Goal: Task Accomplishment & Management: Manage account settings

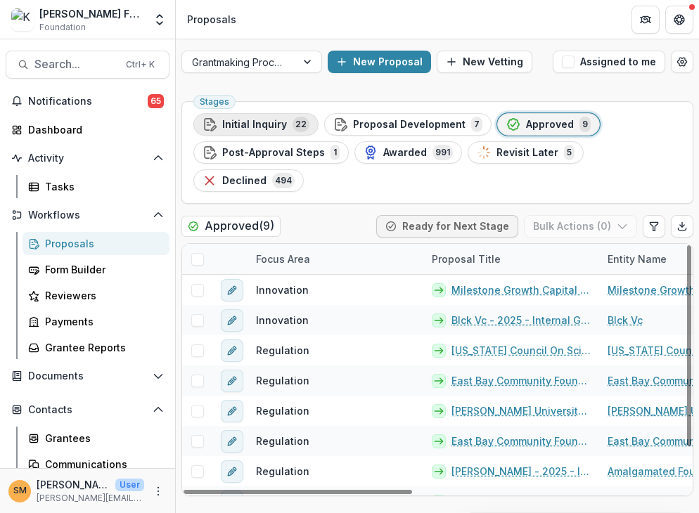
click at [261, 121] on span "Initial Inquiry" at bounding box center [254, 125] width 65 height 12
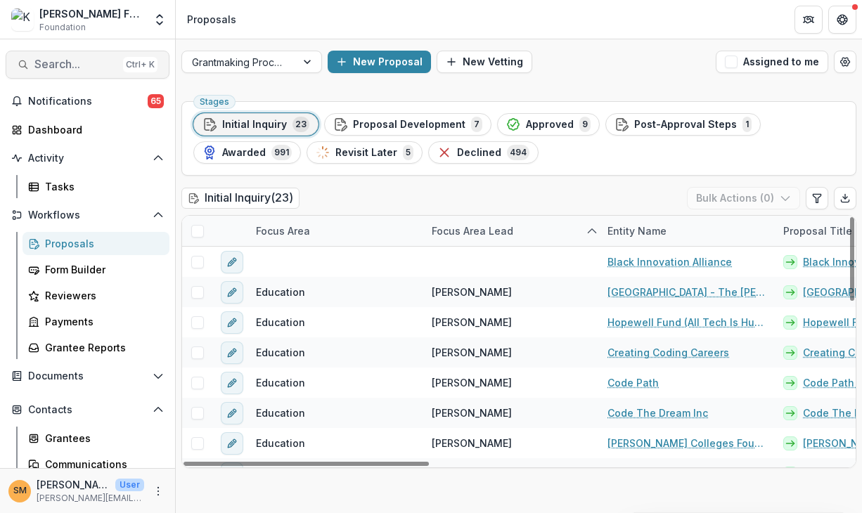
click at [83, 63] on span "Search..." at bounding box center [75, 64] width 83 height 13
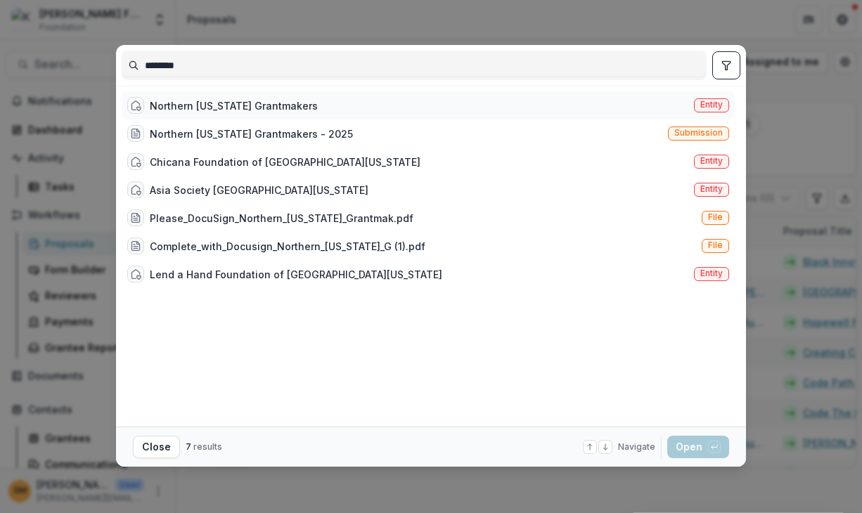
type input "********"
click at [661, 107] on span "Entity" at bounding box center [711, 105] width 22 height 10
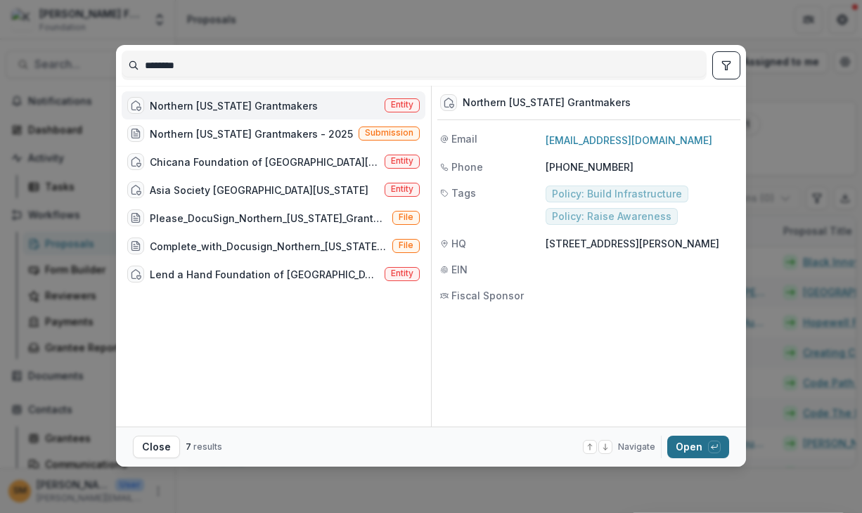
click at [661, 444] on button "Open with enter key" at bounding box center [698, 447] width 62 height 22
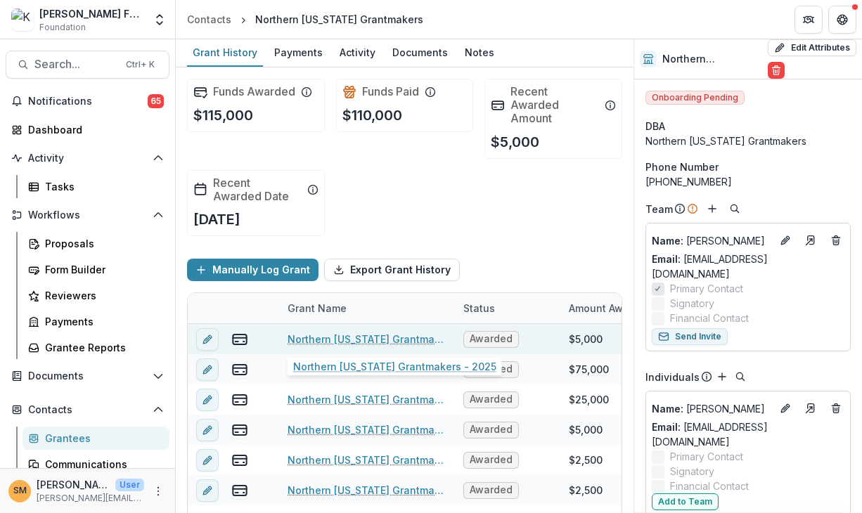
click at [332, 336] on link "Northern [US_STATE] Grantmakers - 2025" at bounding box center [367, 339] width 159 height 15
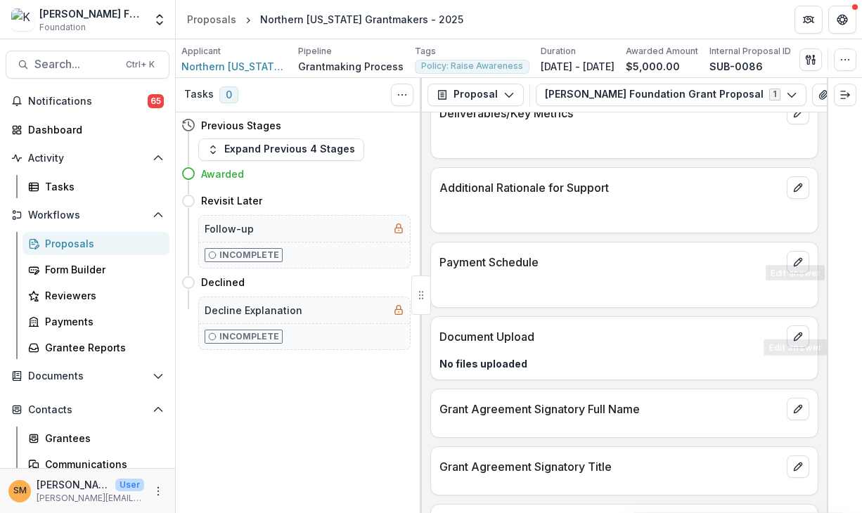
scroll to position [633, 0]
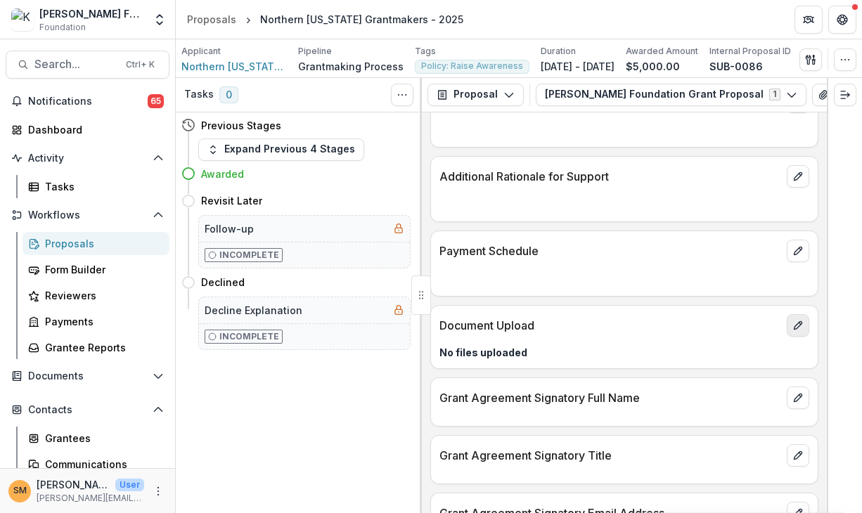
click at [661, 327] on button "edit" at bounding box center [798, 325] width 22 height 22
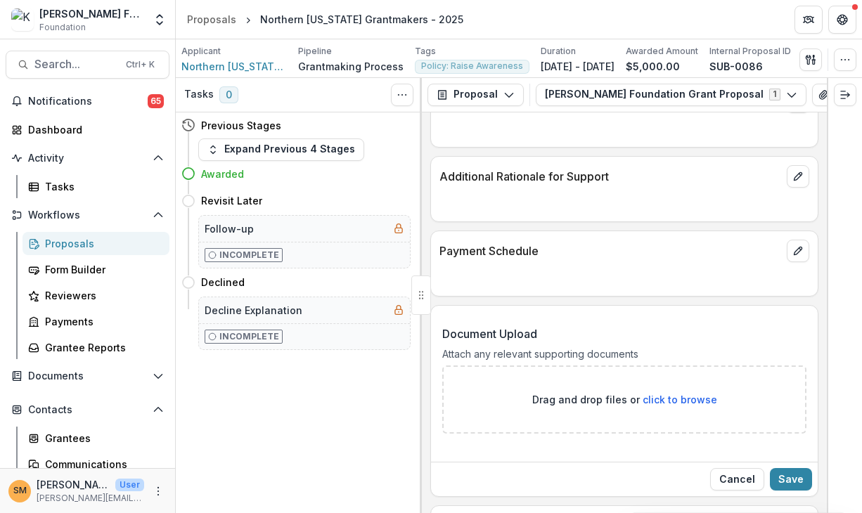
click at [661, 394] on span "click to browse" at bounding box center [679, 400] width 75 height 12
type input "**********"
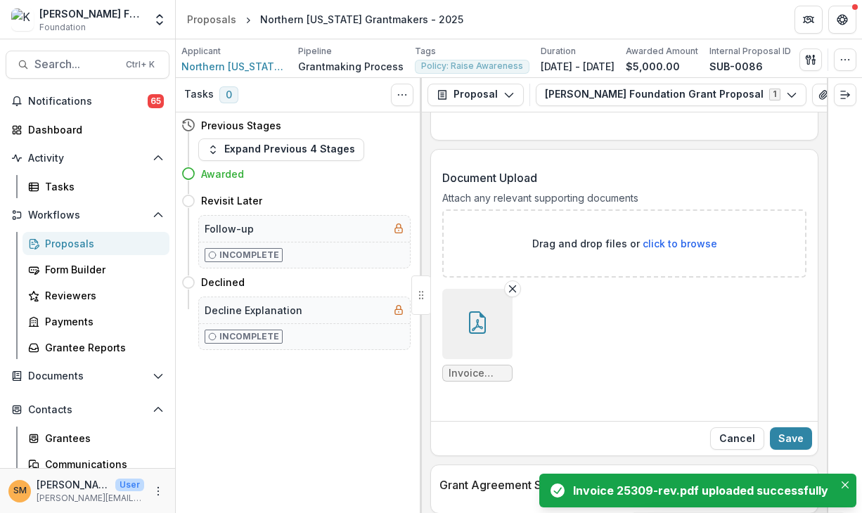
scroll to position [844, 0]
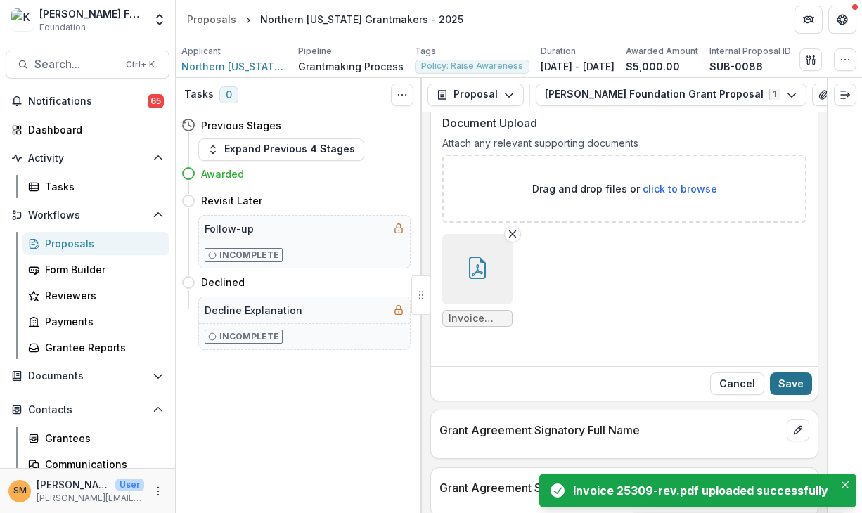
click at [661, 385] on button "Save" at bounding box center [791, 384] width 42 height 22
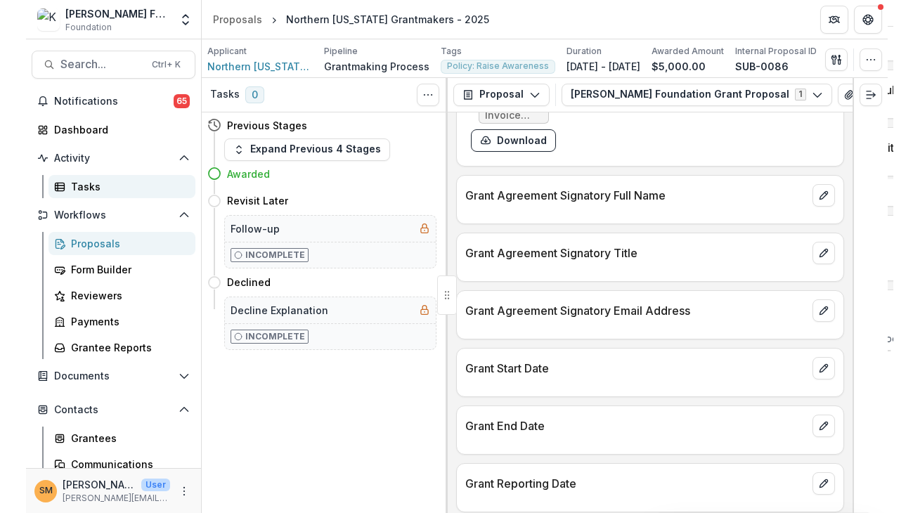
scroll to position [0, 0]
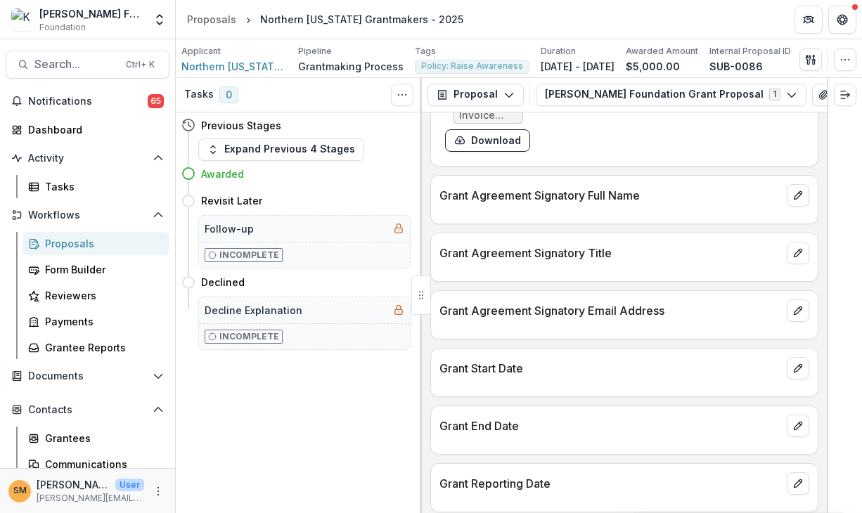
click at [71, 241] on div "Proposals" at bounding box center [101, 243] width 113 height 15
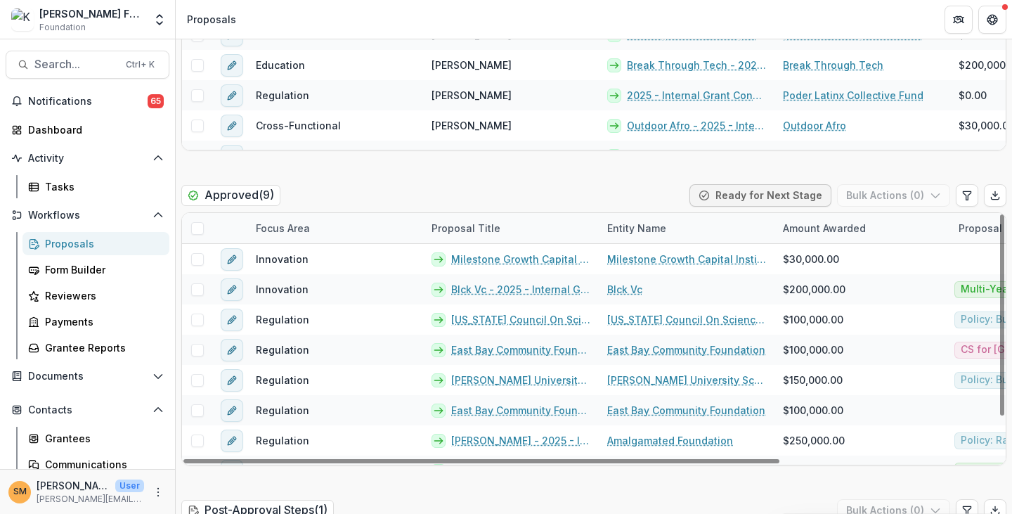
click at [551, 188] on div "Approved ( 9 ) Ready for Next Stage Bulk Actions ( 0 )" at bounding box center [593, 198] width 825 height 28
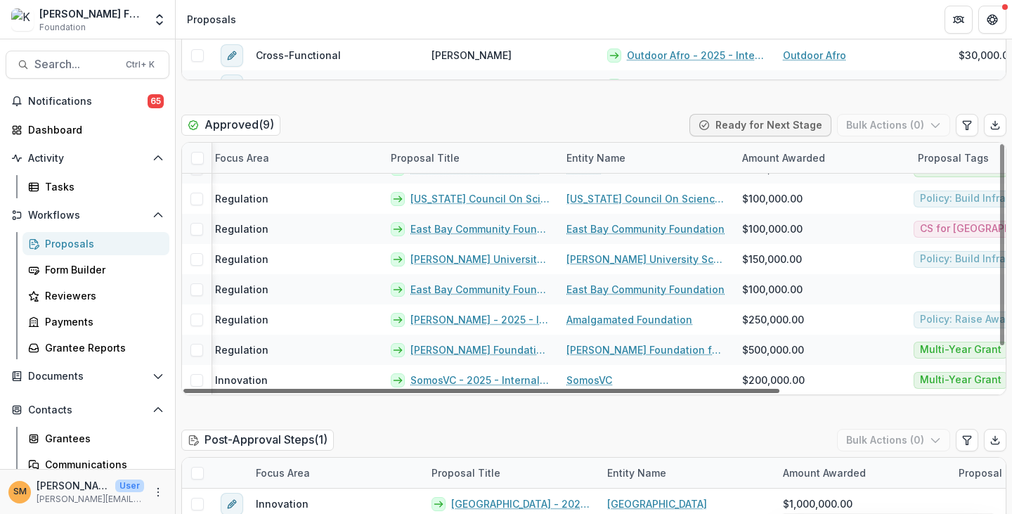
scroll to position [51, 39]
drag, startPoint x: 462, startPoint y: 389, endPoint x: 491, endPoint y: 392, distance: 29.0
click at [491, 392] on div at bounding box center [481, 391] width 596 height 4
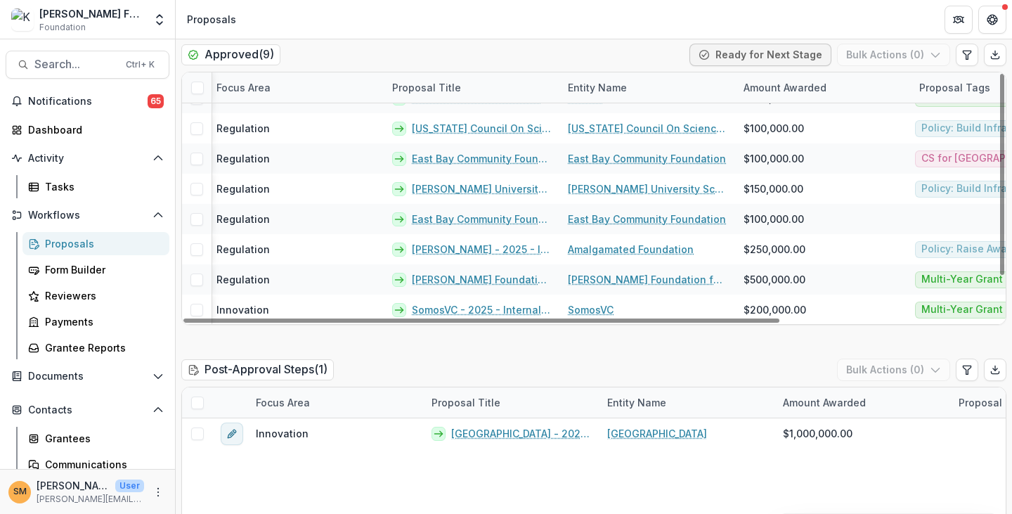
click at [444, 361] on div "Post-Approval Steps ( 1 ) Bulk Actions ( 0 )" at bounding box center [593, 372] width 825 height 28
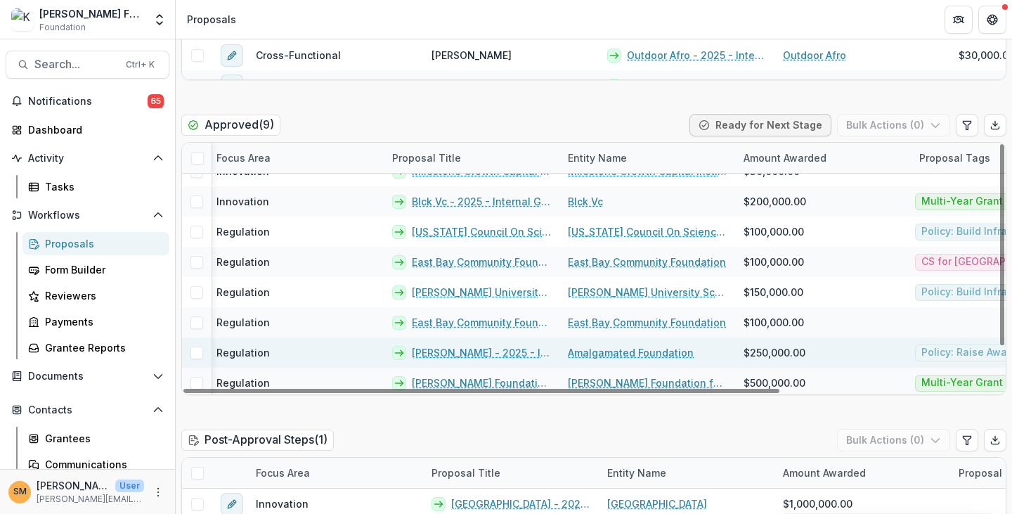
scroll to position [0, 39]
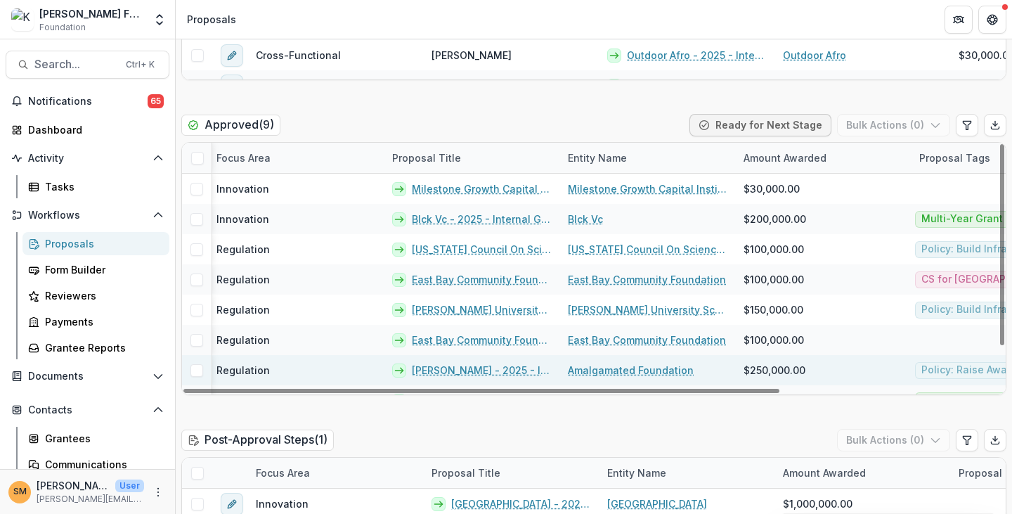
click at [481, 366] on link "[PERSON_NAME] - 2025 - Internal Grant Concept Form" at bounding box center [481, 370] width 139 height 15
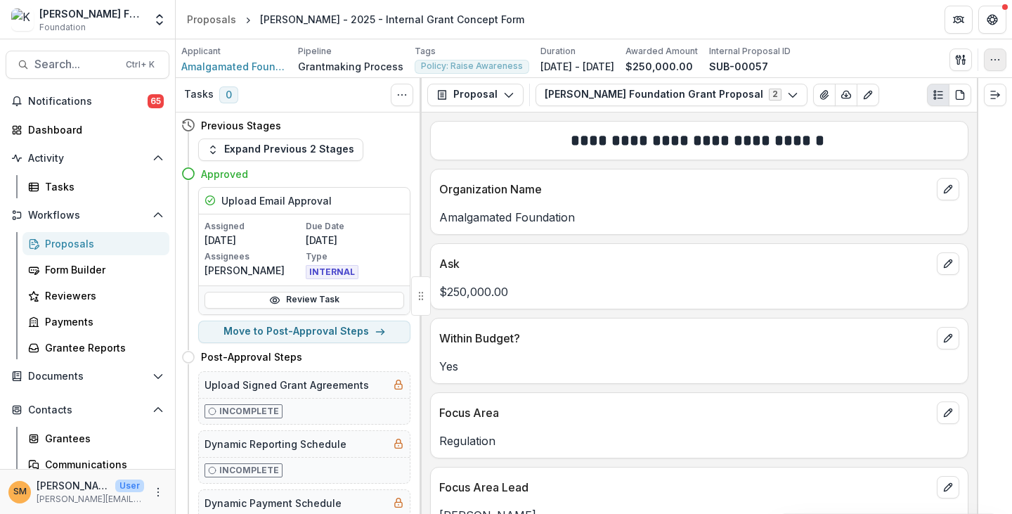
click at [661, 54] on icon "button" at bounding box center [995, 59] width 11 height 11
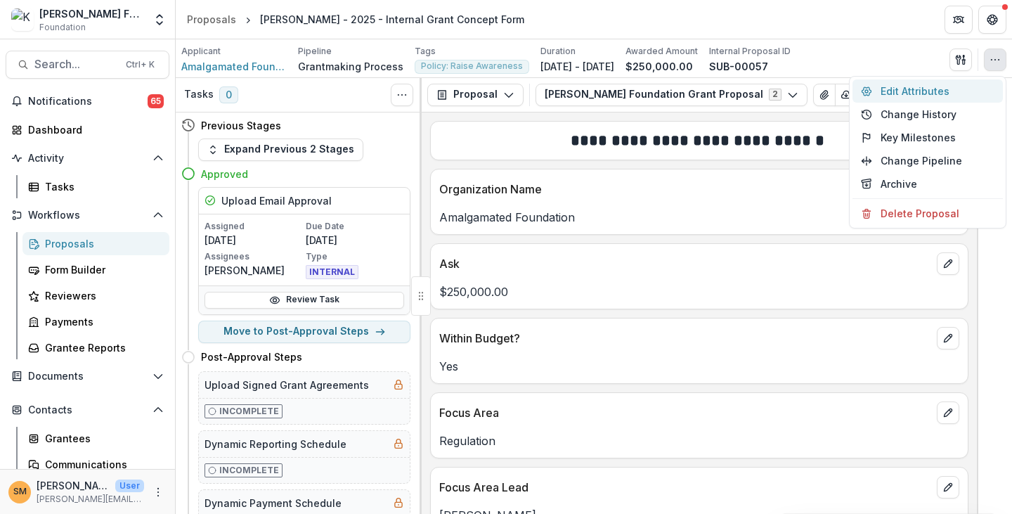
click at [661, 90] on button "Edit Attributes" at bounding box center [928, 90] width 150 height 23
type input "********"
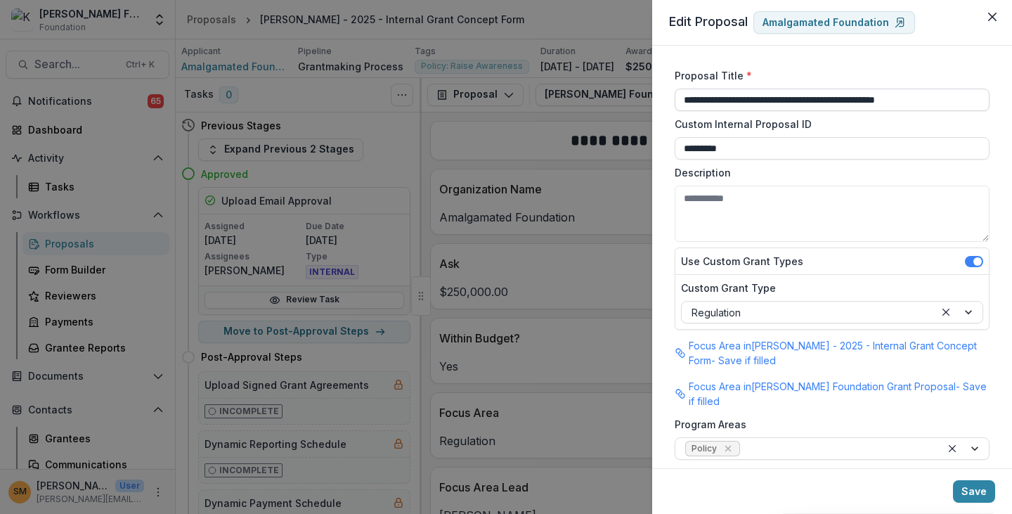
click at [661, 101] on input "**********" at bounding box center [832, 100] width 315 height 22
drag, startPoint x: 772, startPoint y: 101, endPoint x: 669, endPoint y: 98, distance: 102.7
click at [559, 206] on div "**********" at bounding box center [506, 257] width 1012 height 514
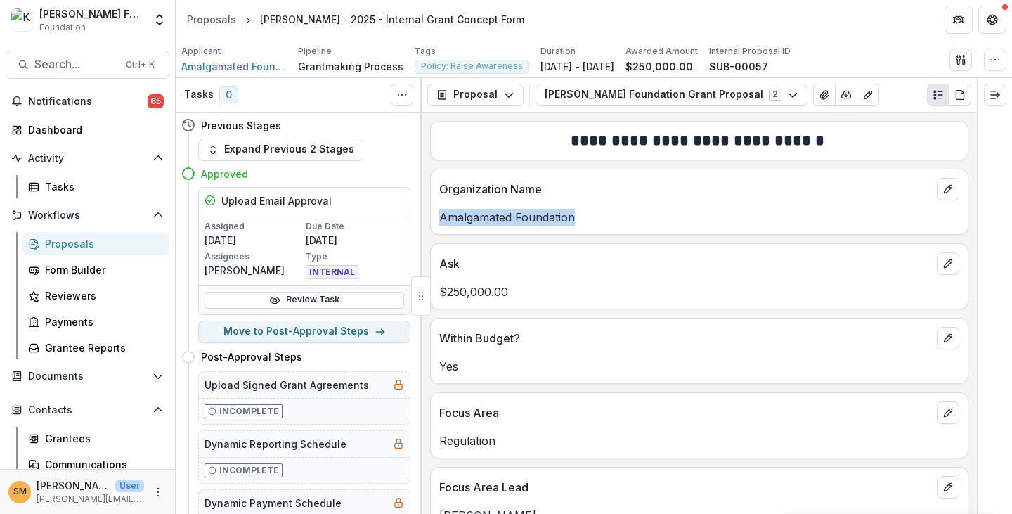
drag, startPoint x: 575, startPoint y: 217, endPoint x: 428, endPoint y: 219, distance: 146.9
click at [428, 219] on div "**********" at bounding box center [699, 312] width 555 height 401
copy p "Amalgamated Foundation"
click at [661, 56] on icon "button" at bounding box center [995, 59] width 11 height 11
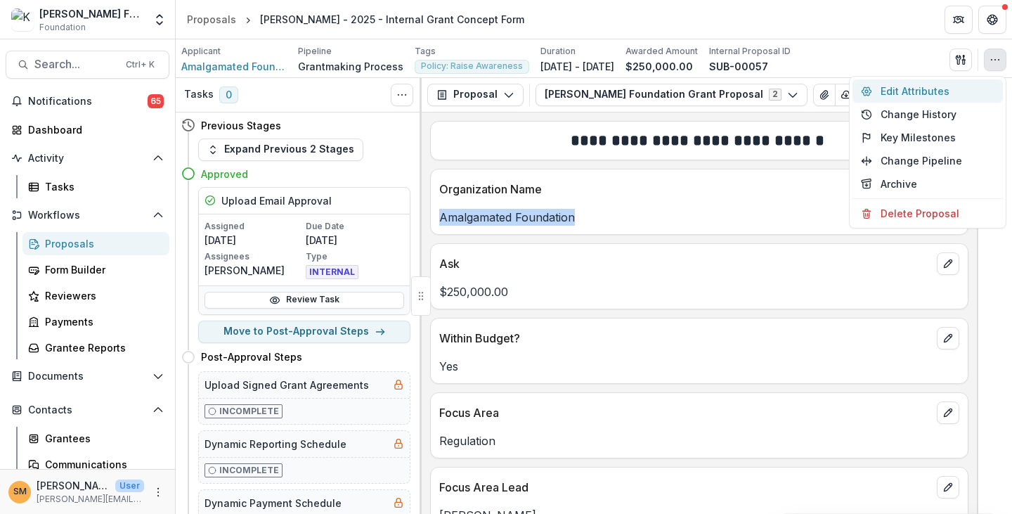
click at [661, 91] on button "Edit Attributes" at bounding box center [928, 90] width 150 height 23
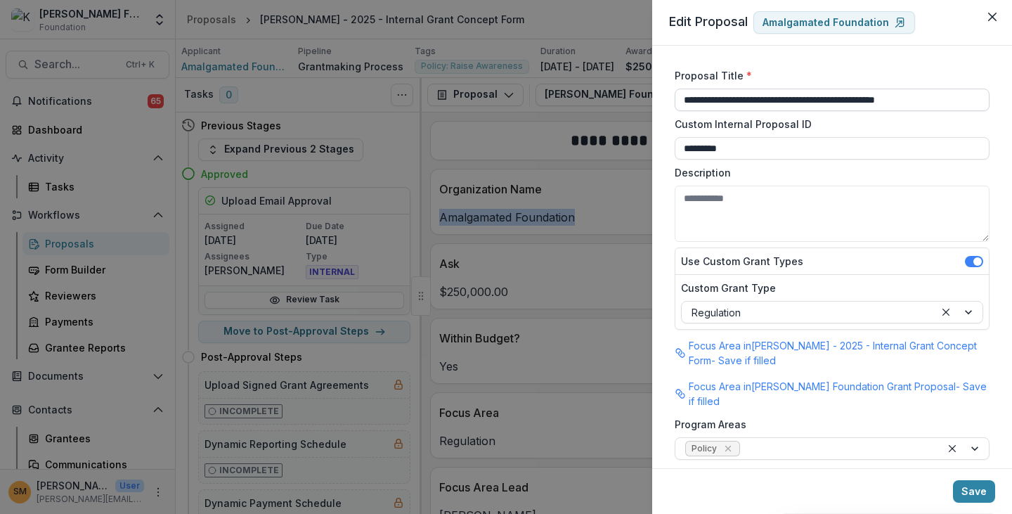
click at [661, 106] on input "**********" at bounding box center [832, 100] width 315 height 22
click at [661, 102] on input "**********" at bounding box center [832, 100] width 315 height 22
drag, startPoint x: 771, startPoint y: 101, endPoint x: 673, endPoint y: 101, distance: 98.4
paste input "*****"
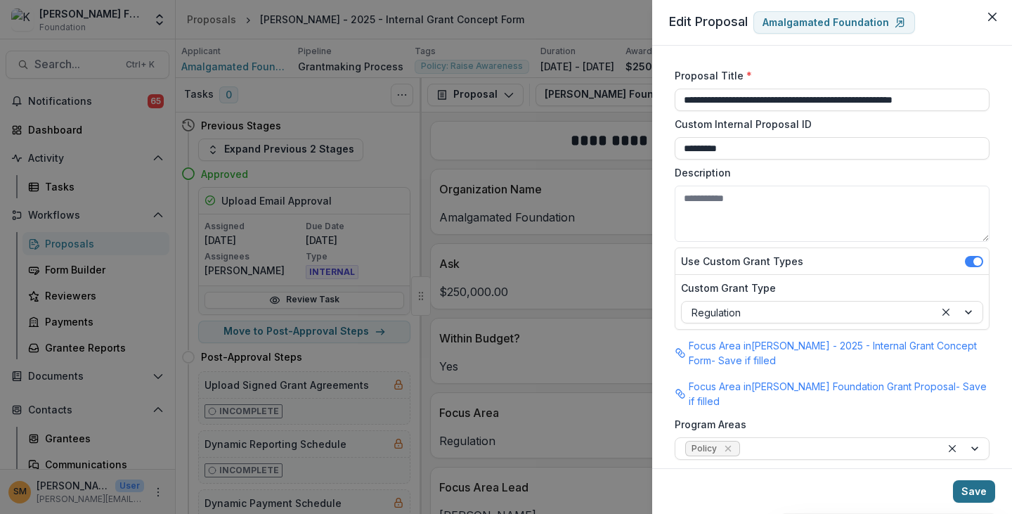
type input "**********"
click at [661, 491] on button "Save" at bounding box center [974, 491] width 42 height 22
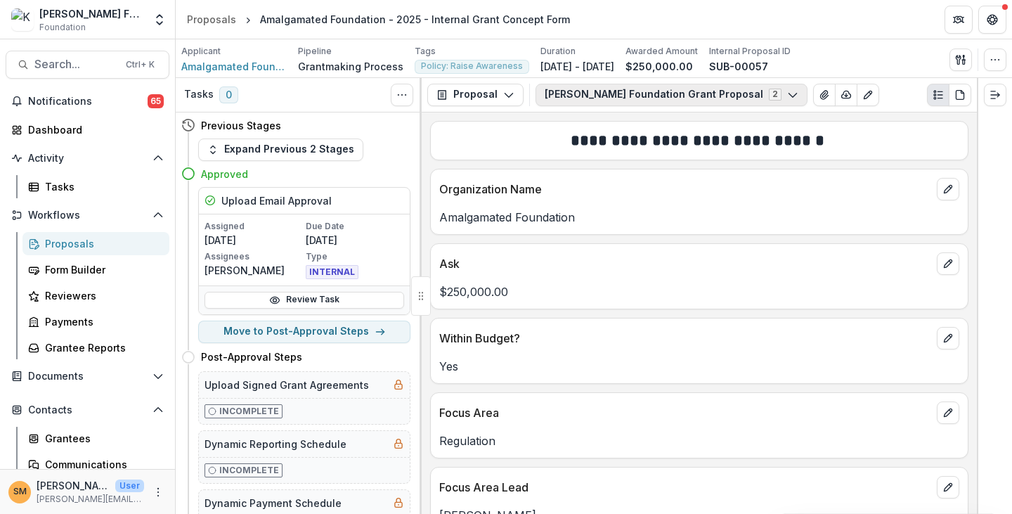
click at [597, 91] on button "[PERSON_NAME] Foundation Grant Proposal 2" at bounding box center [672, 95] width 272 height 22
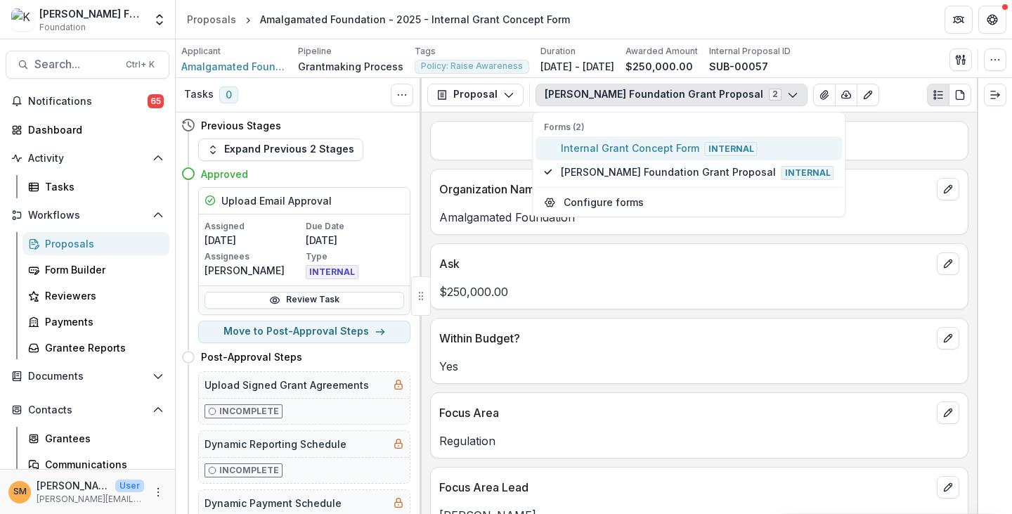
click at [612, 145] on span "Internal Grant Concept Form Internal" at bounding box center [697, 148] width 273 height 15
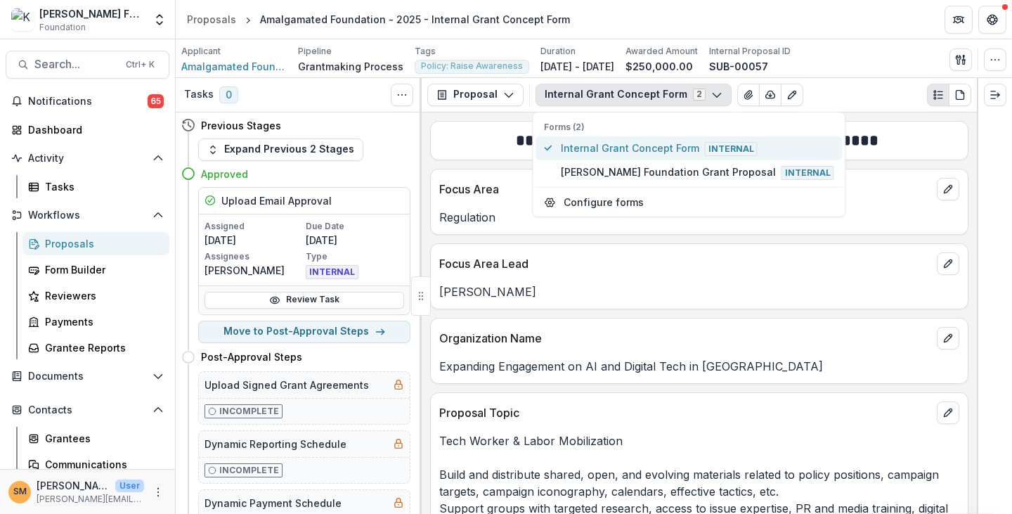
click at [600, 148] on span "Internal Grant Concept Form Internal" at bounding box center [697, 148] width 273 height 15
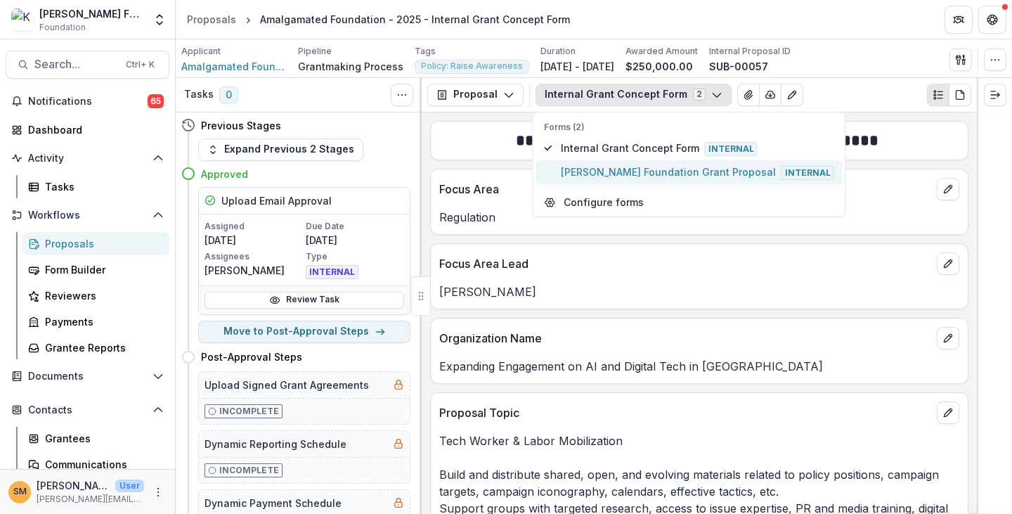
click at [605, 169] on span "[PERSON_NAME] Foundation Grant Proposal Internal" at bounding box center [697, 171] width 273 height 15
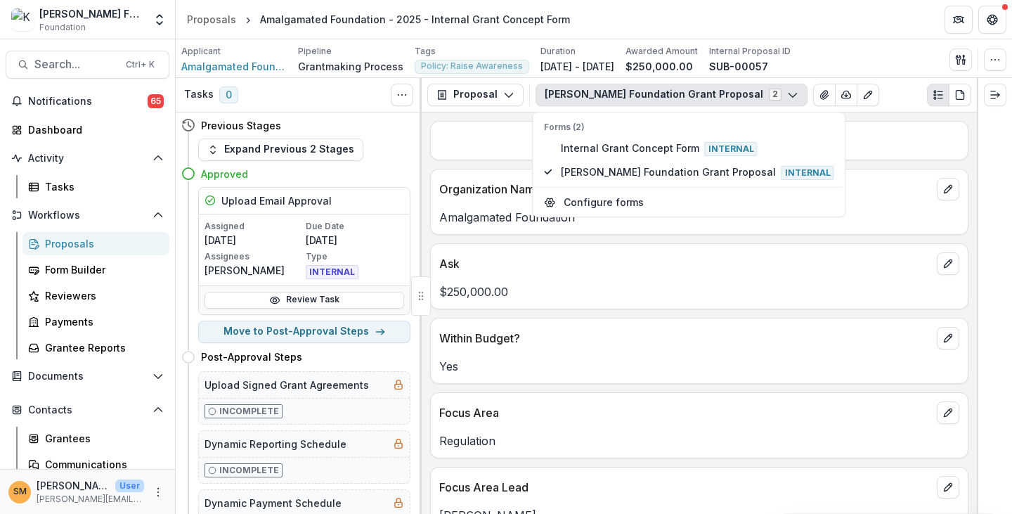
click at [491, 219] on p "Amalgamated Foundation" at bounding box center [699, 217] width 520 height 17
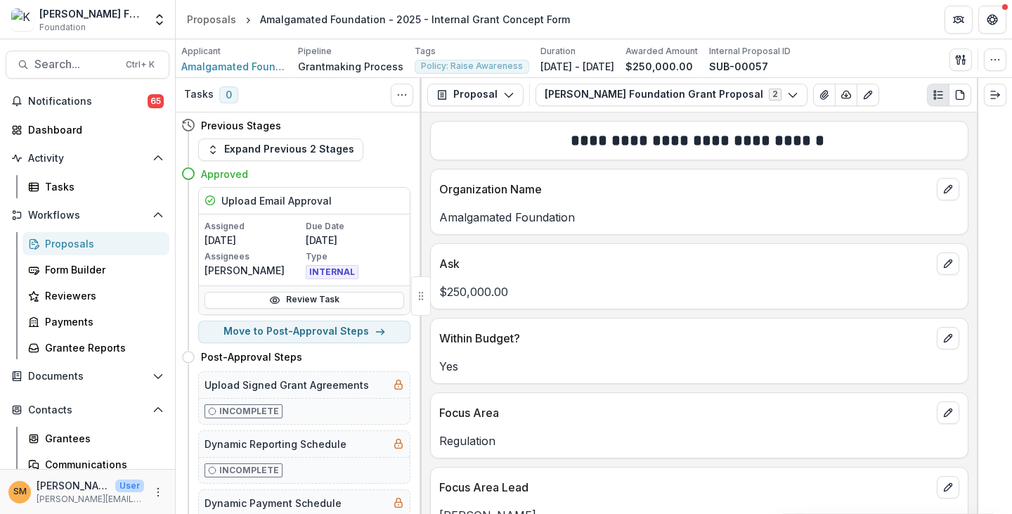
click at [60, 244] on div "Proposals" at bounding box center [101, 243] width 113 height 15
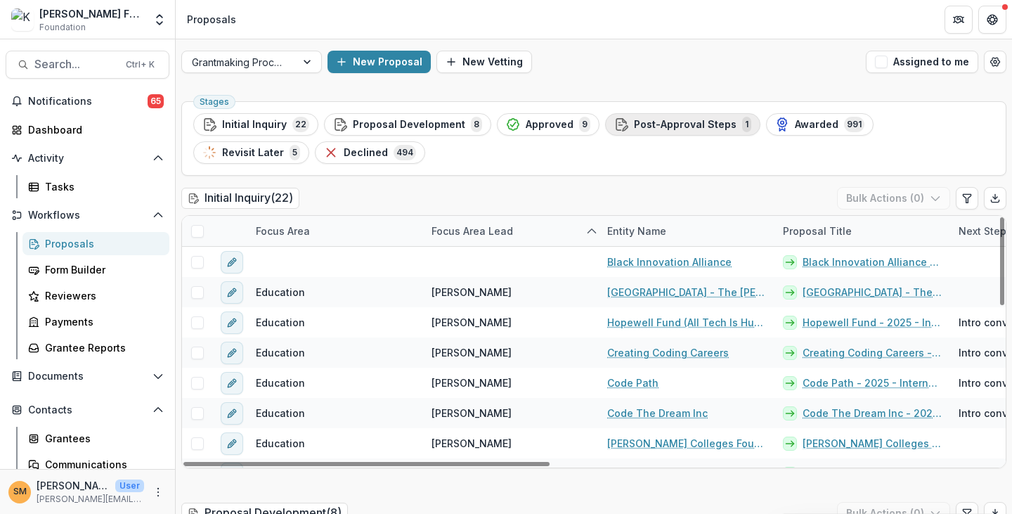
click at [661, 120] on span "Post-Approval Steps" at bounding box center [685, 125] width 103 height 12
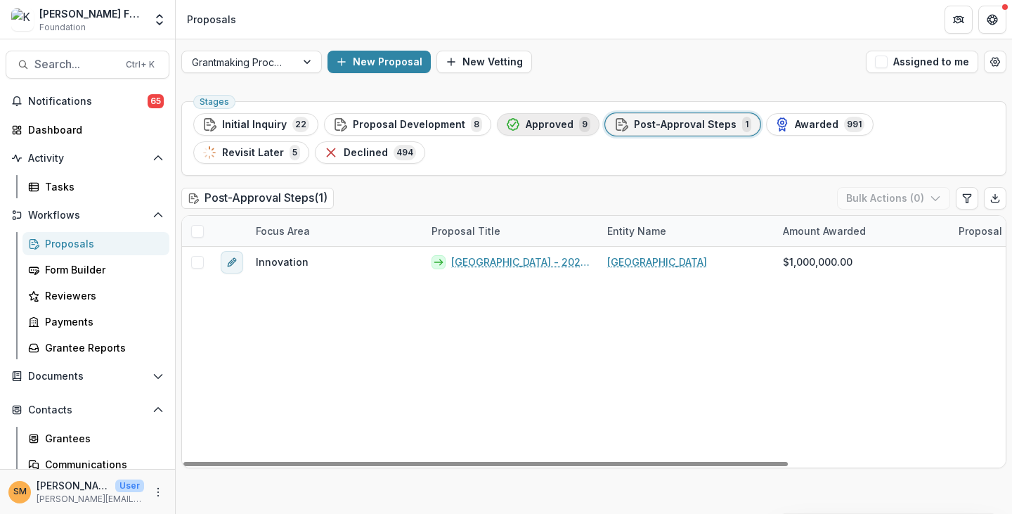
click at [537, 127] on span "Approved" at bounding box center [550, 125] width 48 height 12
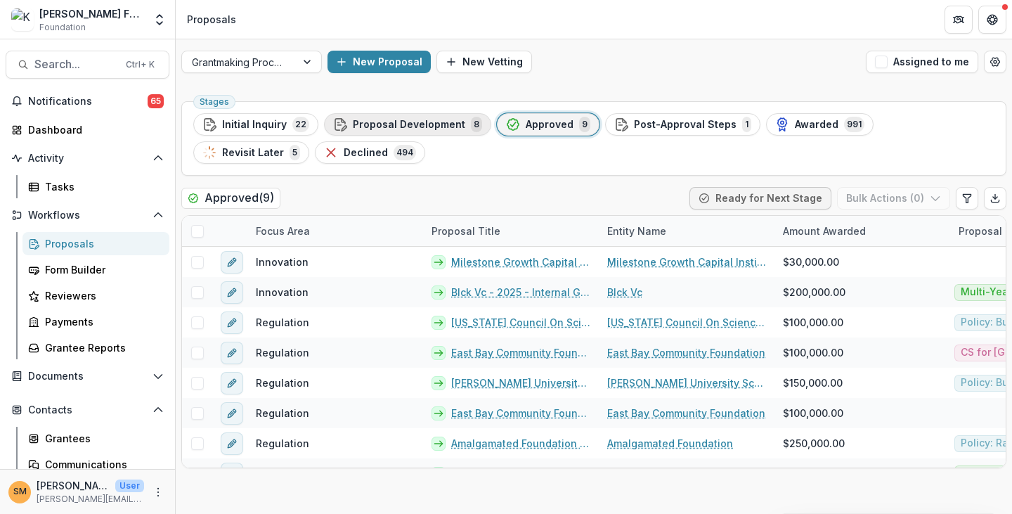
click at [400, 131] on div "Proposal Development 8" at bounding box center [407, 124] width 149 height 15
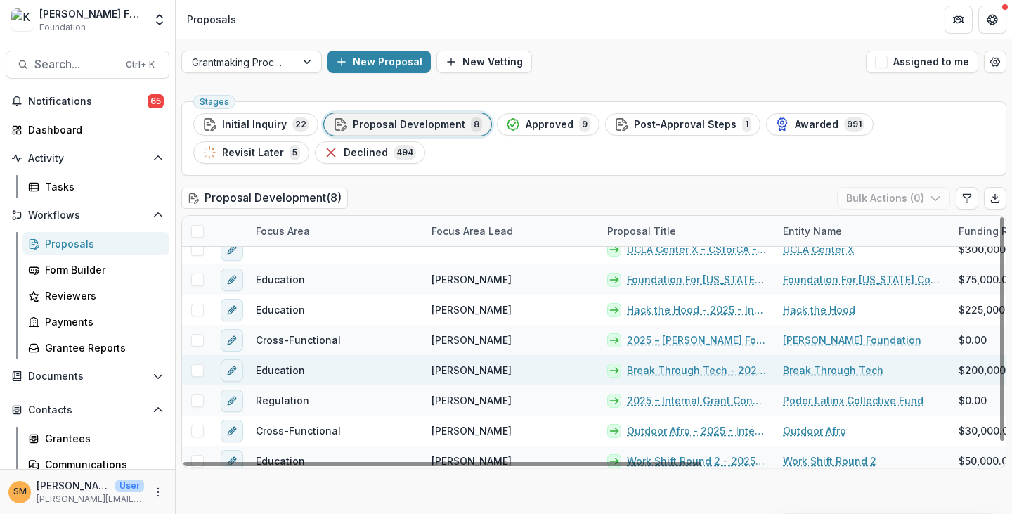
scroll to position [20, 0]
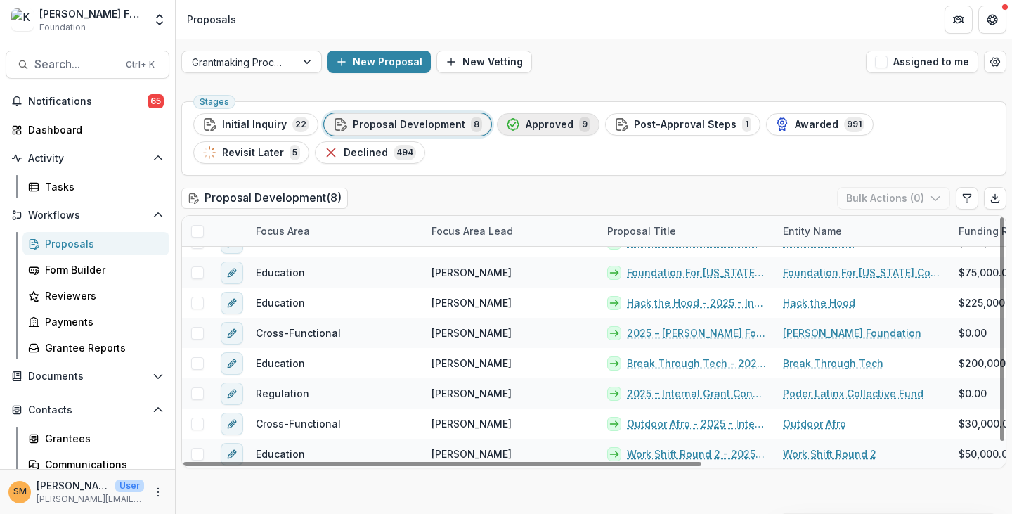
click at [526, 125] on span "Approved" at bounding box center [550, 125] width 48 height 12
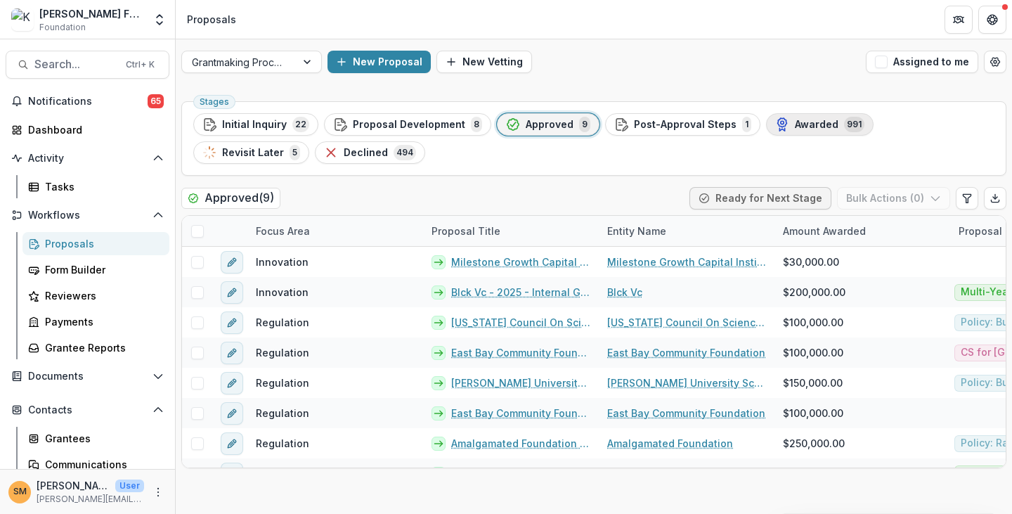
click at [661, 124] on span "Awarded" at bounding box center [817, 125] width 44 height 12
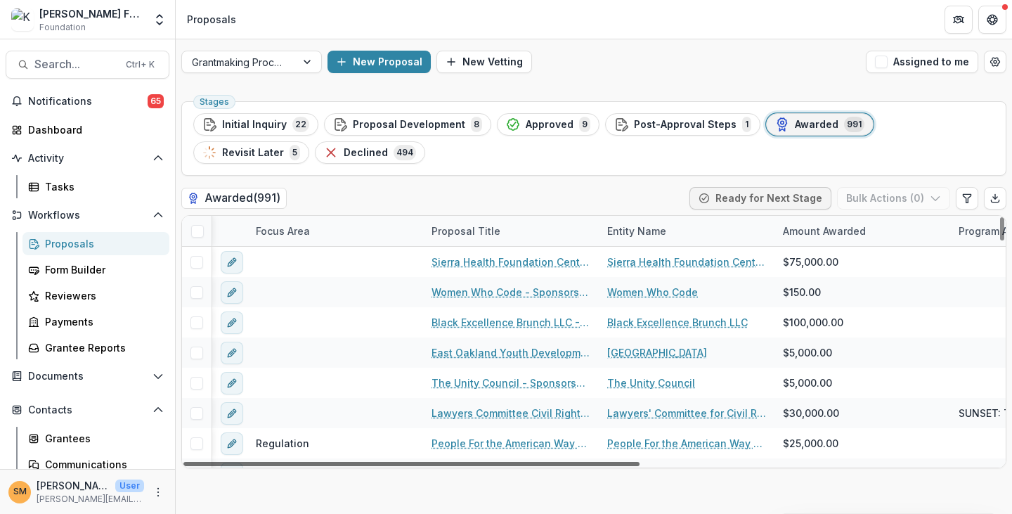
scroll to position [0, 70]
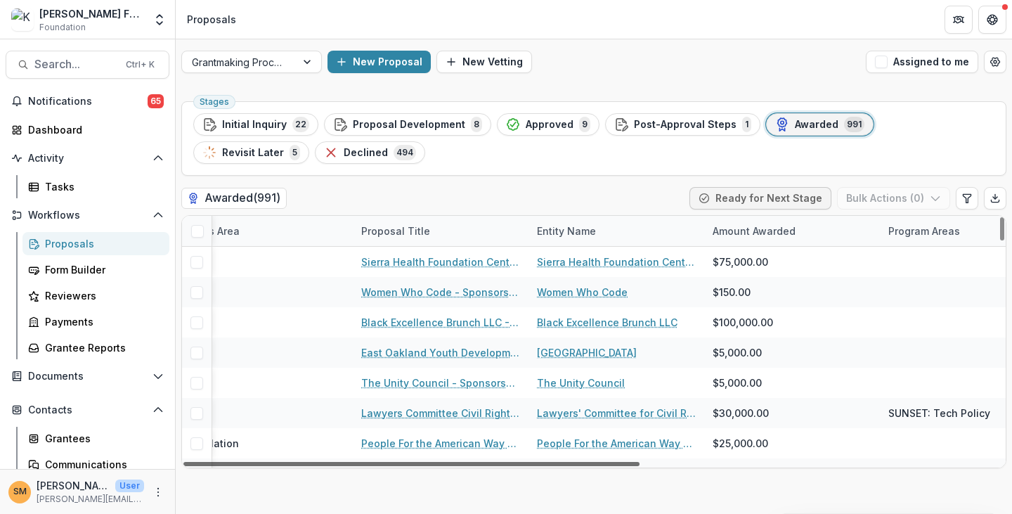
drag, startPoint x: 479, startPoint y: 465, endPoint x: 518, endPoint y: 472, distance: 39.4
click at [518, 466] on div at bounding box center [411, 464] width 456 height 4
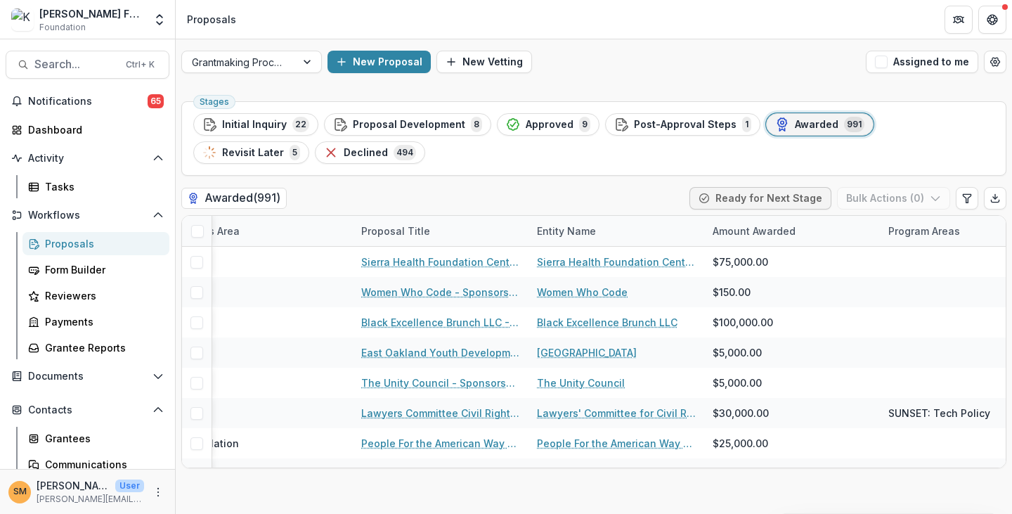
click at [654, 51] on div "New Proposal New Vetting" at bounding box center [594, 62] width 533 height 22
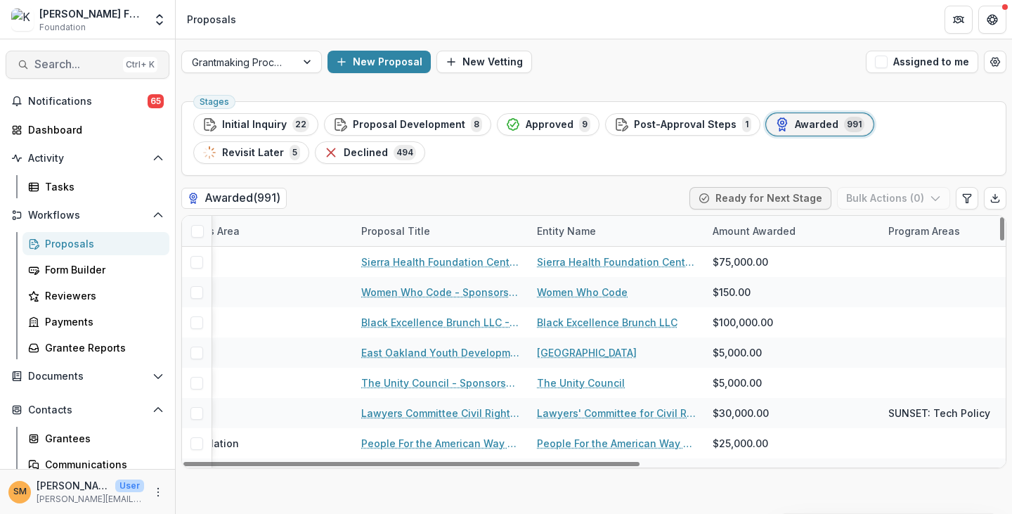
click at [73, 58] on span "Search..." at bounding box center [75, 64] width 83 height 13
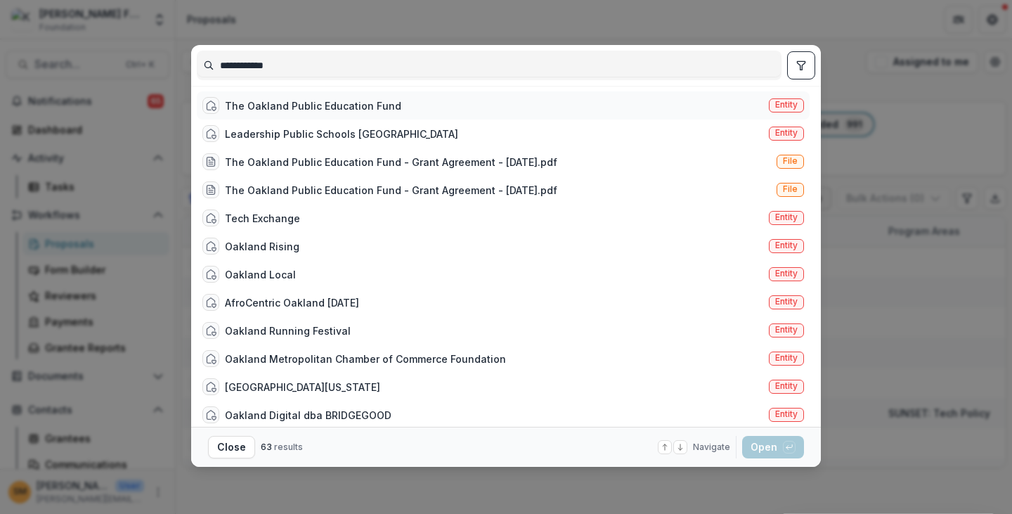
type input "**********"
click at [661, 102] on span "Entity" at bounding box center [786, 105] width 22 height 10
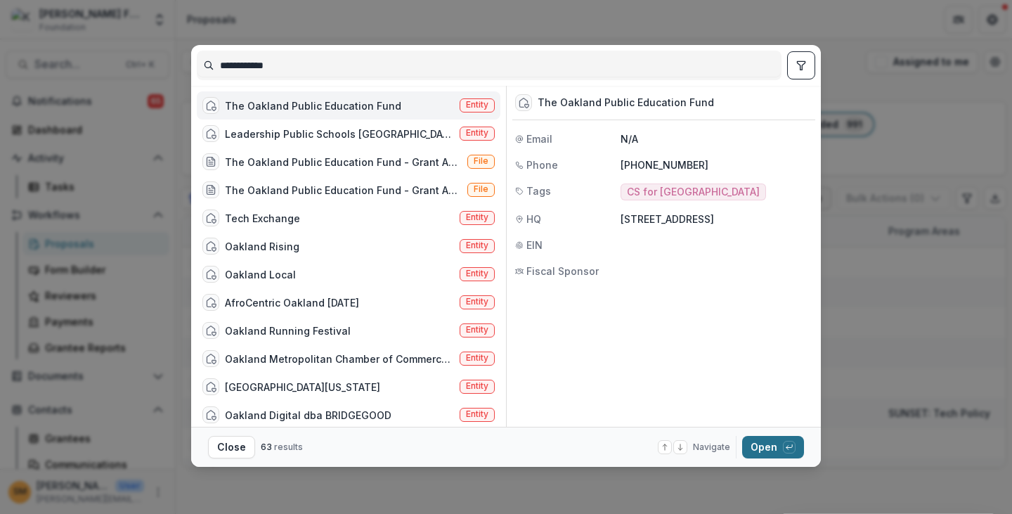
click at [661, 444] on button "Open with enter key" at bounding box center [773, 447] width 62 height 22
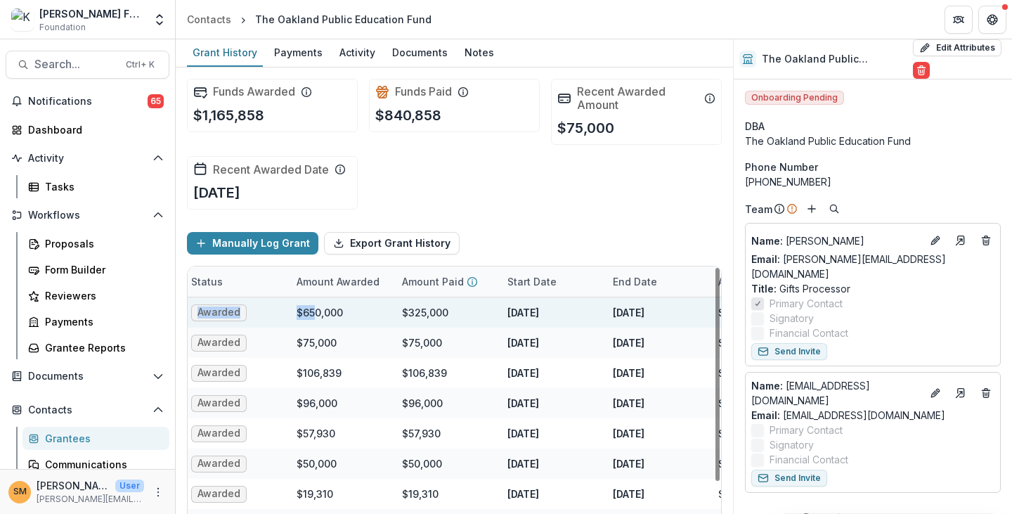
scroll to position [0, 312]
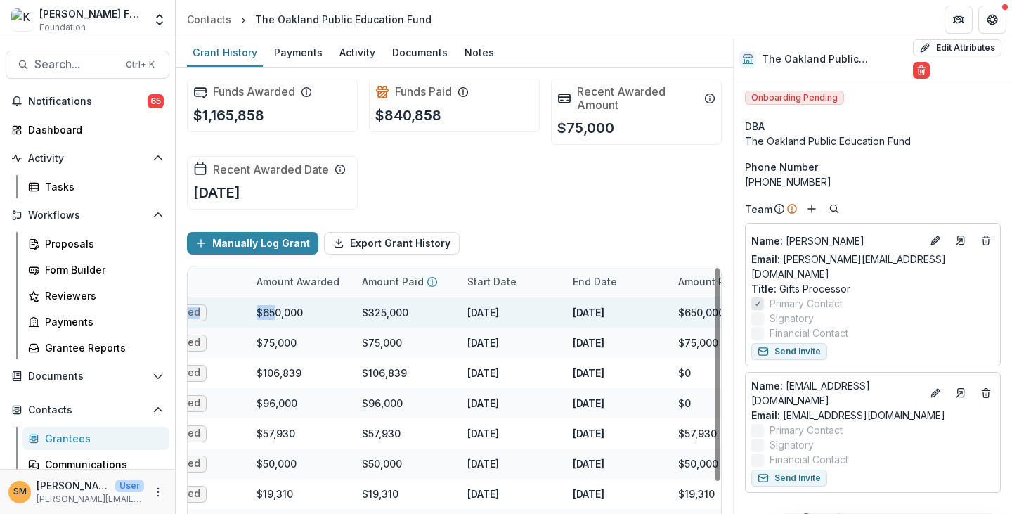
drag, startPoint x: 588, startPoint y: 313, endPoint x: 529, endPoint y: 311, distance: 58.4
click at [529, 311] on div "The Oakland Public Education Fund - CS for Oakland - 2025 - Internal Grant Conc…" at bounding box center [449, 312] width 1146 height 30
click at [531, 312] on div "[DATE]" at bounding box center [511, 312] width 105 height 30
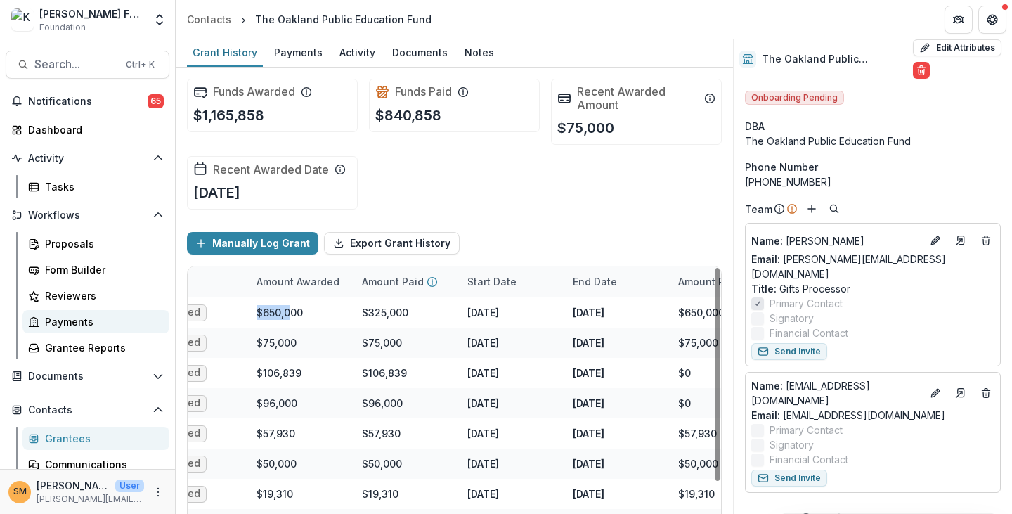
scroll to position [0, 0]
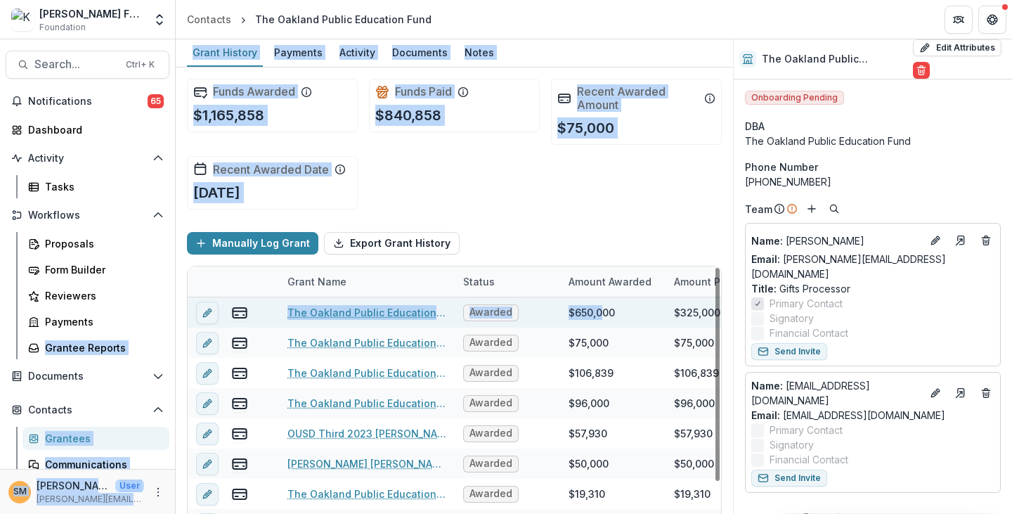
drag, startPoint x: 290, startPoint y: 309, endPoint x: 269, endPoint y: 312, distance: 21.4
click at [141, 315] on main "Search... Ctrl + K Notifications 65 Dashboard Activity Tasks Workflows Proposal…" at bounding box center [506, 276] width 1012 height 474
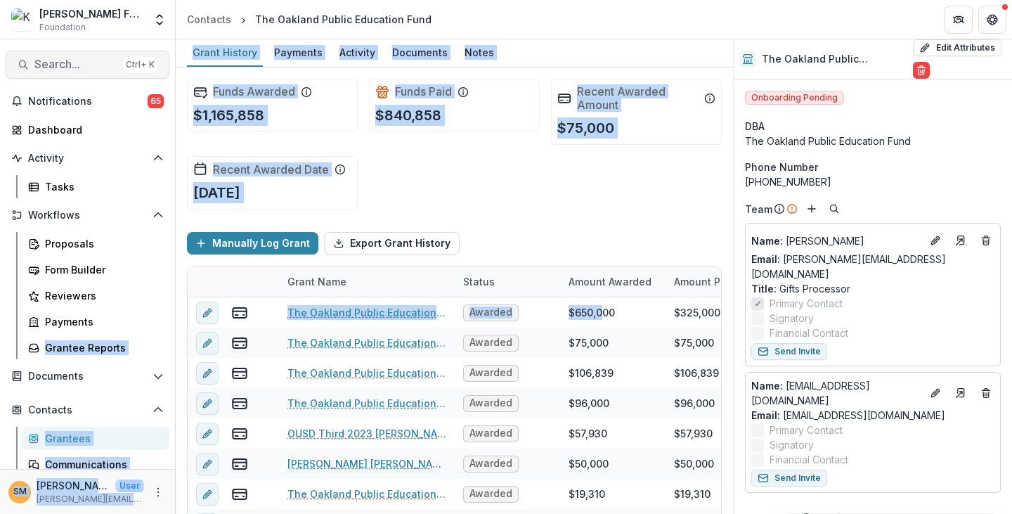
click at [69, 65] on span "Search..." at bounding box center [75, 64] width 83 height 13
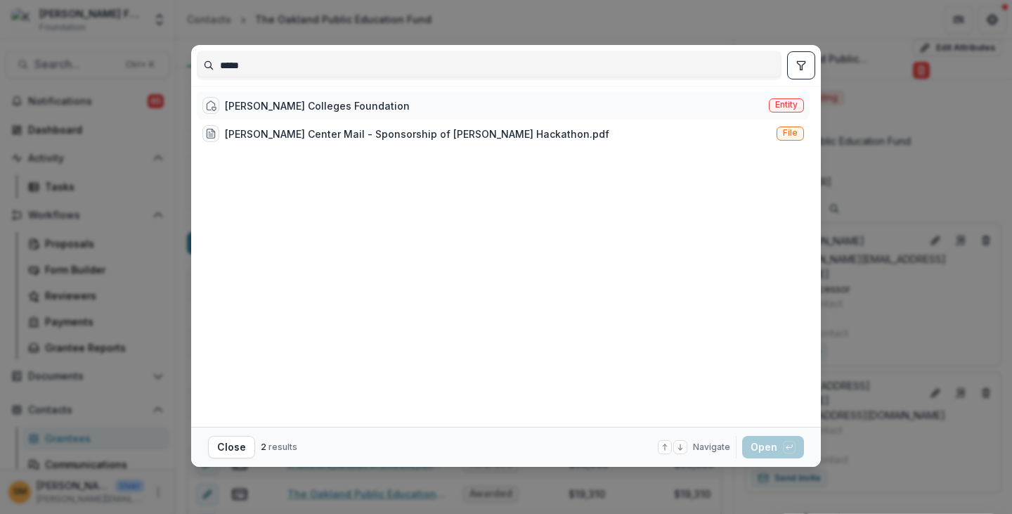
type input "*****"
click at [661, 105] on span "Entity" at bounding box center [786, 105] width 22 height 10
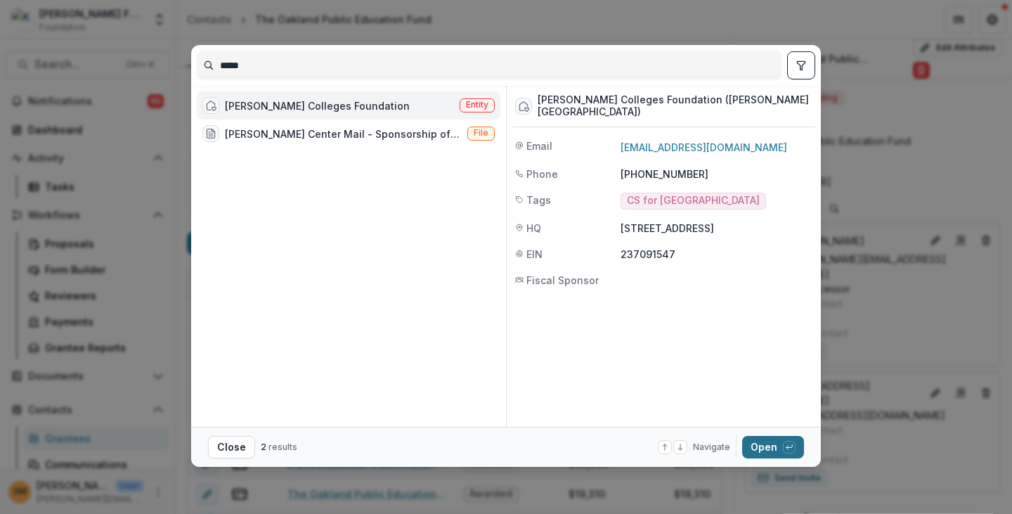
click at [661, 452] on button "Open with enter key" at bounding box center [773, 447] width 62 height 22
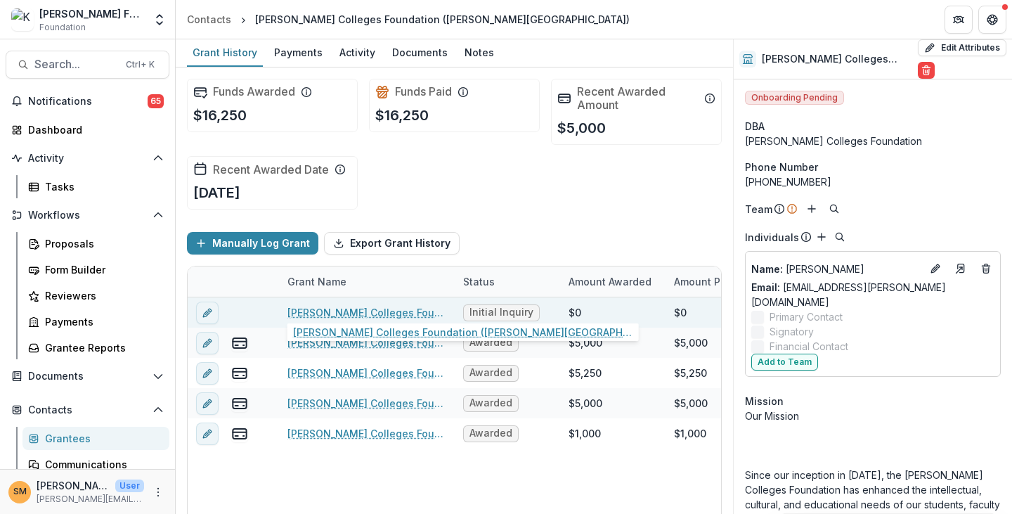
scroll to position [63, 0]
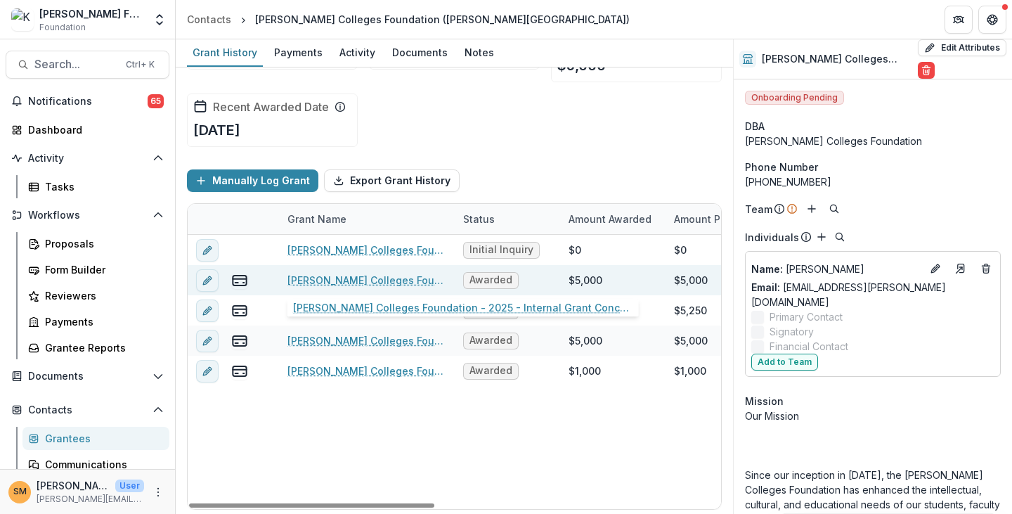
click at [341, 278] on link "[PERSON_NAME] Colleges Foundation - 2025 - Internal Grant Concept Form" at bounding box center [367, 280] width 159 height 15
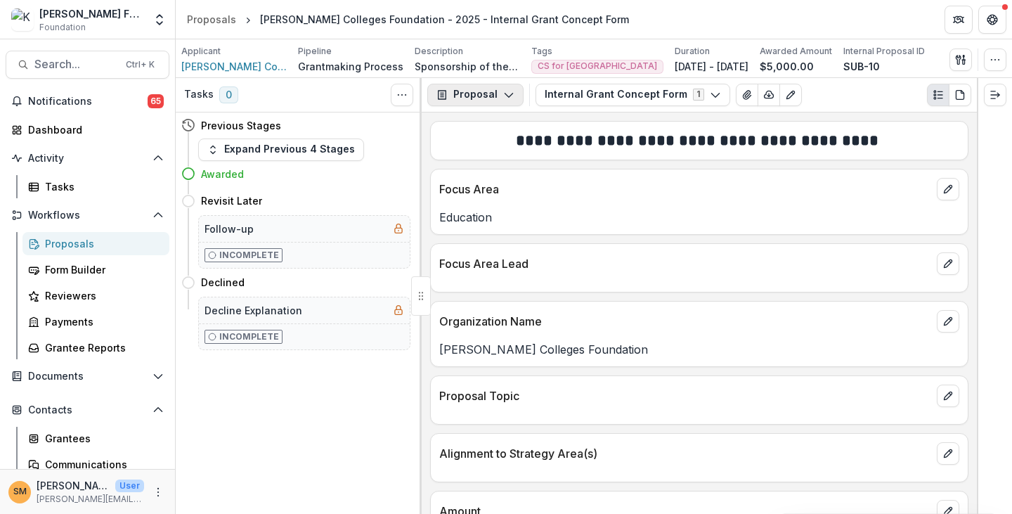
click at [472, 97] on button "Proposal" at bounding box center [475, 95] width 96 height 22
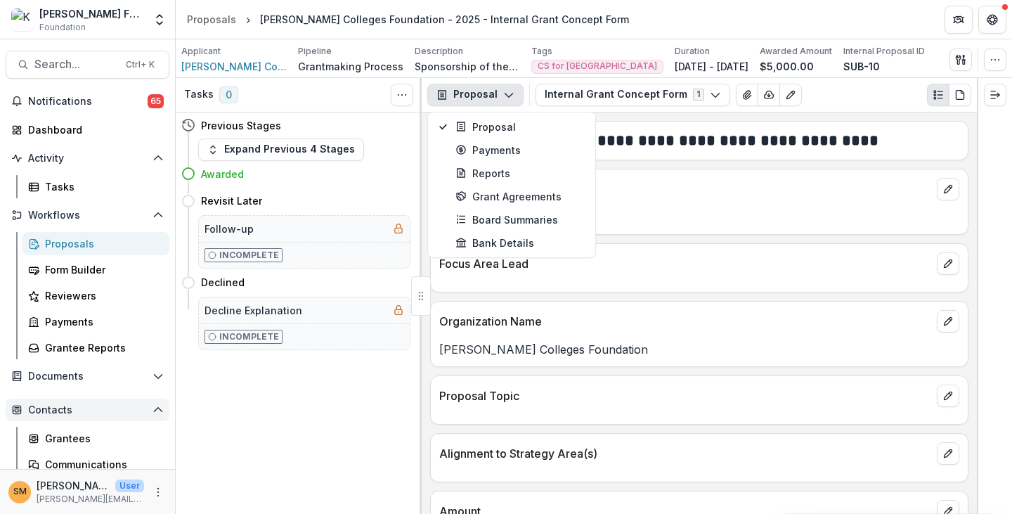
scroll to position [89, 0]
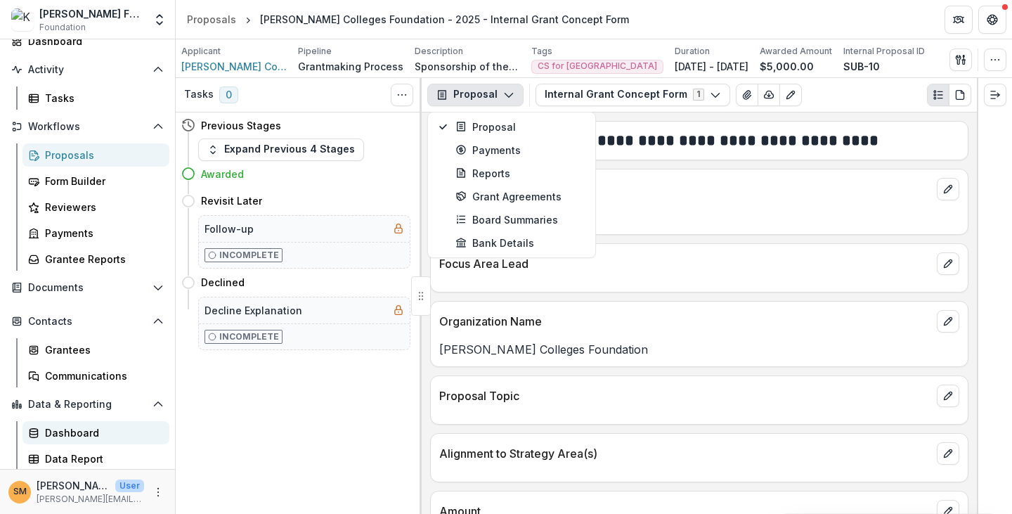
click at [63, 432] on div "Dashboard" at bounding box center [101, 432] width 113 height 15
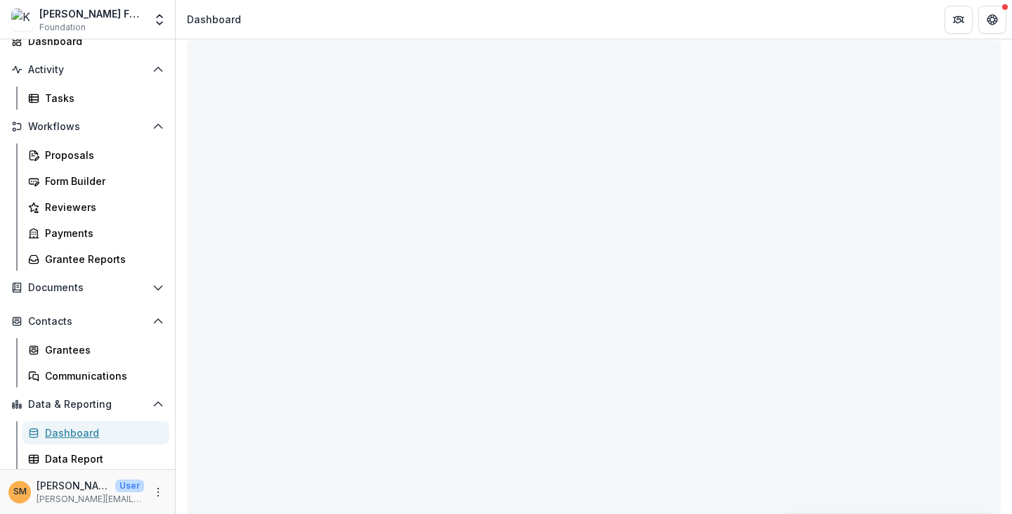
scroll to position [70, 0]
select select "**********"
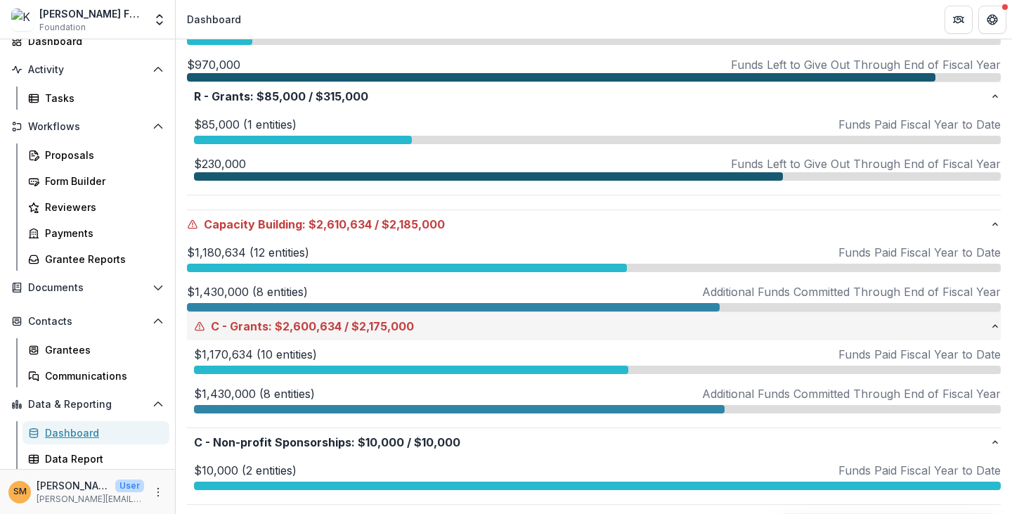
scroll to position [492, 0]
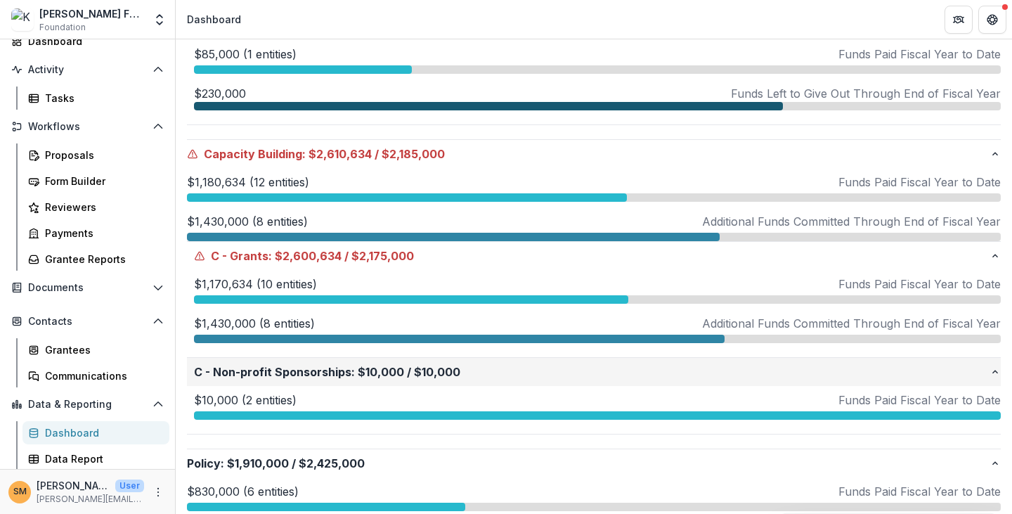
click at [243, 373] on p "C - Non-profit Sponsorships : $10,000 / $10,000" at bounding box center [592, 371] width 796 height 17
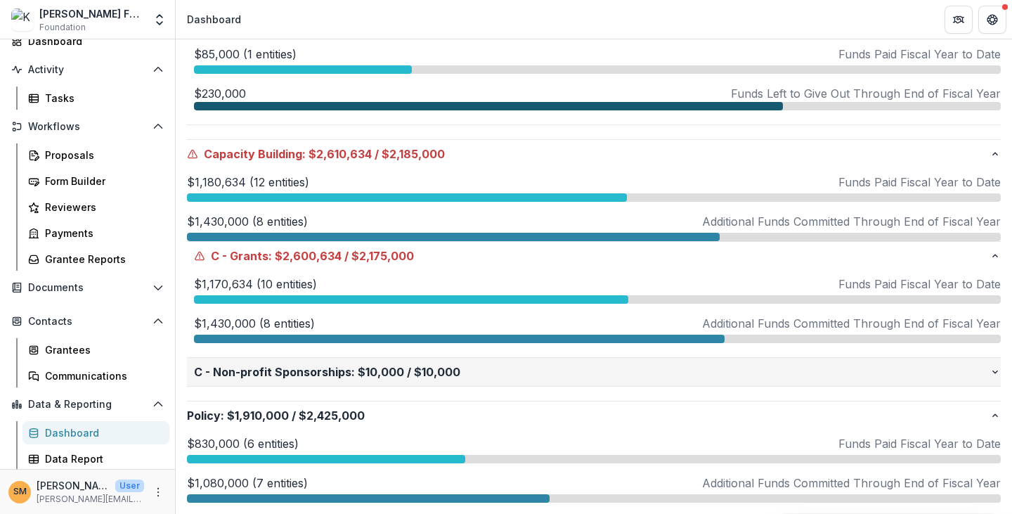
click at [247, 371] on p "C - Non-profit Sponsorships : $10,000 / $10,000" at bounding box center [592, 371] width 796 height 17
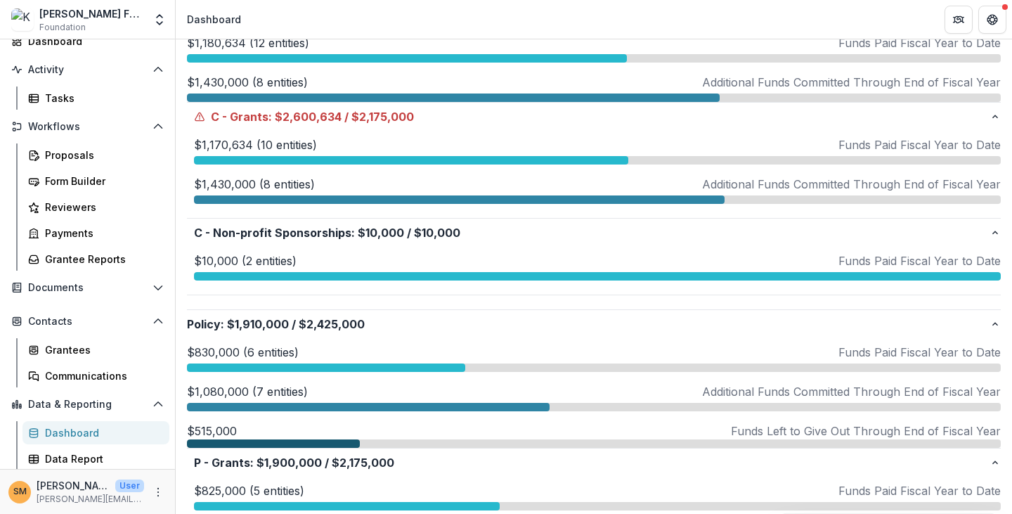
scroll to position [633, 0]
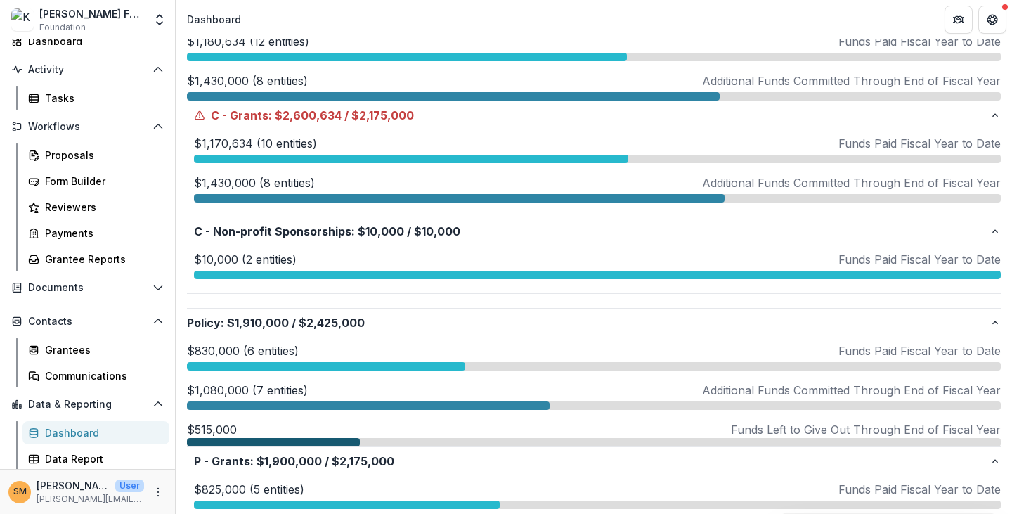
click at [259, 267] on div "$10,000 (2 entities) Funds Paid Fiscal Year to Date" at bounding box center [597, 265] width 807 height 28
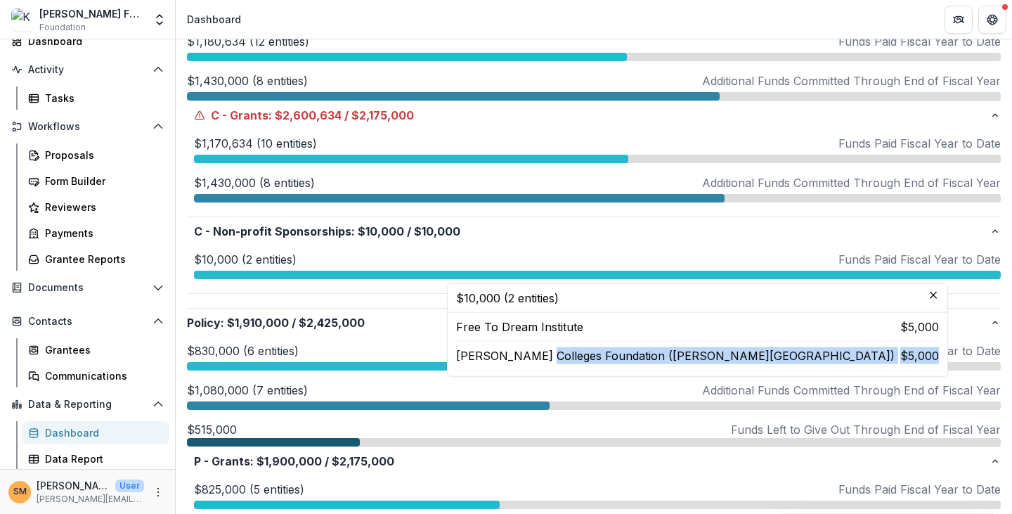
drag, startPoint x: 534, startPoint y: 357, endPoint x: 736, endPoint y: 355, distance: 201.8
click at [661, 355] on div "Free To Dream Institute $5,000 [PERSON_NAME] Colleges Foundation ([PERSON_NAME]…" at bounding box center [698, 344] width 500 height 63
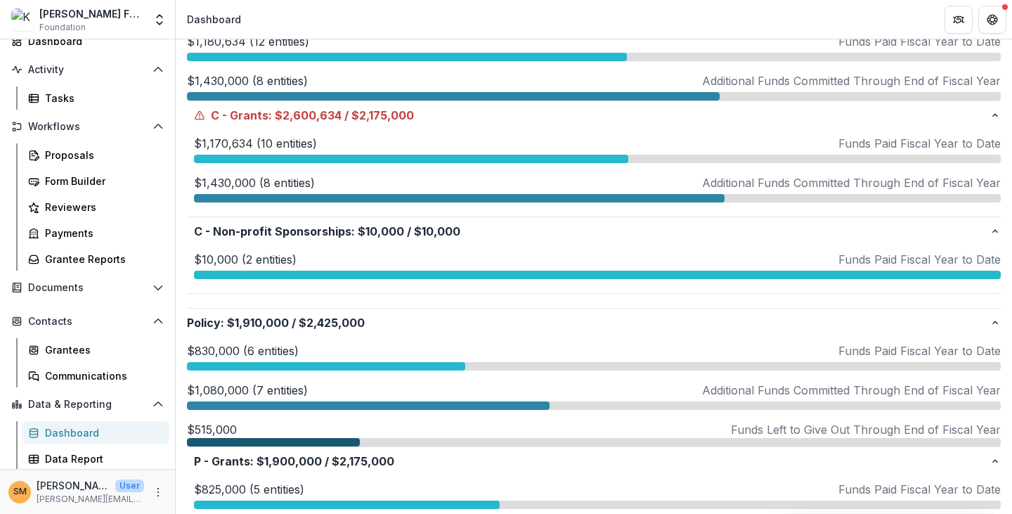
click at [238, 143] on p "$1,170,634 (10 entities)" at bounding box center [255, 143] width 123 height 17
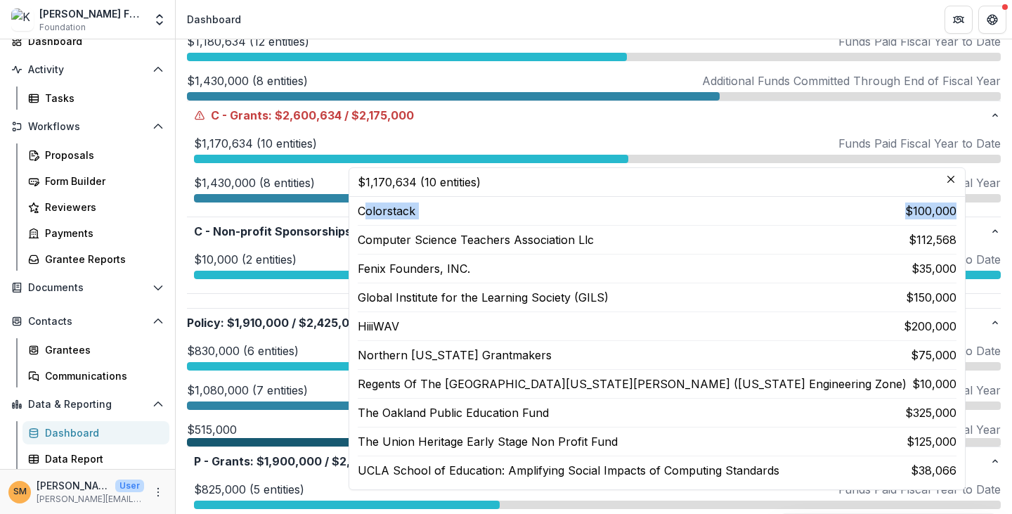
drag, startPoint x: 361, startPoint y: 212, endPoint x: 836, endPoint y: 213, distance: 475.2
click at [661, 213] on div "Colorstack $100,000 Computer Science Teachers Association Llc $112,568 Fenix Fo…" at bounding box center [657, 343] width 616 height 292
drag, startPoint x: 363, startPoint y: 325, endPoint x: 822, endPoint y: 322, distance: 459.0
click at [661, 322] on div "HiiiWAV $200,000" at bounding box center [657, 326] width 599 height 17
drag, startPoint x: 382, startPoint y: 355, endPoint x: 526, endPoint y: 344, distance: 143.8
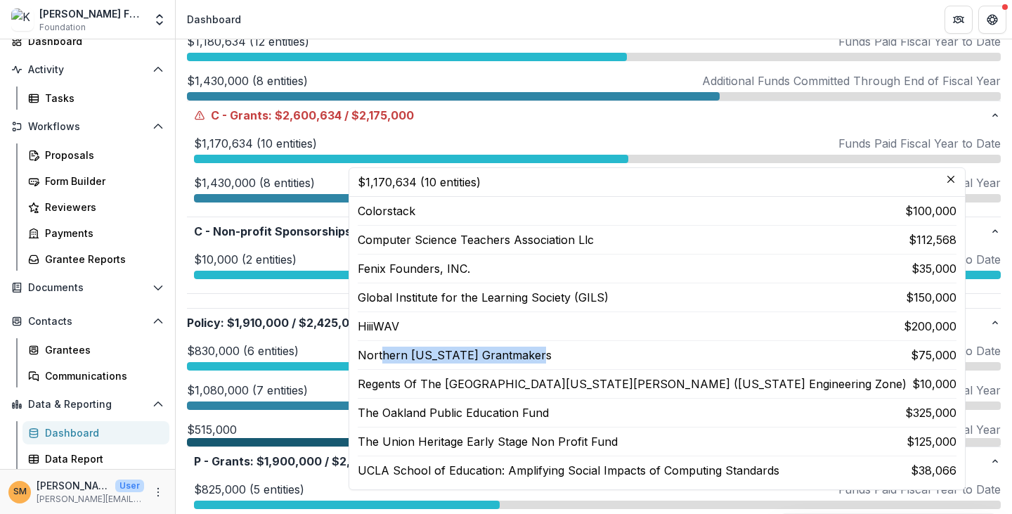
click at [526, 344] on div "Colorstack $100,000 Computer Science Teachers Association Llc $112,568 Fenix Fo…" at bounding box center [657, 342] width 599 height 281
click at [503, 351] on p "Northern [US_STATE] Grantmakers" at bounding box center [455, 355] width 194 height 17
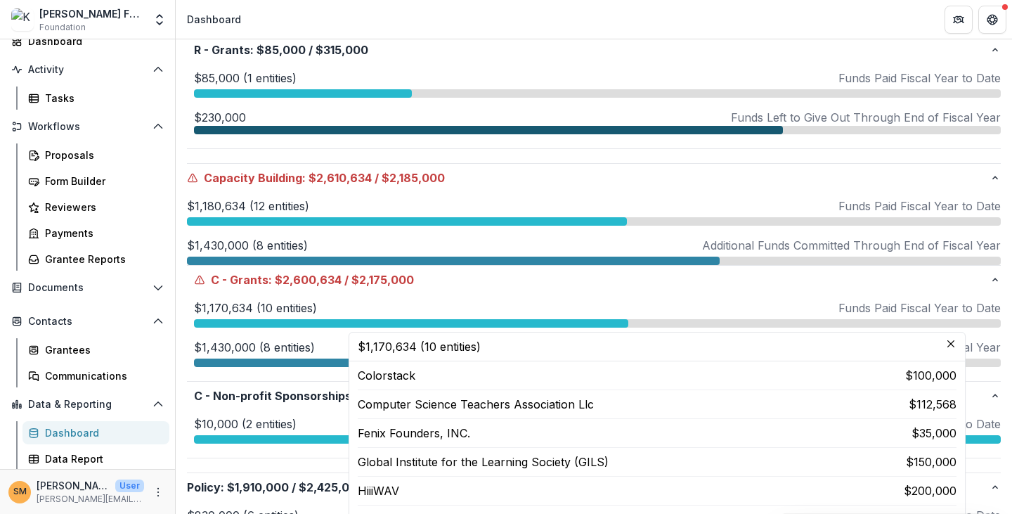
scroll to position [351, 0]
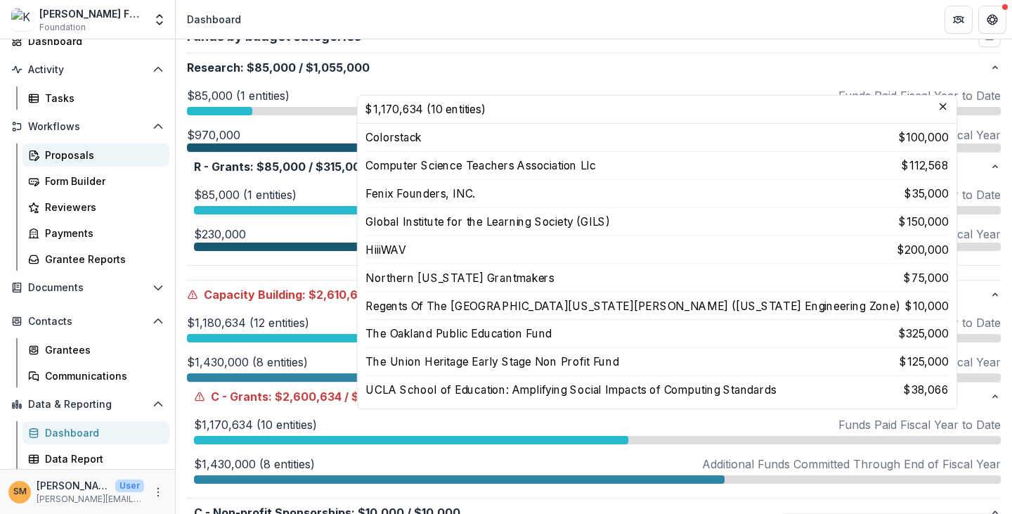
click at [78, 151] on div "Proposals" at bounding box center [101, 155] width 113 height 15
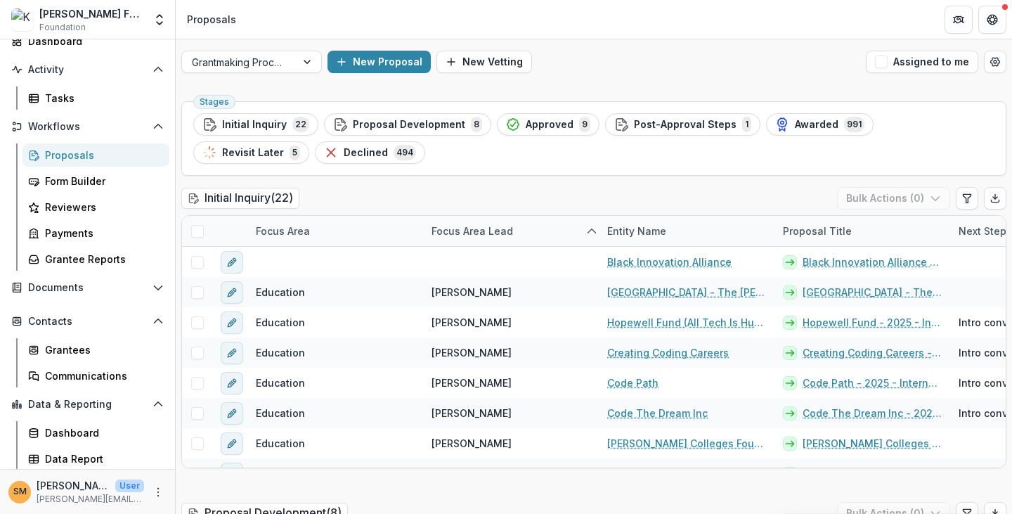
click at [421, 194] on div "Initial Inquiry ( 22 ) Bulk Actions ( 0 )" at bounding box center [593, 201] width 825 height 28
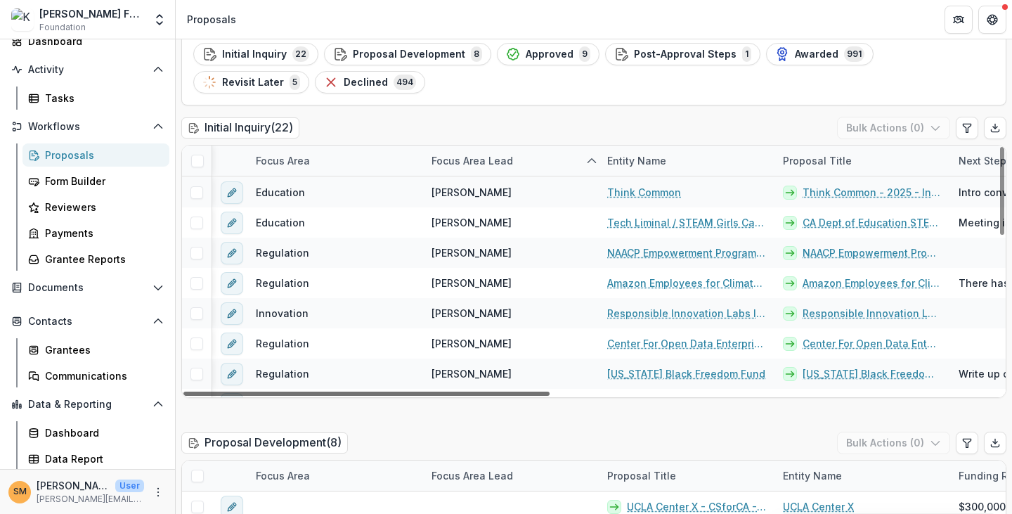
scroll to position [211, 55]
drag, startPoint x: 507, startPoint y: 393, endPoint x: 486, endPoint y: 393, distance: 21.1
click at [486, 393] on div at bounding box center [366, 394] width 366 height 4
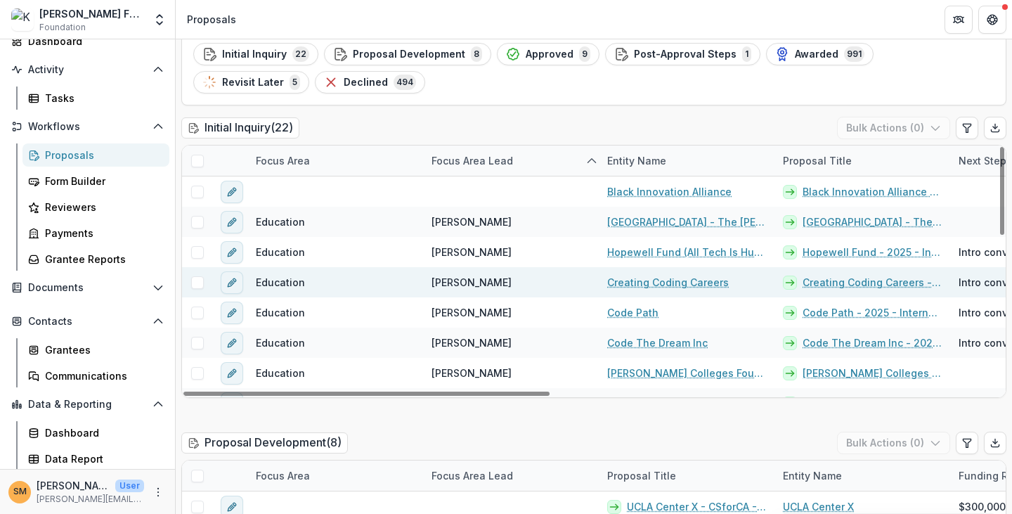
scroll to position [141, 0]
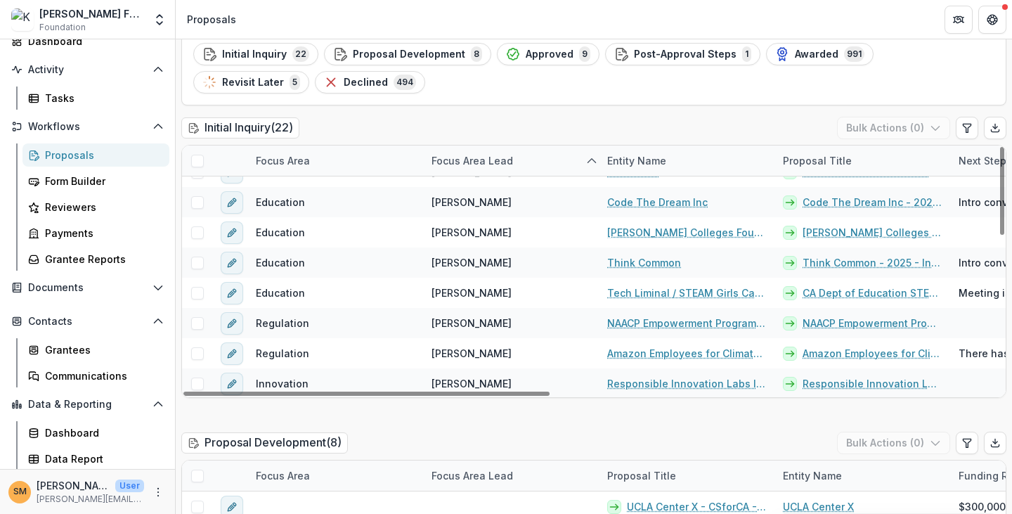
click at [467, 153] on div "Focus Area Lead" at bounding box center [472, 160] width 98 height 15
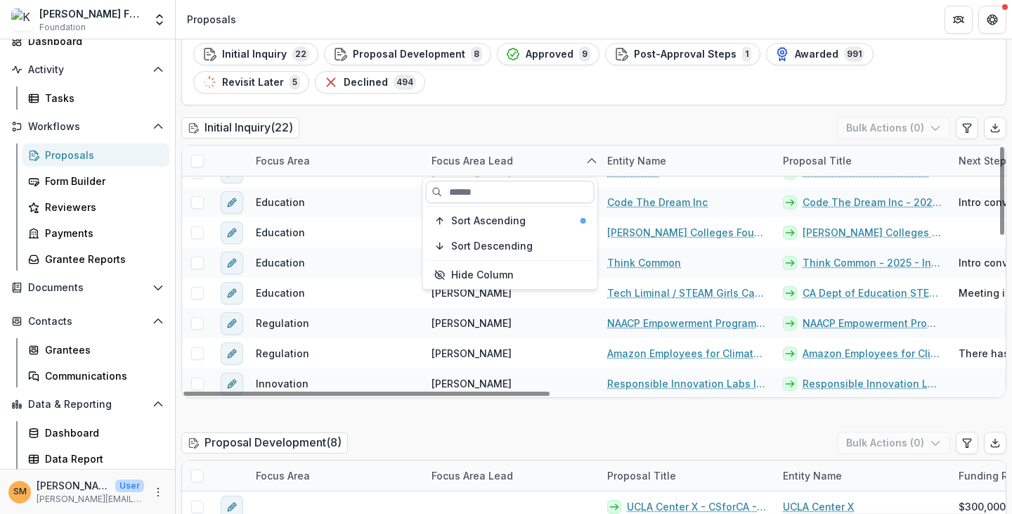
click at [474, 188] on input at bounding box center [510, 192] width 169 height 22
type input "****"
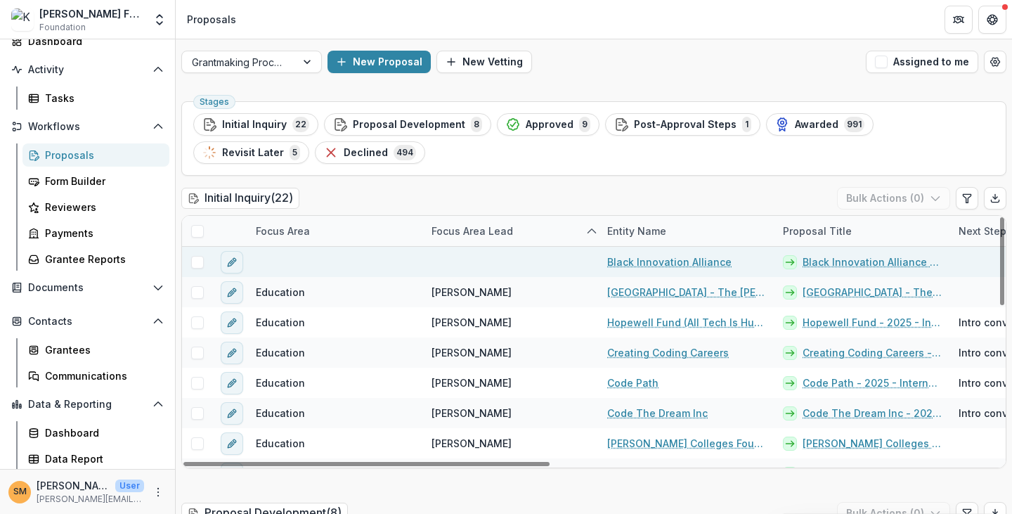
scroll to position [70, 0]
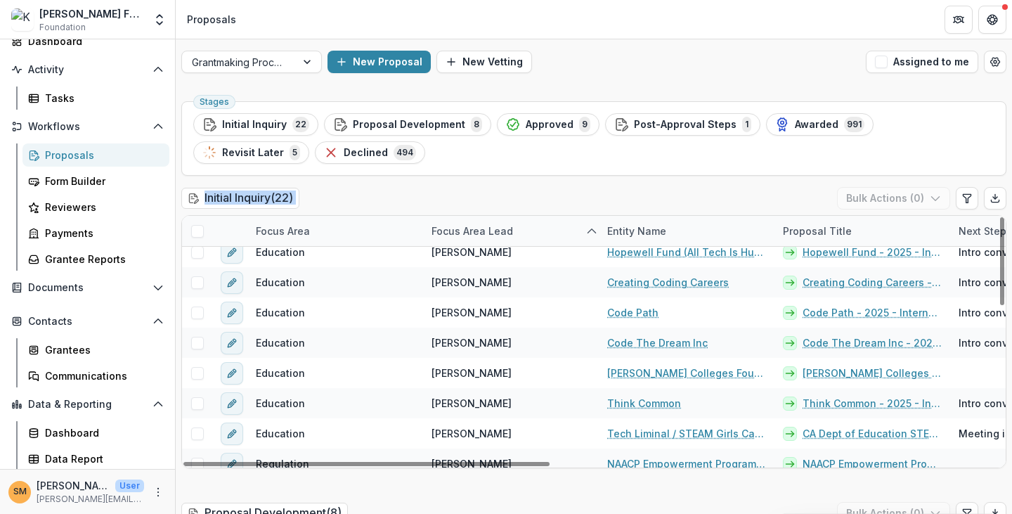
drag, startPoint x: 579, startPoint y: 192, endPoint x: 510, endPoint y: 175, distance: 71.6
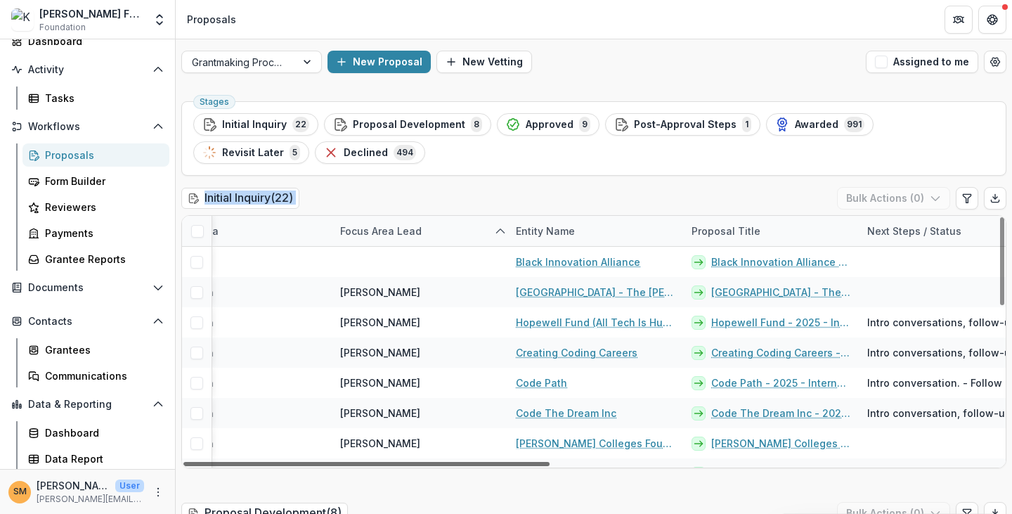
scroll to position [0, 118]
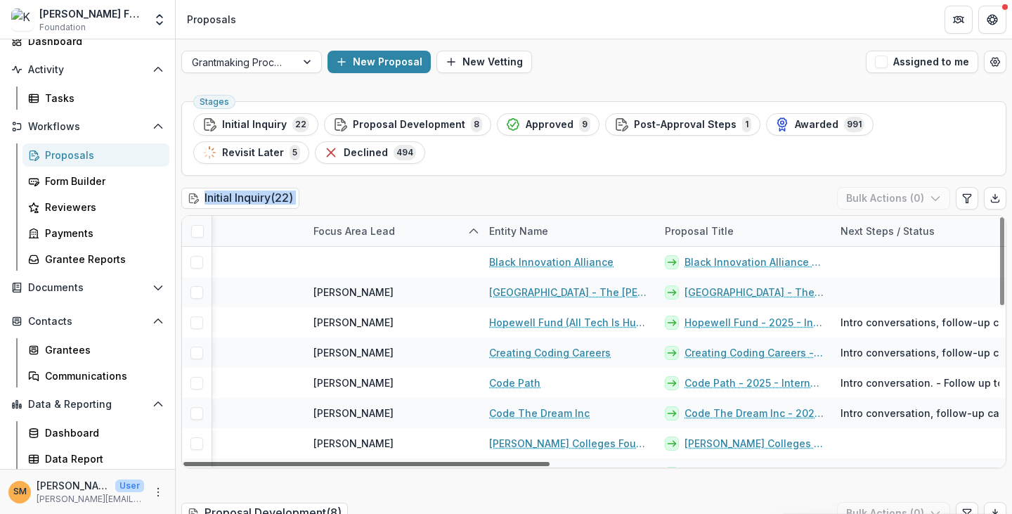
drag, startPoint x: 530, startPoint y: 465, endPoint x: 582, endPoint y: 480, distance: 54.3
click at [550, 466] on div at bounding box center [366, 464] width 366 height 4
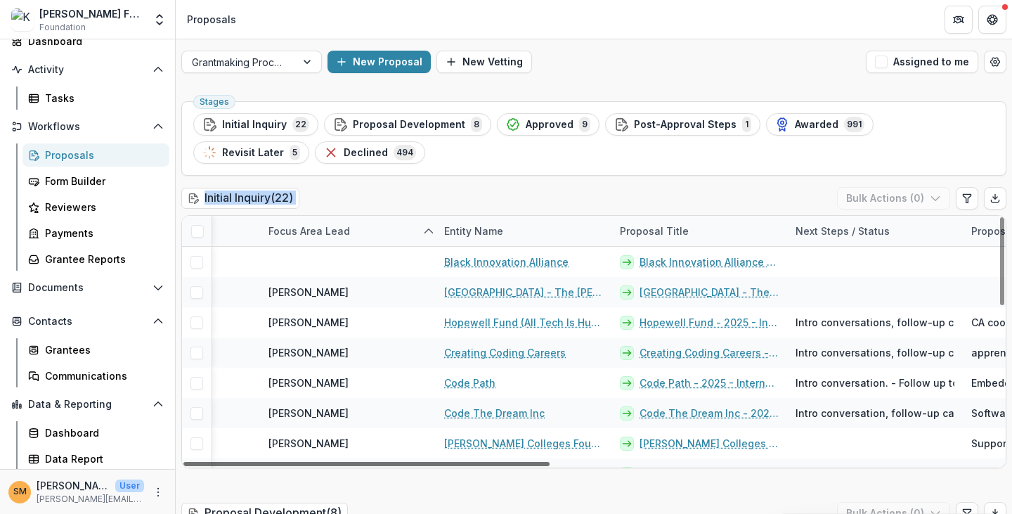
scroll to position [0, 169]
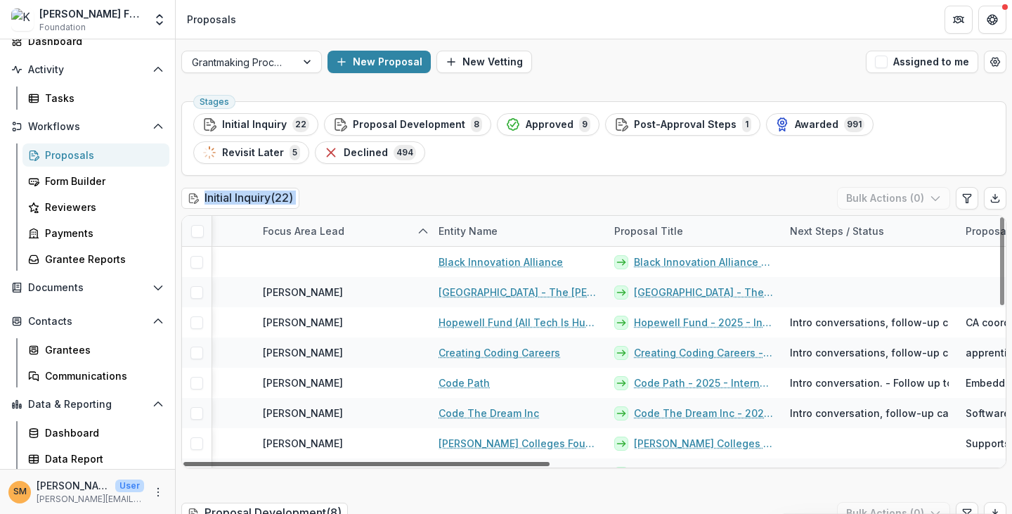
drag, startPoint x: 565, startPoint y: 465, endPoint x: 588, endPoint y: 468, distance: 22.8
click at [550, 466] on div at bounding box center [366, 464] width 366 height 4
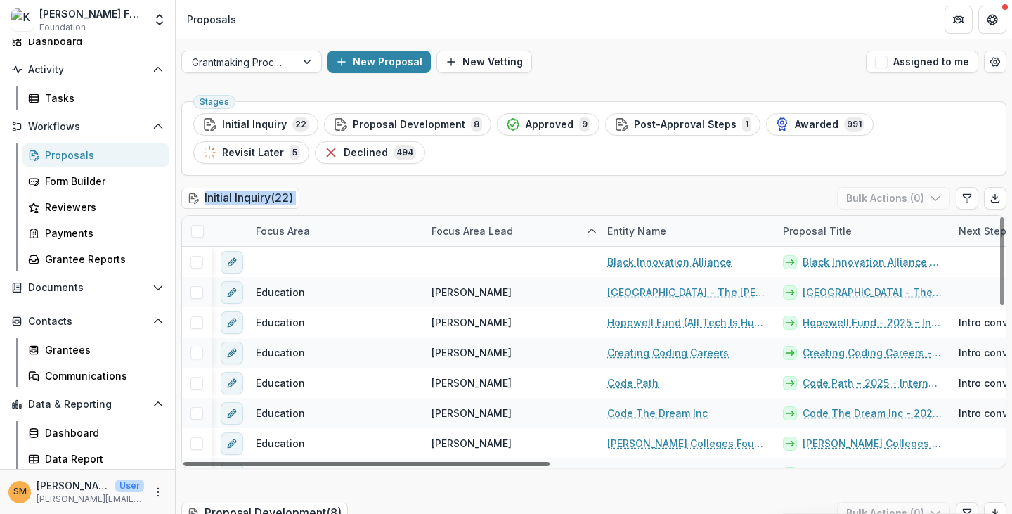
drag, startPoint x: 461, startPoint y: 460, endPoint x: 343, endPoint y: 465, distance: 118.2
click at [343, 465] on div at bounding box center [366, 464] width 366 height 4
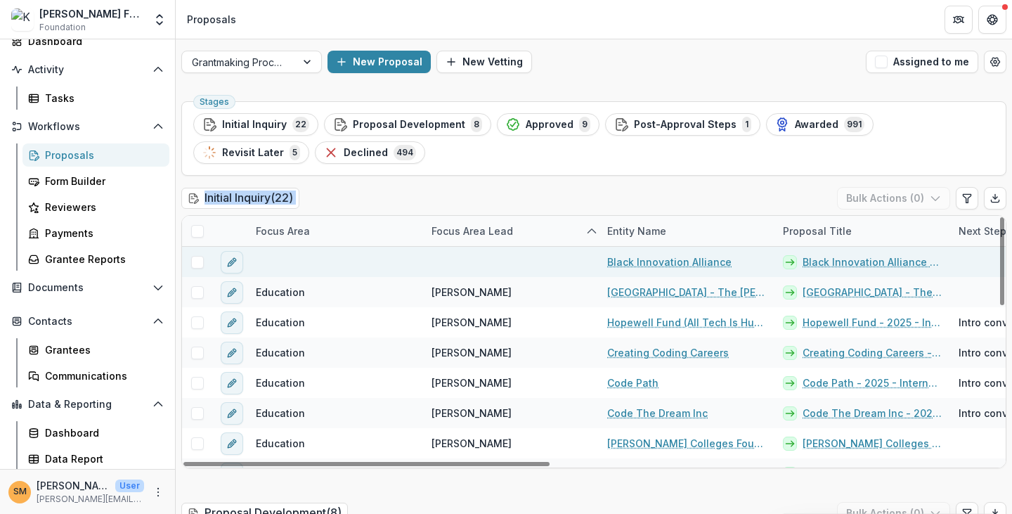
click at [661, 259] on link "Black Innovation Alliance - 2025 - Internal Grant Concept Form" at bounding box center [872, 261] width 139 height 15
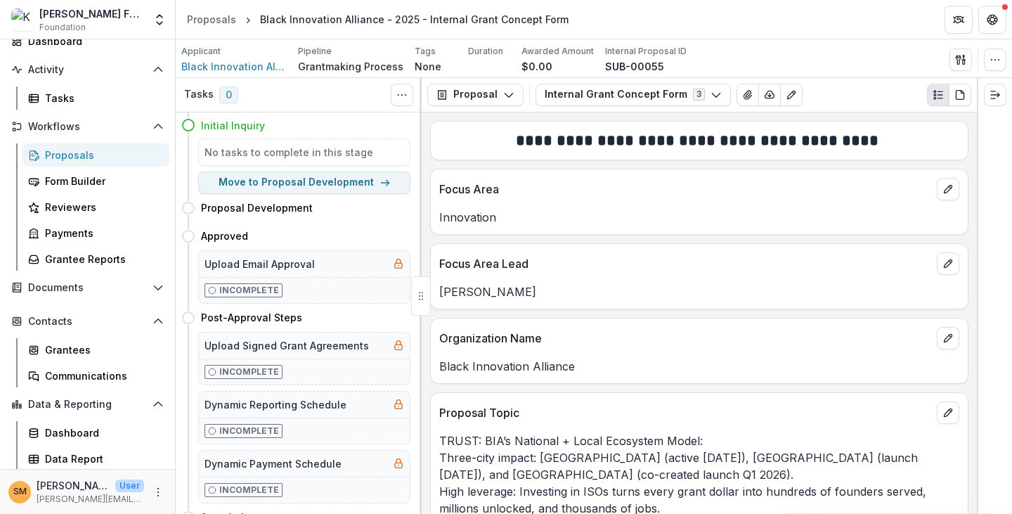
click at [661, 216] on p "Innovation" at bounding box center [699, 217] width 520 height 17
click at [56, 153] on div "Proposals" at bounding box center [101, 155] width 113 height 15
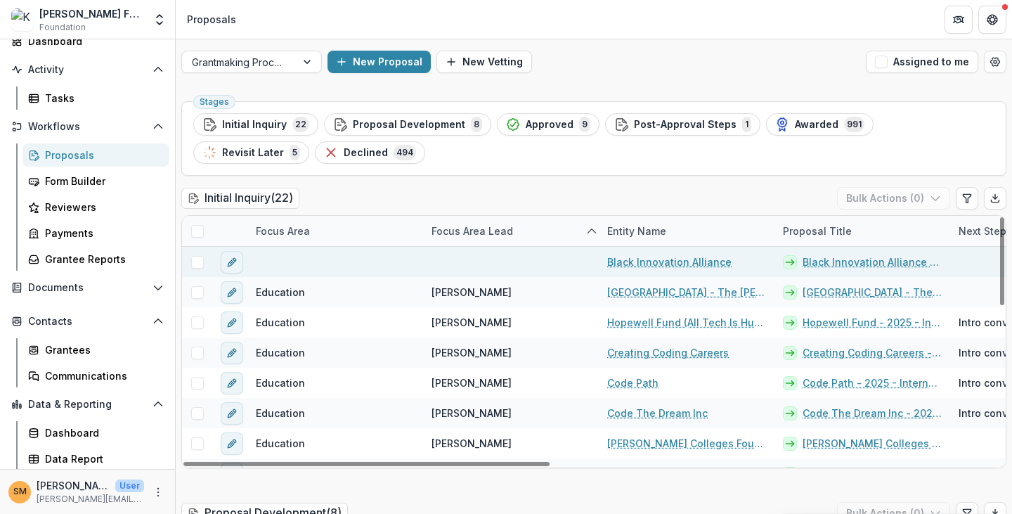
click at [661, 264] on link "Black Innovation Alliance - 2025 - Internal Grant Concept Form" at bounding box center [872, 261] width 139 height 15
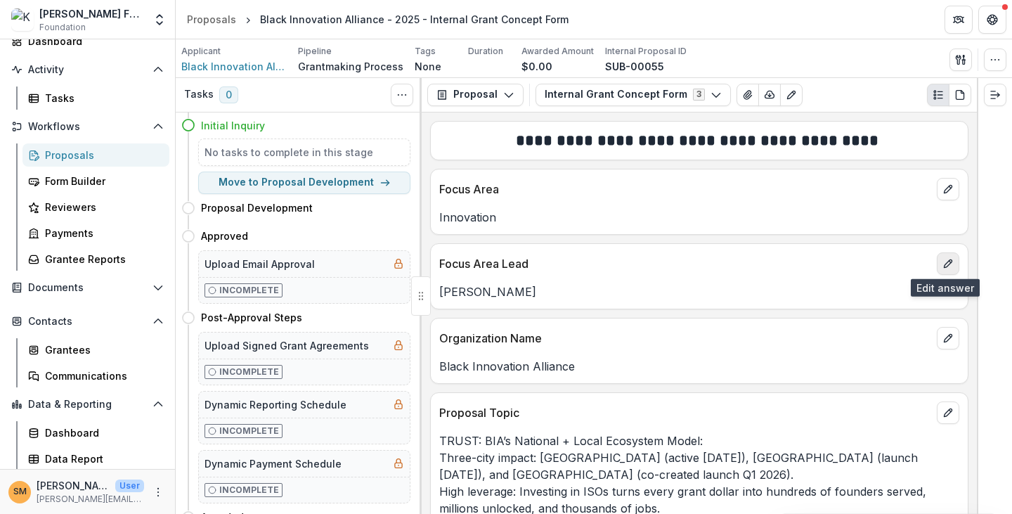
click at [661, 268] on button "edit" at bounding box center [948, 263] width 22 height 22
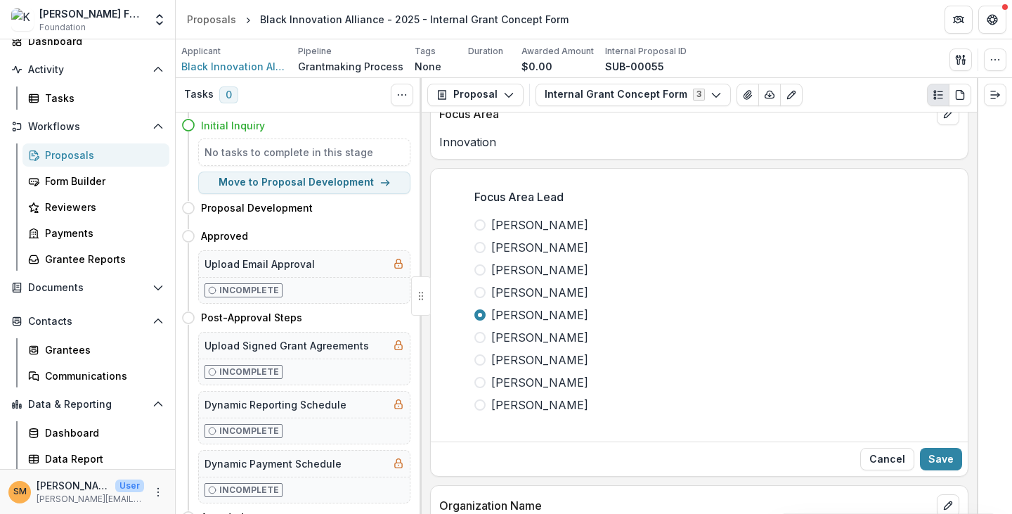
scroll to position [211, 0]
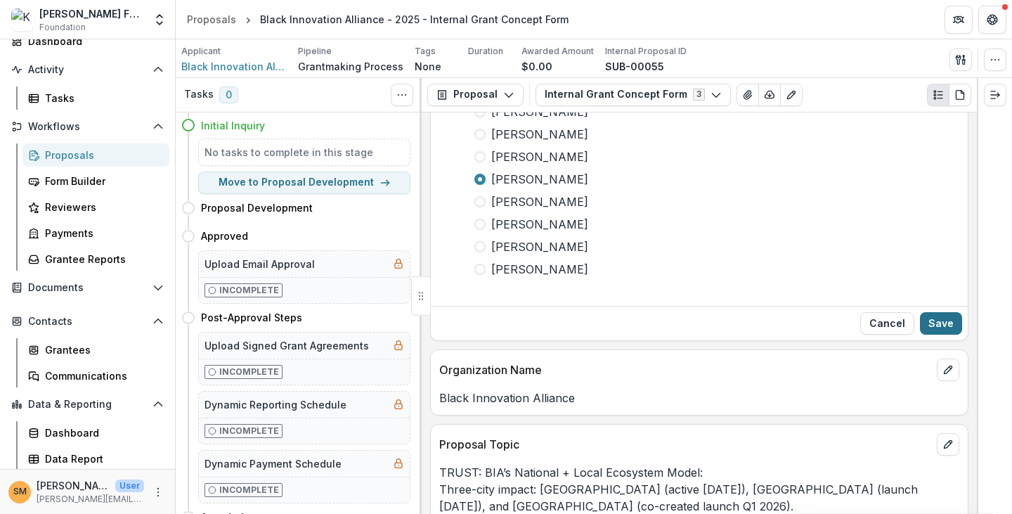
click at [661, 321] on button "Save" at bounding box center [941, 323] width 42 height 22
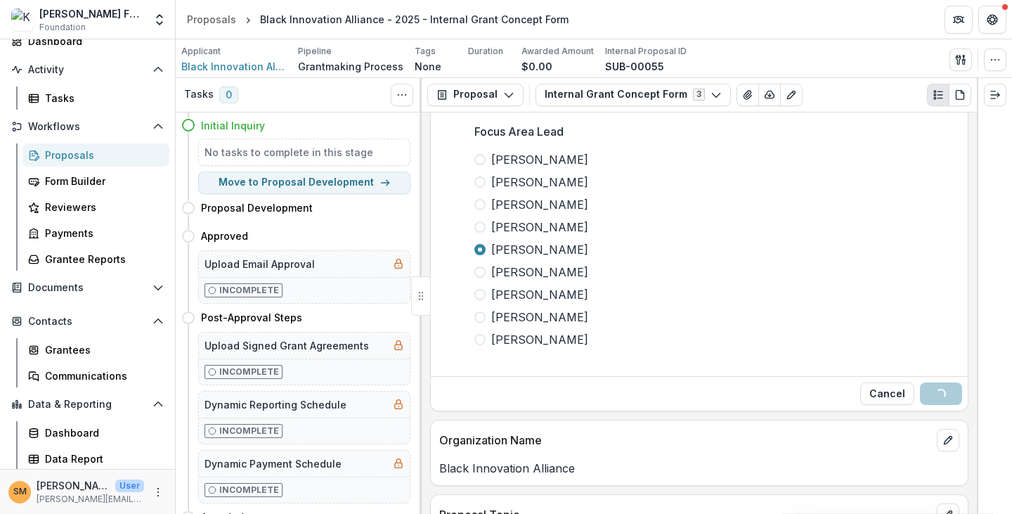
scroll to position [0, 0]
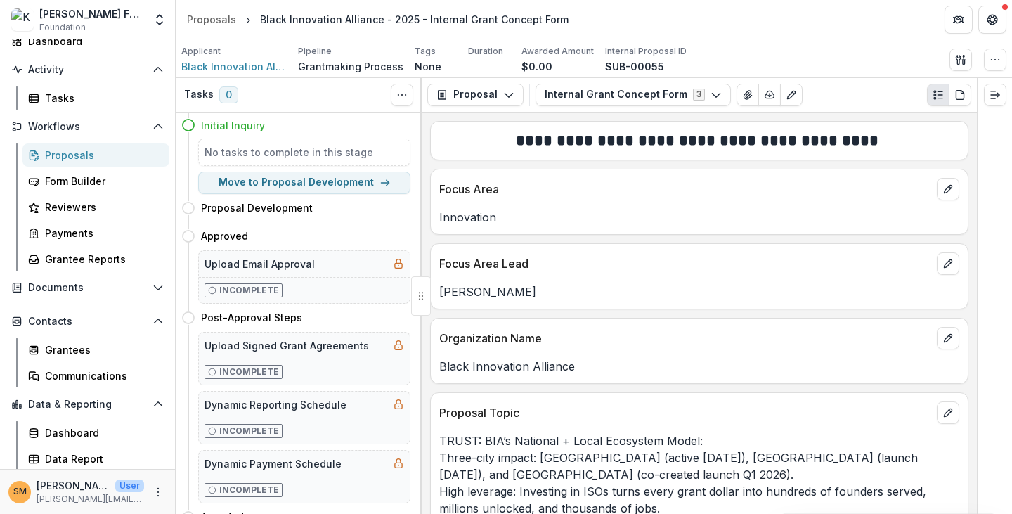
click at [661, 285] on div at bounding box center [994, 296] width 35 height 436
click at [661, 196] on button "edit" at bounding box center [948, 189] width 22 height 22
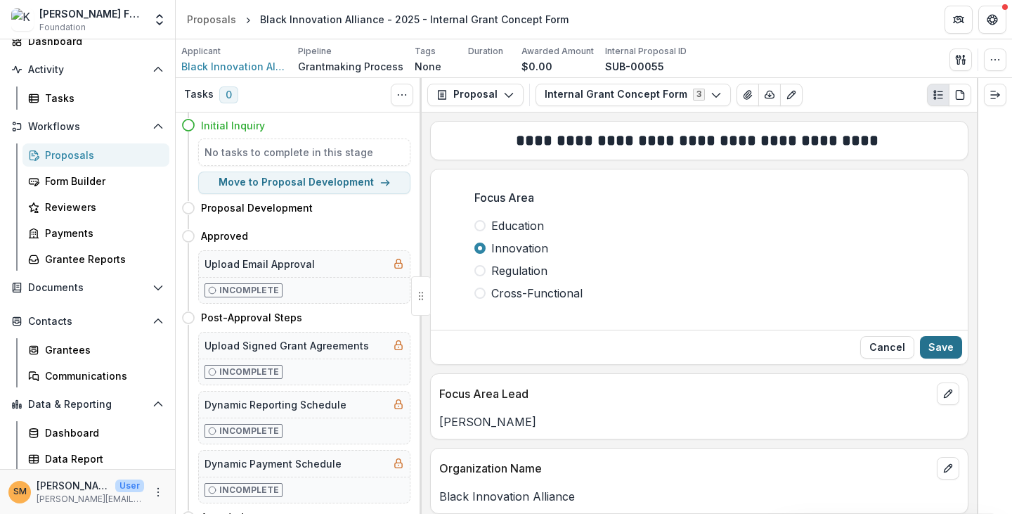
click at [661, 342] on button "Save" at bounding box center [941, 347] width 42 height 22
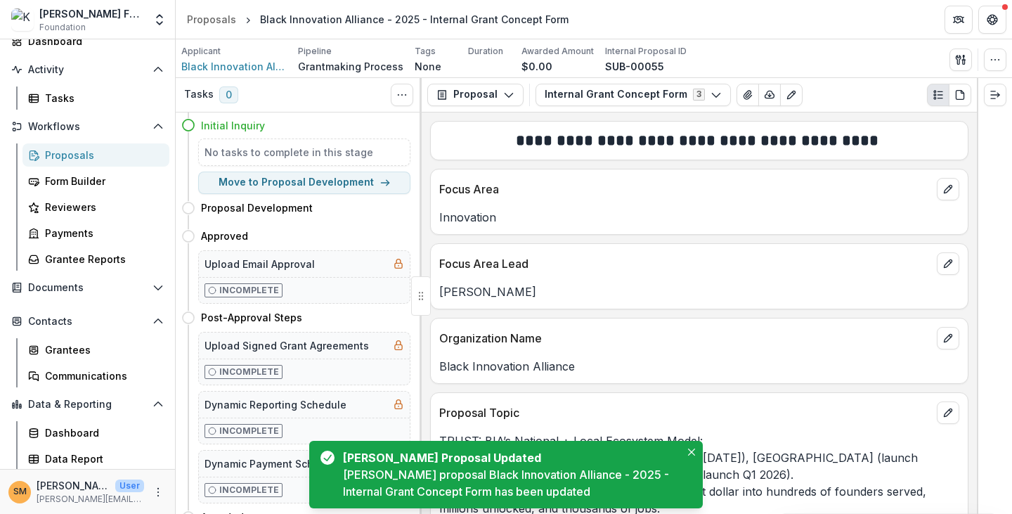
click at [65, 160] on div "Proposals" at bounding box center [101, 155] width 113 height 15
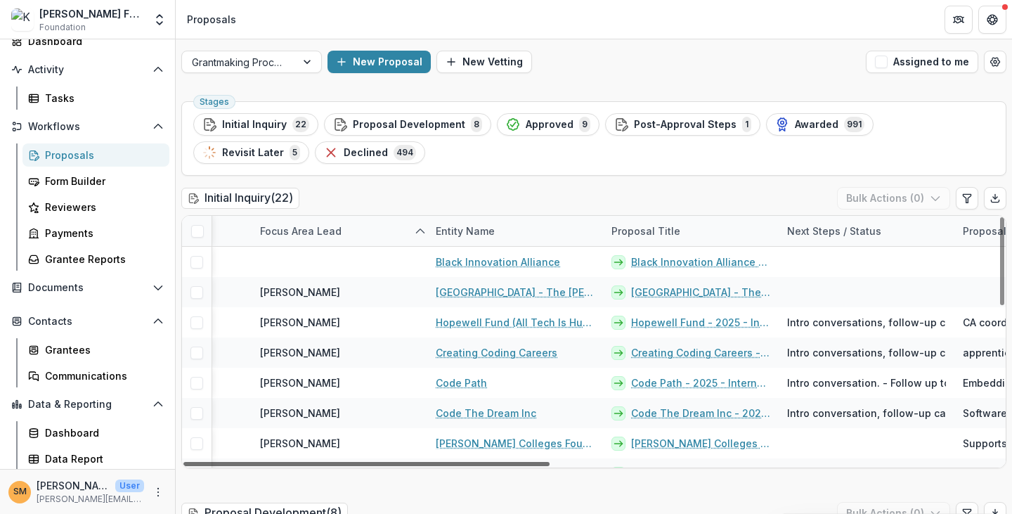
scroll to position [0, 155]
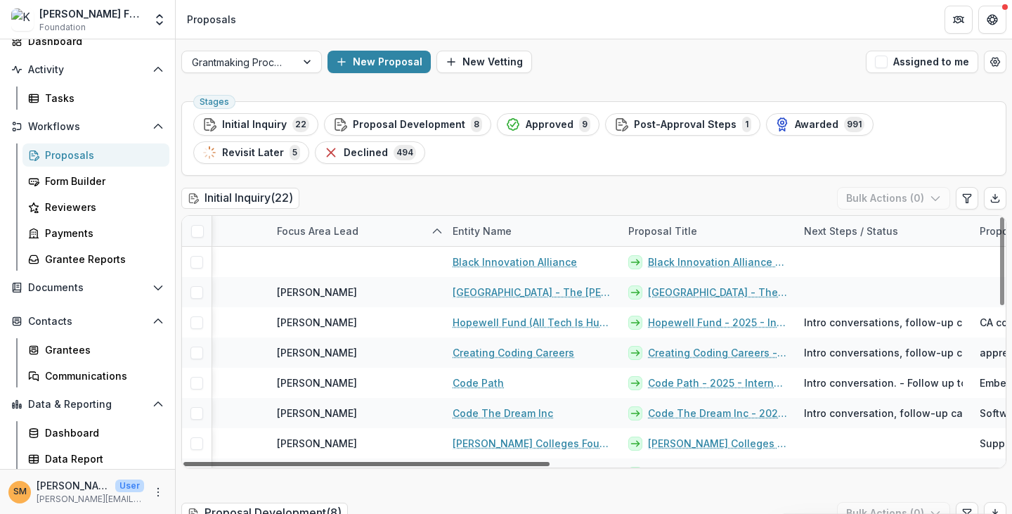
drag, startPoint x: 482, startPoint y: 461, endPoint x: 551, endPoint y: 466, distance: 69.1
click at [550, 466] on div at bounding box center [366, 464] width 366 height 4
click at [548, 463] on div at bounding box center [366, 464] width 366 height 4
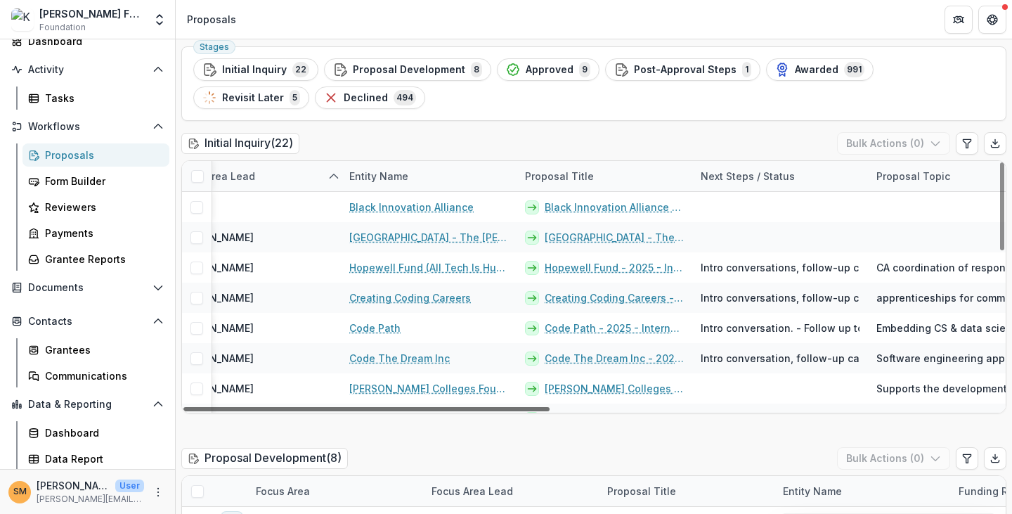
scroll to position [0, 240]
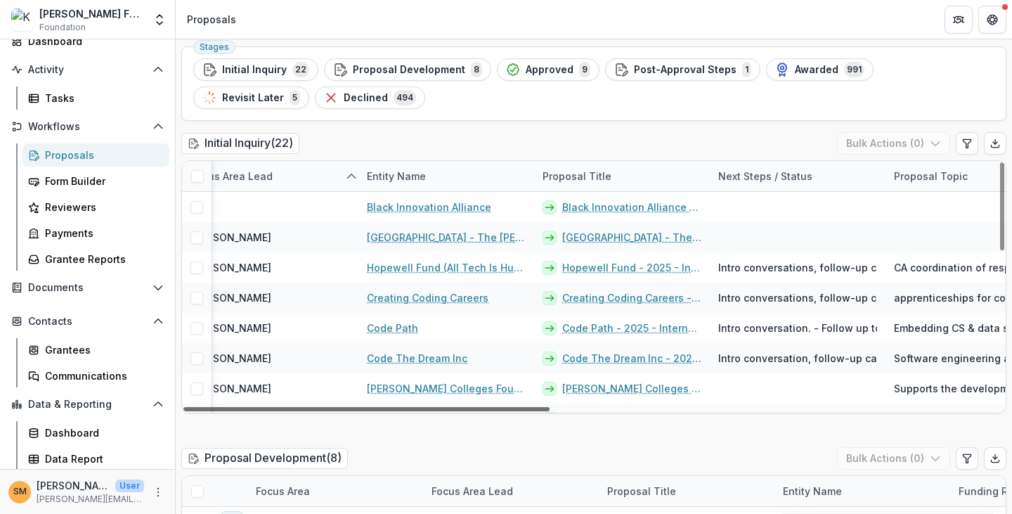
drag, startPoint x: 548, startPoint y: 411, endPoint x: 587, endPoint y: 415, distance: 39.6
click at [550, 411] on div at bounding box center [366, 409] width 366 height 4
drag, startPoint x: 884, startPoint y: 176, endPoint x: 972, endPoint y: 176, distance: 87.9
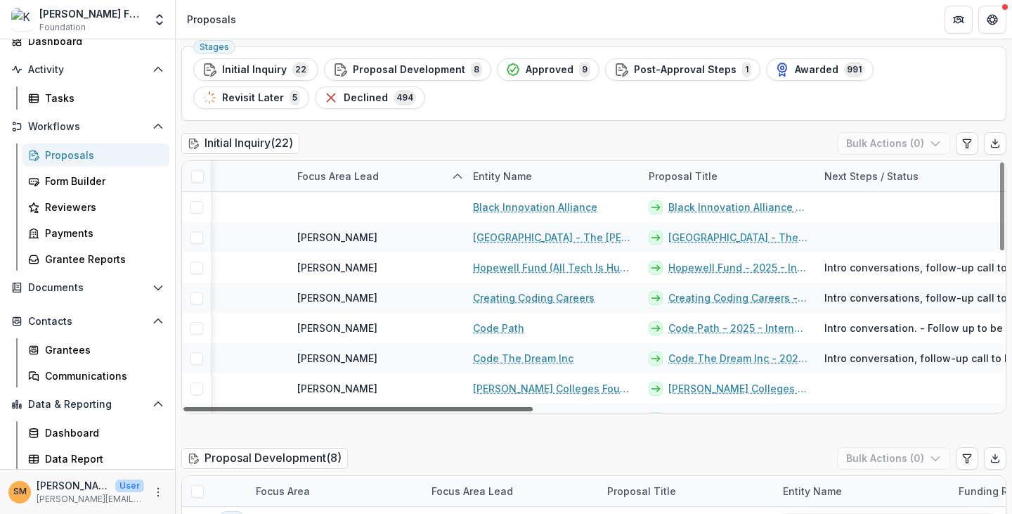
scroll to position [0, 129]
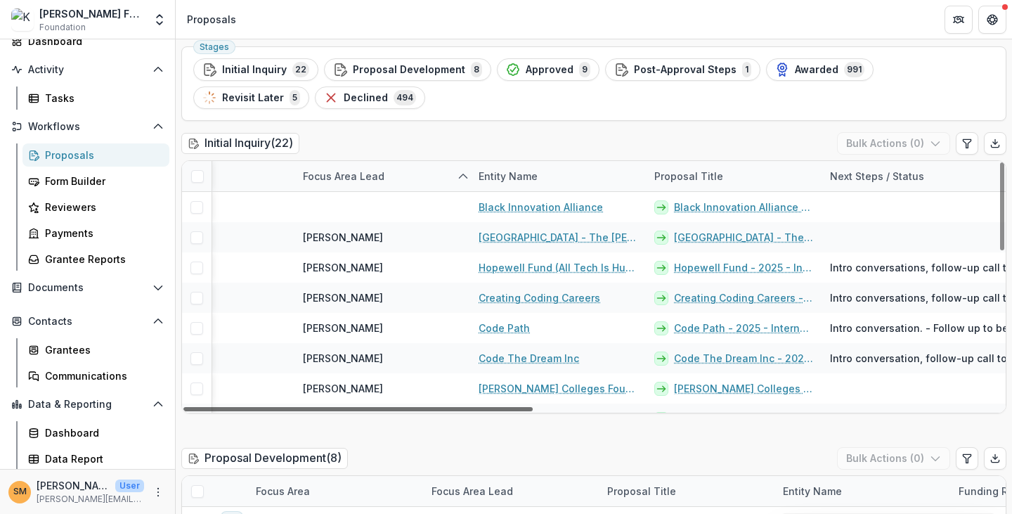
drag, startPoint x: 521, startPoint y: 411, endPoint x: 474, endPoint y: 412, distance: 47.1
click at [474, 411] on div at bounding box center [357, 409] width 349 height 4
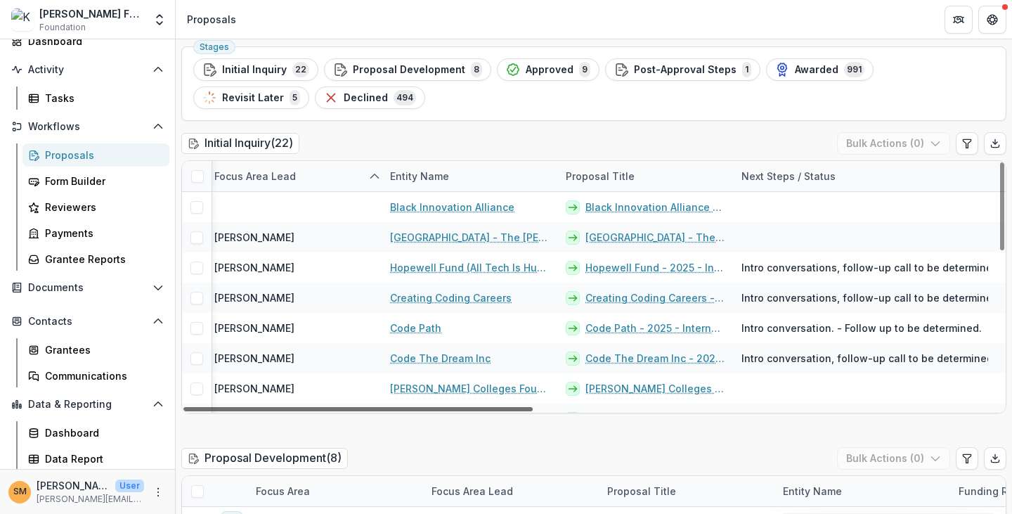
scroll to position [0, 245]
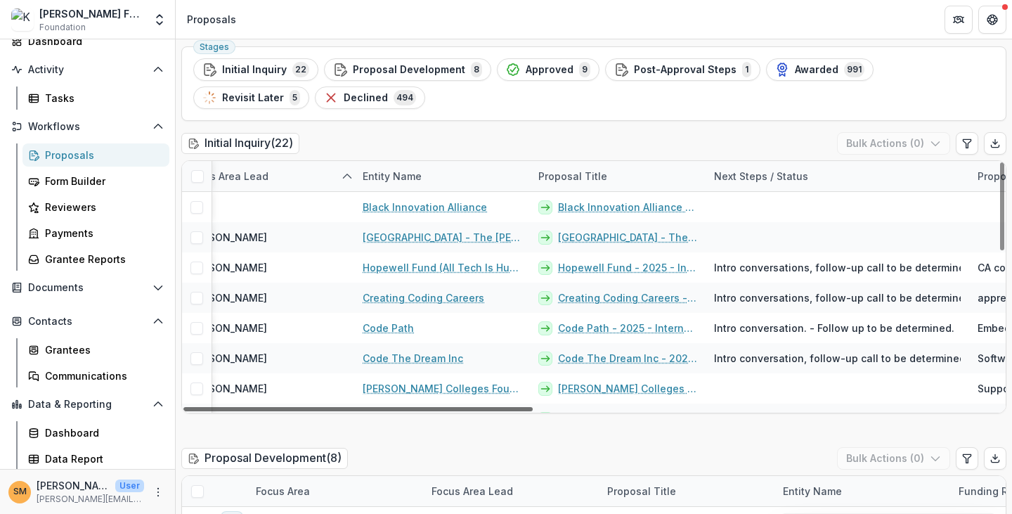
drag, startPoint x: 560, startPoint y: 406, endPoint x: 609, endPoint y: 406, distance: 49.2
click at [533, 407] on div at bounding box center [357, 409] width 349 height 4
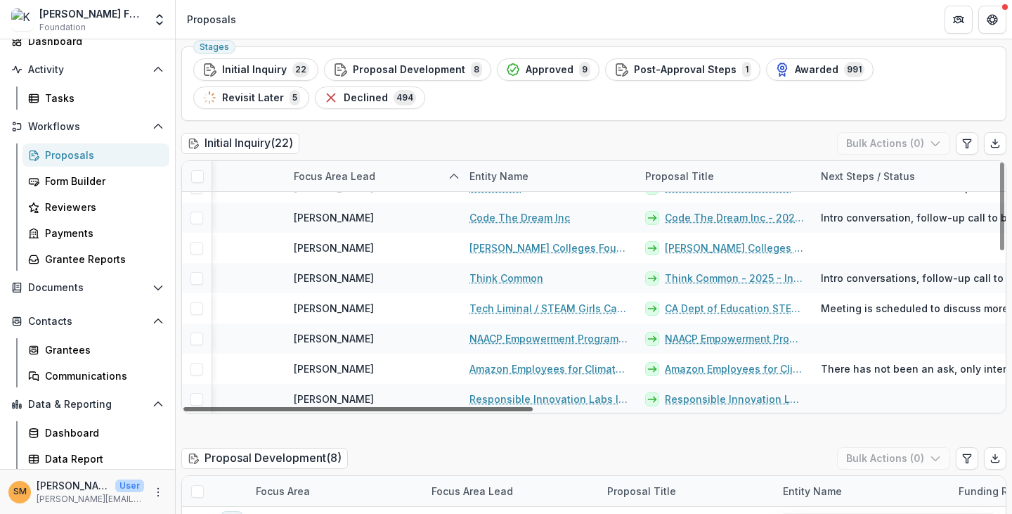
scroll to position [141, 131]
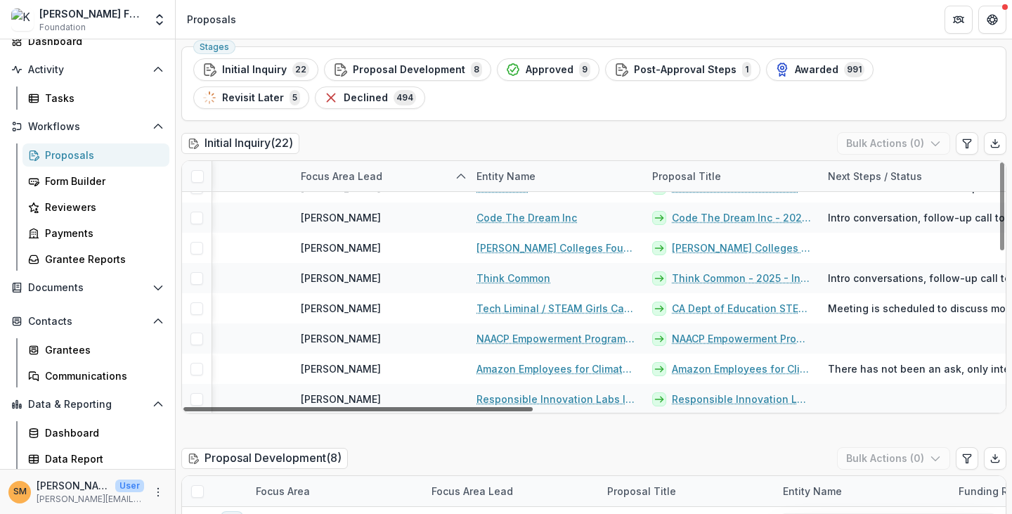
drag, startPoint x: 611, startPoint y: 407, endPoint x: 562, endPoint y: 418, distance: 49.6
click at [533, 411] on div at bounding box center [357, 409] width 349 height 4
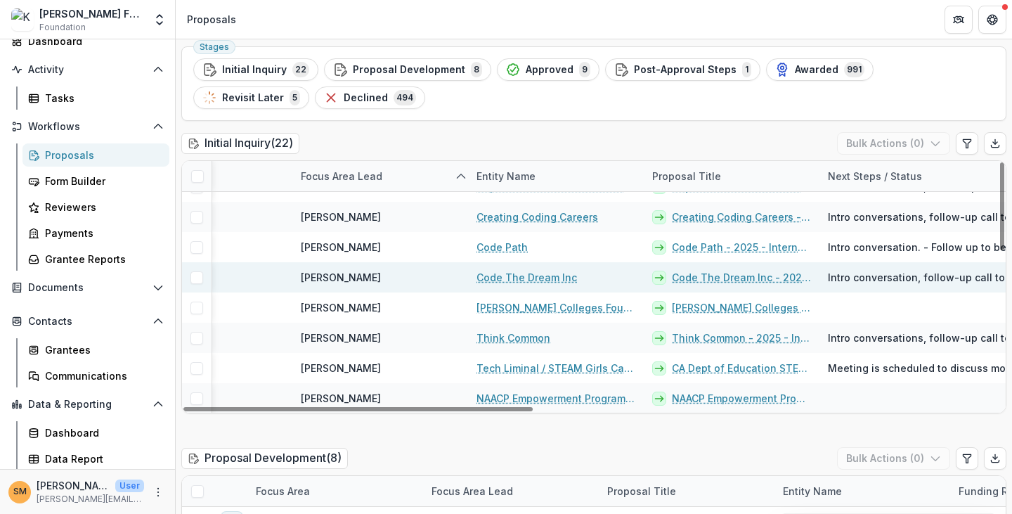
scroll to position [70, 131]
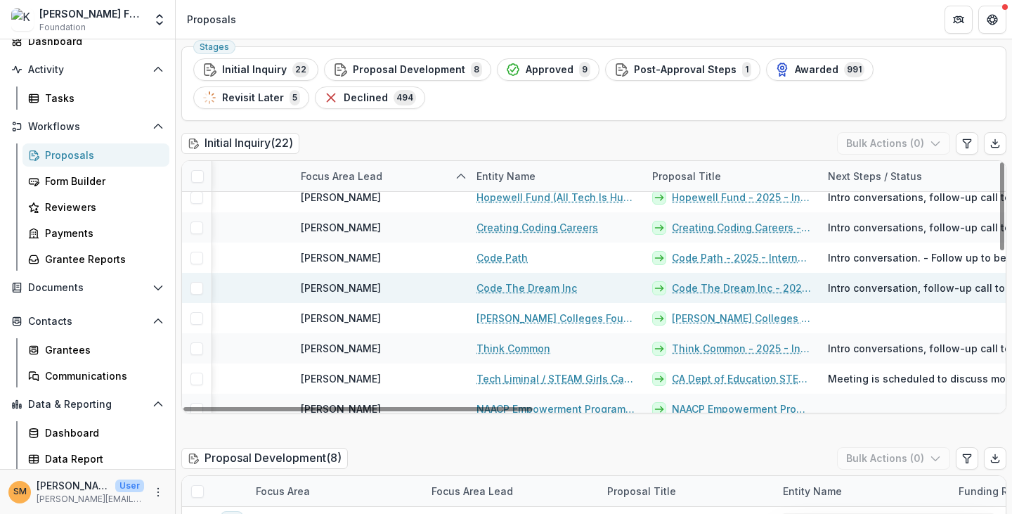
click at [661, 288] on link "Code The Dream Inc - 2025 - Internal Grant Concept Form" at bounding box center [741, 287] width 139 height 15
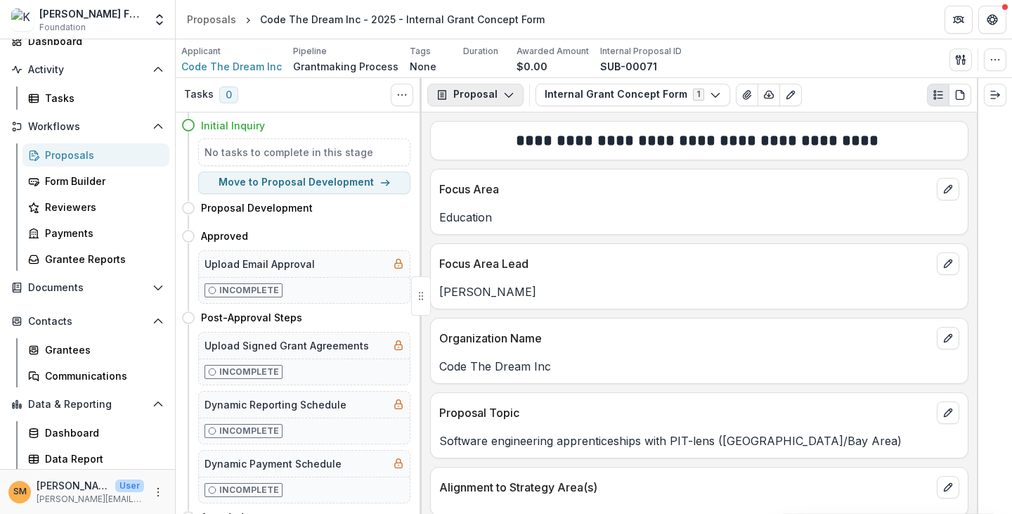
click at [494, 93] on button "Proposal" at bounding box center [475, 95] width 96 height 22
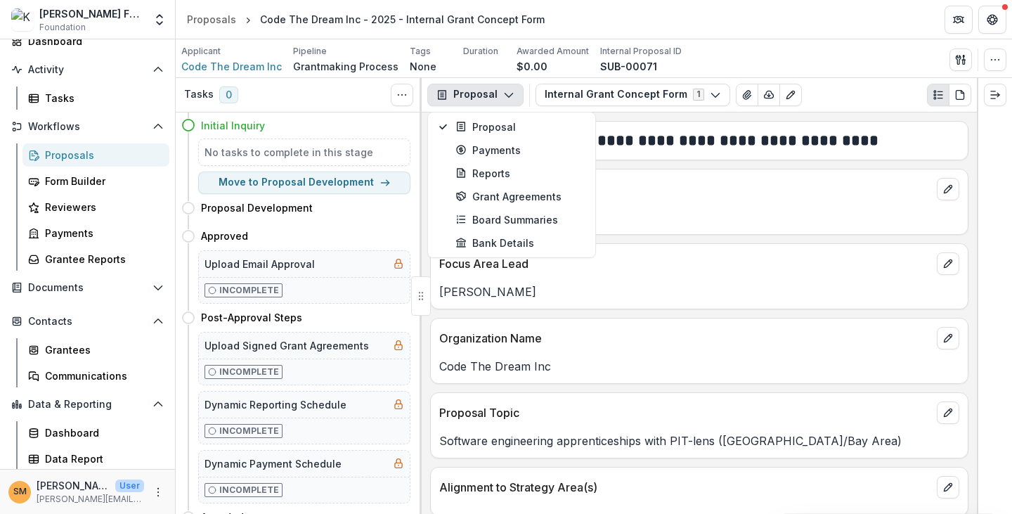
click at [494, 93] on button "Proposal" at bounding box center [475, 95] width 96 height 22
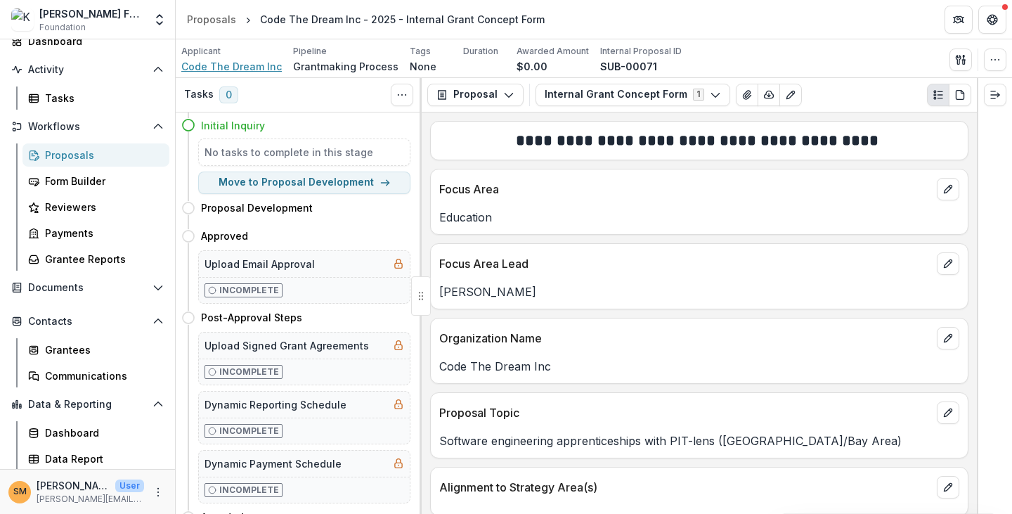
click at [200, 67] on span "Code The Dream Inc" at bounding box center [231, 66] width 101 height 15
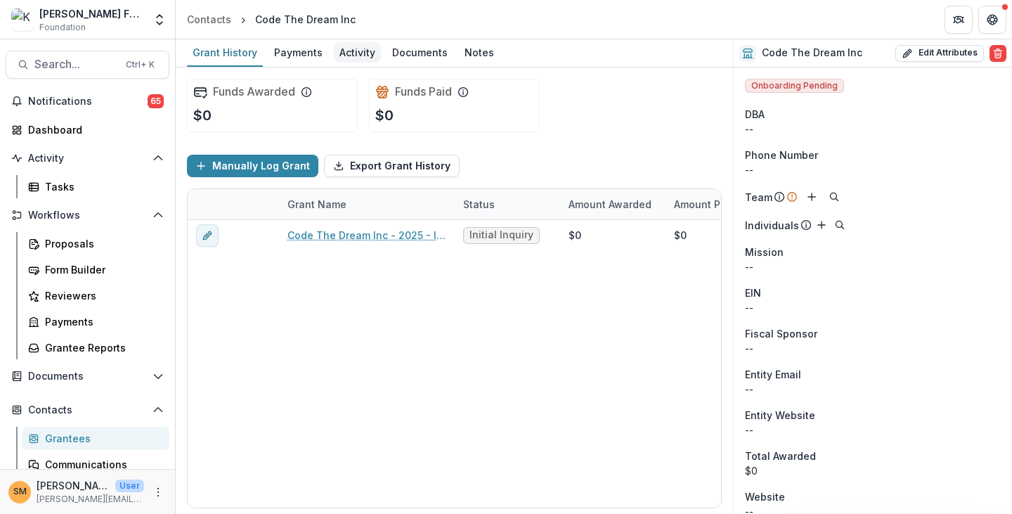
click at [372, 53] on div "Activity" at bounding box center [357, 52] width 47 height 20
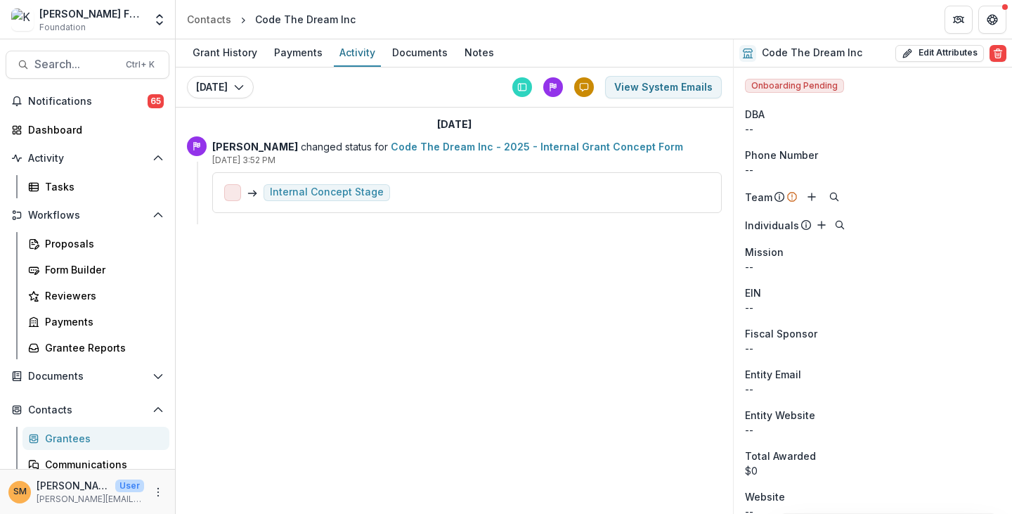
drag, startPoint x: 226, startPoint y: 160, endPoint x: 277, endPoint y: 157, distance: 50.7
click at [277, 157] on p "[DATE] 3:52 PM" at bounding box center [467, 160] width 510 height 13
click at [53, 240] on div "Proposals" at bounding box center [101, 243] width 113 height 15
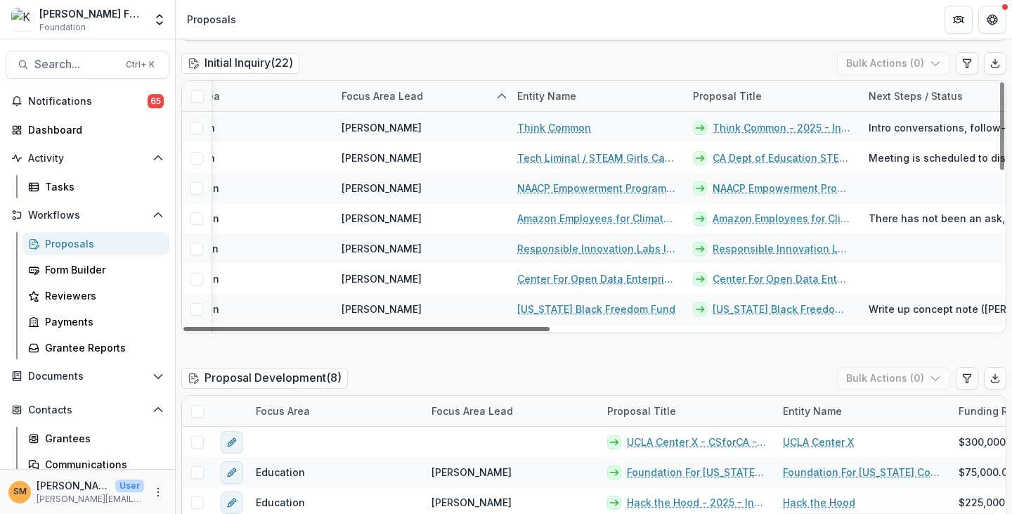
scroll to position [211, 93]
drag, startPoint x: 536, startPoint y: 328, endPoint x: 578, endPoint y: 332, distance: 42.3
click at [550, 331] on div at bounding box center [366, 329] width 366 height 4
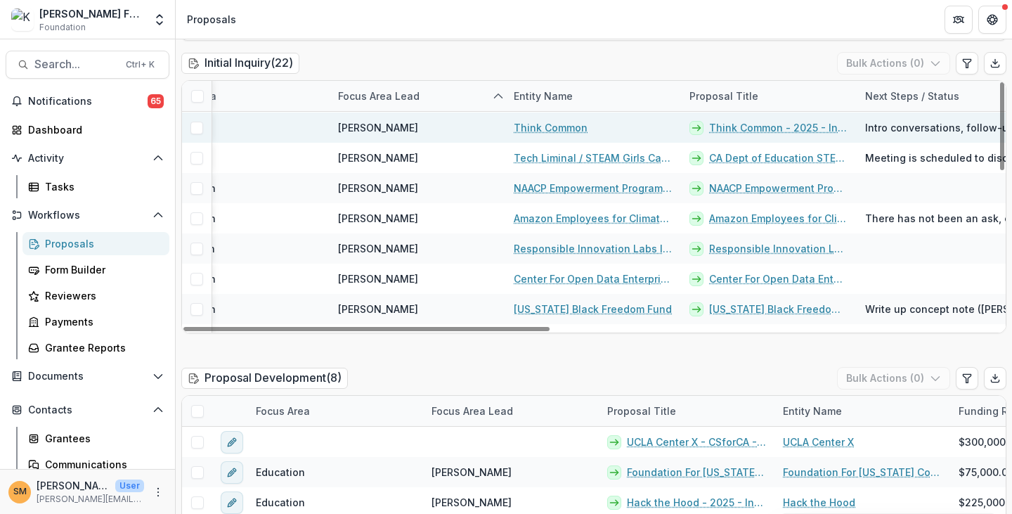
click at [661, 126] on link "Think Common - 2025 - Internal Grant Concept Form" at bounding box center [778, 127] width 139 height 15
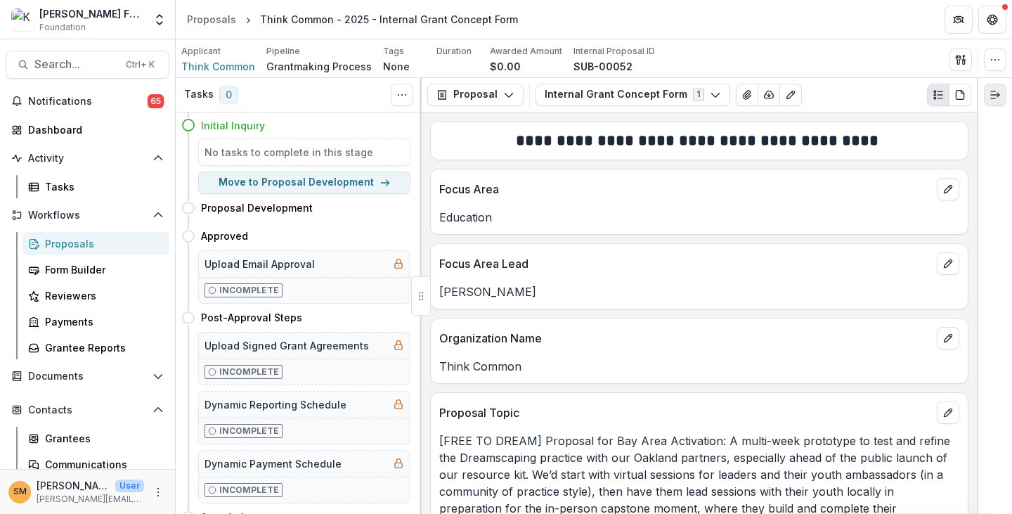
click at [661, 97] on icon "Expand right" at bounding box center [995, 94] width 11 height 11
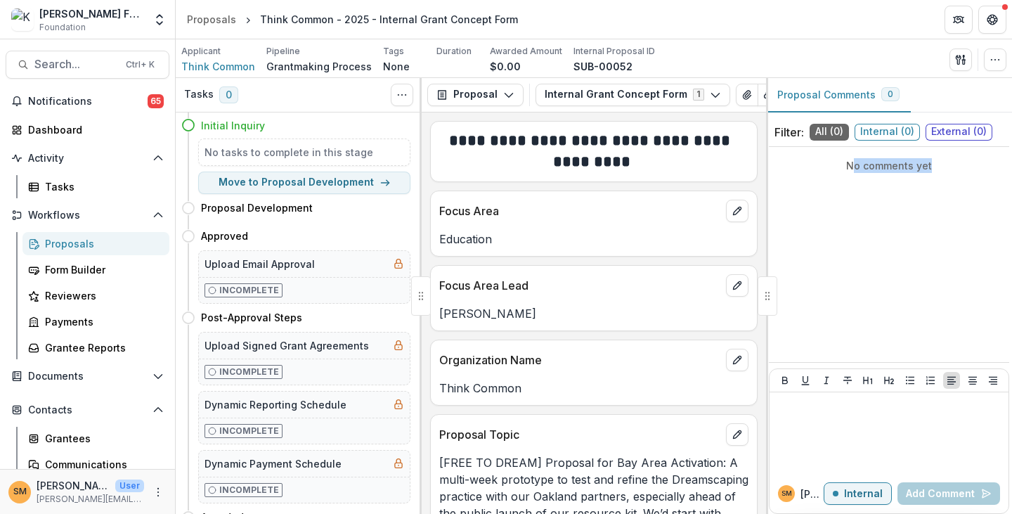
drag, startPoint x: 852, startPoint y: 160, endPoint x: 952, endPoint y: 165, distance: 100.0
click at [661, 165] on p "No comments yet" at bounding box center [889, 165] width 229 height 15
click at [661, 252] on div "No comments yet" at bounding box center [889, 255] width 240 height 204
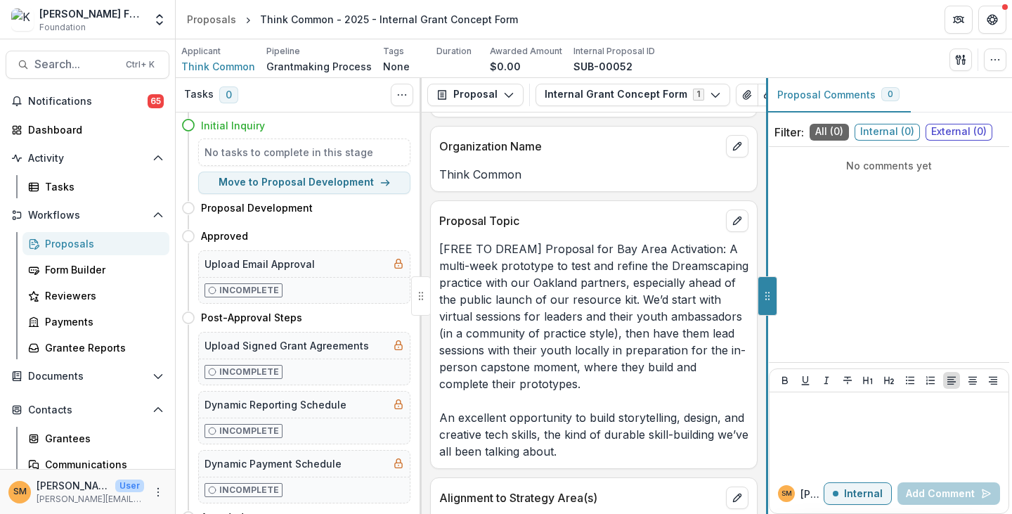
scroll to position [193, 0]
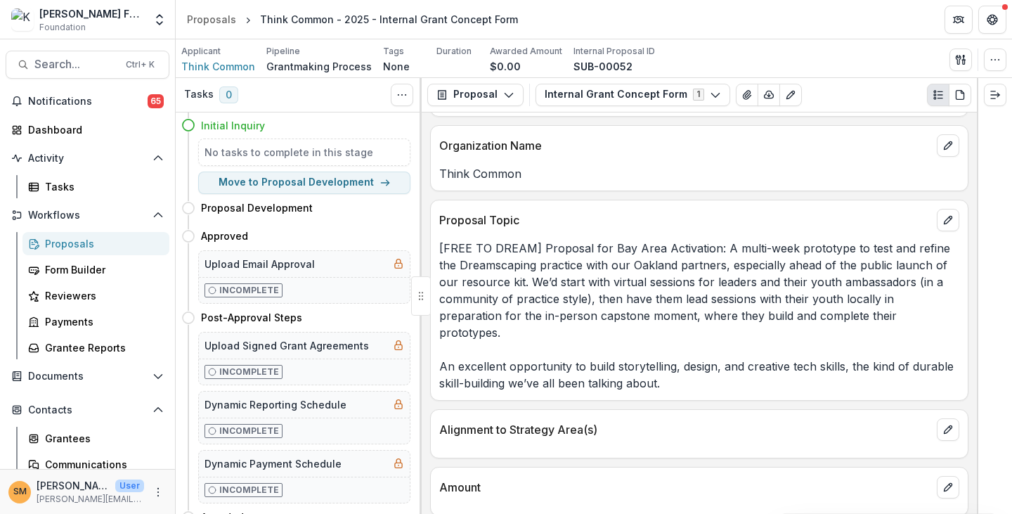
click at [53, 243] on div "Proposals" at bounding box center [101, 243] width 113 height 15
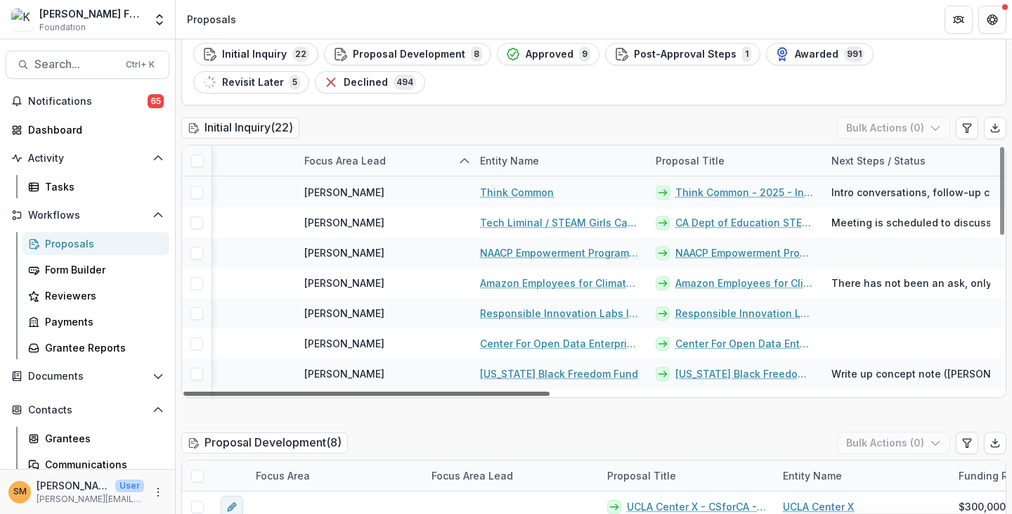
scroll to position [211, 128]
drag, startPoint x: 531, startPoint y: 393, endPoint x: 588, endPoint y: 397, distance: 57.1
click at [550, 396] on div at bounding box center [366, 394] width 366 height 4
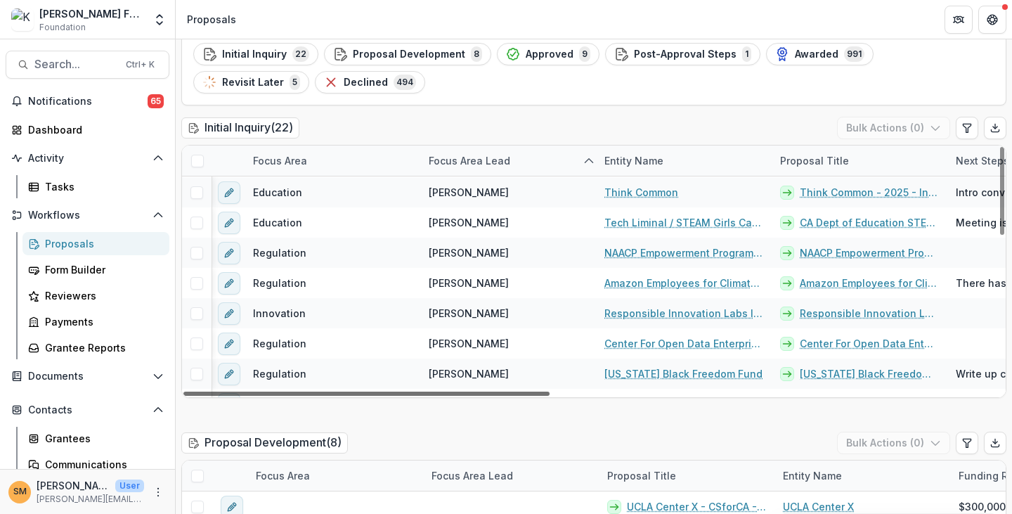
scroll to position [211, 0]
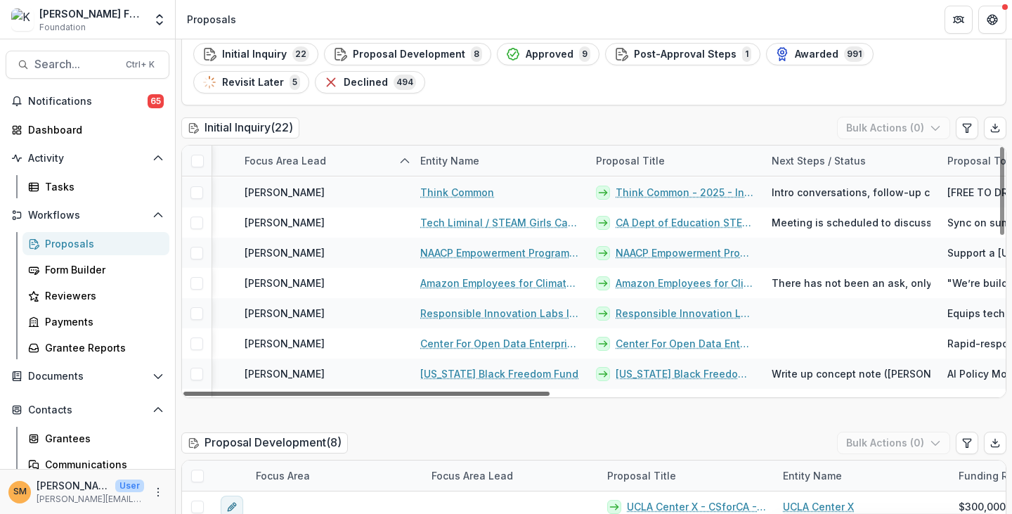
drag, startPoint x: 509, startPoint y: 395, endPoint x: 537, endPoint y: 393, distance: 28.2
click at [536, 393] on div at bounding box center [366, 394] width 366 height 4
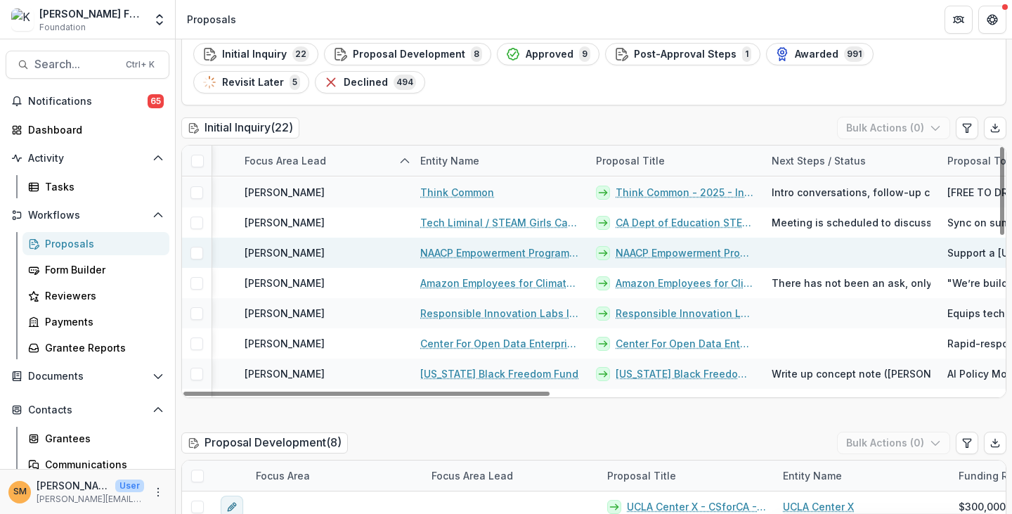
scroll to position [211, 188]
click at [659, 250] on link "NAACP Empowerment Programs, Inc. - 2025 - Internal Grant Concept Form" at bounding box center [683, 252] width 139 height 15
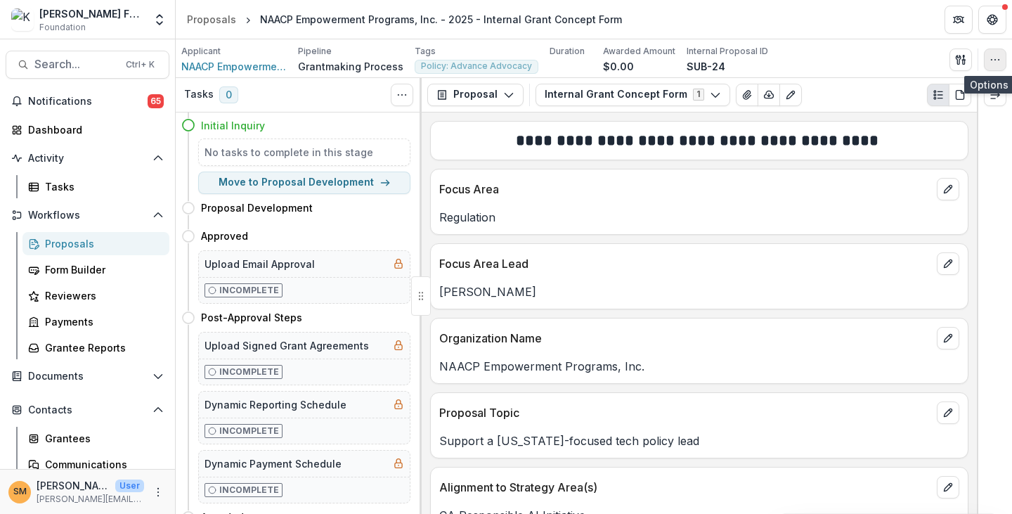
click at [661, 66] on button "button" at bounding box center [995, 60] width 22 height 22
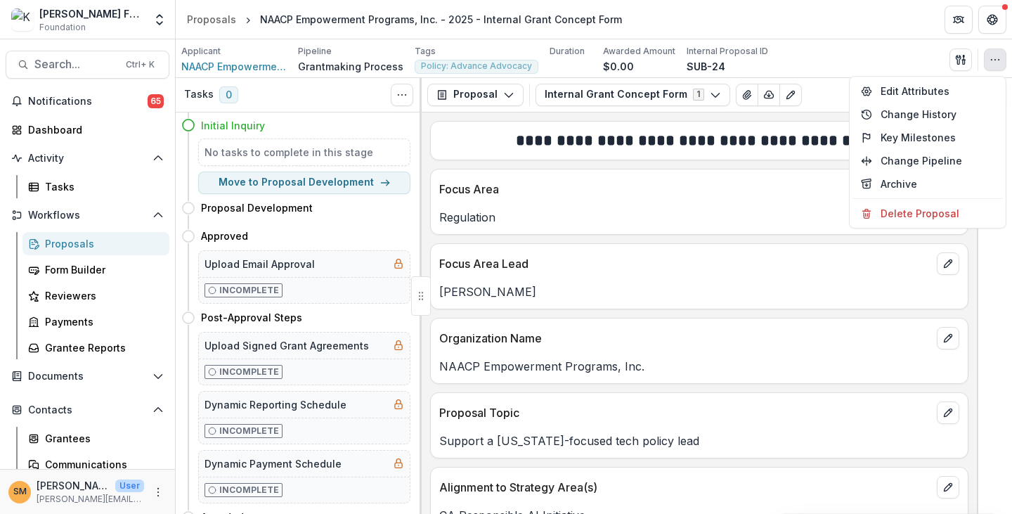
click at [661, 240] on div "**********" at bounding box center [699, 312] width 555 height 401
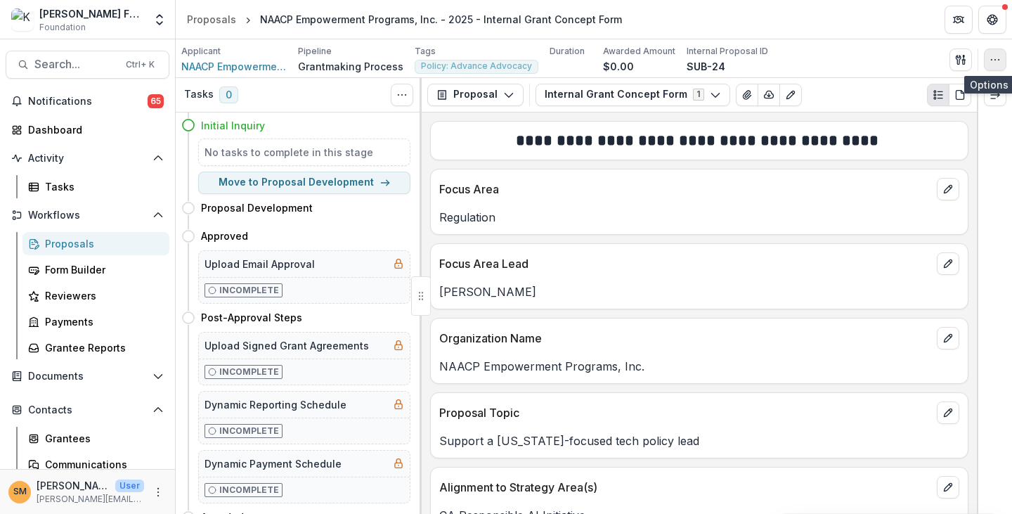
click at [661, 58] on icon "button" at bounding box center [995, 59] width 11 height 11
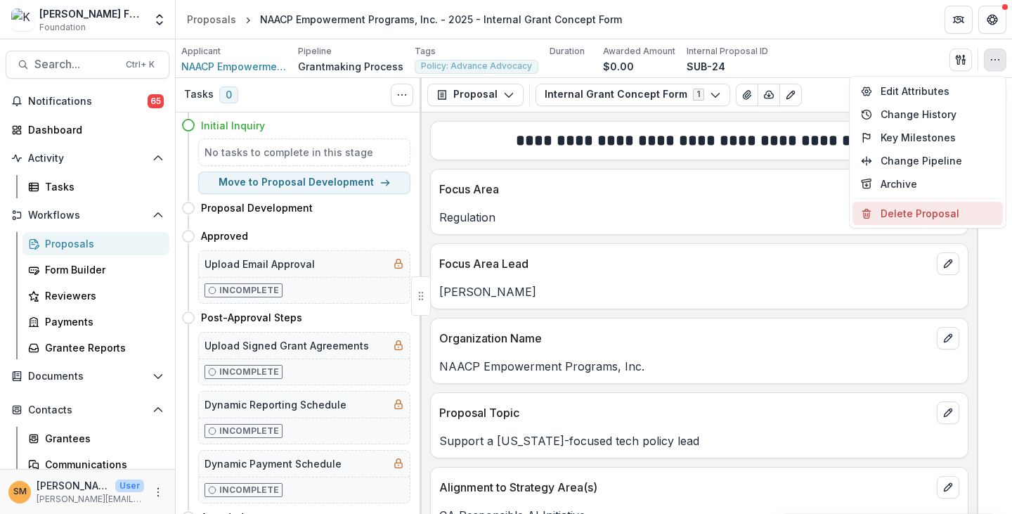
click at [661, 216] on button "Delete Proposal" at bounding box center [928, 213] width 150 height 23
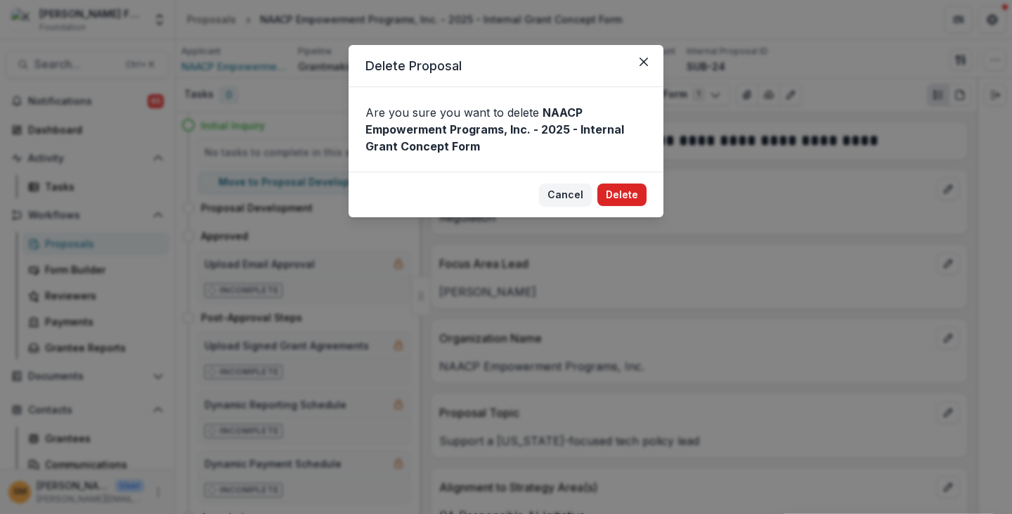
click at [624, 195] on button "Delete" at bounding box center [621, 194] width 49 height 22
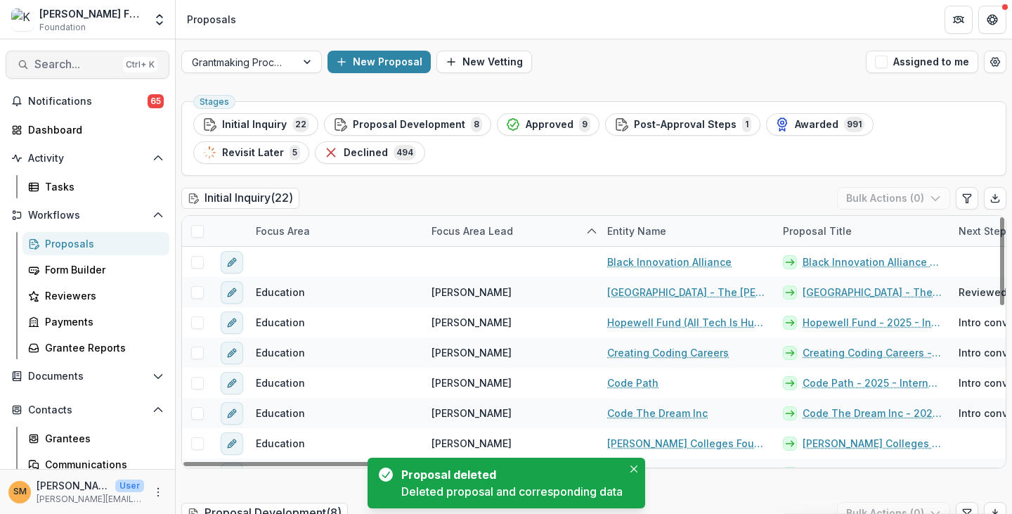
click at [49, 65] on span "Search..." at bounding box center [75, 64] width 83 height 13
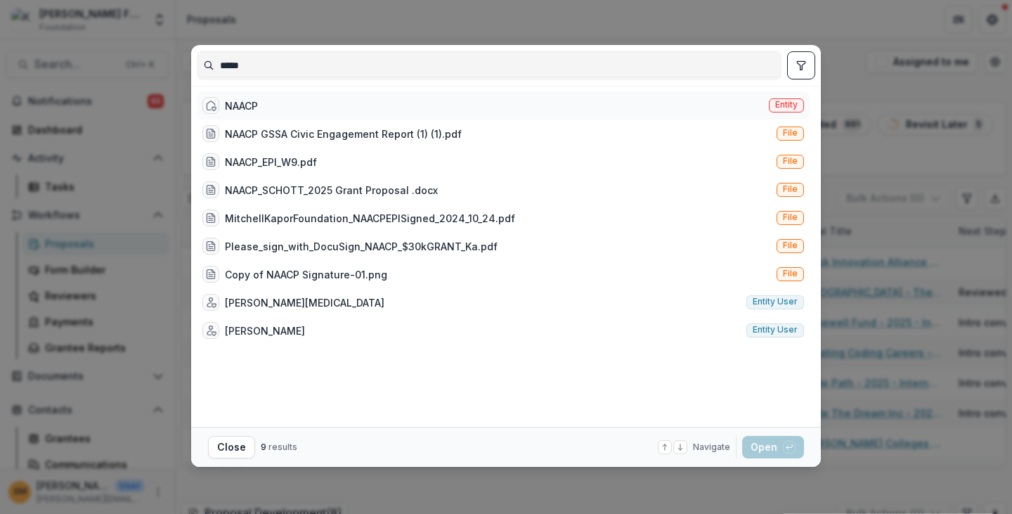
type input "*****"
click at [661, 104] on span "Entity" at bounding box center [786, 105] width 22 height 10
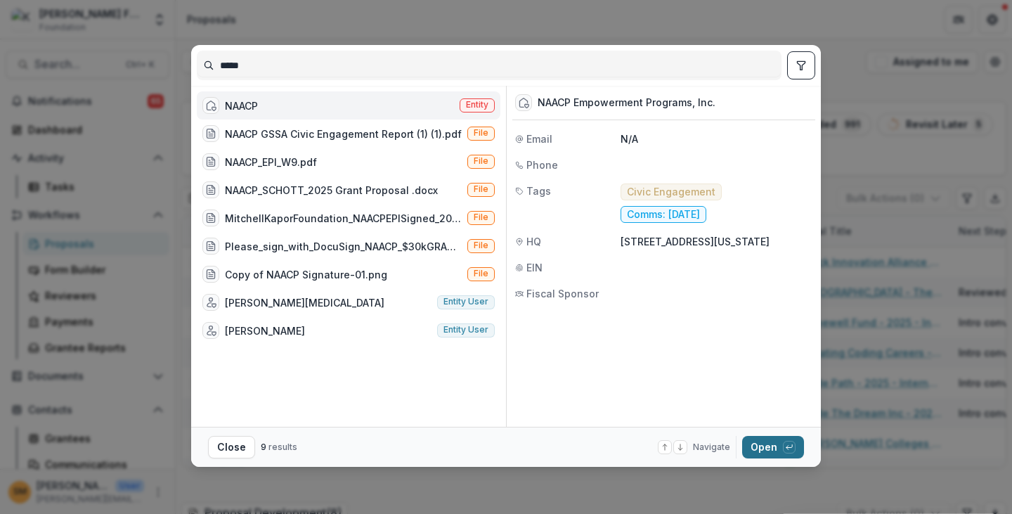
click at [661, 451] on button "Open with enter key" at bounding box center [773, 447] width 62 height 22
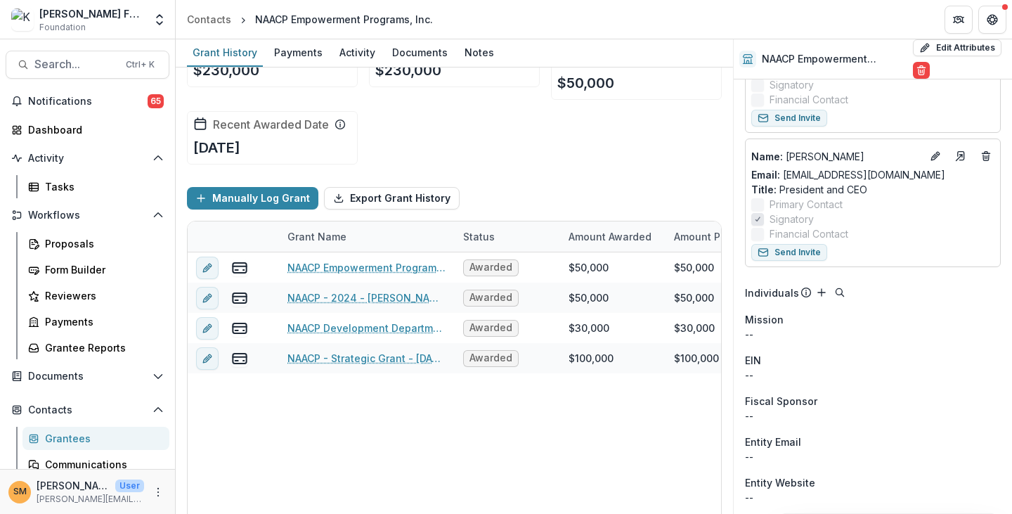
scroll to position [63, 0]
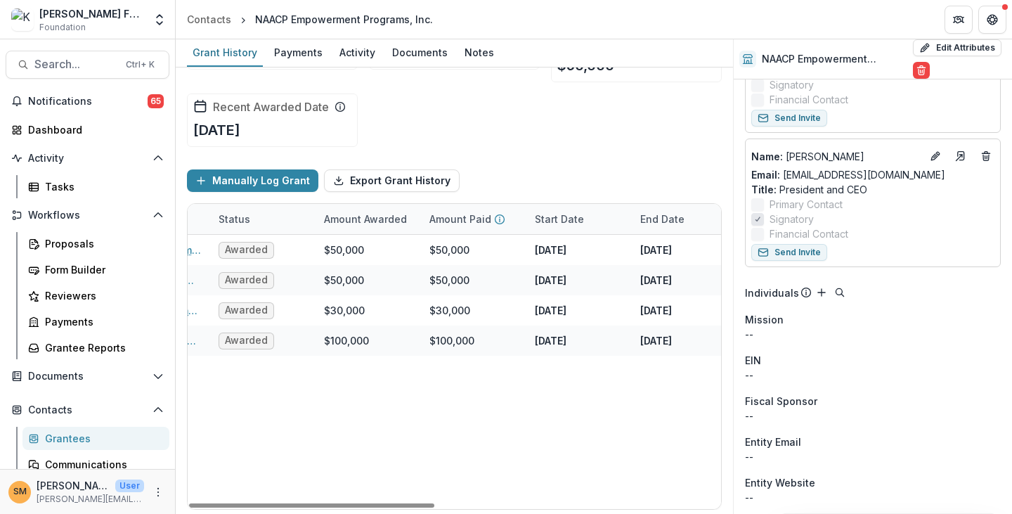
drag, startPoint x: 344, startPoint y: 505, endPoint x: 524, endPoint y: 445, distance: 188.9
click at [434, 508] on div at bounding box center [311, 505] width 245 height 4
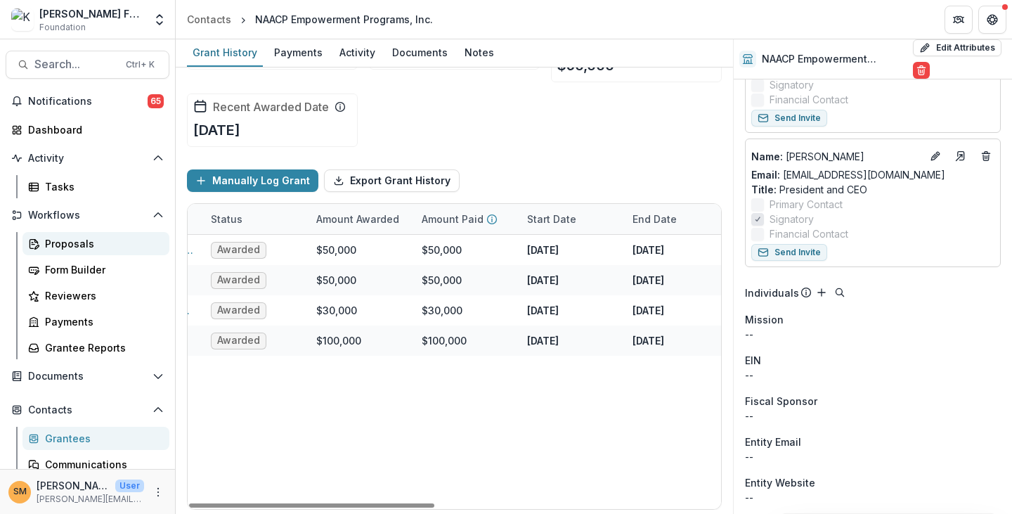
click at [59, 244] on div "Proposals" at bounding box center [101, 243] width 113 height 15
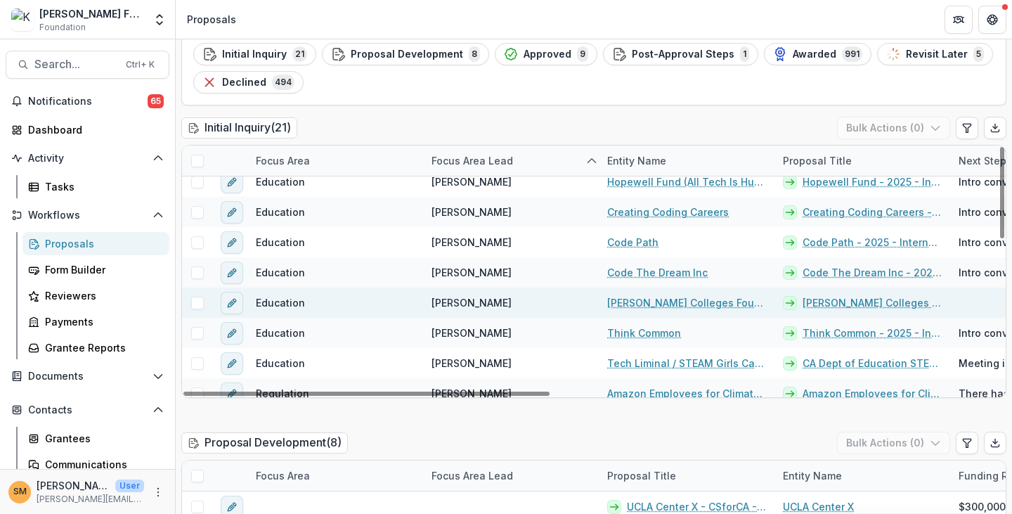
scroll to position [141, 0]
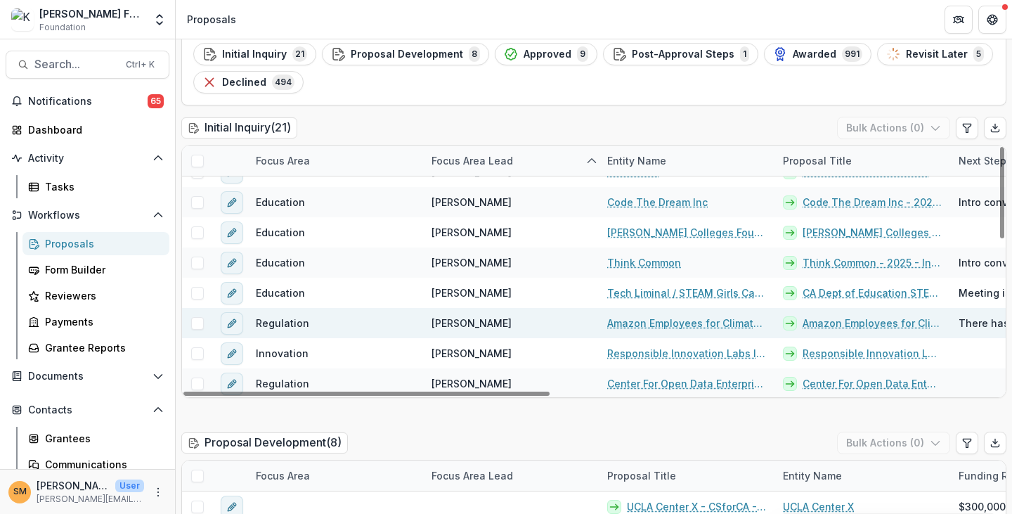
click at [661, 324] on link "Amazon Employees for Climate Justice - 2025 - Internal Grant Concept Form" at bounding box center [872, 323] width 139 height 15
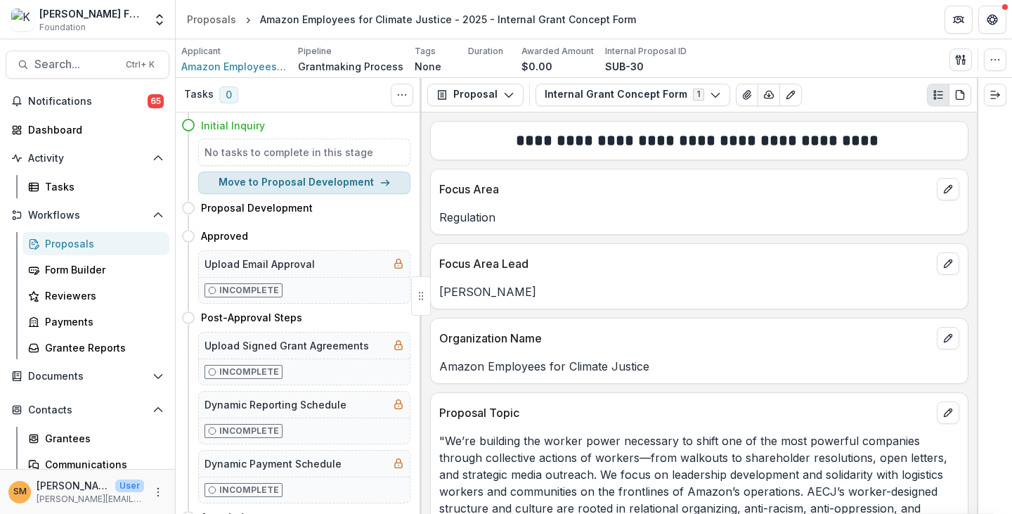
click at [347, 188] on button "Move to Proposal Development" at bounding box center [304, 183] width 212 height 22
select select "**********"
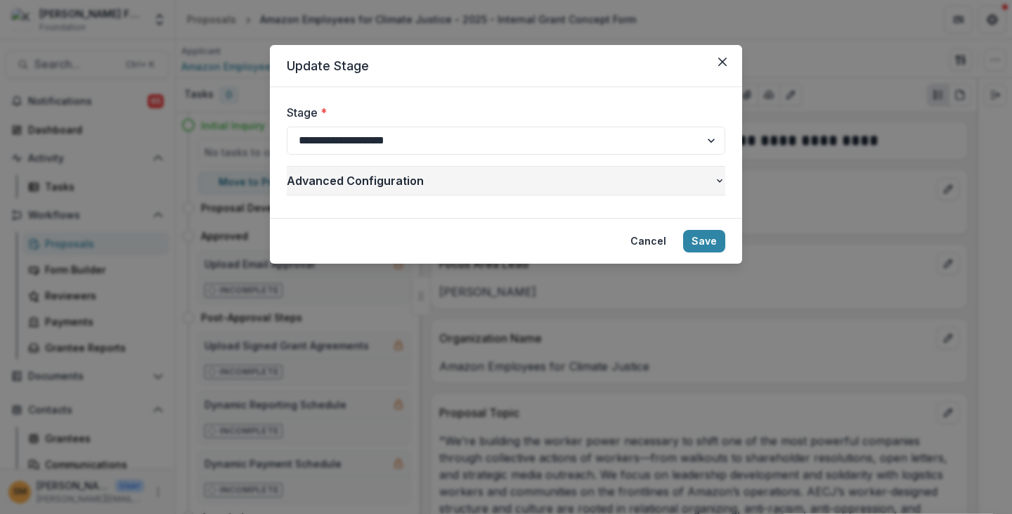
select select "**********"
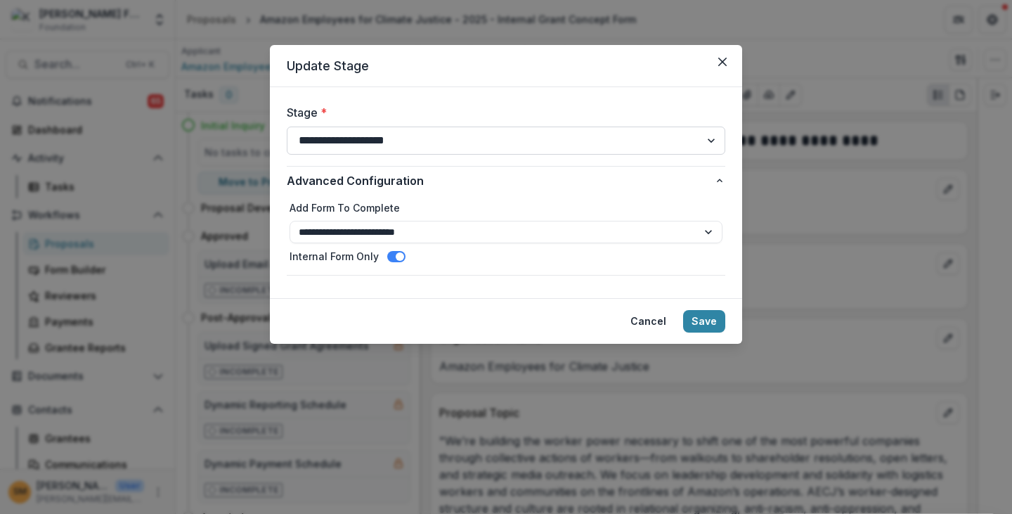
click at [416, 141] on select "**********" at bounding box center [506, 141] width 439 height 28
select select "**********"
click at [287, 127] on select "**********" at bounding box center [506, 141] width 439 height 28
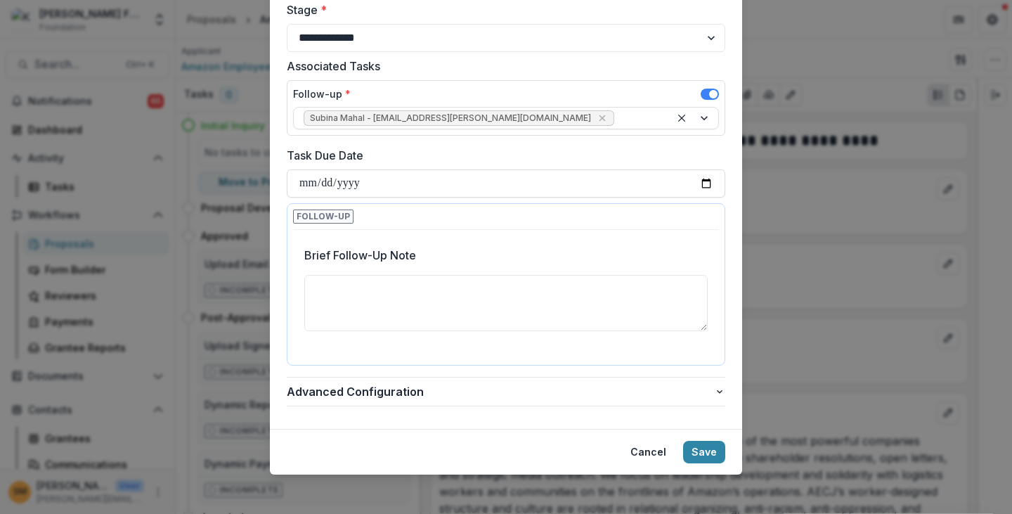
scroll to position [105, 0]
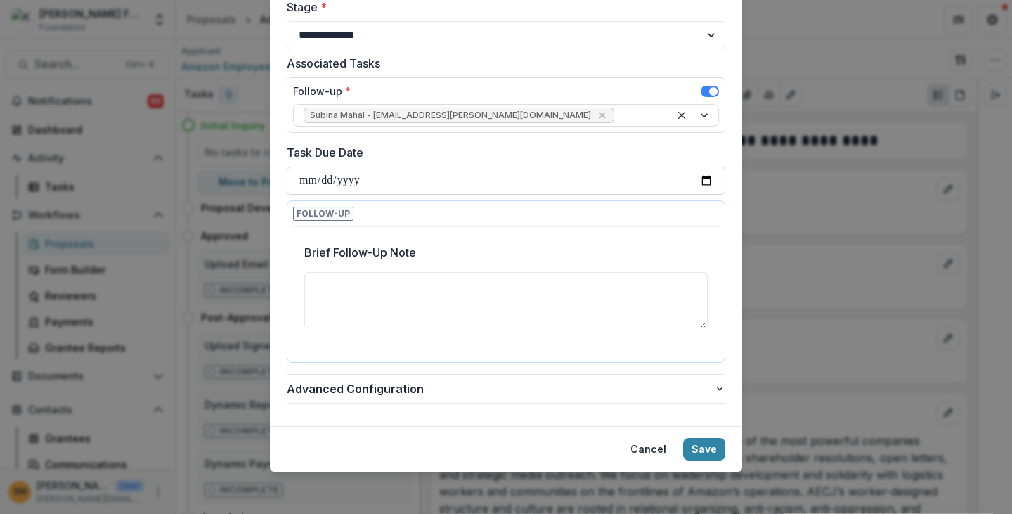
click at [661, 182] on input "Task Due Date" at bounding box center [506, 181] width 439 height 28
type input "**********"
click at [342, 280] on textarea "Brief Follow-Up Note" at bounding box center [505, 300] width 403 height 56
type textarea "**********"
click at [661, 448] on button "Save" at bounding box center [704, 449] width 42 height 22
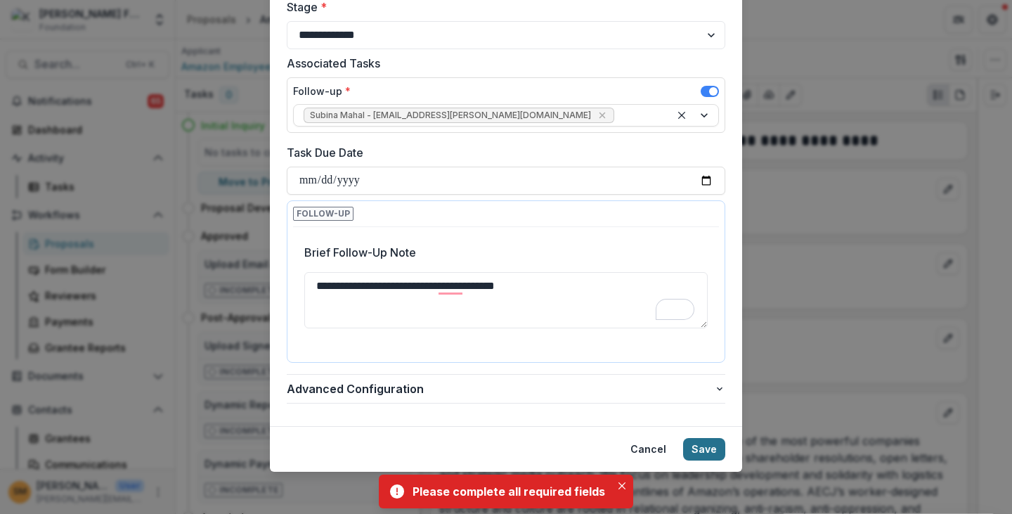
click at [661, 450] on button "Save" at bounding box center [704, 449] width 42 height 22
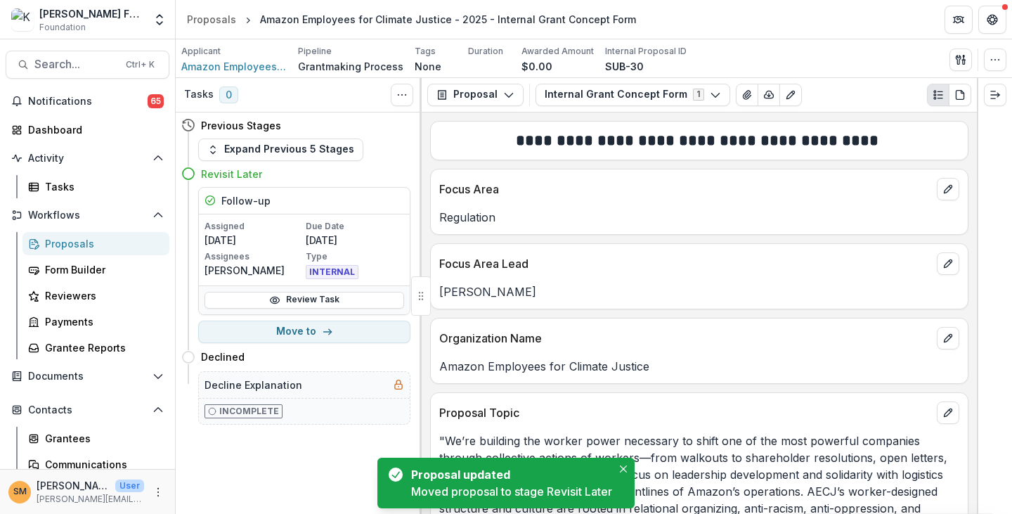
click at [51, 239] on div "Proposals" at bounding box center [101, 243] width 113 height 15
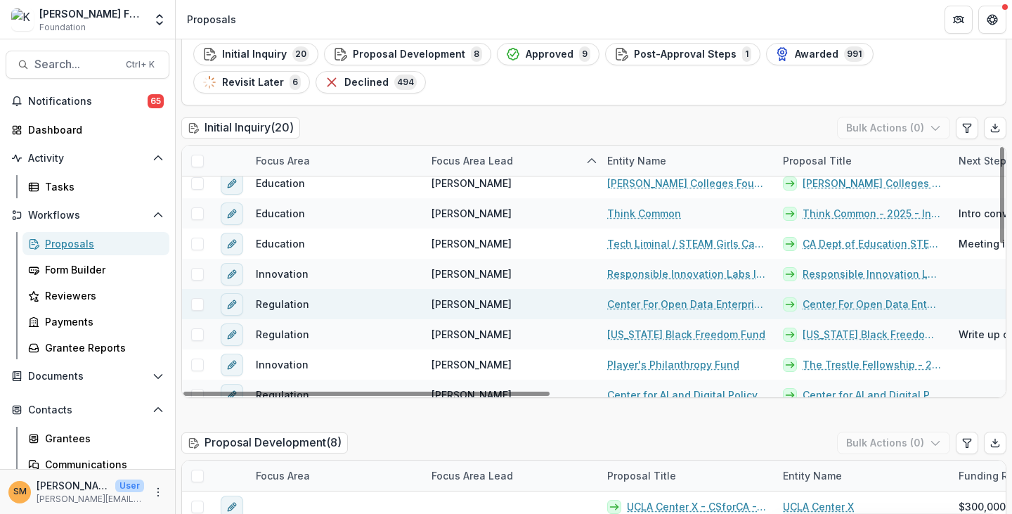
scroll to position [211, 0]
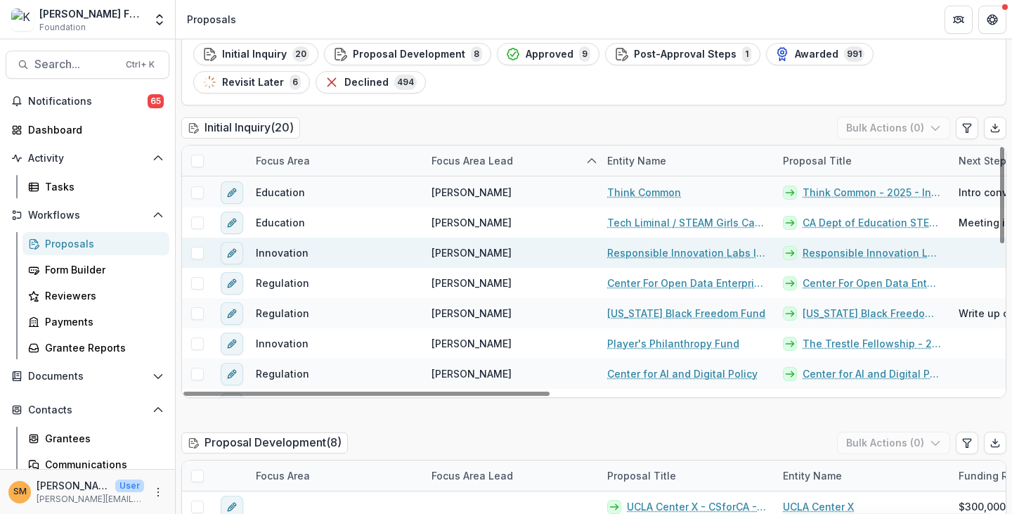
click at [661, 252] on link "Responsible Innovation Labs Inc - 2025 - Internal Grant Concept Form" at bounding box center [872, 252] width 139 height 15
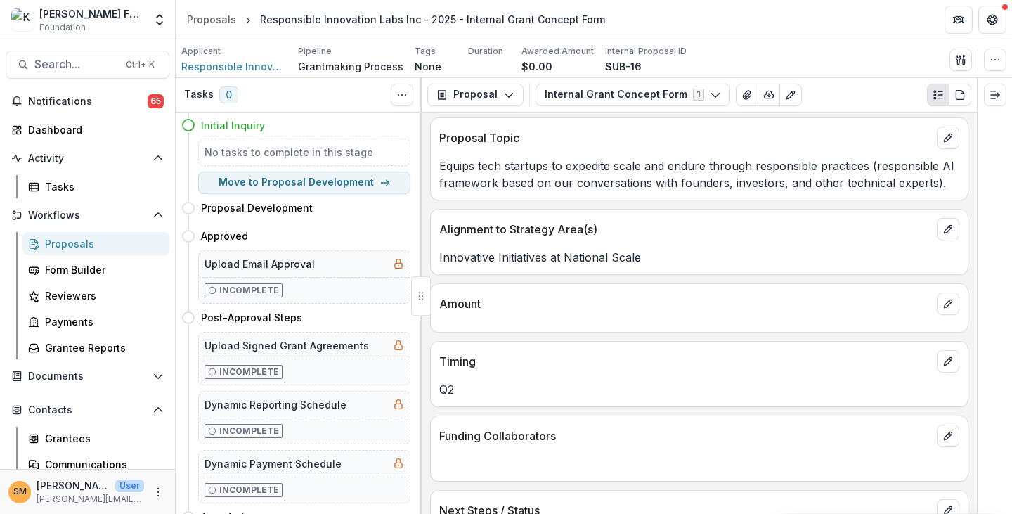
scroll to position [320, 0]
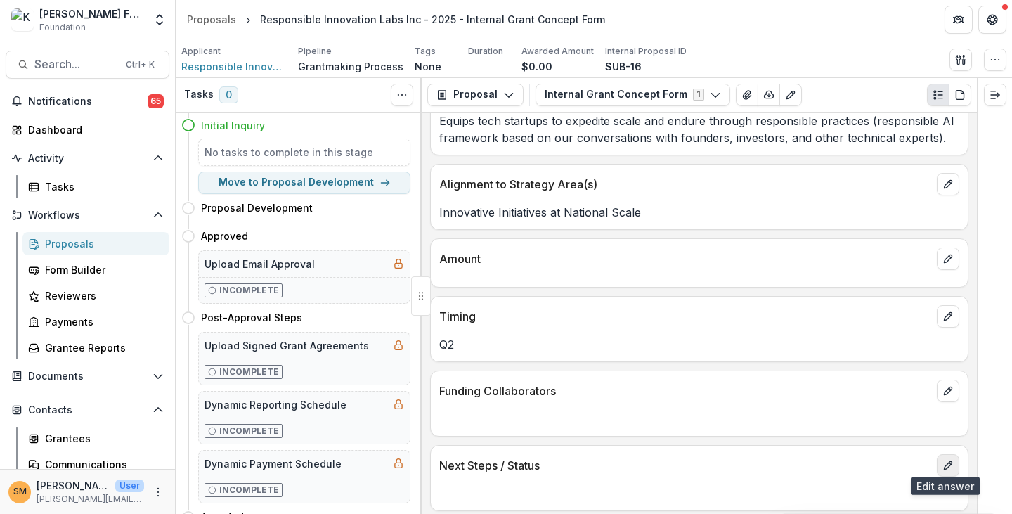
click at [661, 461] on icon "edit" at bounding box center [948, 465] width 11 height 11
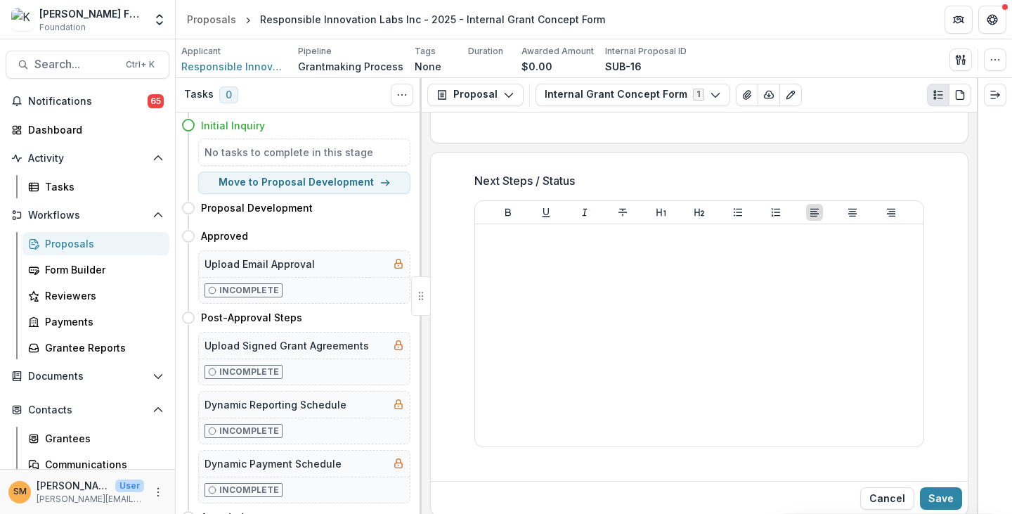
scroll to position [617, 0]
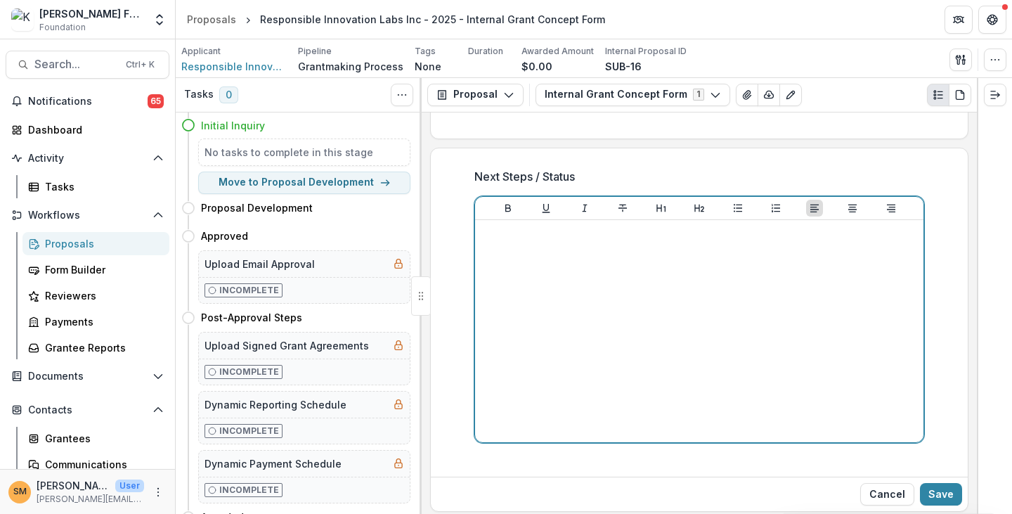
click at [529, 271] on div at bounding box center [699, 331] width 437 height 211
click at [623, 226] on p "**********" at bounding box center [700, 233] width 438 height 15
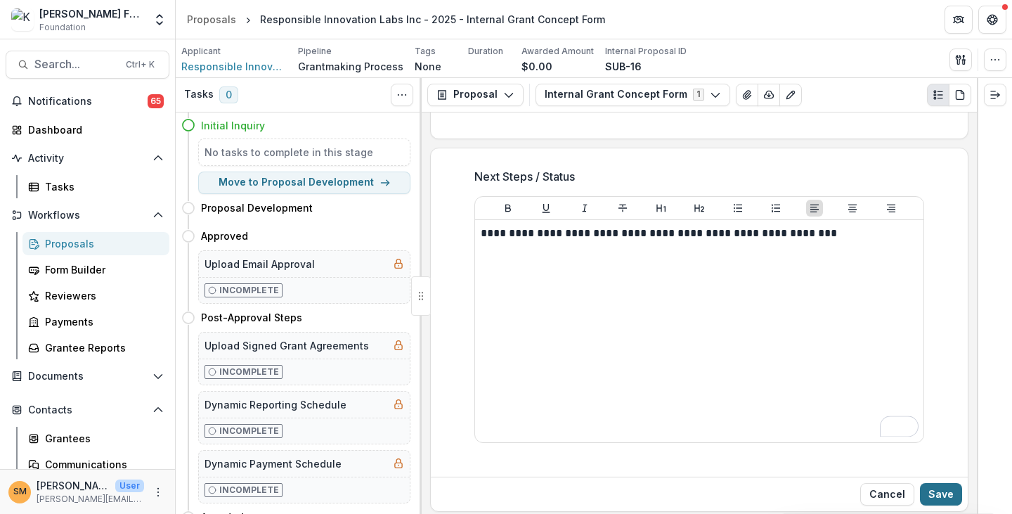
click at [661, 486] on button "Save" at bounding box center [941, 494] width 42 height 22
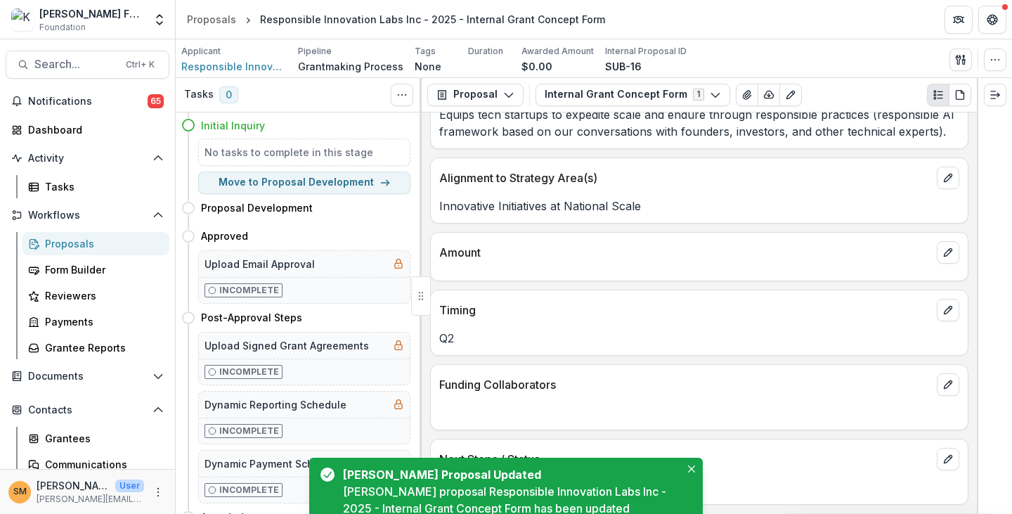
scroll to position [320, 0]
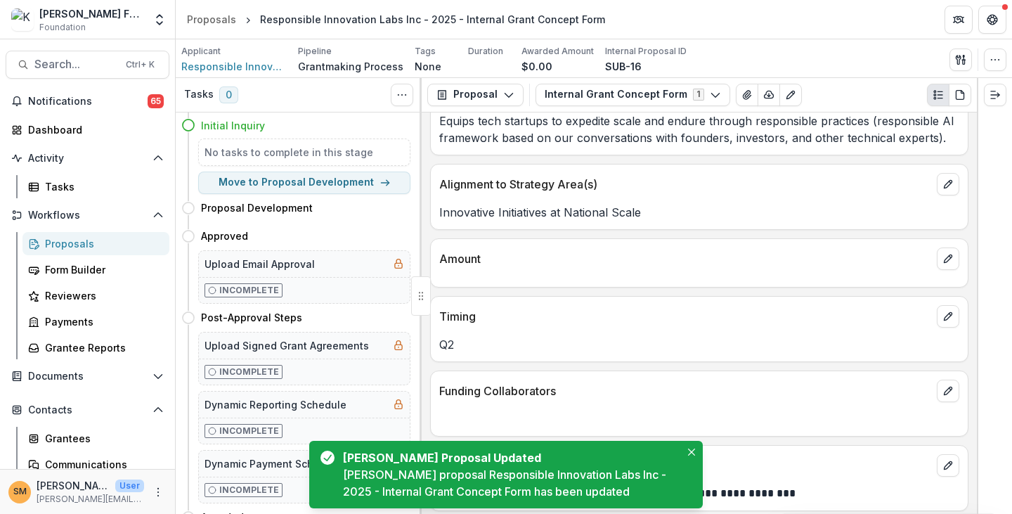
click at [69, 243] on div "Proposals" at bounding box center [101, 243] width 113 height 15
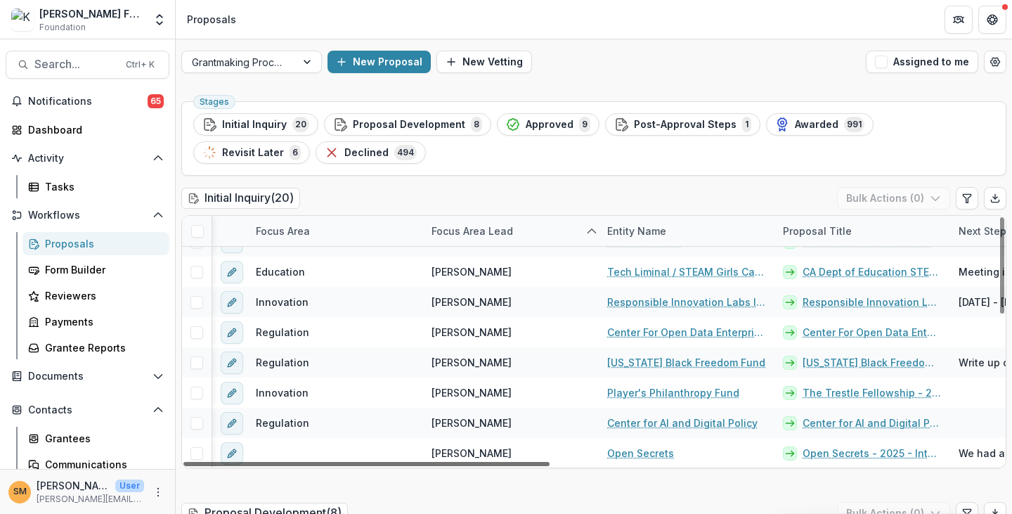
scroll to position [232, 200]
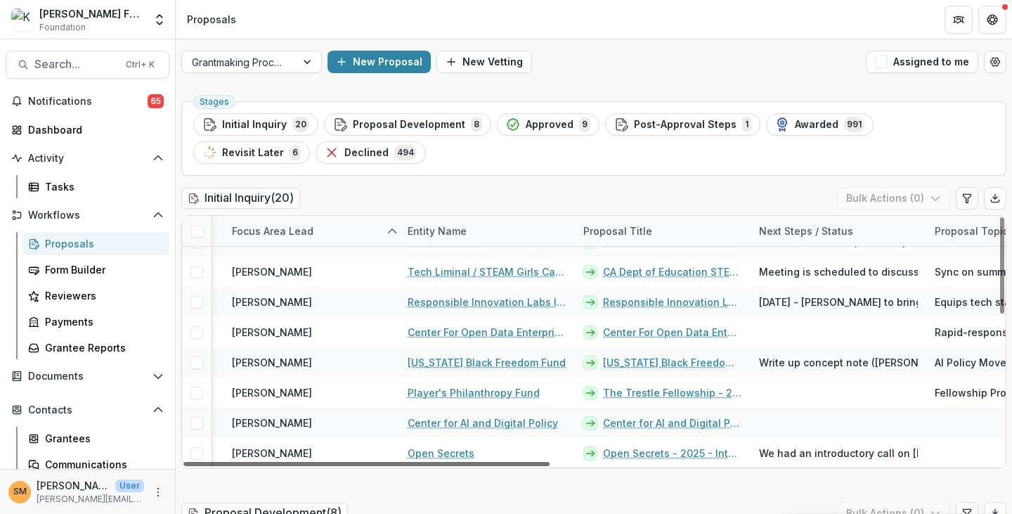
drag, startPoint x: 536, startPoint y: 463, endPoint x: 625, endPoint y: 462, distance: 89.3
click at [550, 462] on div at bounding box center [366, 464] width 366 height 4
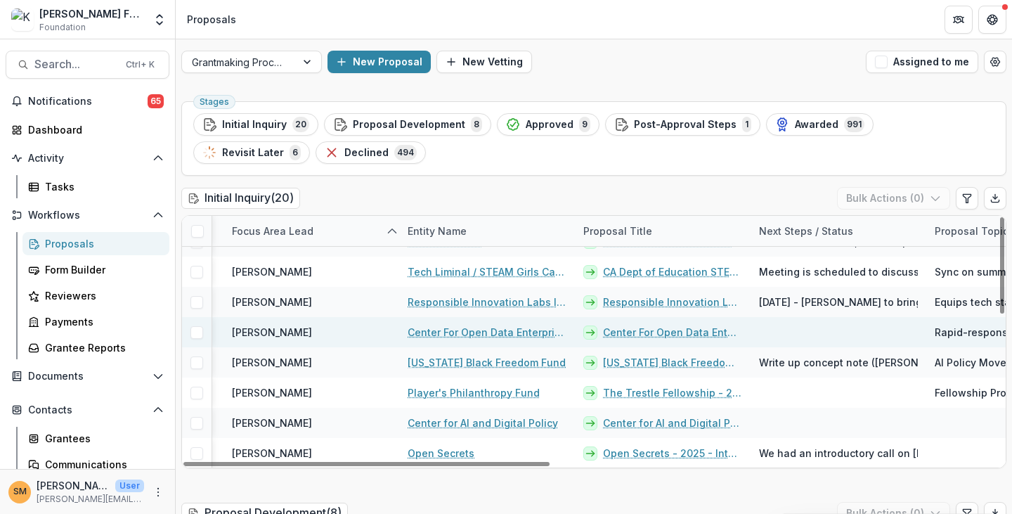
click at [650, 328] on link "Center For Open Data Enterprise Inc - 2025 - Internal Grant Concept Form" at bounding box center [672, 332] width 139 height 15
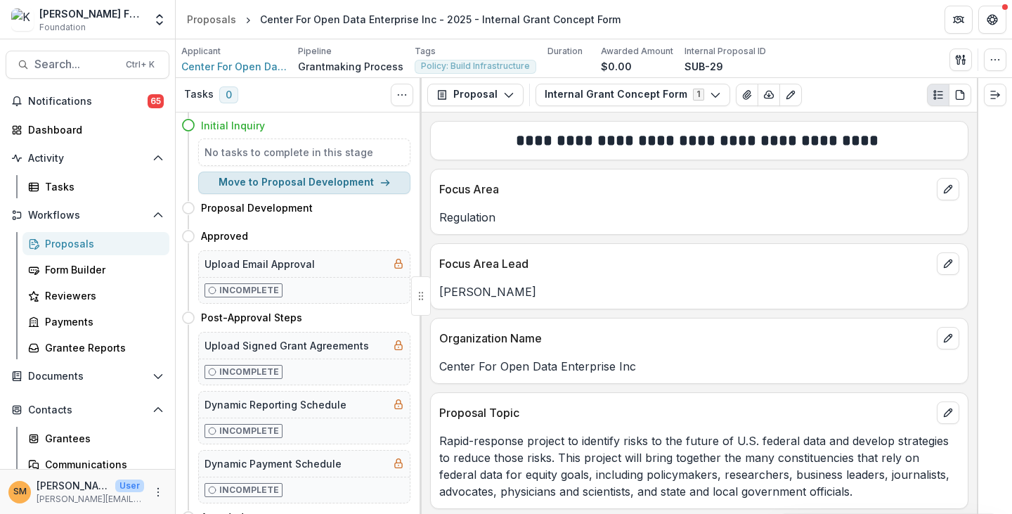
click at [310, 183] on button "Move to Proposal Development" at bounding box center [304, 183] width 212 height 22
select select "**********"
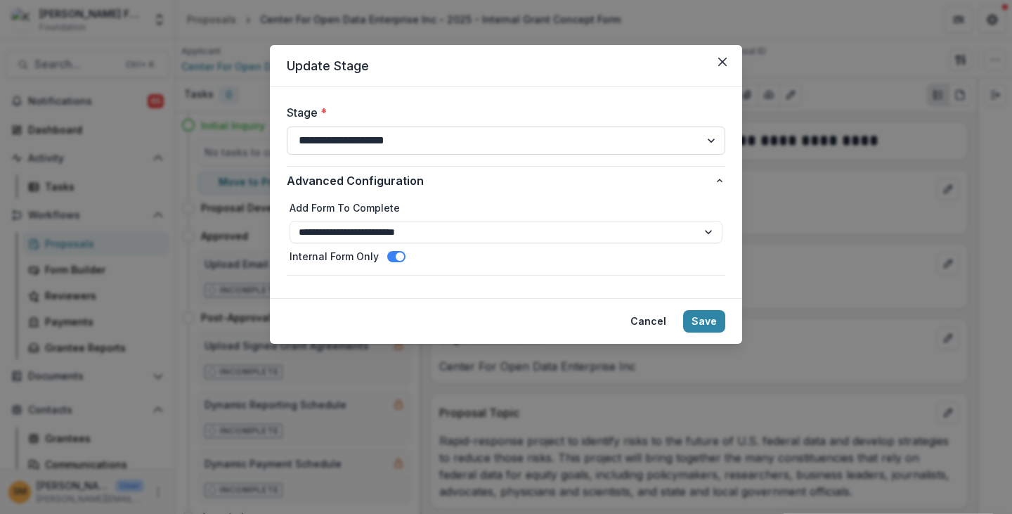
click at [358, 133] on select "**********" at bounding box center [506, 141] width 439 height 28
select select "********"
click at [287, 127] on select "**********" at bounding box center [506, 141] width 439 height 28
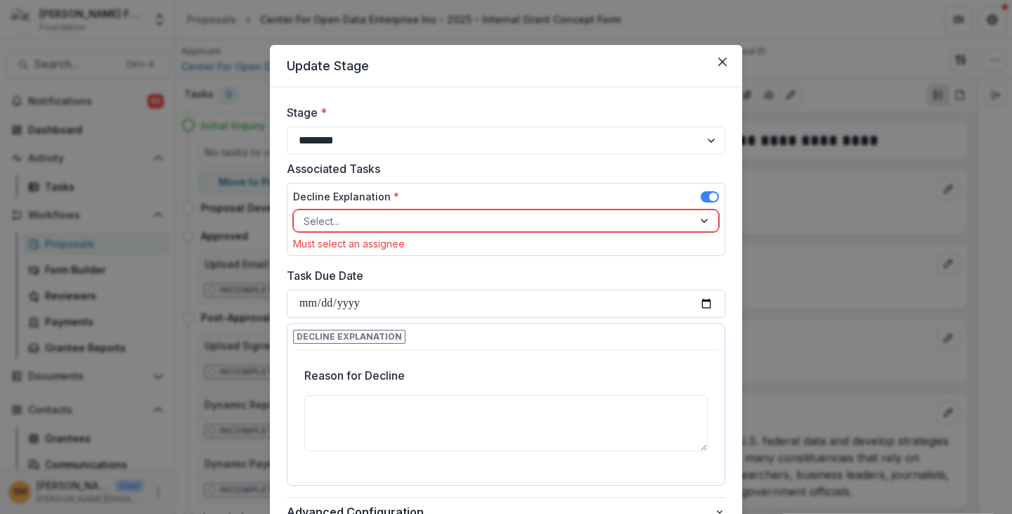
scroll to position [70, 0]
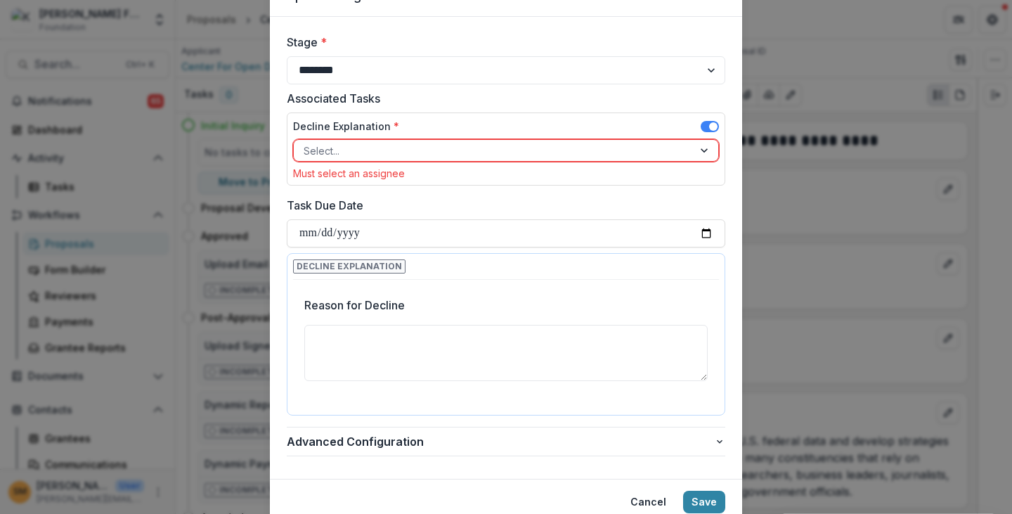
click at [330, 153] on div at bounding box center [494, 151] width 380 height 18
click at [283, 143] on form "**********" at bounding box center [506, 248] width 472 height 462
click at [319, 151] on div at bounding box center [494, 151] width 380 height 18
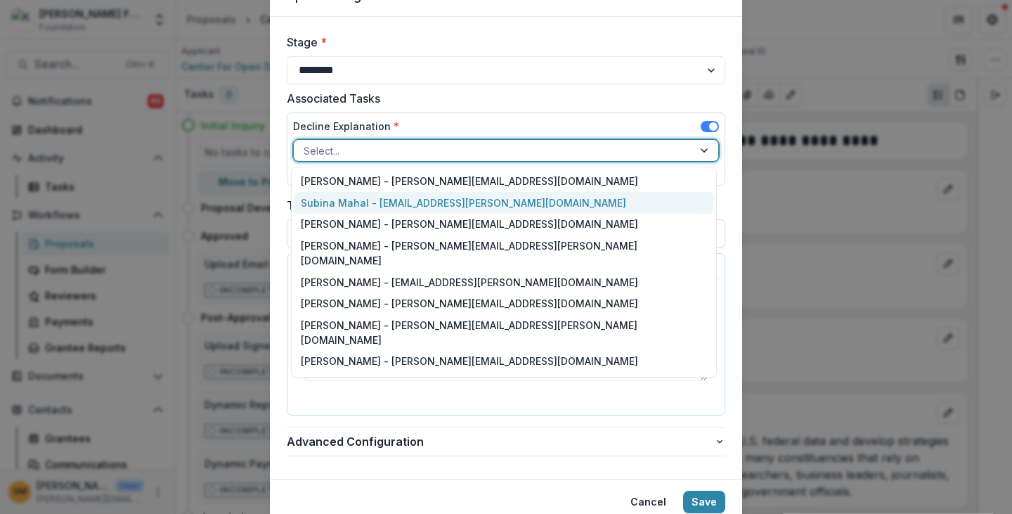
click at [334, 205] on div "Subina Mahal - [EMAIL_ADDRESS][PERSON_NAME][DOMAIN_NAME]" at bounding box center [505, 203] width 420 height 22
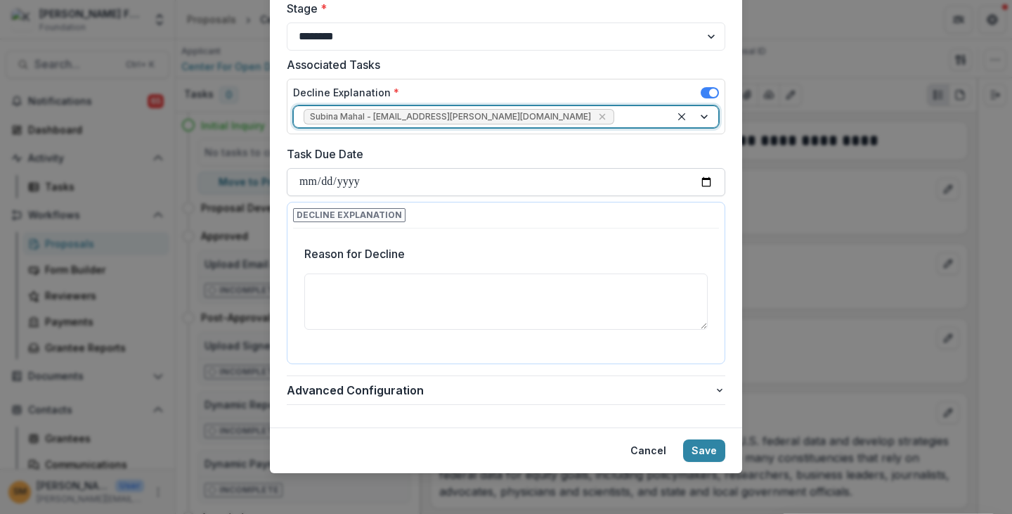
scroll to position [105, 0]
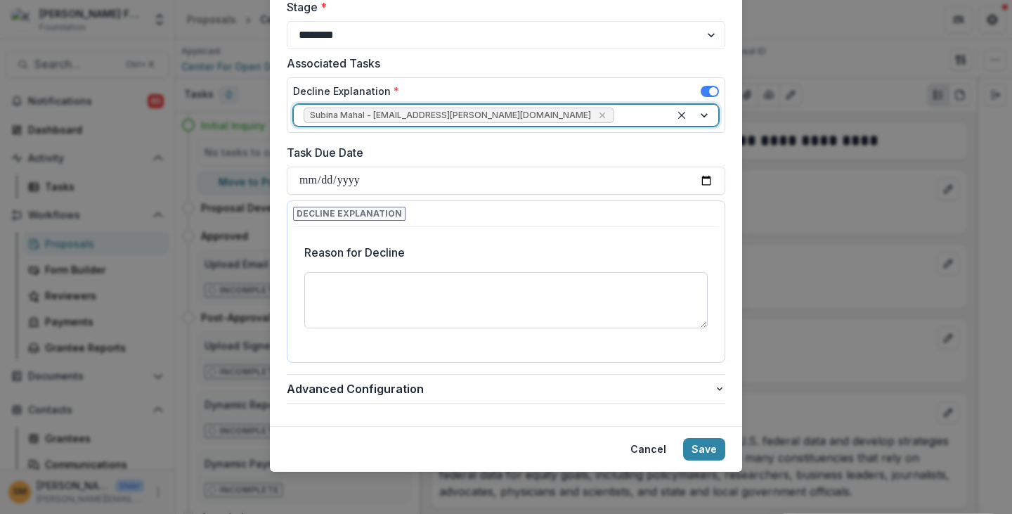
click at [346, 289] on textarea "Reason for Decline" at bounding box center [505, 300] width 403 height 56
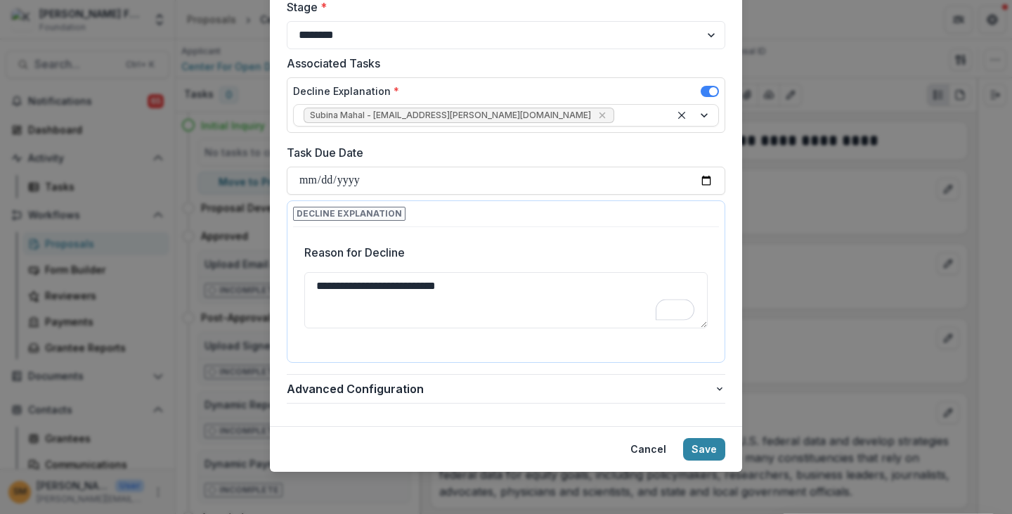
type textarea "**********"
click at [440, 233] on div "**********" at bounding box center [505, 295] width 403 height 124
click at [661, 447] on button "Save" at bounding box center [704, 449] width 42 height 22
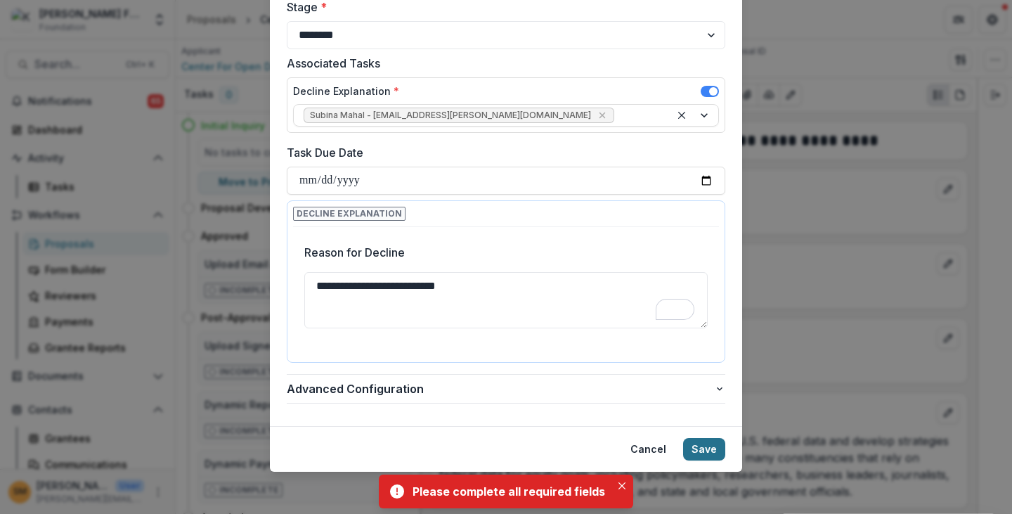
click at [661, 451] on button "Save" at bounding box center [704, 449] width 42 height 22
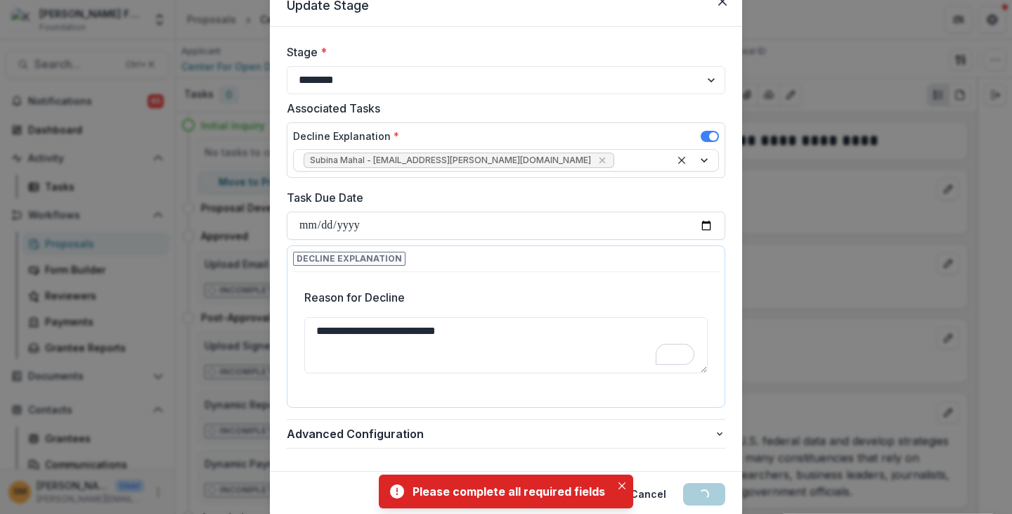
scroll to position [105, 0]
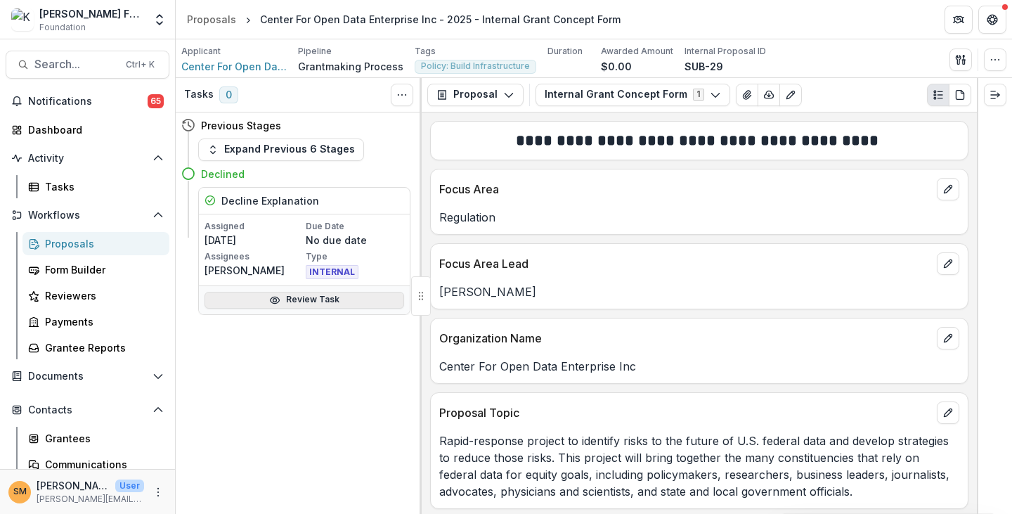
click at [300, 297] on link "Review Task" at bounding box center [305, 300] width 200 height 17
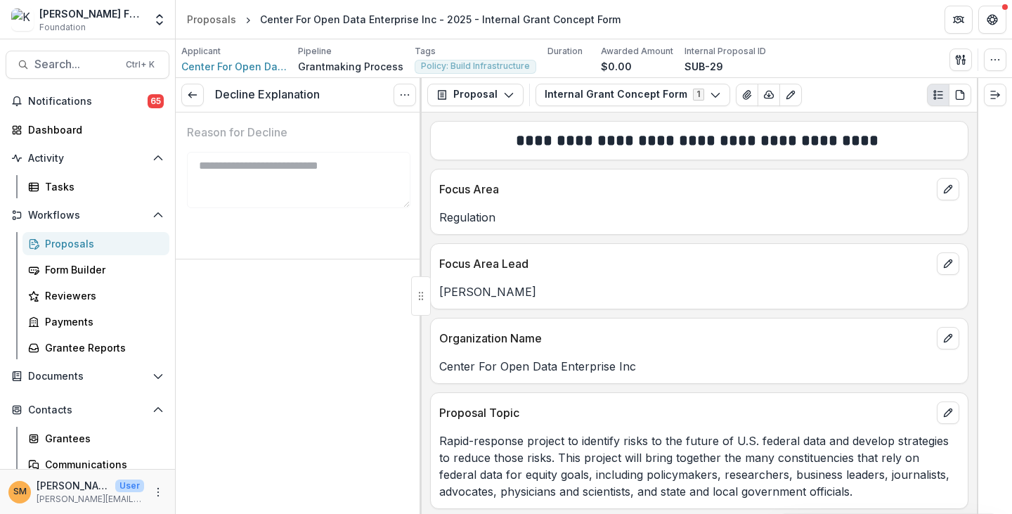
click at [66, 243] on div "Proposals" at bounding box center [101, 243] width 113 height 15
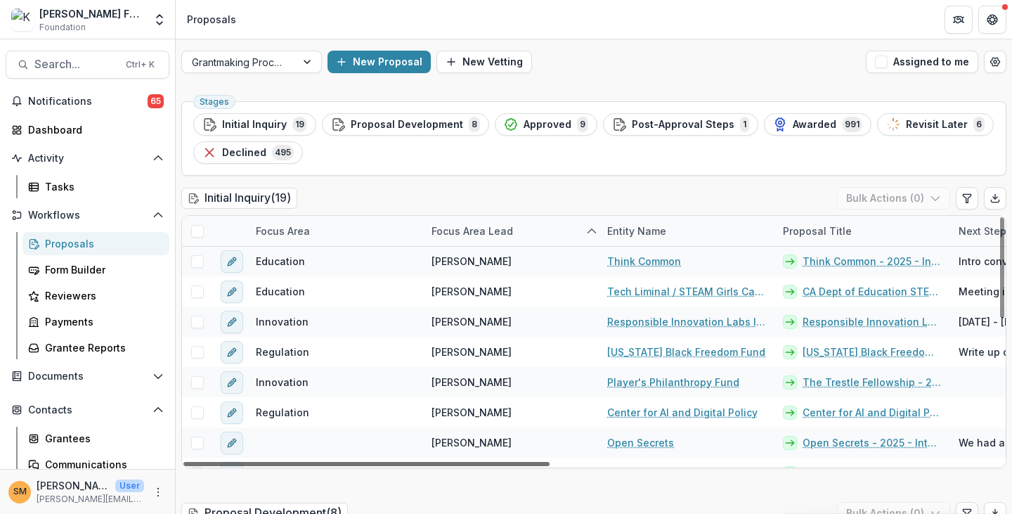
scroll to position [212, 201]
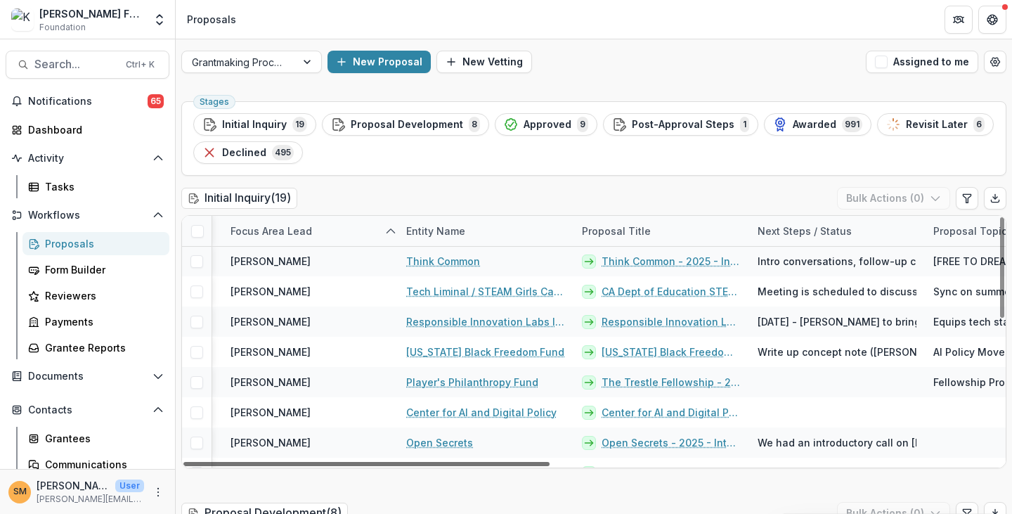
drag, startPoint x: 526, startPoint y: 462, endPoint x: 615, endPoint y: 466, distance: 89.4
click at [550, 466] on div at bounding box center [366, 464] width 366 height 4
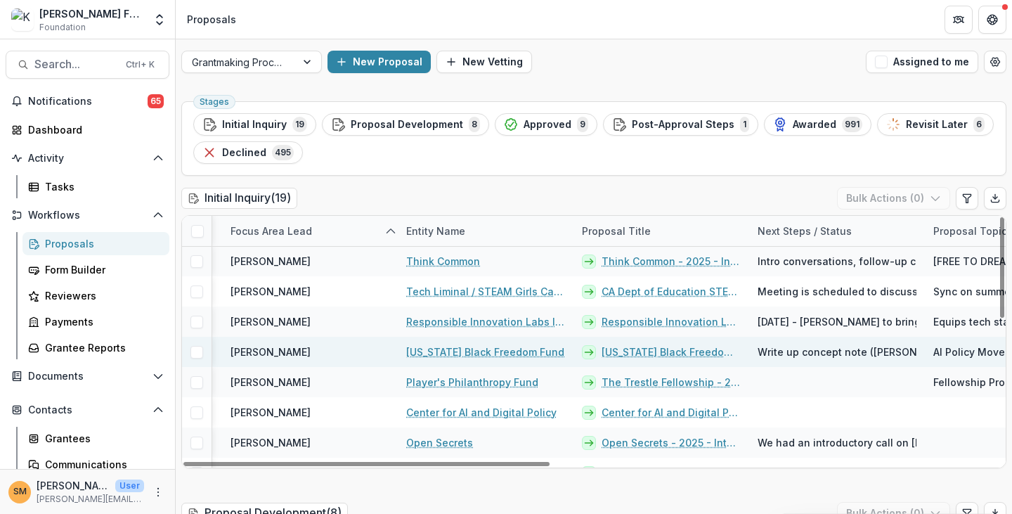
click at [661, 349] on link "[US_STATE] Black Freedom Fund - 2025 - Internal Grant Concept Form" at bounding box center [671, 351] width 139 height 15
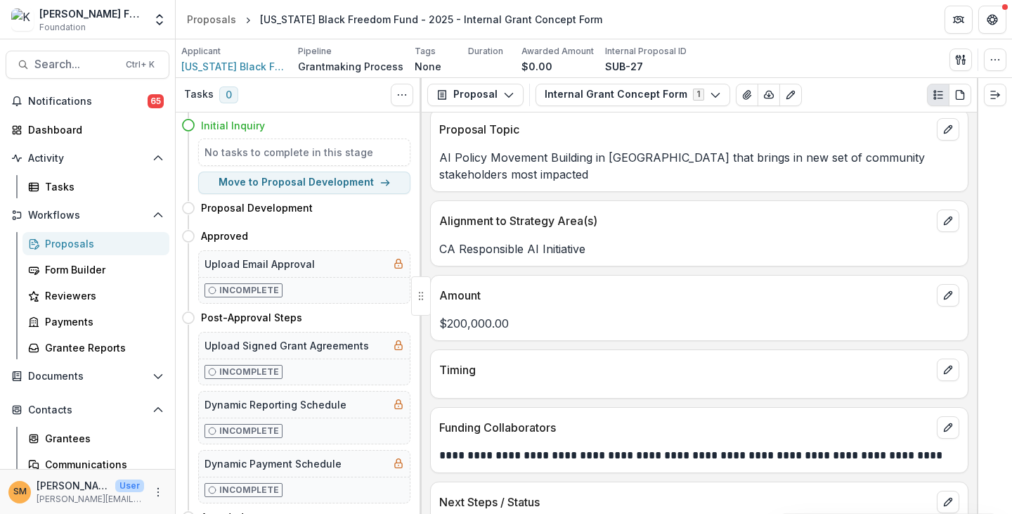
scroll to position [320, 0]
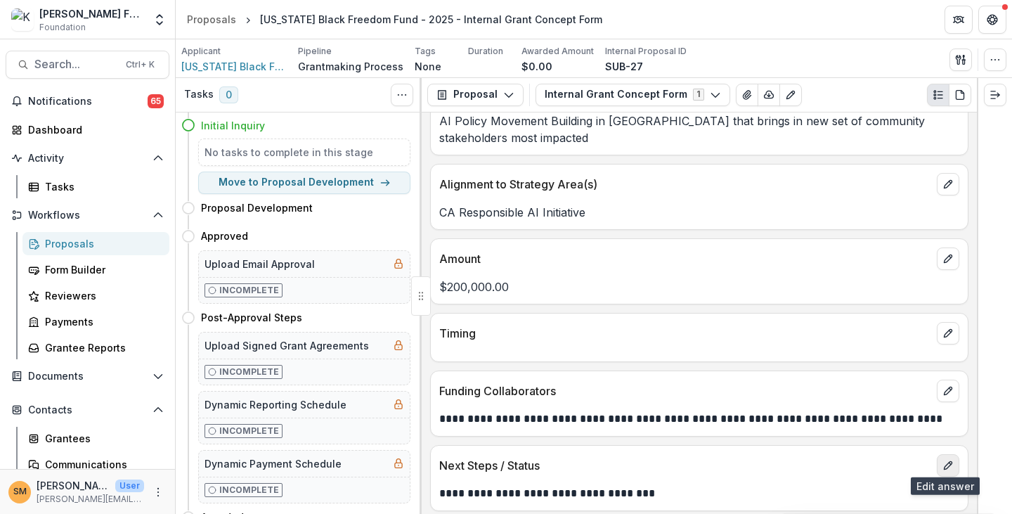
click at [661, 460] on icon "edit" at bounding box center [948, 465] width 11 height 11
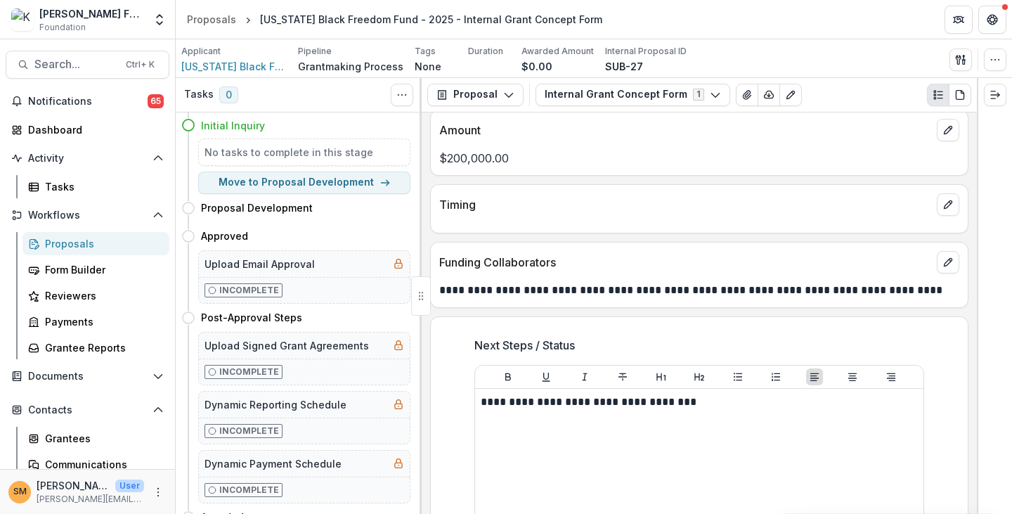
scroll to position [460, 0]
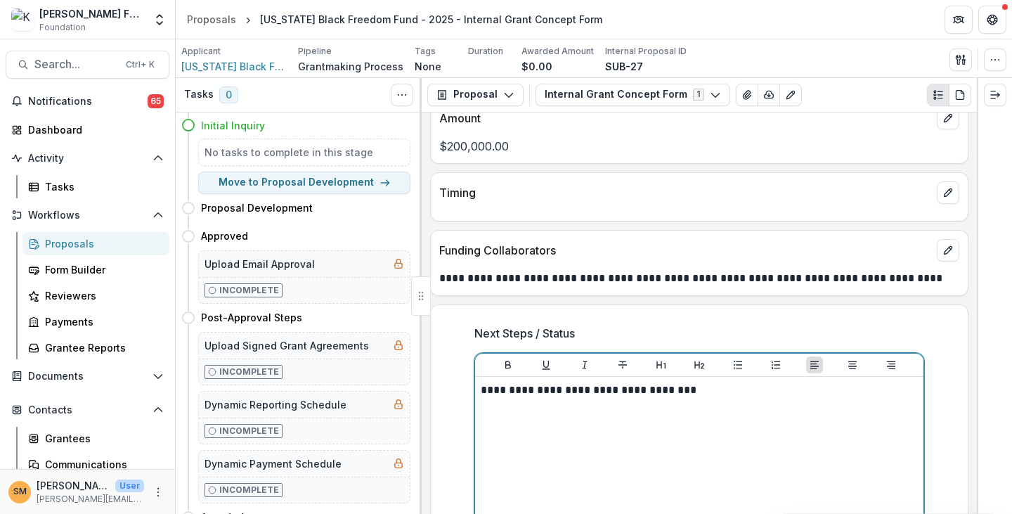
click at [481, 383] on p "**********" at bounding box center [700, 389] width 438 height 15
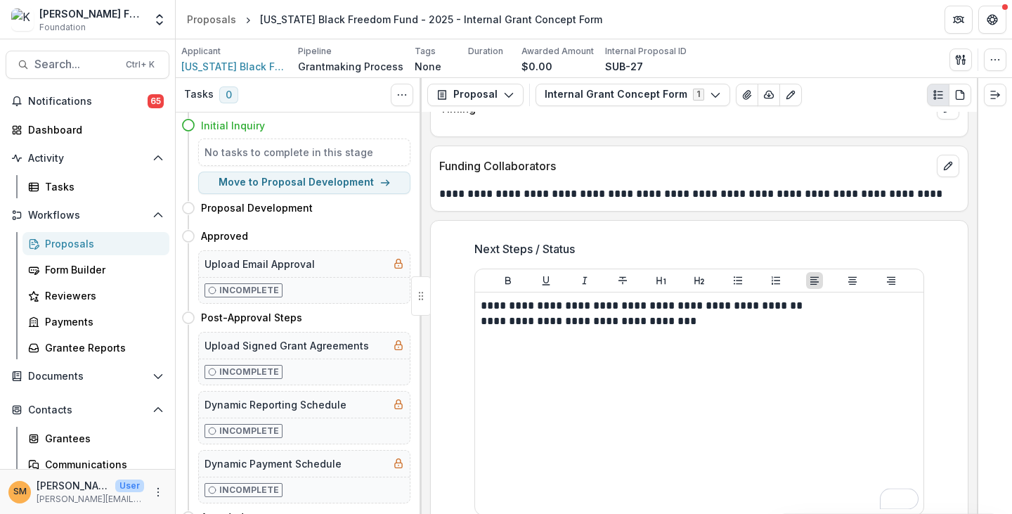
scroll to position [617, 0]
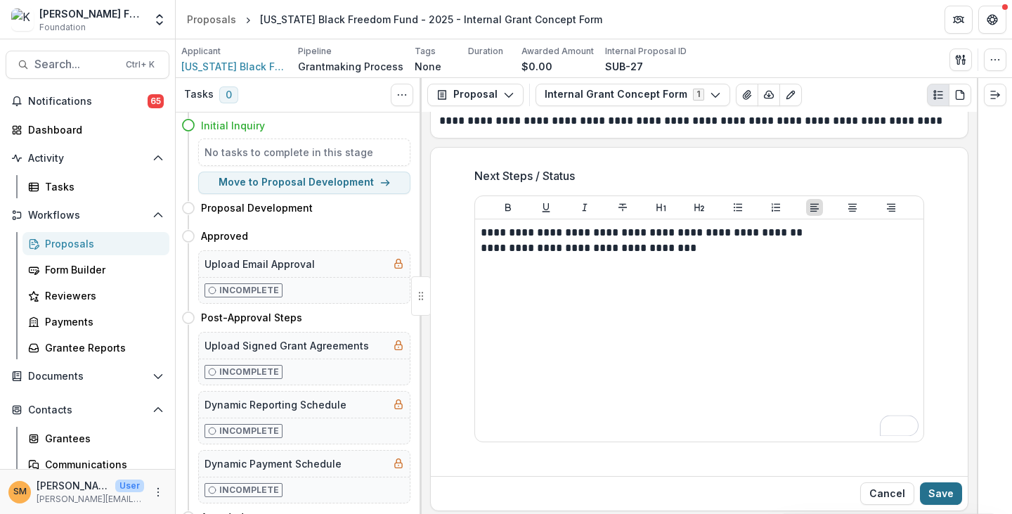
click at [935, 484] on button "Save" at bounding box center [941, 493] width 42 height 22
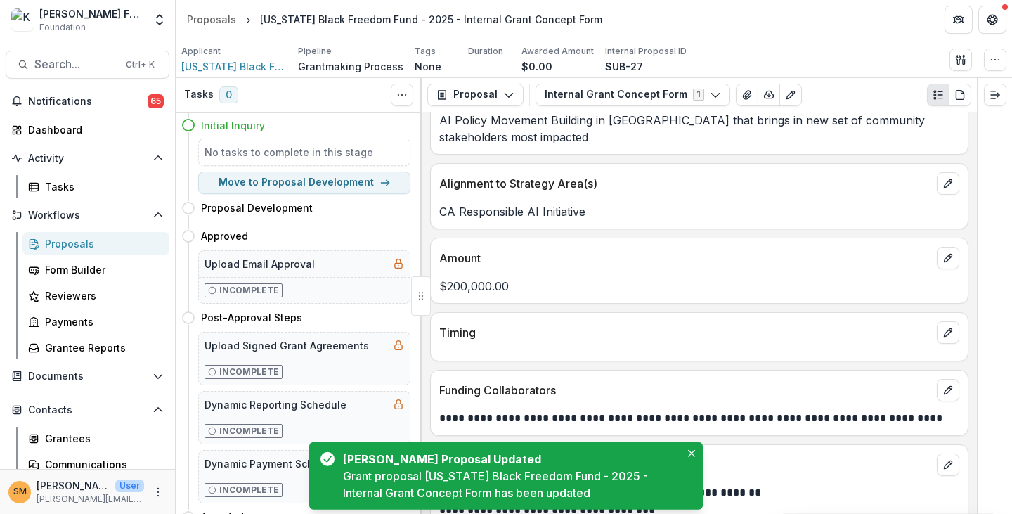
scroll to position [337, 0]
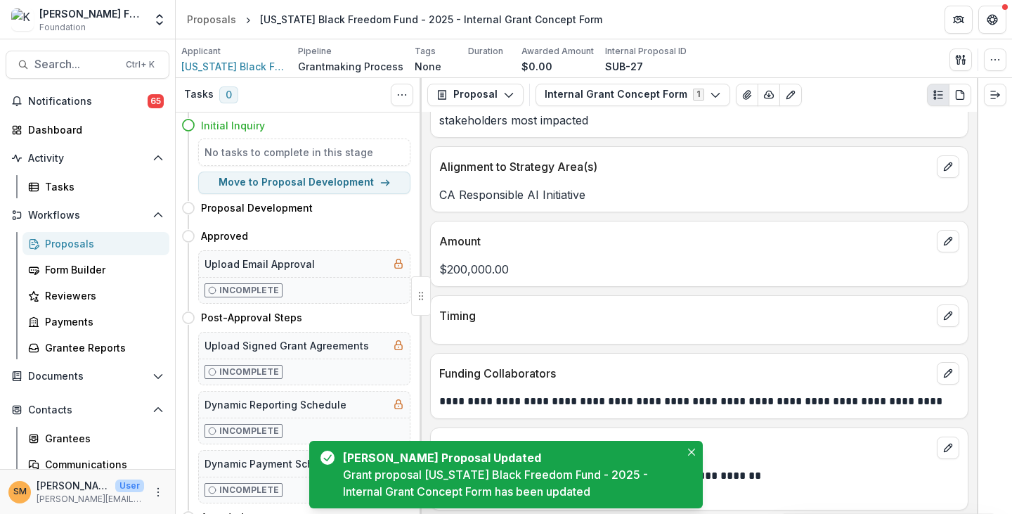
click at [76, 245] on div "Proposals" at bounding box center [101, 243] width 113 height 15
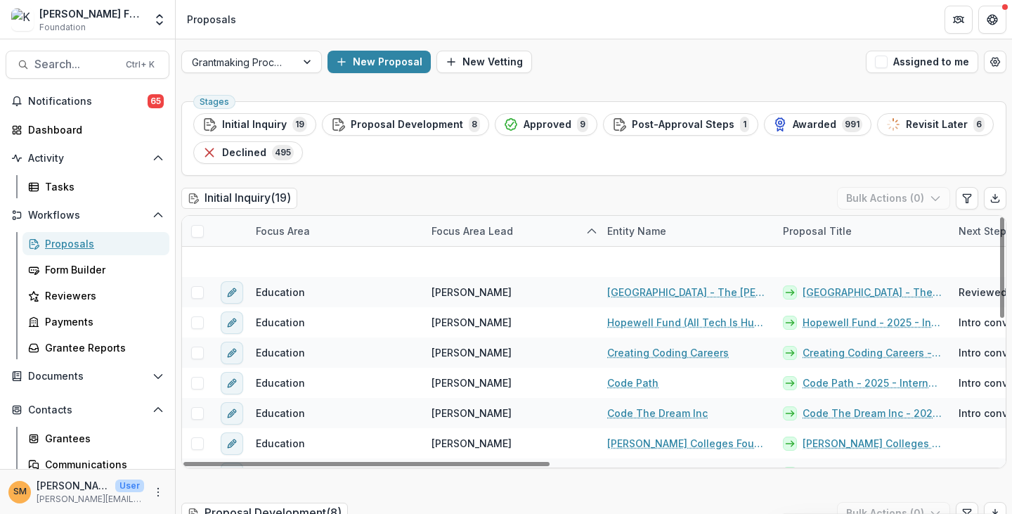
scroll to position [351, 0]
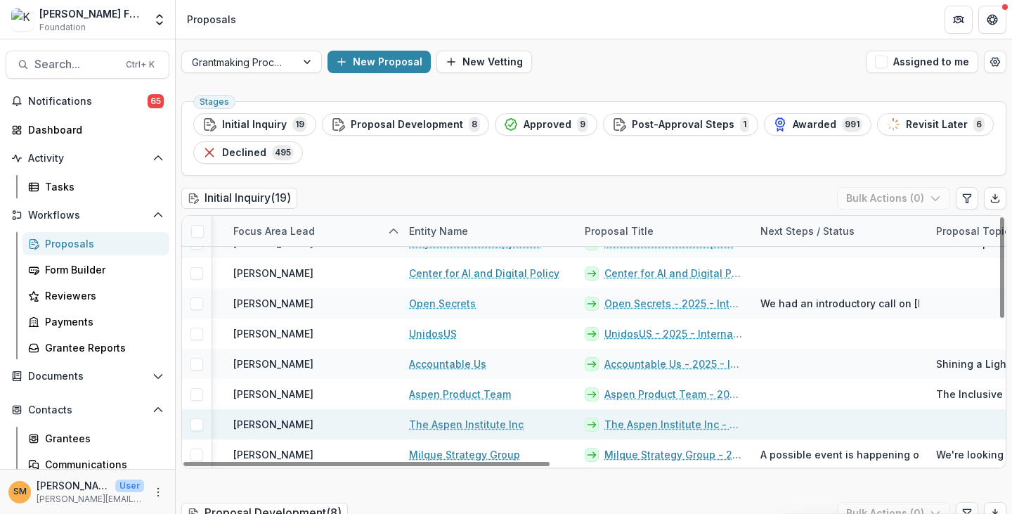
drag, startPoint x: 497, startPoint y: 461, endPoint x: 631, endPoint y: 432, distance: 137.3
click at [550, 463] on div at bounding box center [366, 464] width 366 height 4
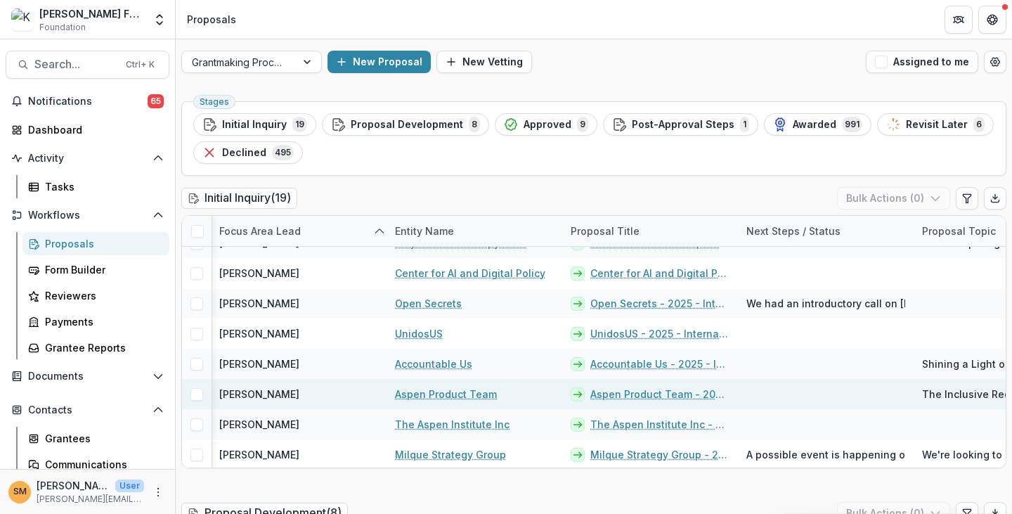
scroll to position [211, 212]
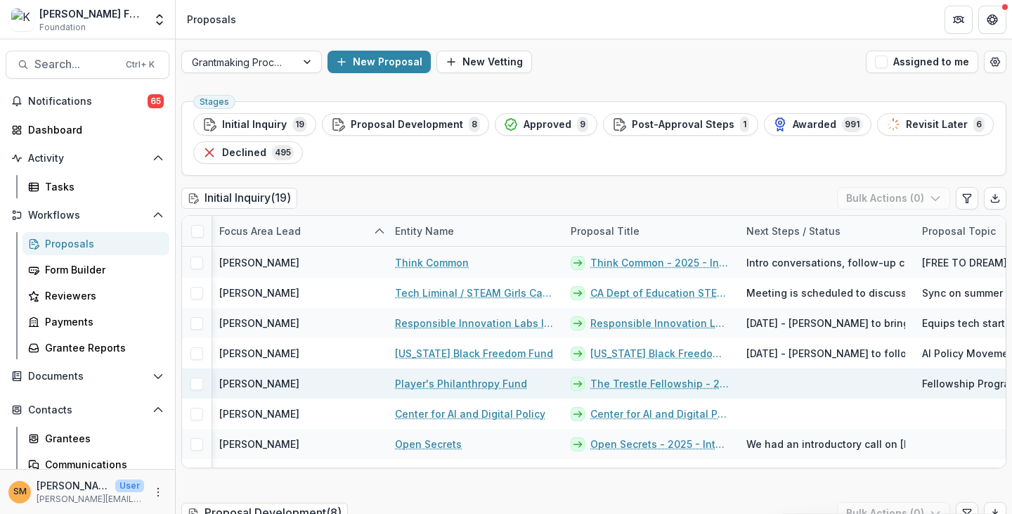
click at [666, 382] on link "The Trestle Fellowship - 2025 - Internal Grant Concept Form" at bounding box center [659, 383] width 139 height 15
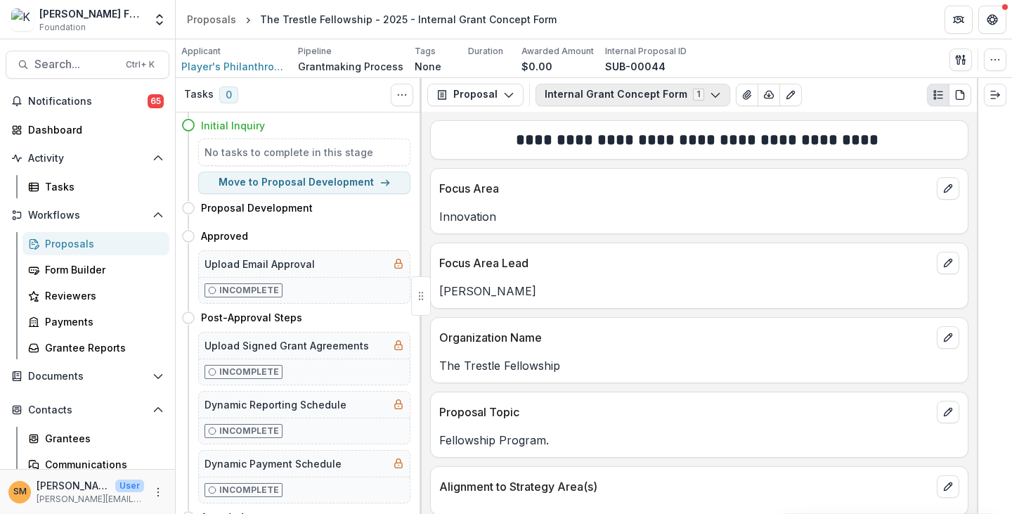
click at [605, 97] on button "Internal Grant Concept Form 1" at bounding box center [633, 95] width 195 height 22
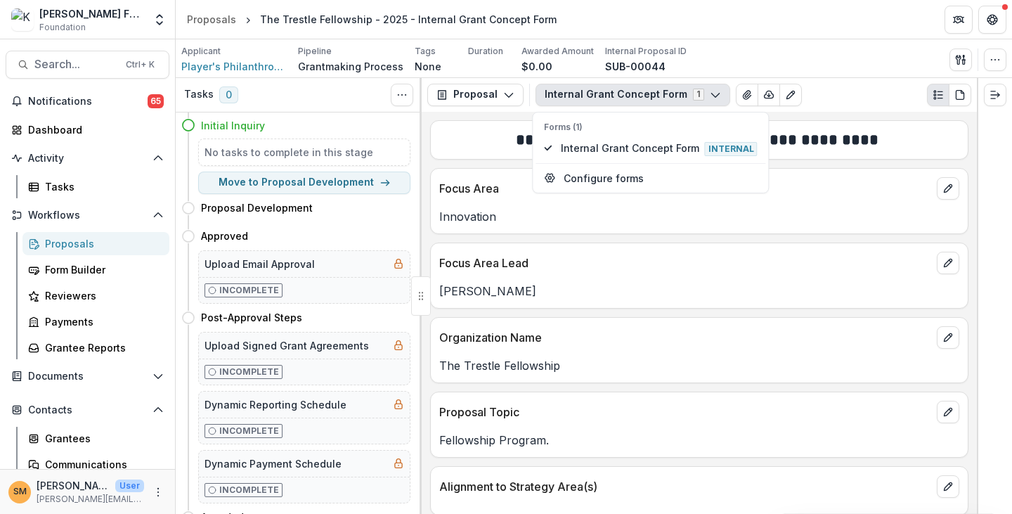
click at [465, 143] on h2 "**********" at bounding box center [697, 140] width 517 height 22
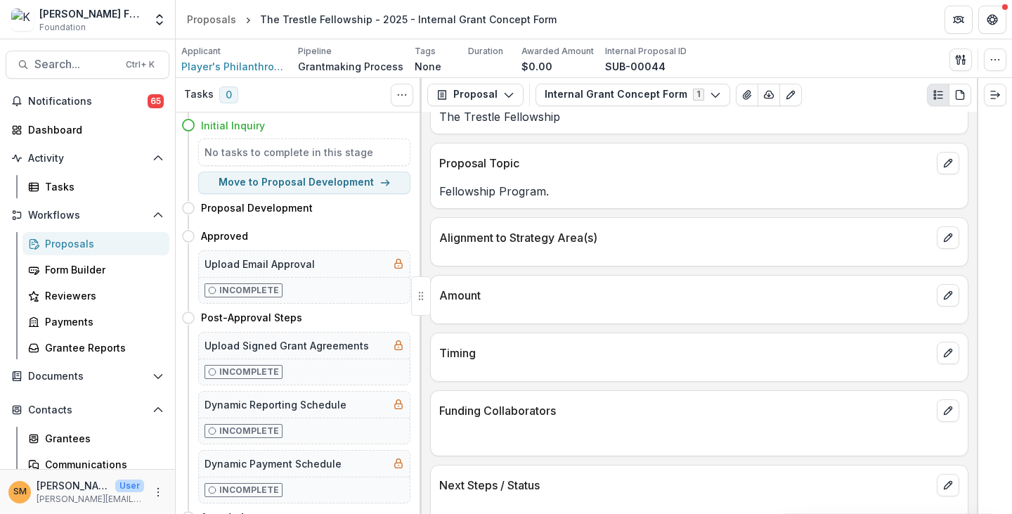
scroll to position [269, 0]
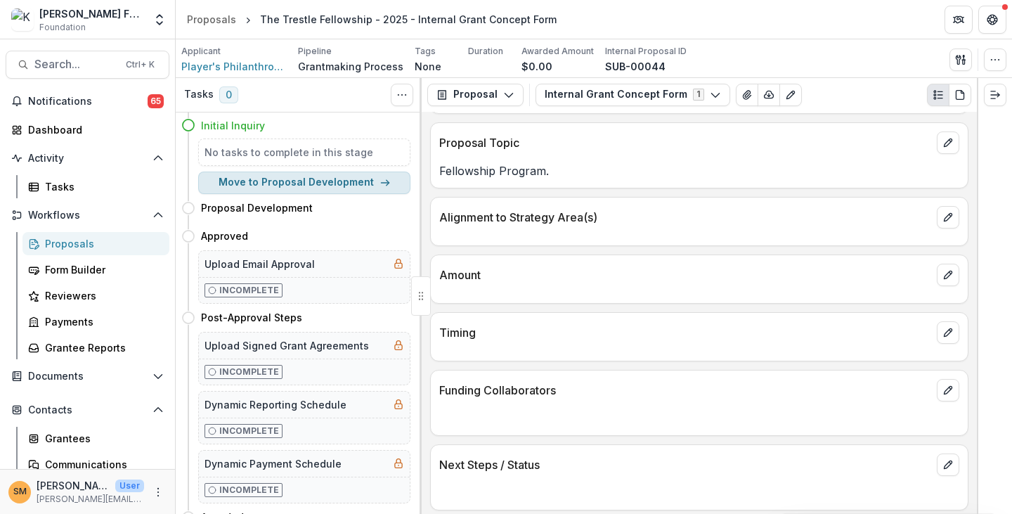
click at [360, 186] on button "Move to Proposal Development" at bounding box center [304, 183] width 212 height 22
select select "**********"
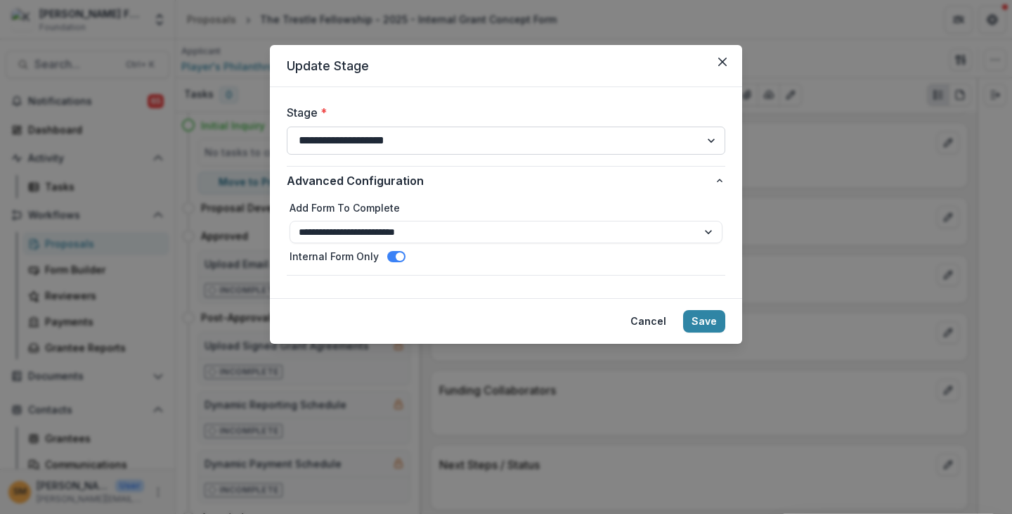
click at [388, 137] on select "**********" at bounding box center [506, 141] width 439 height 28
select select "**********"
click at [287, 127] on select "**********" at bounding box center [506, 141] width 439 height 28
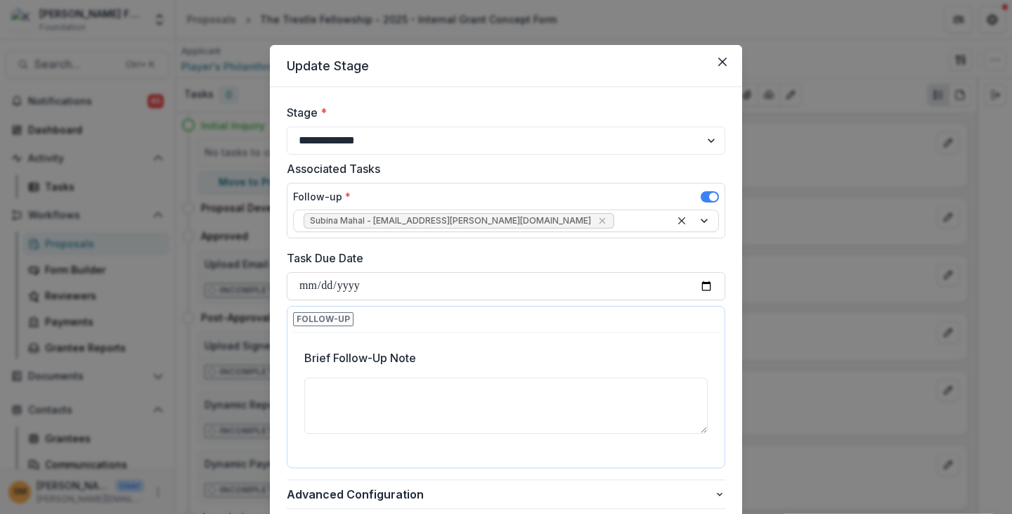
click at [308, 243] on div "Associated Tasks Follow-up * Subina Mahal - subina.mahal@kaporcenter.org" at bounding box center [506, 202] width 439 height 84
click at [311, 285] on input "Task Due Date" at bounding box center [506, 286] width 439 height 28
click at [699, 286] on input "Task Due Date" at bounding box center [506, 286] width 439 height 28
type input "**********"
click at [372, 396] on textarea "Brief Follow-Up Note" at bounding box center [505, 405] width 403 height 56
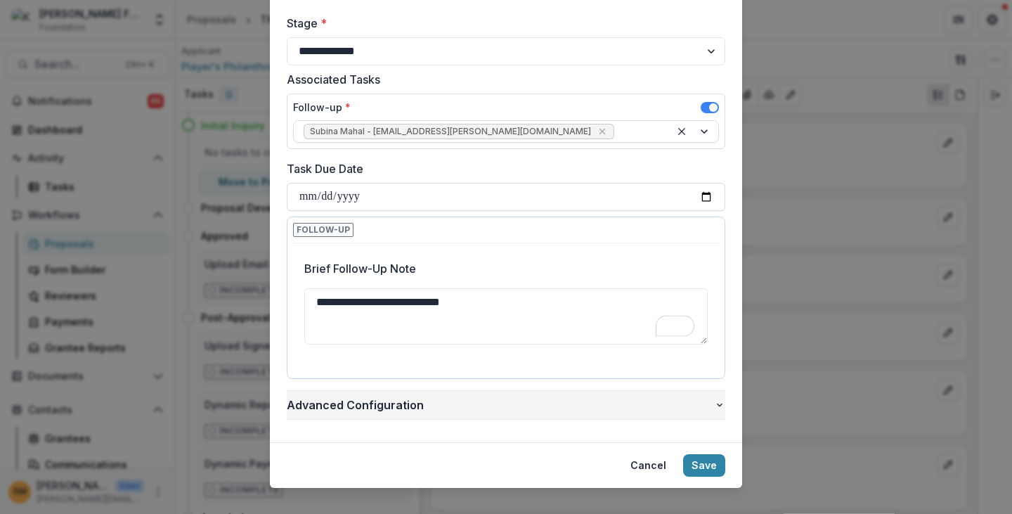
scroll to position [105, 0]
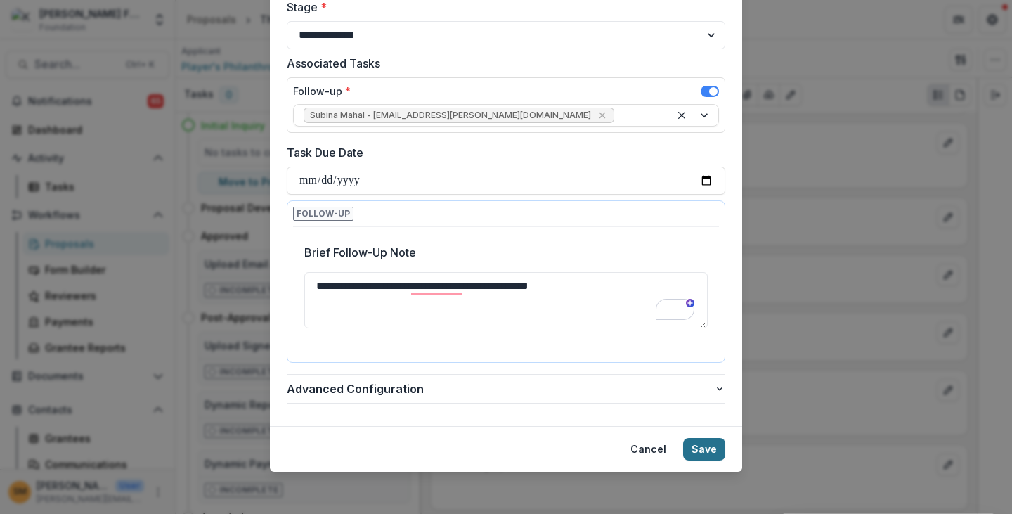
type textarea "**********"
click at [712, 448] on button "Save" at bounding box center [704, 449] width 42 height 22
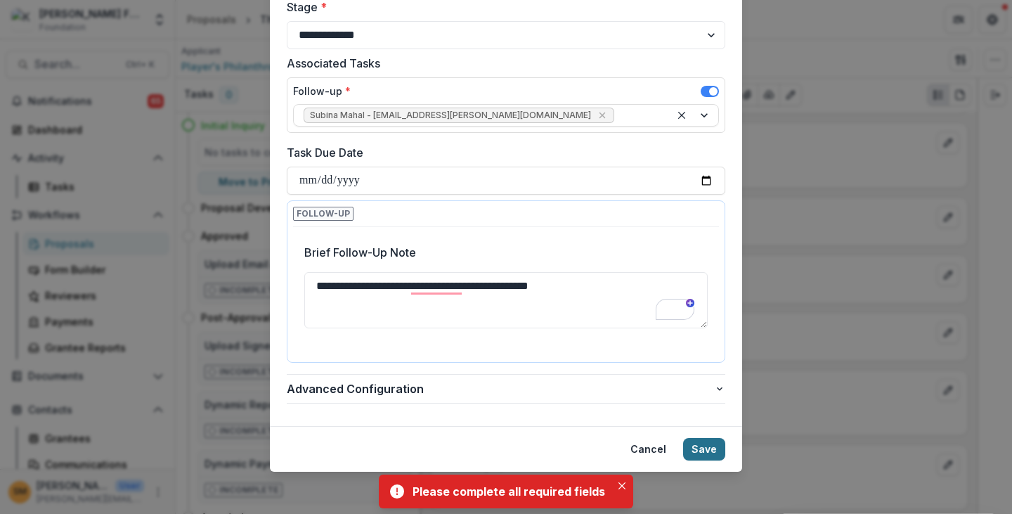
click at [702, 448] on button "Save" at bounding box center [704, 449] width 42 height 22
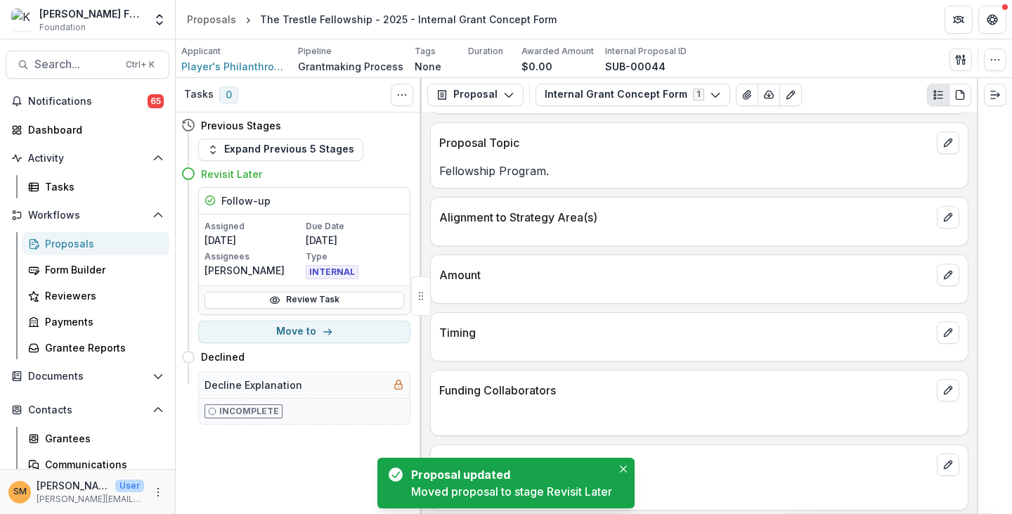
click at [57, 250] on div "Proposals" at bounding box center [101, 243] width 113 height 15
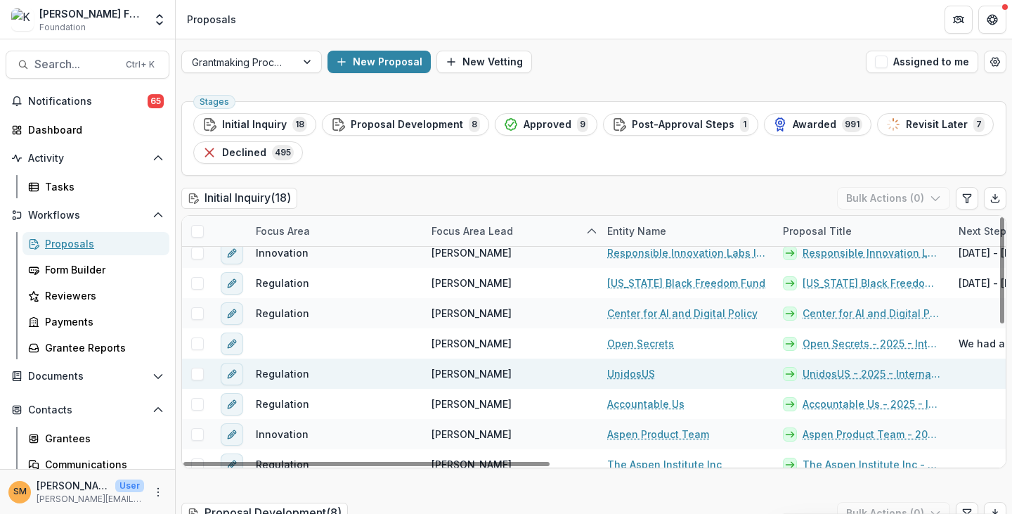
scroll to position [322, 0]
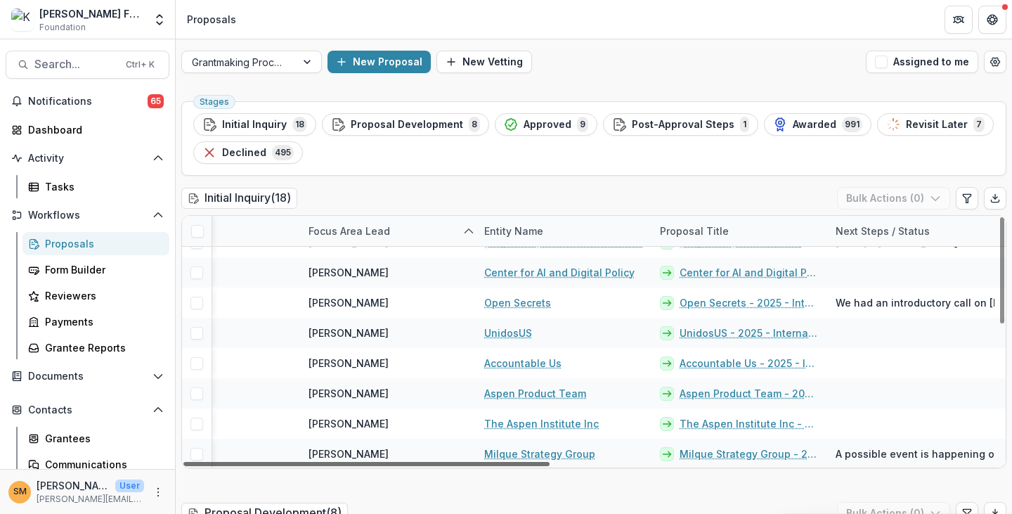
drag, startPoint x: 493, startPoint y: 466, endPoint x: 548, endPoint y: 469, distance: 54.9
click at [548, 466] on div at bounding box center [366, 464] width 366 height 4
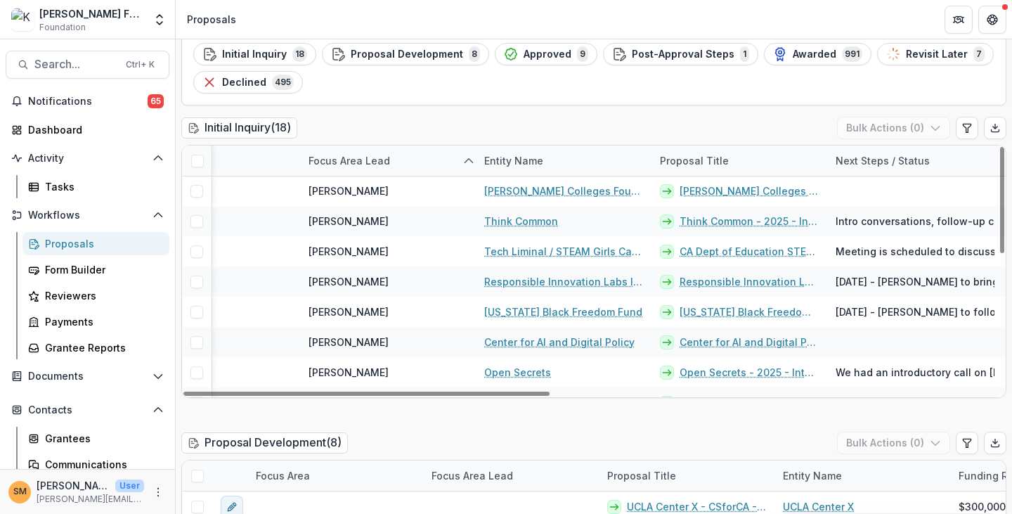
scroll to position [181, 123]
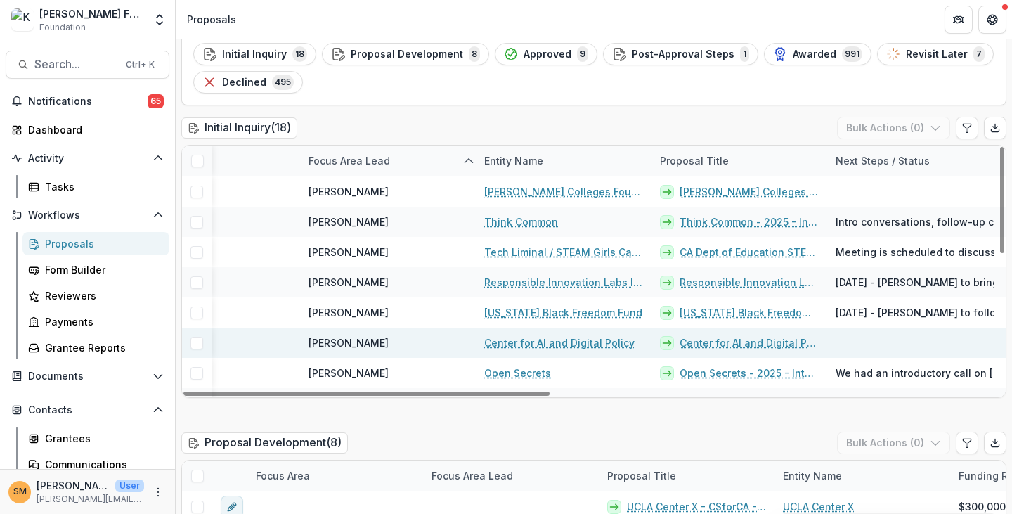
click at [711, 344] on link "Center for AI and Digital Policy - 2025 - Internal Grant Concept Form" at bounding box center [749, 342] width 139 height 15
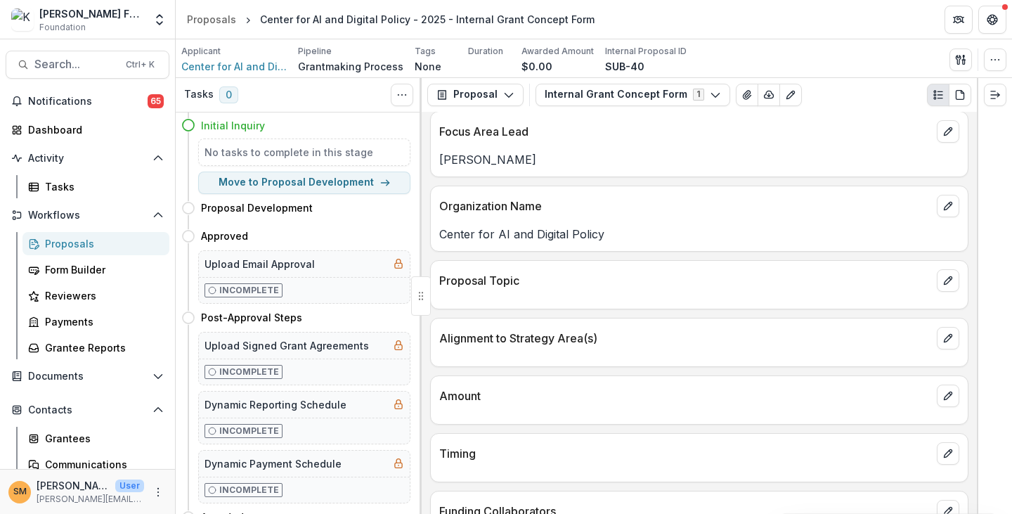
scroll to position [252, 0]
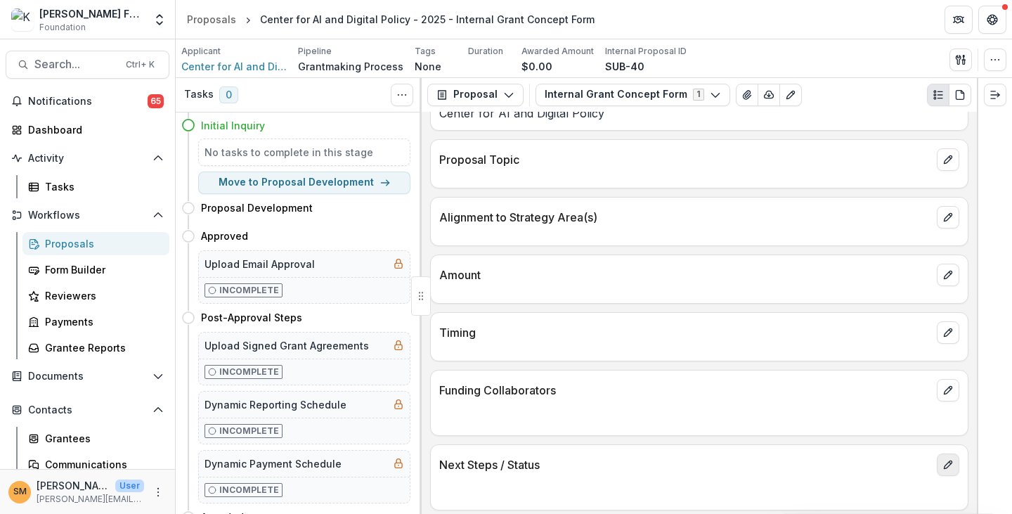
click at [937, 456] on button "edit" at bounding box center [948, 464] width 22 height 22
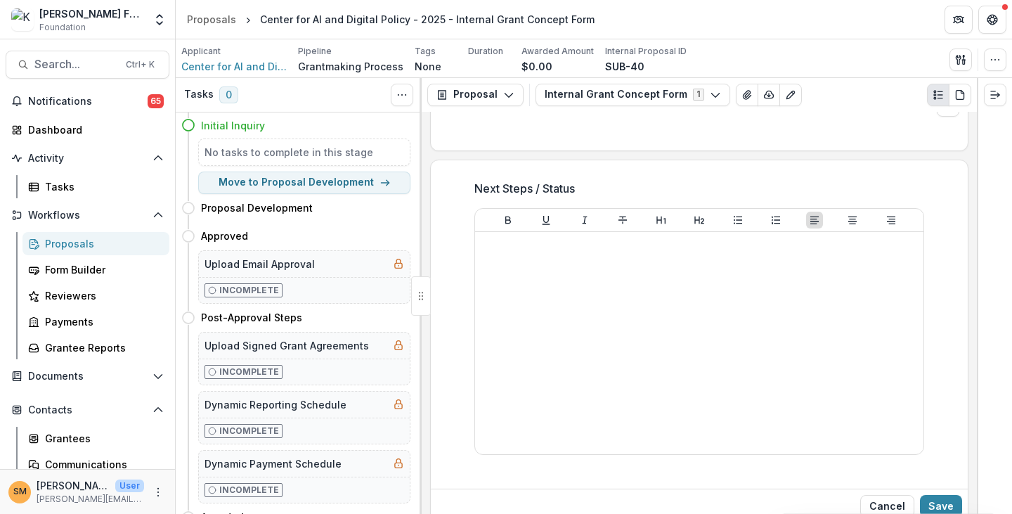
scroll to position [550, 0]
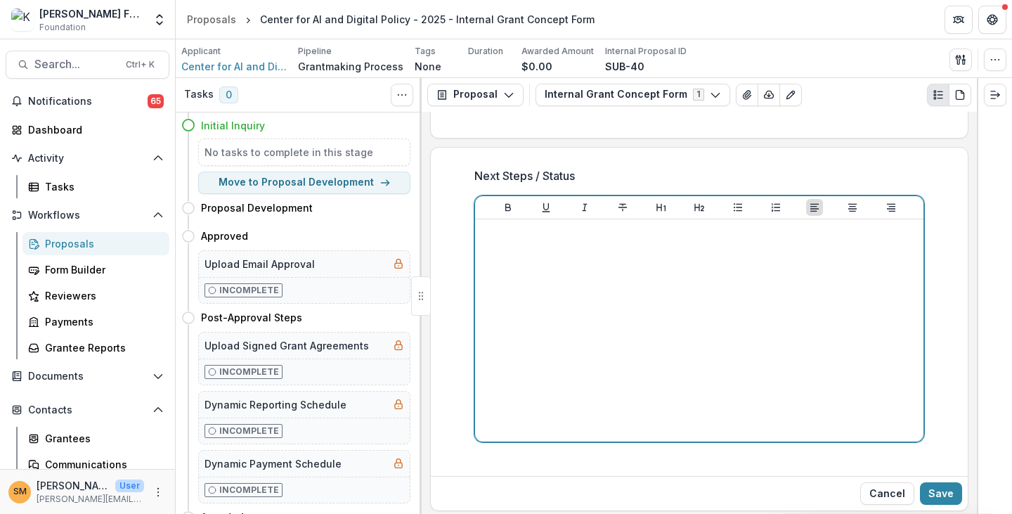
click at [566, 293] on div at bounding box center [699, 330] width 437 height 211
drag, startPoint x: 637, startPoint y: 241, endPoint x: 427, endPoint y: 213, distance: 212.1
click at [427, 213] on div "**********" at bounding box center [699, 313] width 555 height 402
copy p "**********"
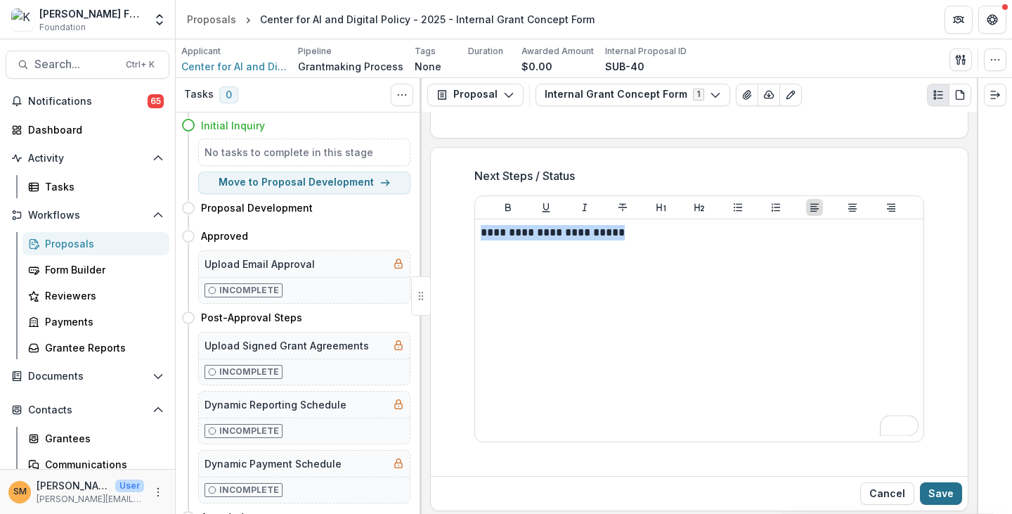
click at [945, 489] on button "Save" at bounding box center [941, 493] width 42 height 22
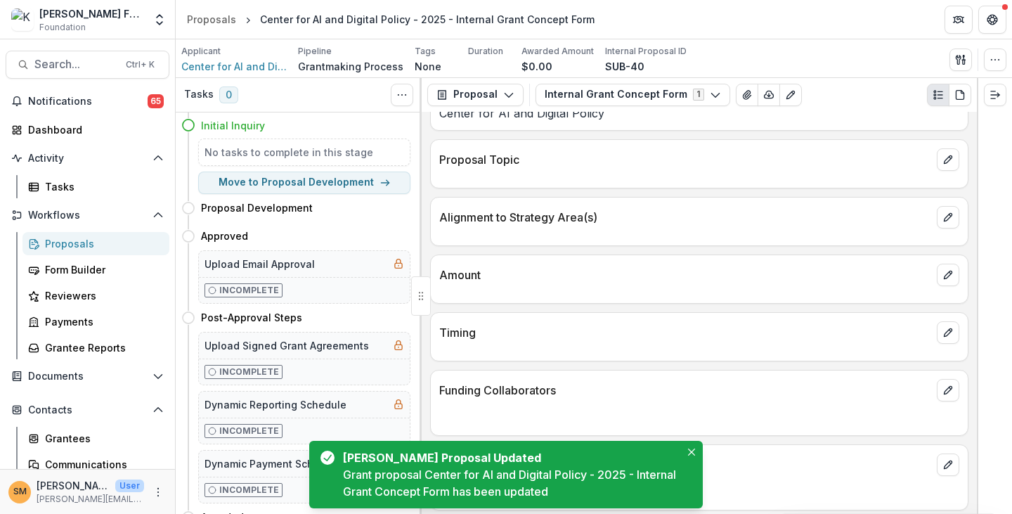
click at [62, 237] on div "Proposals" at bounding box center [101, 243] width 113 height 15
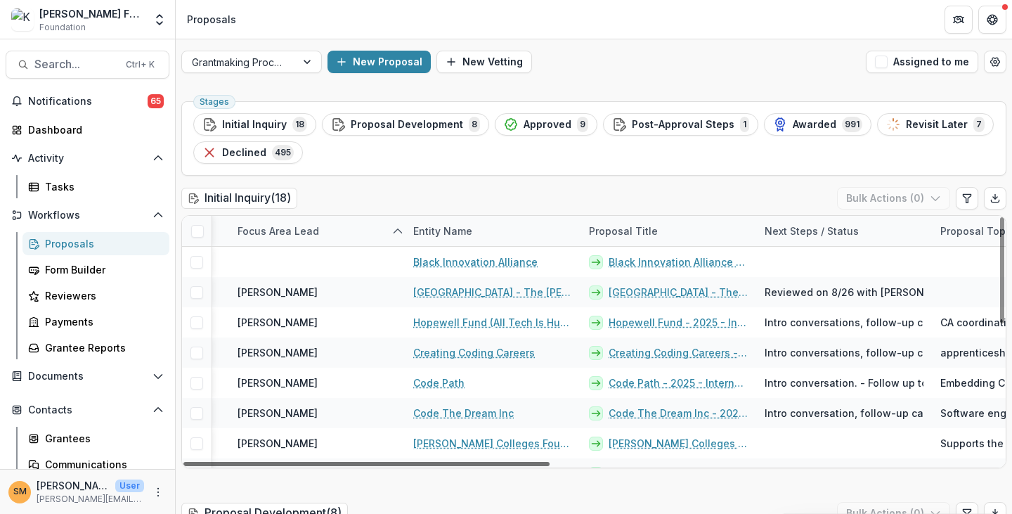
scroll to position [0, 237]
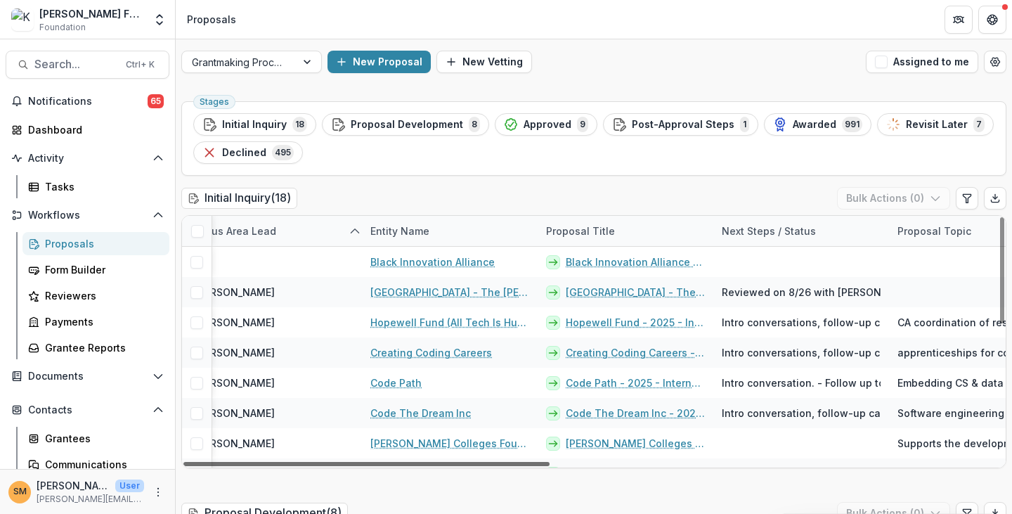
drag, startPoint x: 559, startPoint y: 468, endPoint x: 595, endPoint y: 470, distance: 36.6
click at [550, 466] on div at bounding box center [366, 464] width 366 height 4
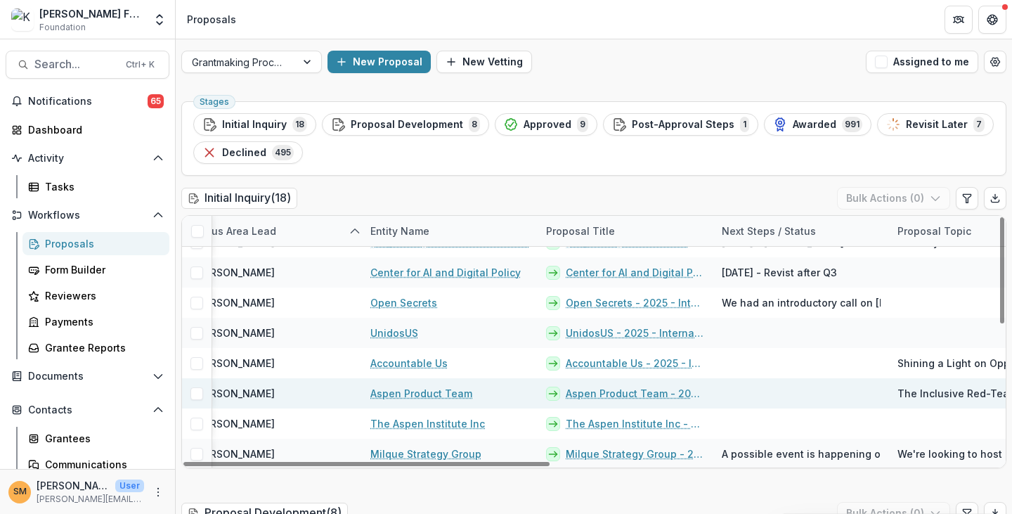
scroll to position [322, 237]
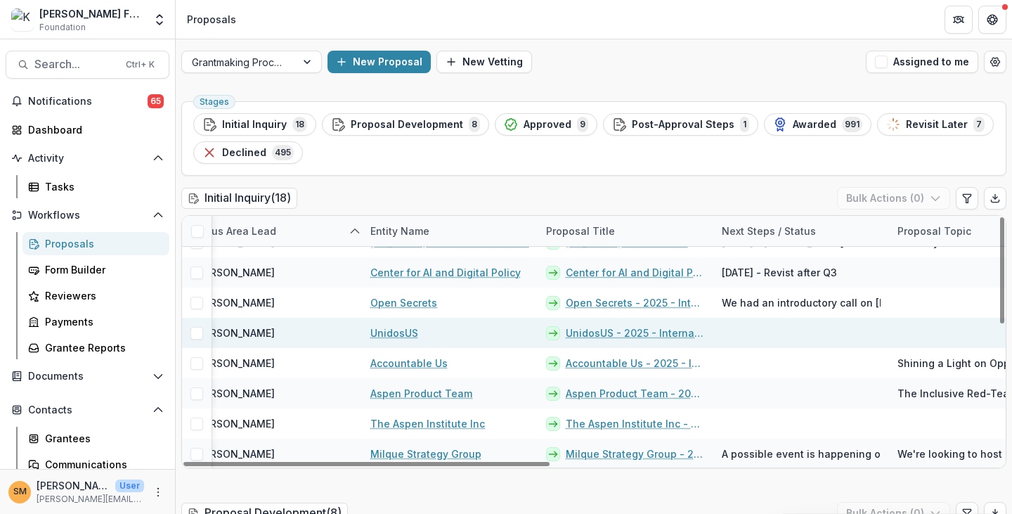
click at [609, 332] on link "UnidosUS - 2025 - Internal Grant Concept Form" at bounding box center [635, 332] width 139 height 15
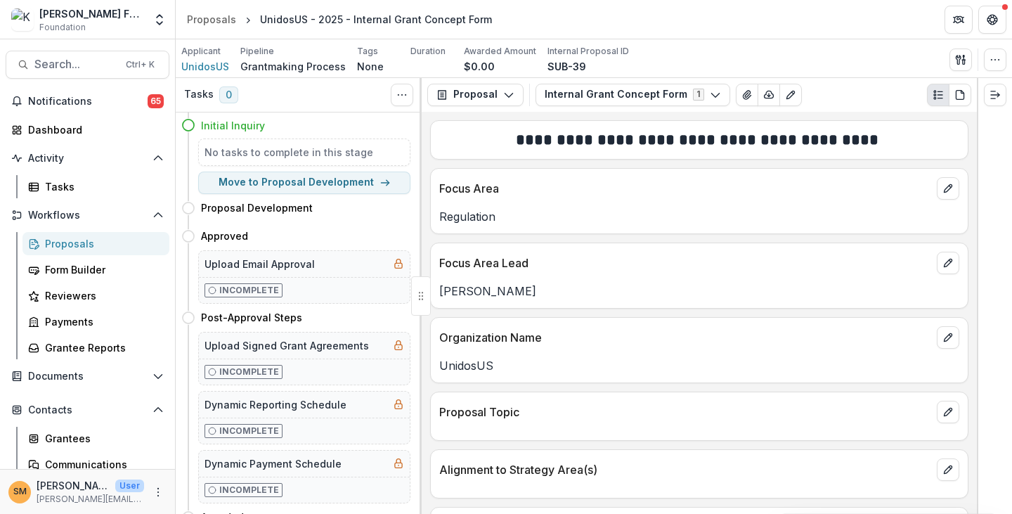
scroll to position [252, 0]
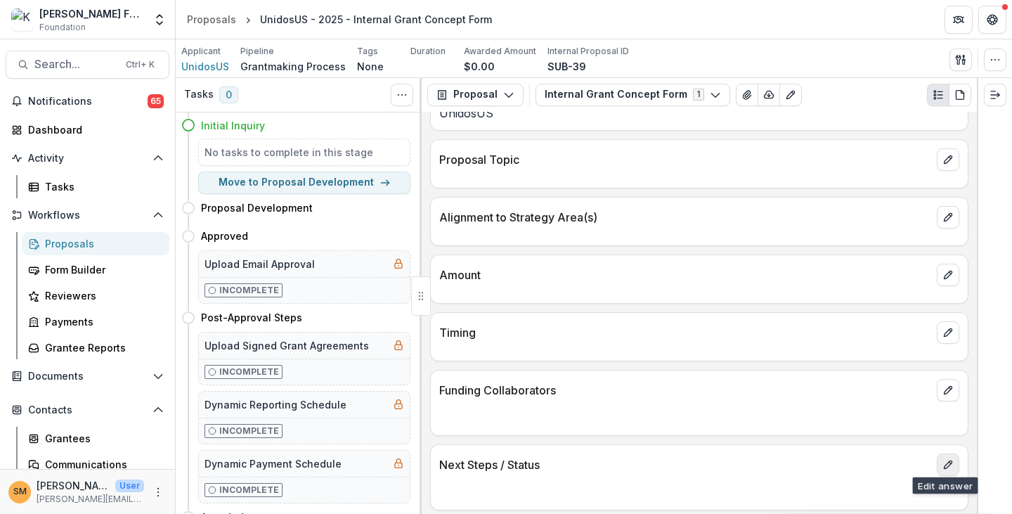
click at [945, 461] on icon "edit" at bounding box center [948, 465] width 8 height 8
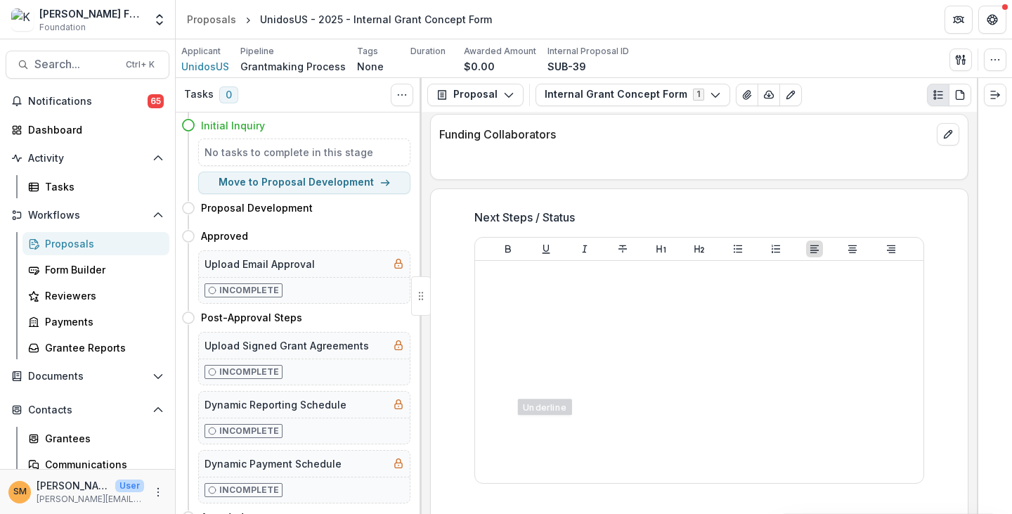
scroll to position [534, 0]
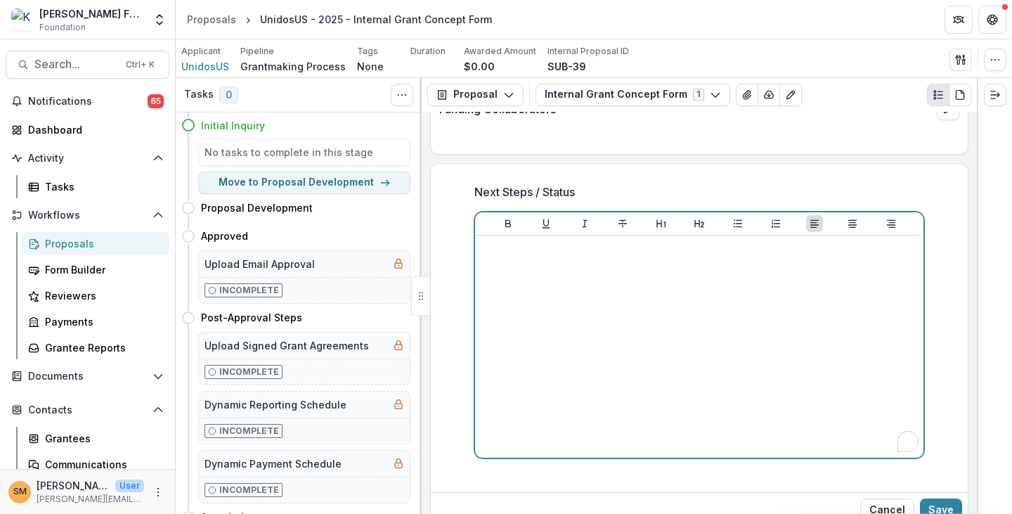
click at [496, 318] on div "To enrich screen reader interactions, please activate Accessibility in Grammarl…" at bounding box center [699, 346] width 437 height 211
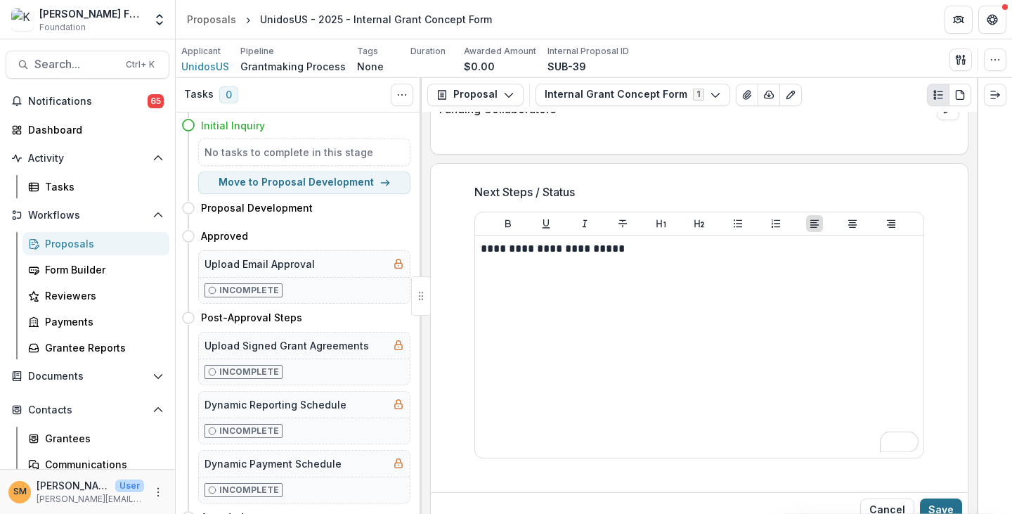
click at [935, 503] on button "Save" at bounding box center [941, 509] width 42 height 22
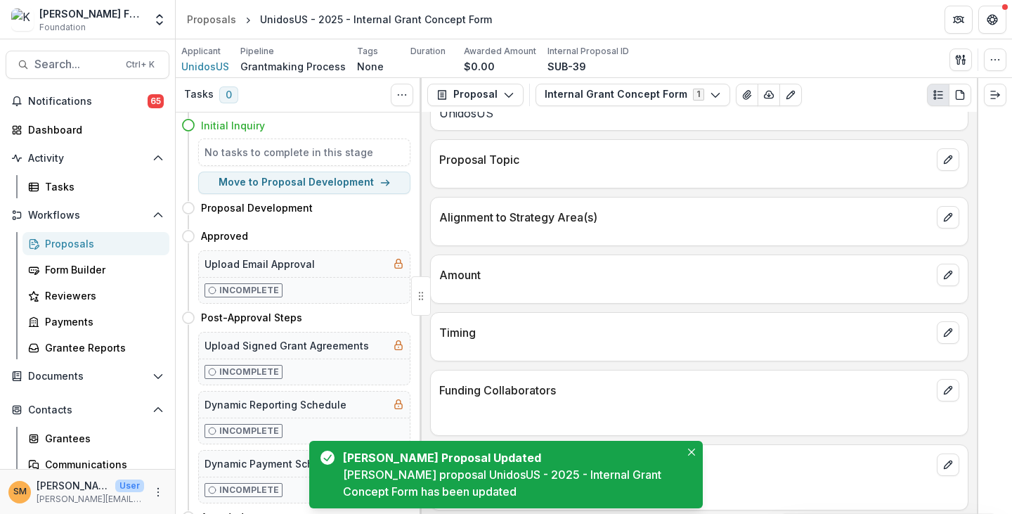
click at [60, 243] on div "Proposals" at bounding box center [101, 243] width 113 height 15
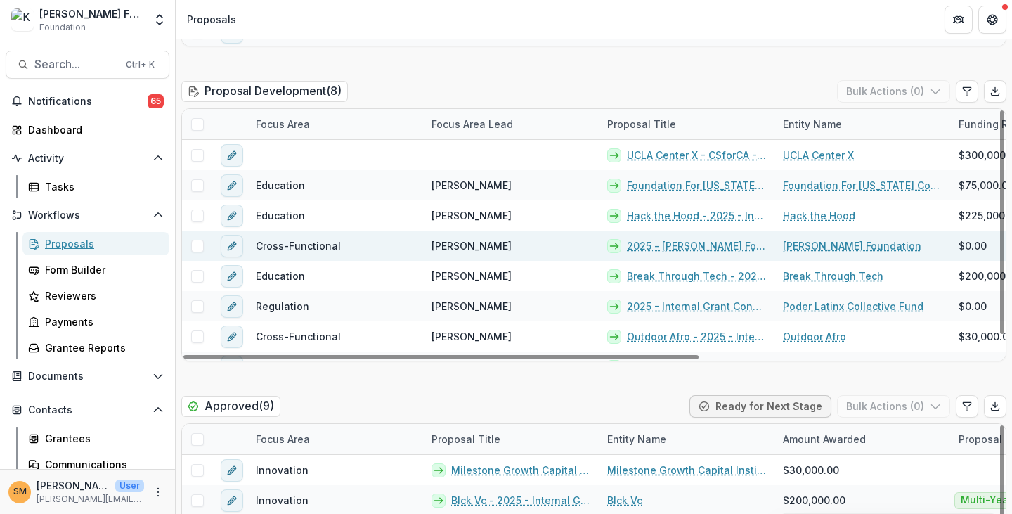
scroll to position [20, 0]
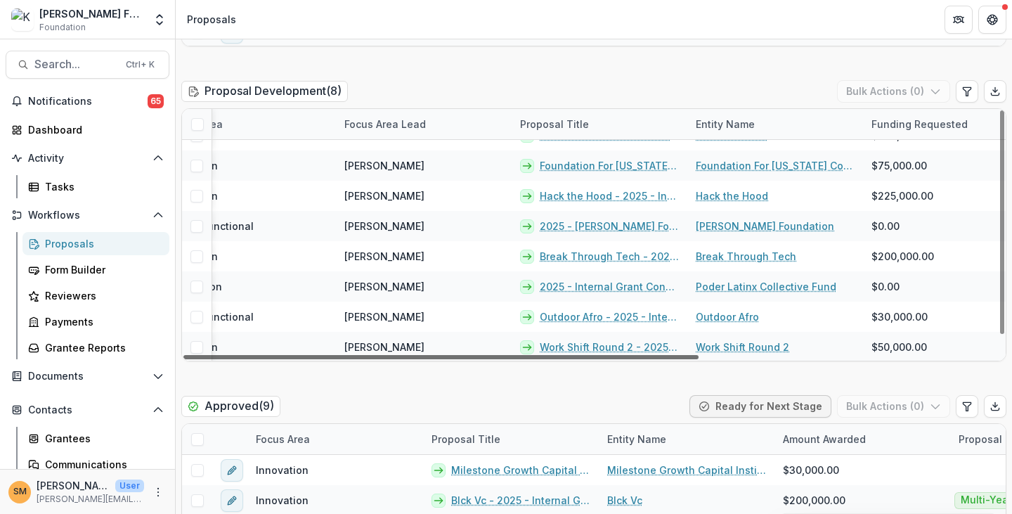
drag, startPoint x: 570, startPoint y: 358, endPoint x: 625, endPoint y: 361, distance: 54.9
click at [625, 359] on div at bounding box center [440, 357] width 515 height 4
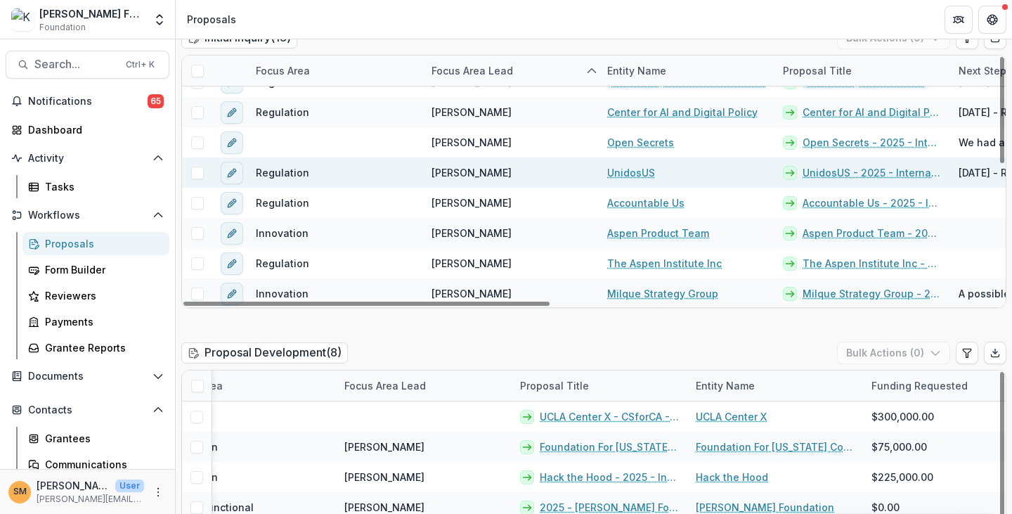
scroll to position [141, 0]
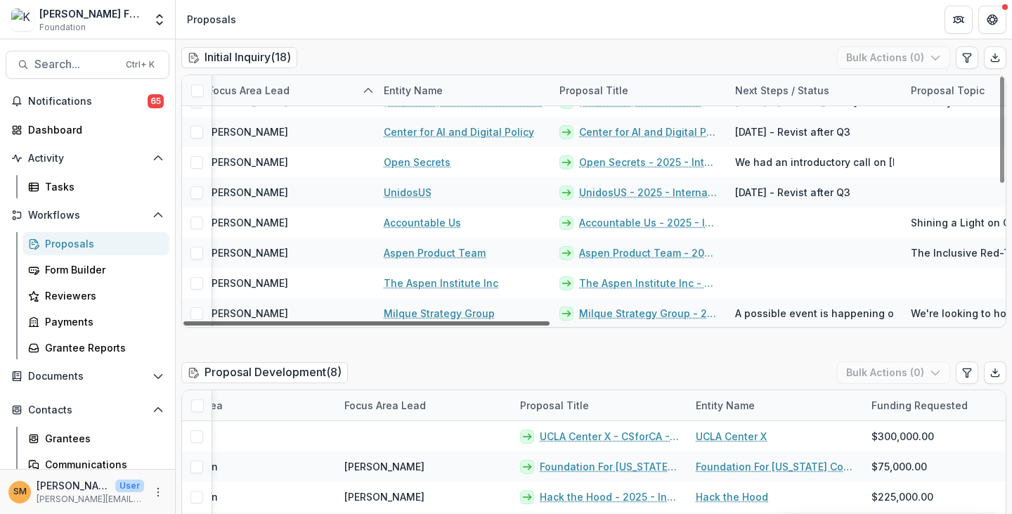
drag, startPoint x: 598, startPoint y: 328, endPoint x: 609, endPoint y: 320, distance: 13.5
click at [550, 325] on div at bounding box center [366, 323] width 366 height 4
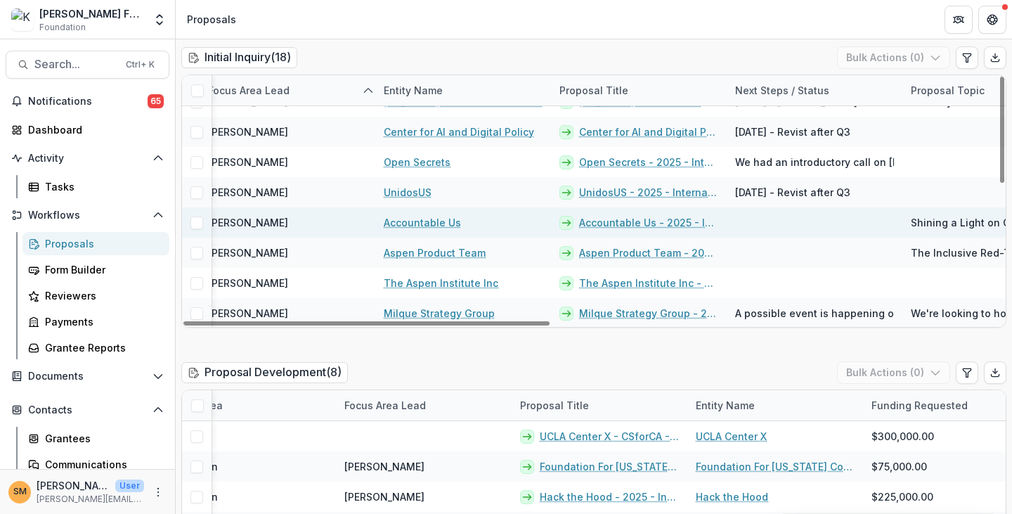
scroll to position [322, 224]
click at [592, 220] on link "Accountable Us - 2025 - Internal Grant Concept Form" at bounding box center [648, 222] width 139 height 15
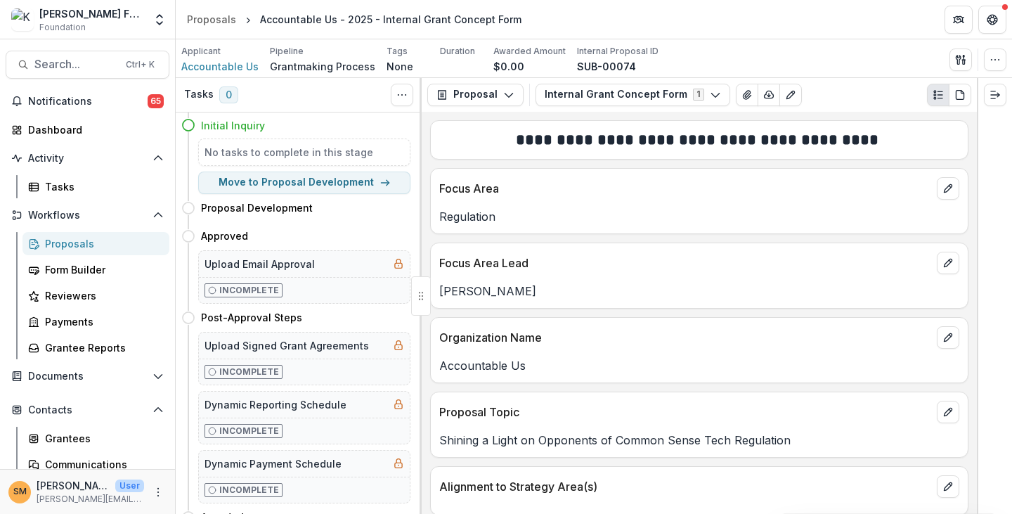
scroll to position [269, 0]
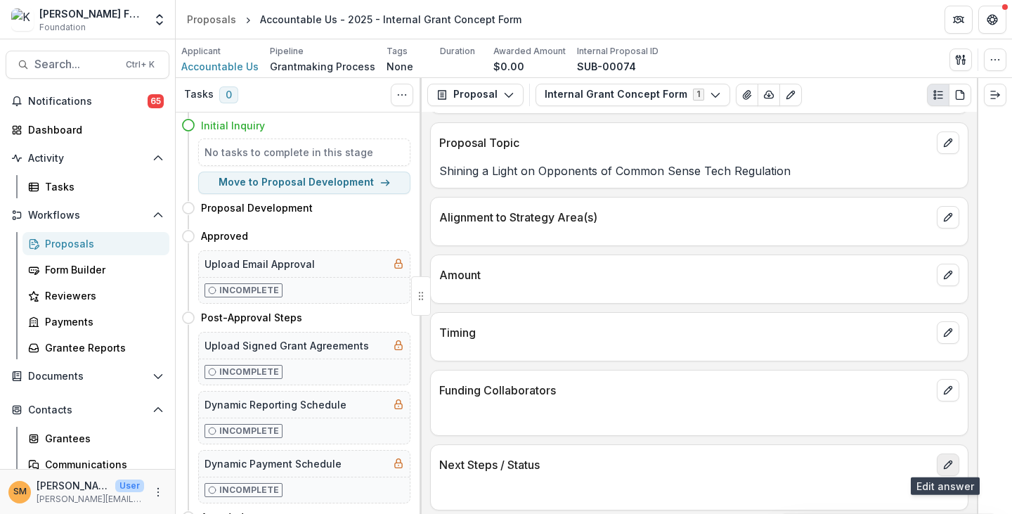
click at [946, 462] on icon "edit" at bounding box center [948, 464] width 11 height 11
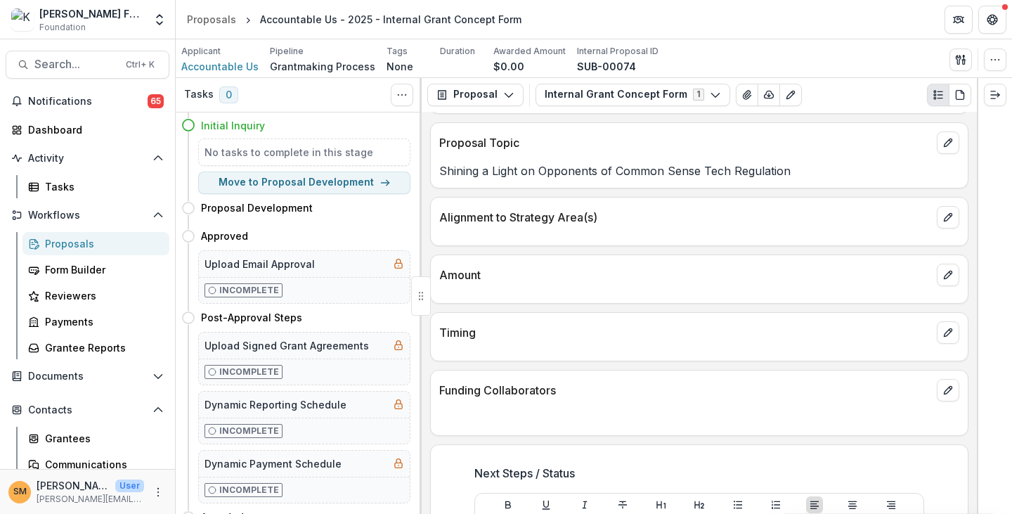
scroll to position [480, 0]
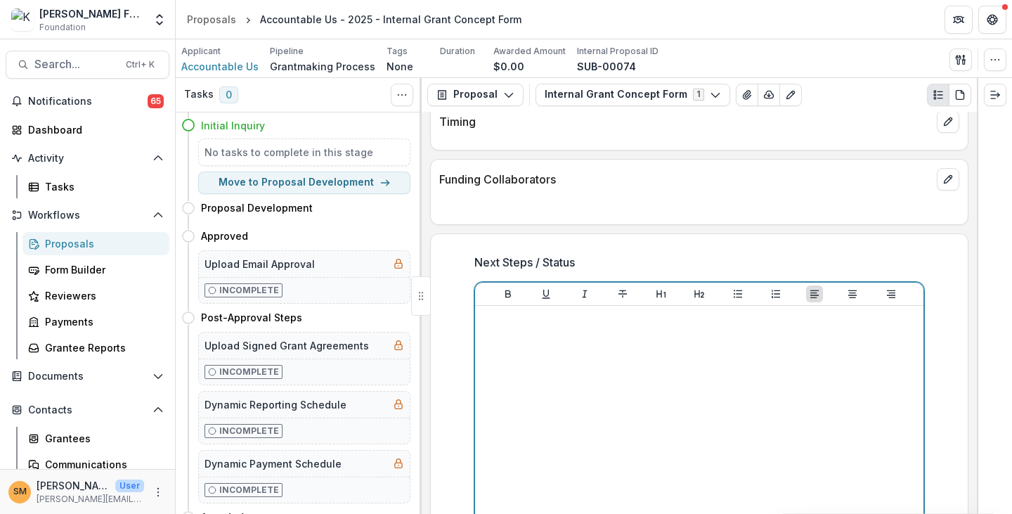
click at [531, 358] on div at bounding box center [699, 416] width 437 height 211
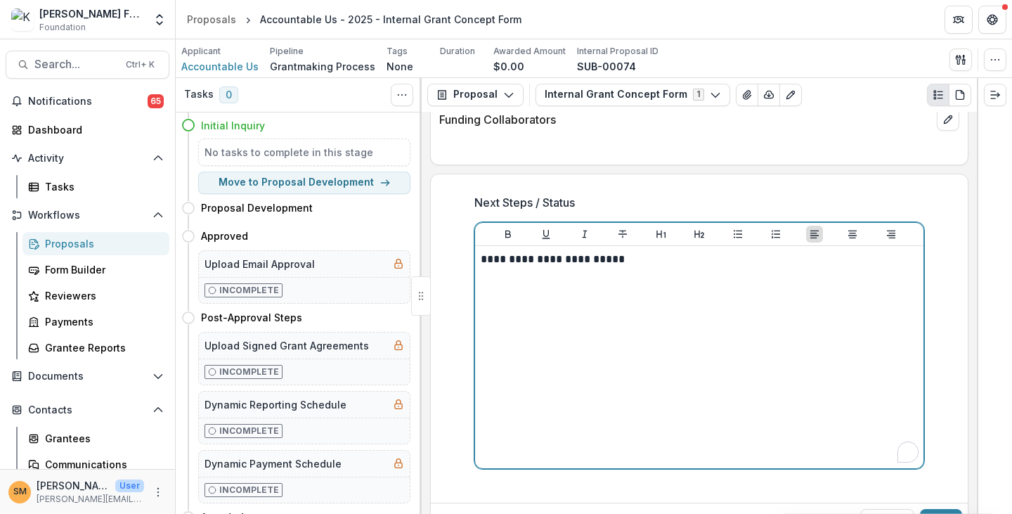
scroll to position [567, 0]
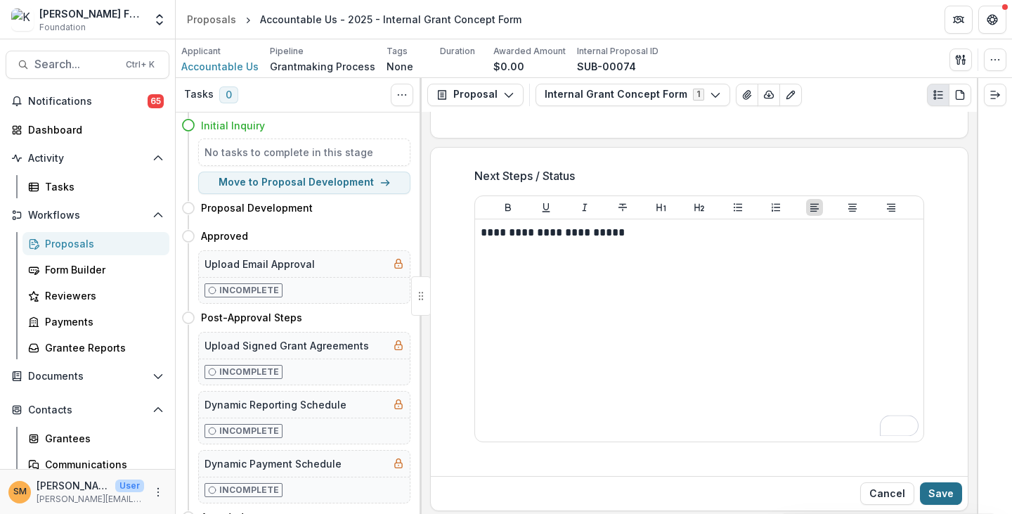
click at [943, 491] on button "Save" at bounding box center [941, 493] width 42 height 22
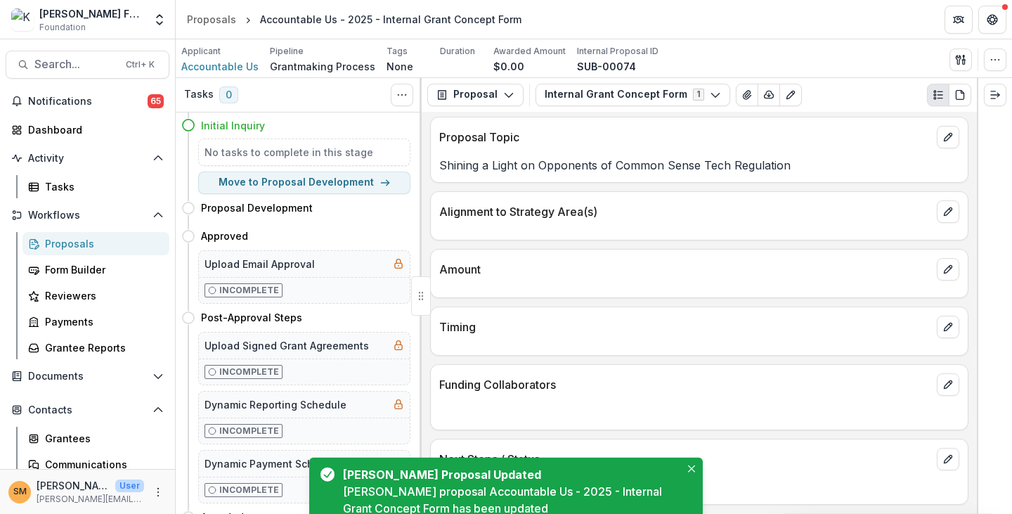
scroll to position [269, 0]
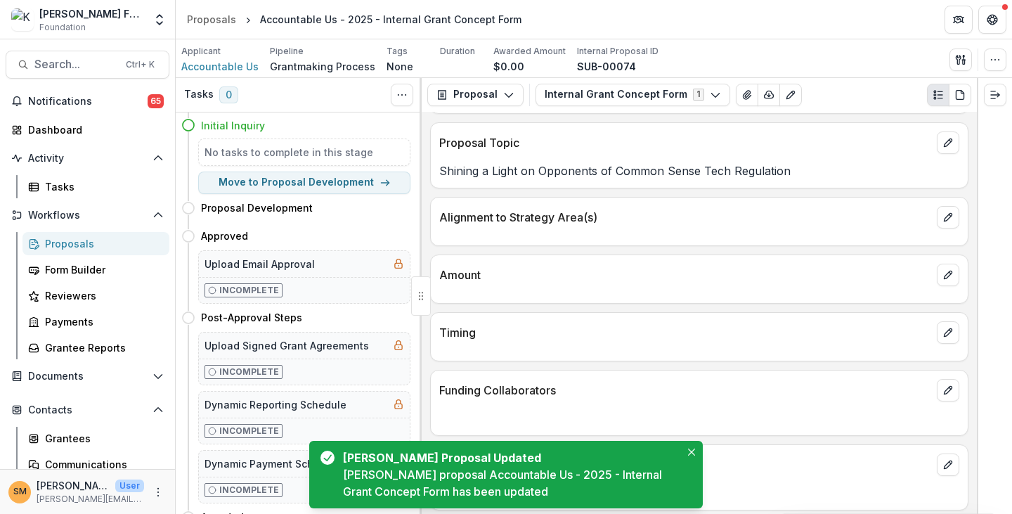
click at [70, 248] on div "Proposals" at bounding box center [101, 243] width 113 height 15
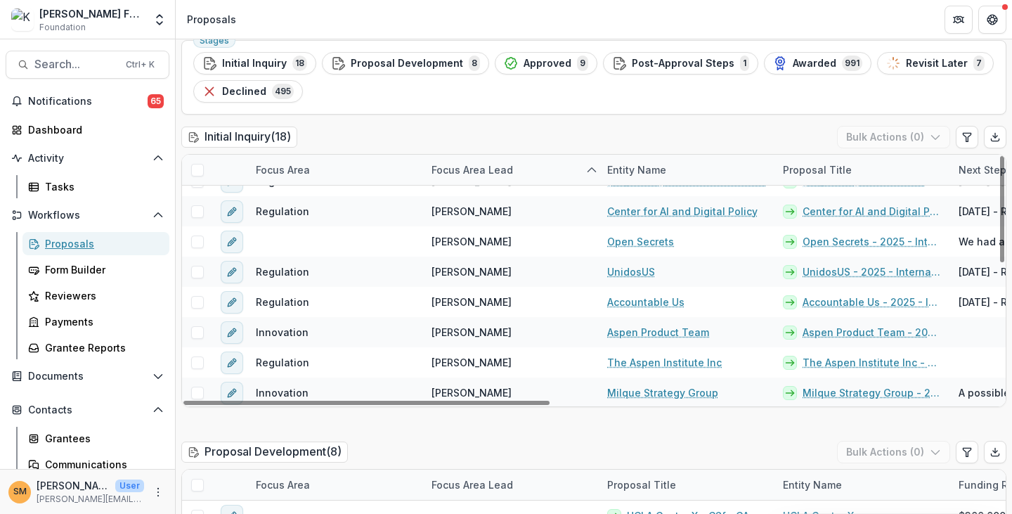
scroll to position [141, 0]
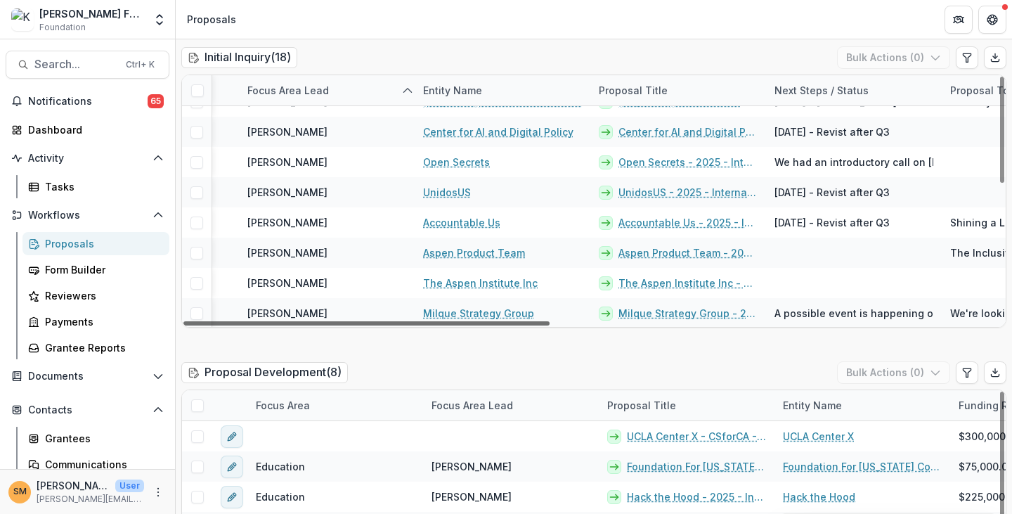
drag, startPoint x: 489, startPoint y: 323, endPoint x: 574, endPoint y: 323, distance: 84.4
click at [550, 324] on div at bounding box center [366, 323] width 366 height 4
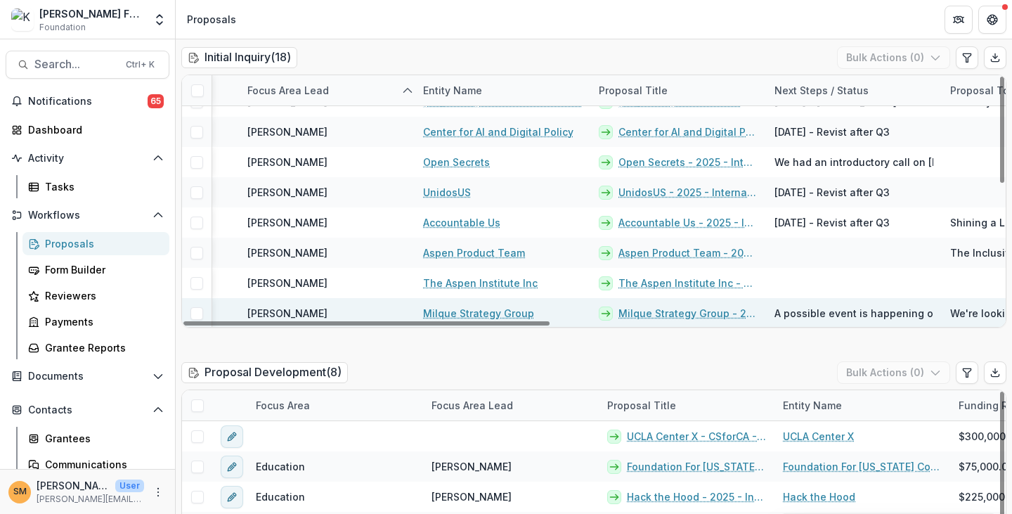
scroll to position [322, 186]
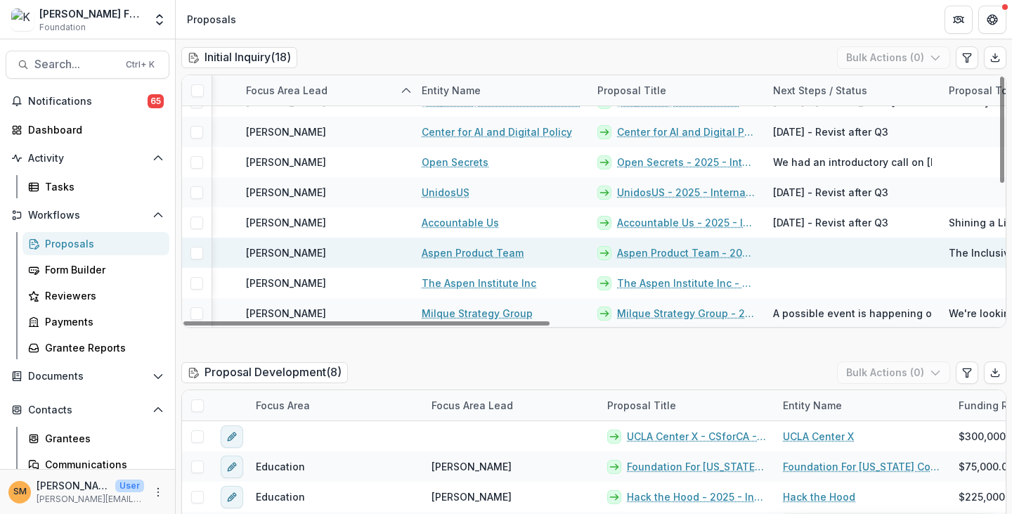
click at [649, 254] on link "Aspen Product Team - 2025 - Internal Grant Concept Form" at bounding box center [686, 252] width 139 height 15
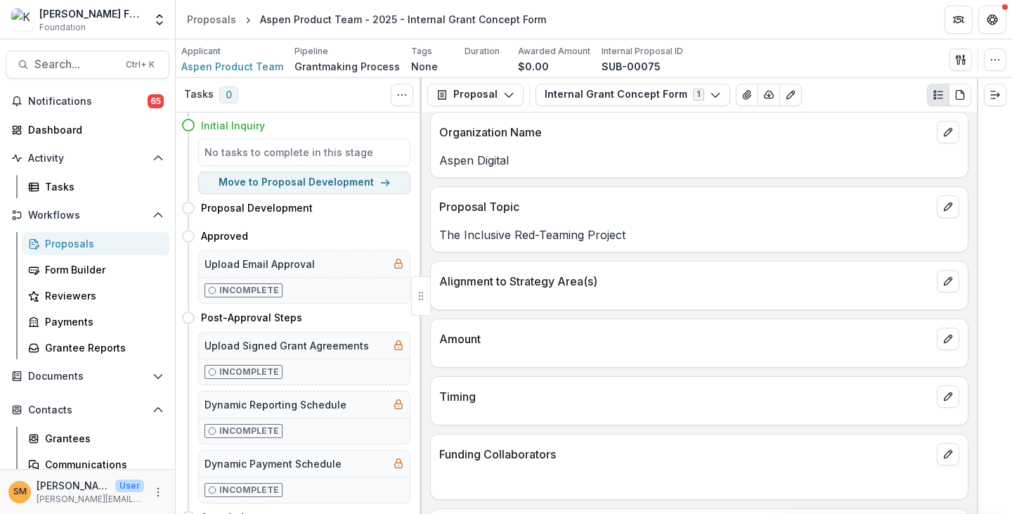
scroll to position [269, 0]
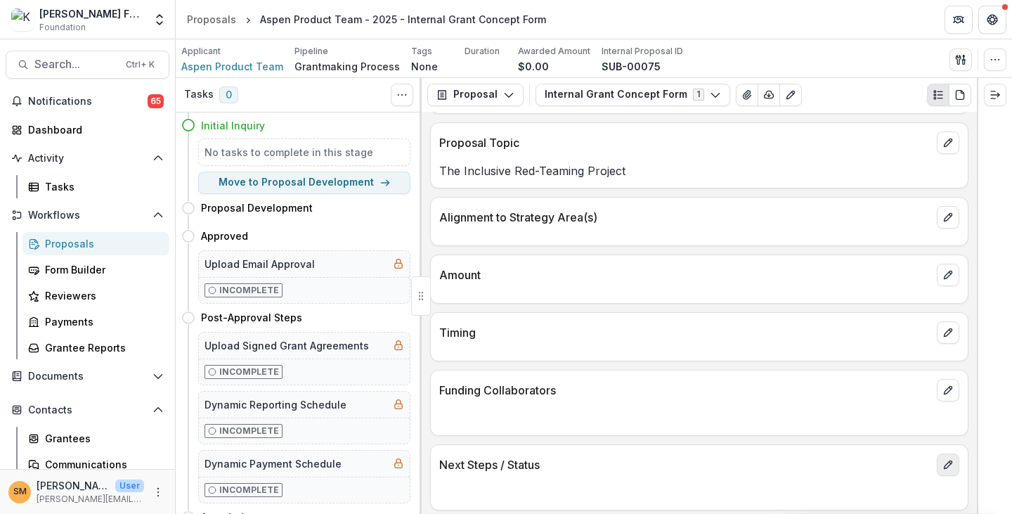
click at [949, 459] on icon "edit" at bounding box center [948, 464] width 11 height 11
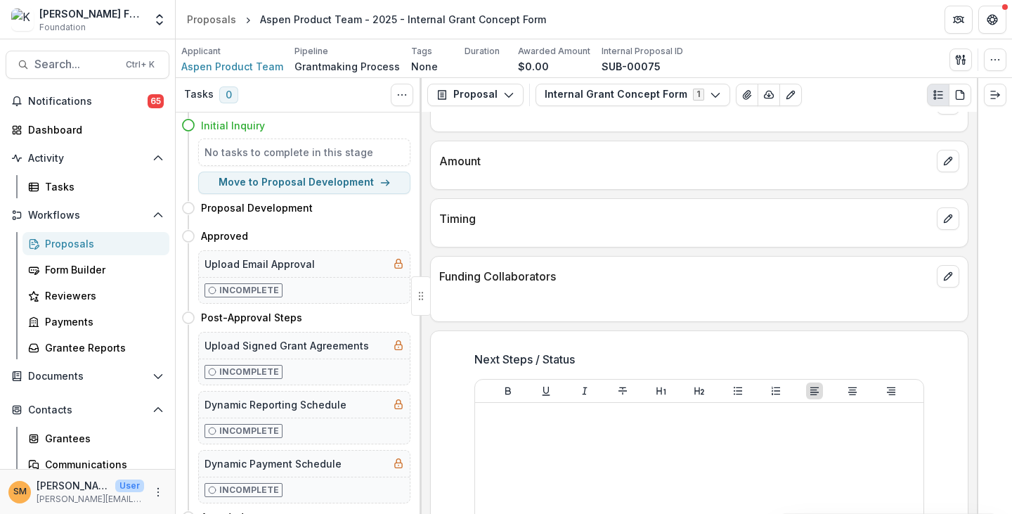
scroll to position [410, 0]
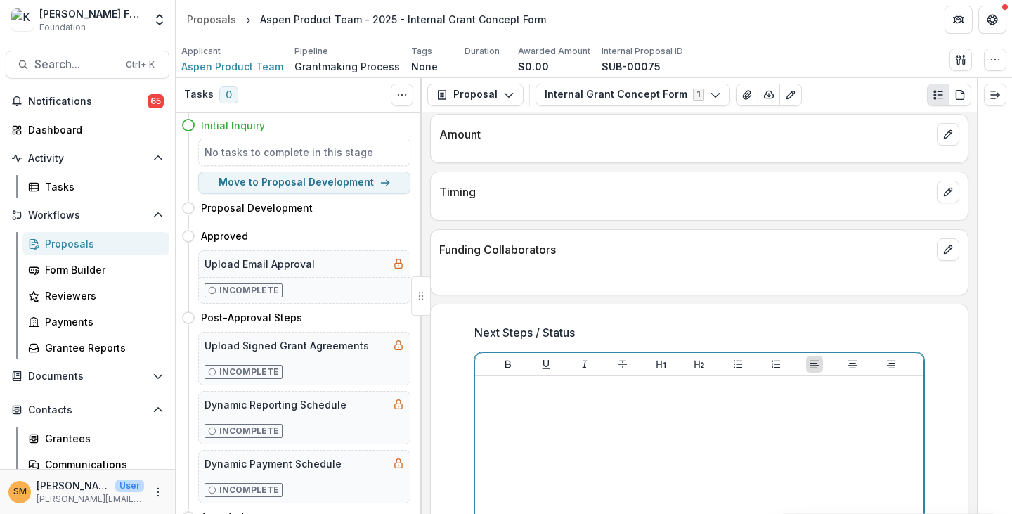
click at [581, 415] on div at bounding box center [699, 487] width 437 height 211
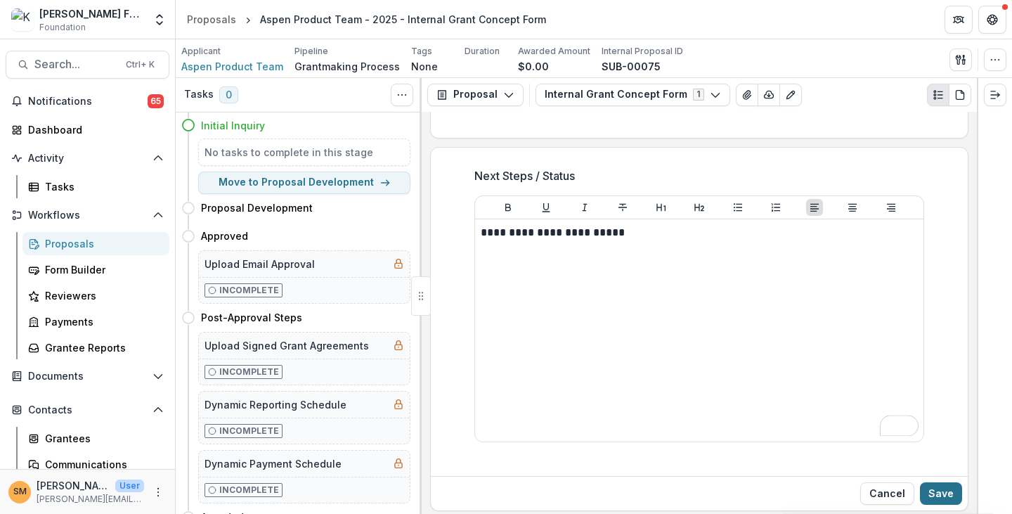
click at [937, 490] on button "Save" at bounding box center [941, 493] width 42 height 22
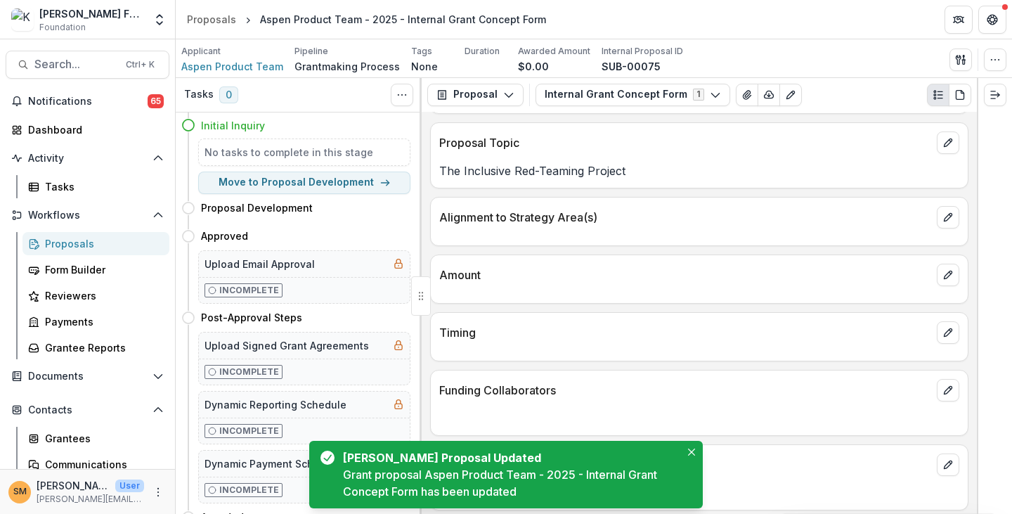
click at [70, 244] on div "Proposals" at bounding box center [101, 243] width 113 height 15
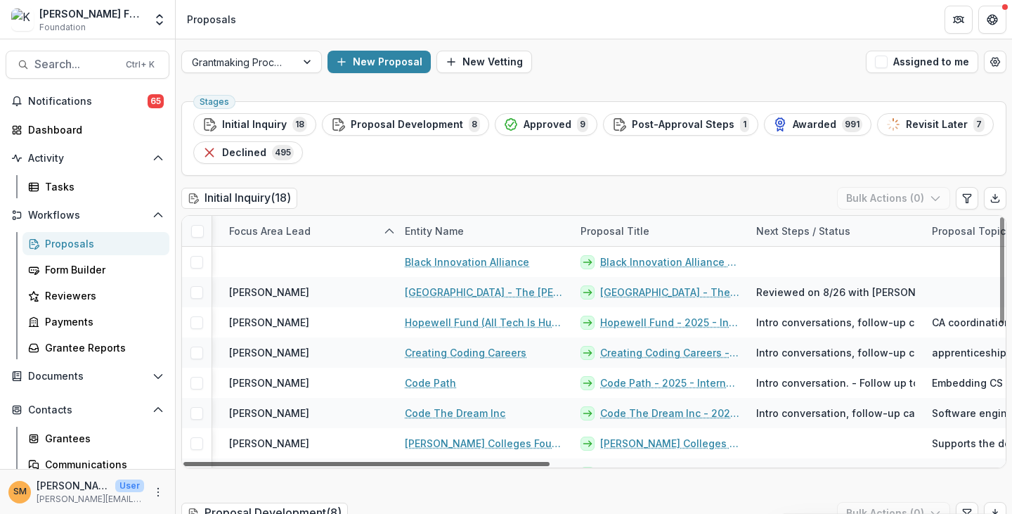
scroll to position [0, 203]
drag, startPoint x: 448, startPoint y: 463, endPoint x: 538, endPoint y: 467, distance: 90.1
click at [538, 466] on div at bounding box center [366, 464] width 366 height 4
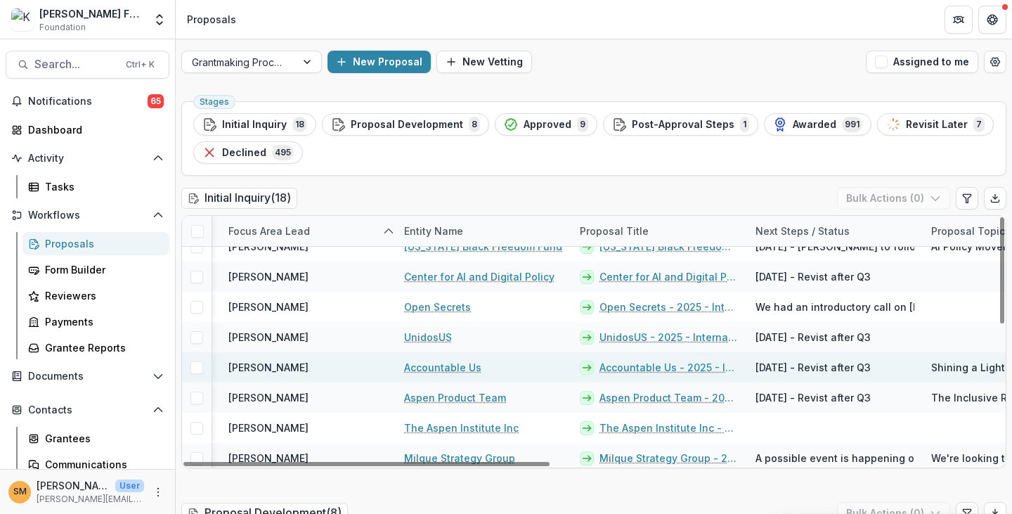
scroll to position [0, 0]
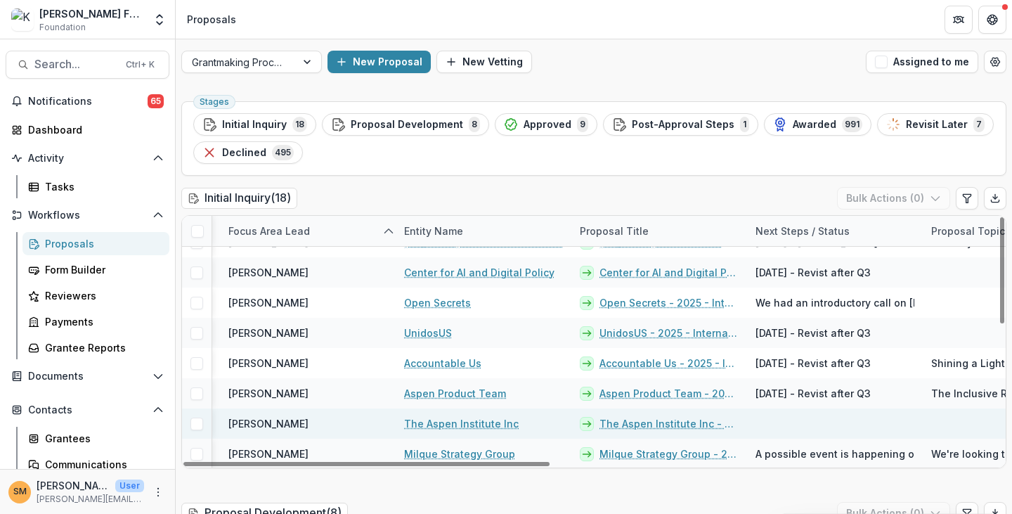
click at [637, 427] on link "The Aspen Institute Inc - 2025 - Internal Grant Concept Form" at bounding box center [669, 423] width 139 height 15
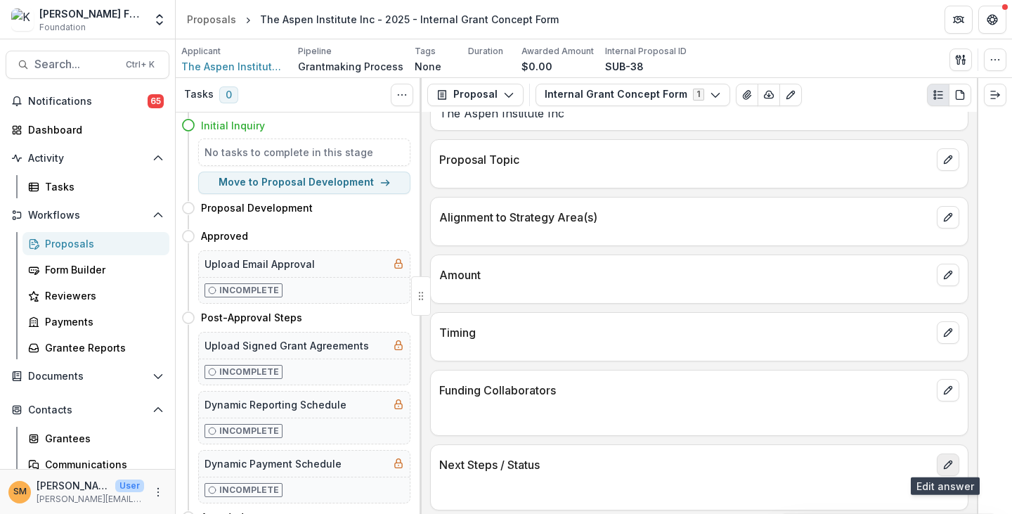
click at [948, 461] on icon "edit" at bounding box center [948, 465] width 8 height 8
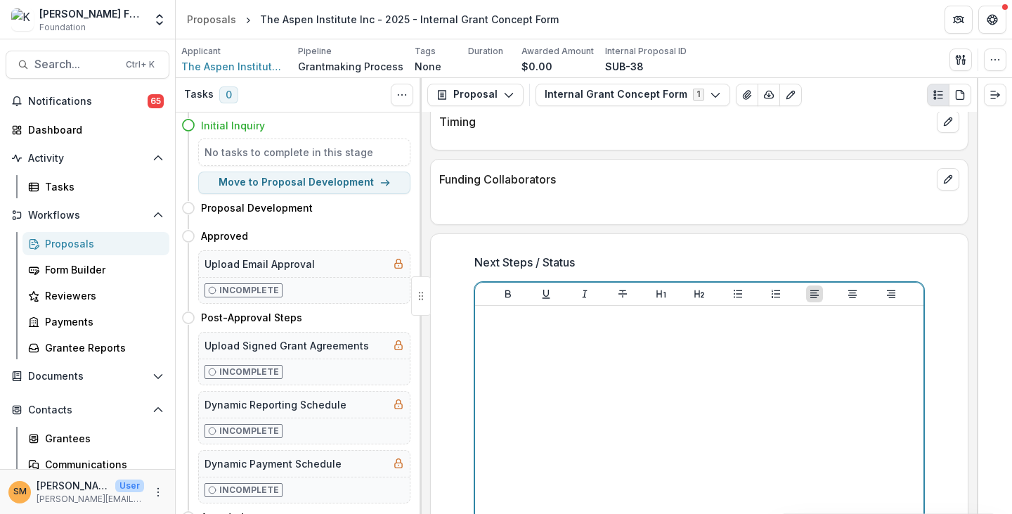
click at [543, 358] on div at bounding box center [699, 416] width 437 height 211
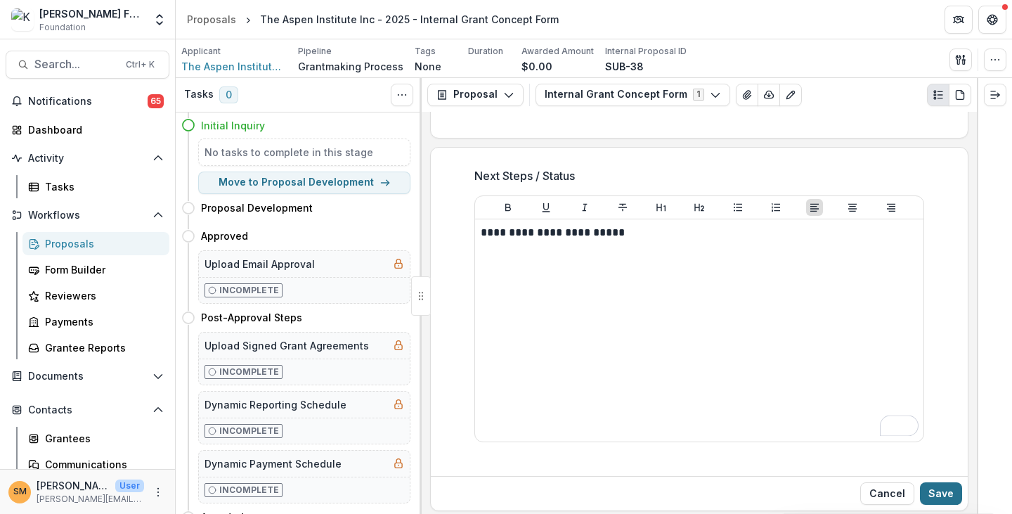
click at [948, 489] on button "Save" at bounding box center [941, 493] width 42 height 22
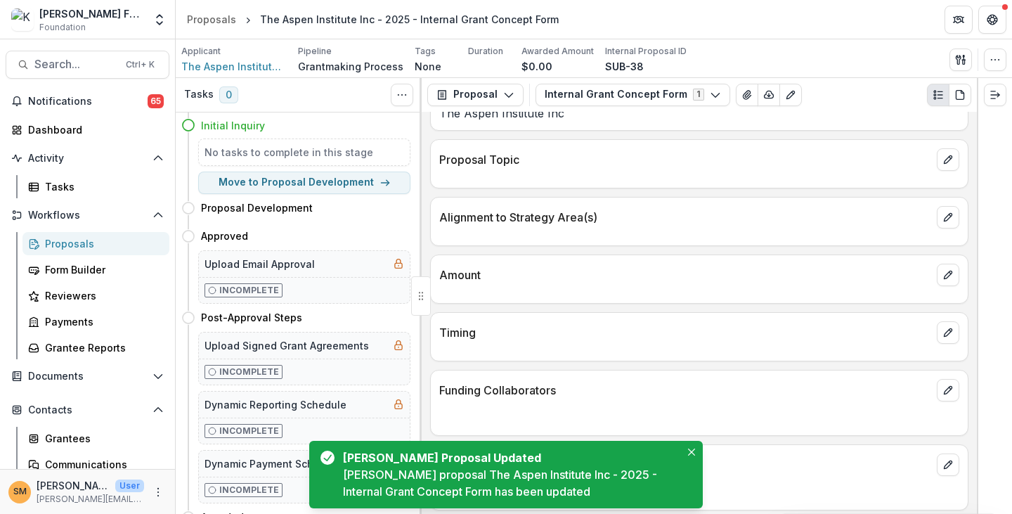
click at [67, 238] on div "Proposals" at bounding box center [101, 243] width 113 height 15
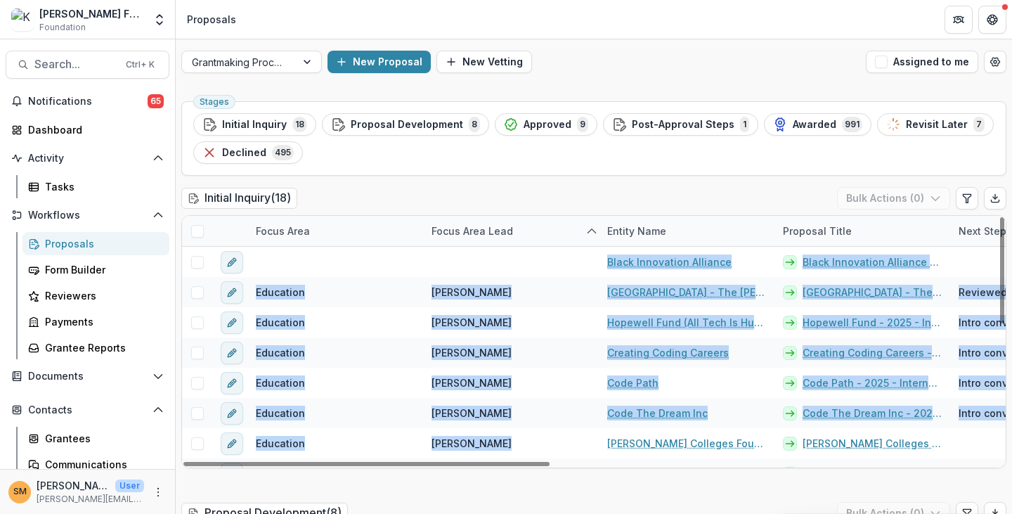
drag, startPoint x: 495, startPoint y: 455, endPoint x: 613, endPoint y: 467, distance: 118.8
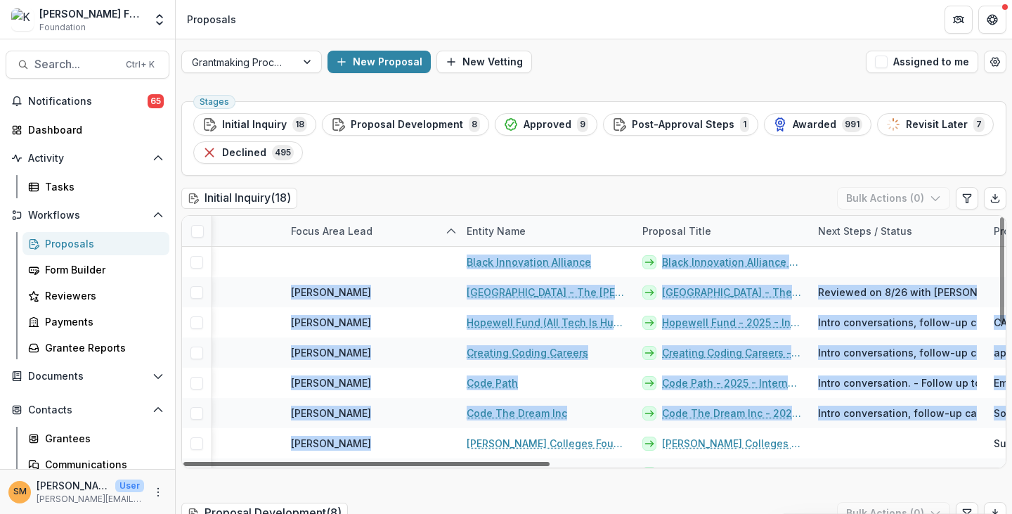
drag, startPoint x: 519, startPoint y: 461, endPoint x: 605, endPoint y: 462, distance: 85.1
click at [550, 466] on div at bounding box center [366, 464] width 366 height 4
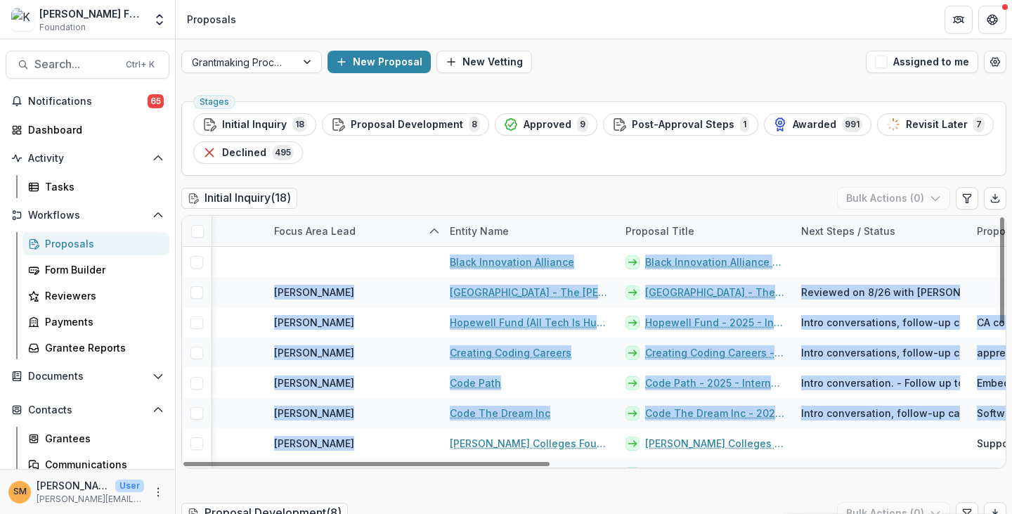
click at [746, 202] on div "Initial Inquiry ( 18 ) Bulk Actions ( 0 )" at bounding box center [593, 201] width 825 height 28
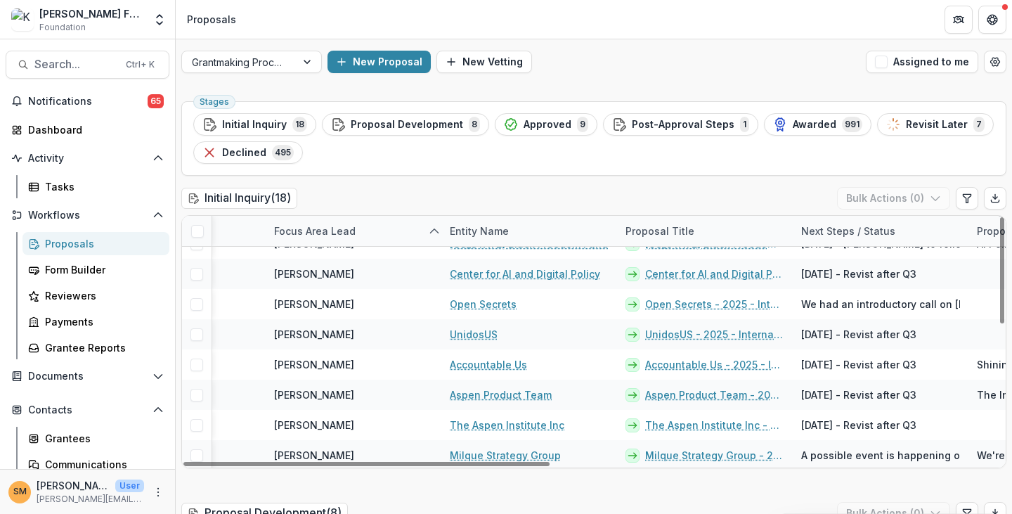
scroll to position [322, 157]
drag, startPoint x: 879, startPoint y: 124, endPoint x: 895, endPoint y: 122, distance: 16.3
click at [886, 124] on div "Revisit Later 7" at bounding box center [935, 124] width 98 height 15
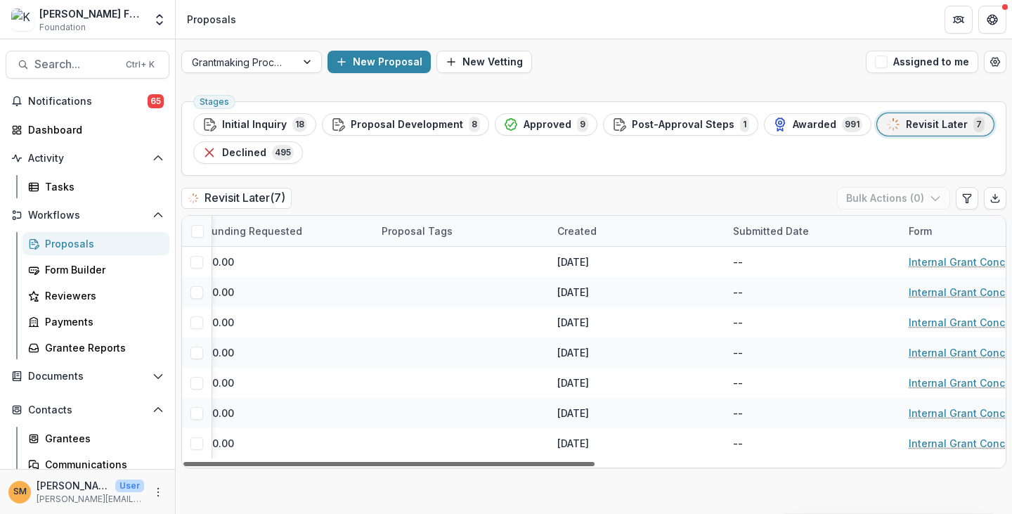
scroll to position [0, 202]
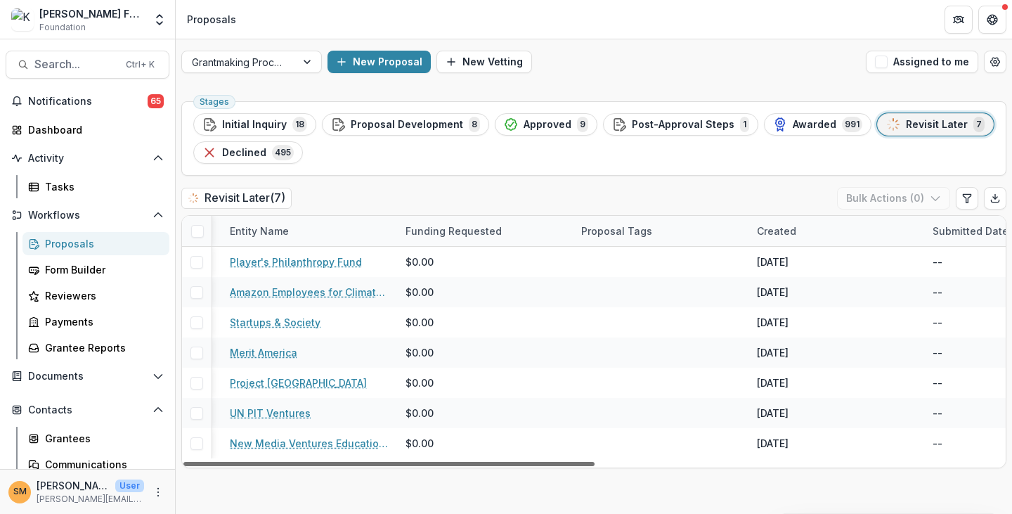
drag, startPoint x: 487, startPoint y: 463, endPoint x: 588, endPoint y: 522, distance: 116.2
click at [588, 466] on div at bounding box center [388, 464] width 411 height 4
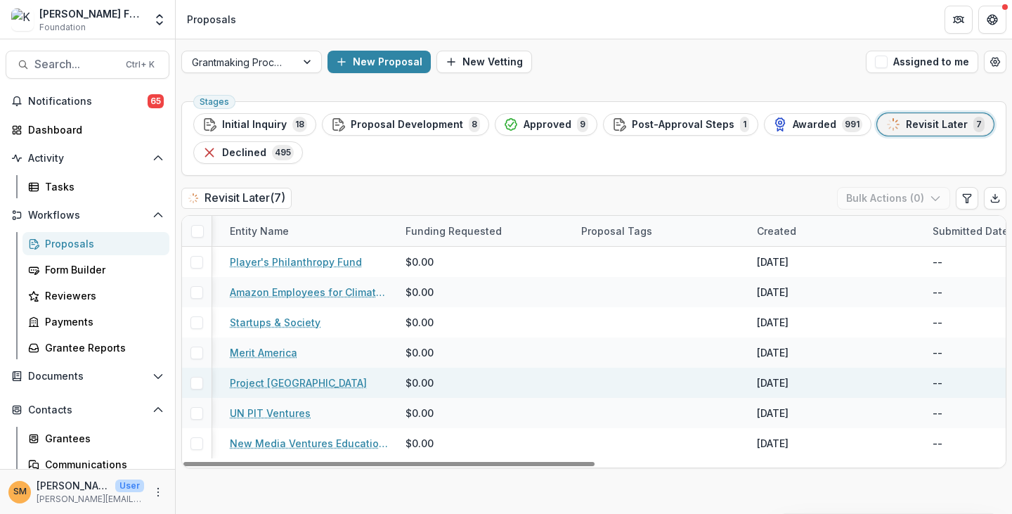
click at [247, 386] on link "Project [GEOGRAPHIC_DATA]" at bounding box center [298, 382] width 137 height 15
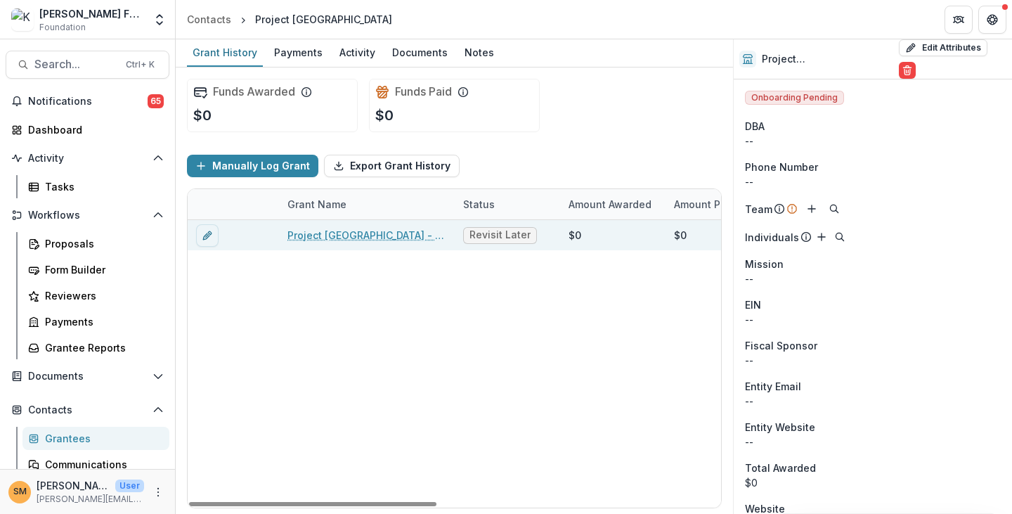
click at [332, 232] on link "Project [GEOGRAPHIC_DATA] - 2025 - Internal Grant Concept Form" at bounding box center [367, 235] width 159 height 15
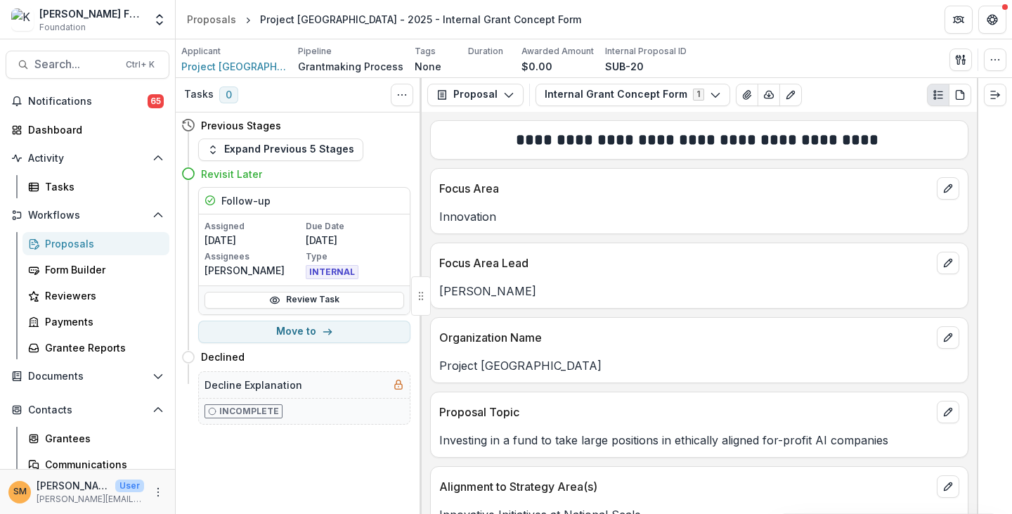
drag, startPoint x: 304, startPoint y: 236, endPoint x: 364, endPoint y: 237, distance: 59.8
click at [364, 237] on div "Assigned 08/21/2025 Due Date 09/25/2025 Assignees Subina Mahal Type INTERNAL" at bounding box center [305, 250] width 200 height 60
click at [344, 238] on p "09/25/2025" at bounding box center [355, 240] width 98 height 15
drag, startPoint x: 313, startPoint y: 237, endPoint x: 340, endPoint y: 238, distance: 27.5
click at [340, 238] on p "09/25/2025" at bounding box center [355, 240] width 98 height 15
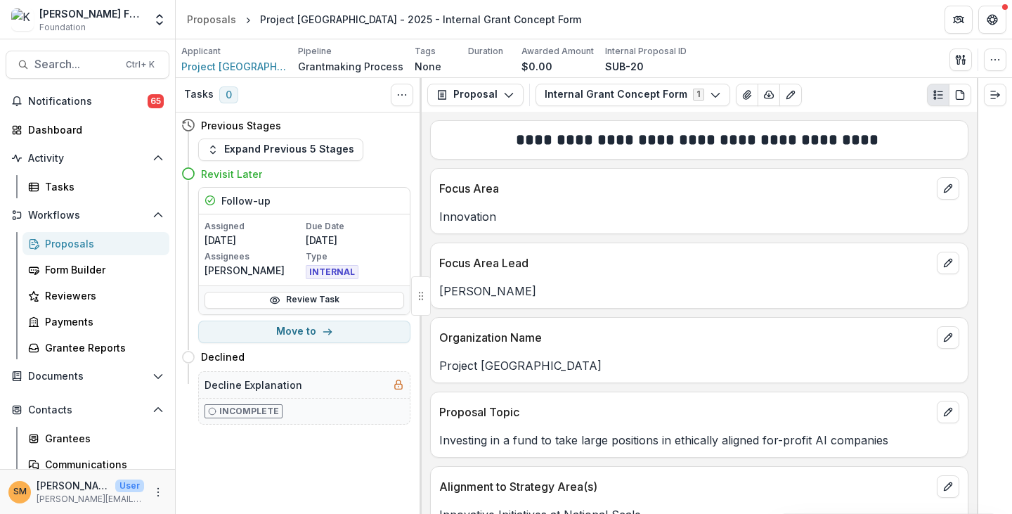
click at [350, 238] on p "09/25/2025" at bounding box center [355, 240] width 98 height 15
drag, startPoint x: 350, startPoint y: 238, endPoint x: 323, endPoint y: 236, distance: 26.8
click at [323, 236] on p "09/25/2025" at bounding box center [355, 240] width 98 height 15
click at [230, 64] on span "Project [GEOGRAPHIC_DATA]" at bounding box center [233, 66] width 105 height 15
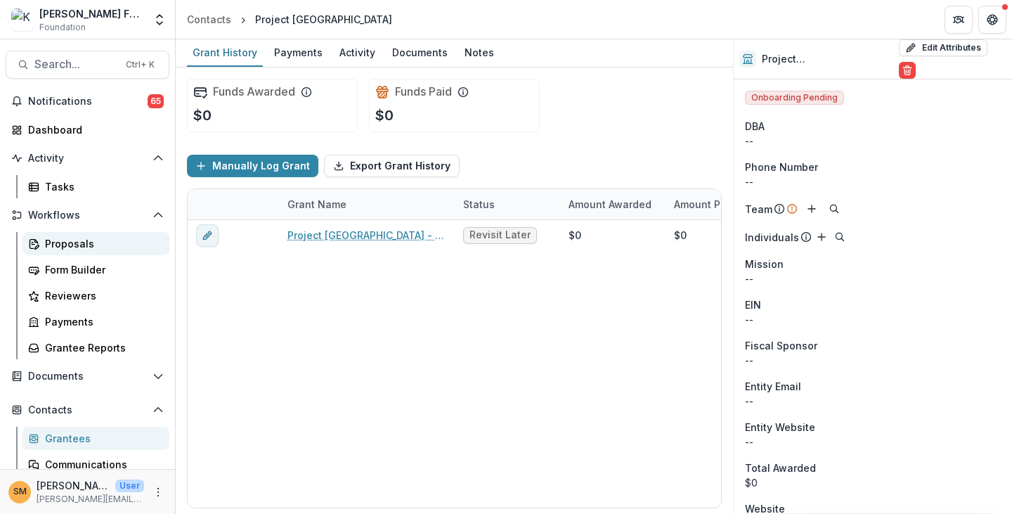
click at [57, 246] on div "Proposals" at bounding box center [101, 243] width 113 height 15
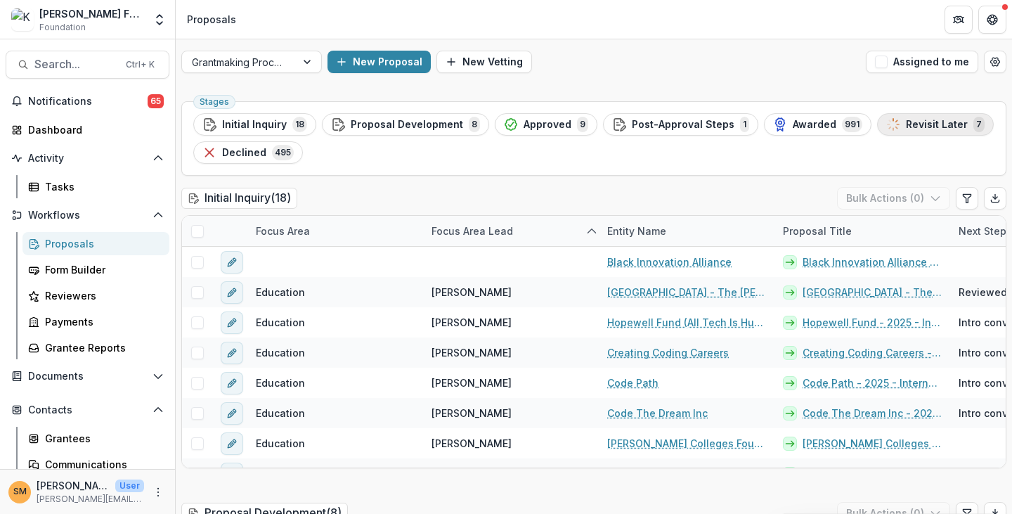
click at [906, 124] on span "Revisit Later" at bounding box center [937, 125] width 62 height 12
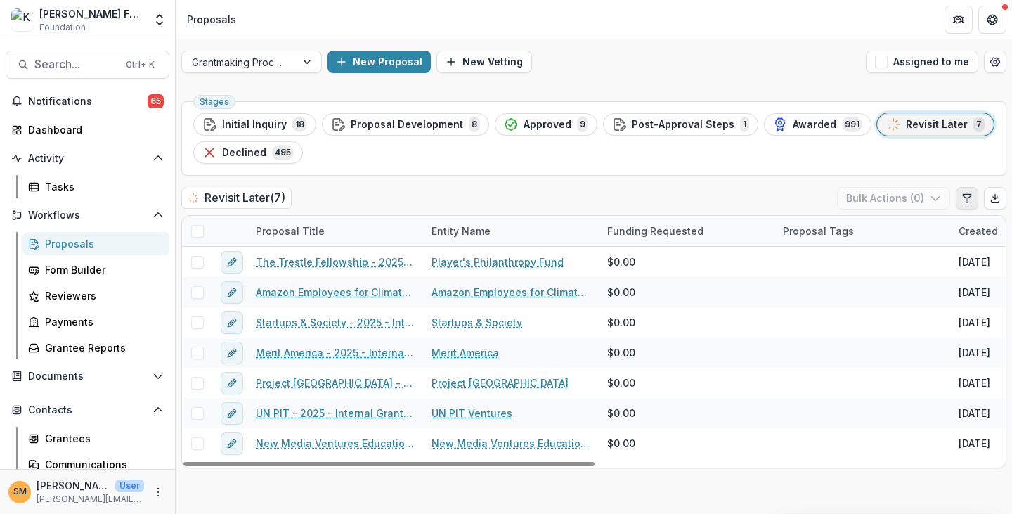
click at [961, 198] on button "Edit table settings" at bounding box center [967, 198] width 22 height 22
select select "******"
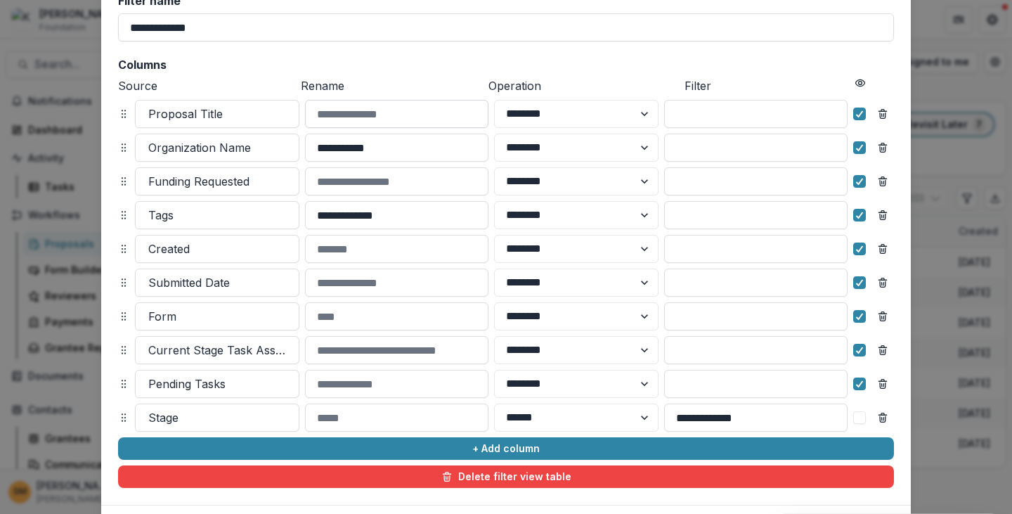
scroll to position [141, 0]
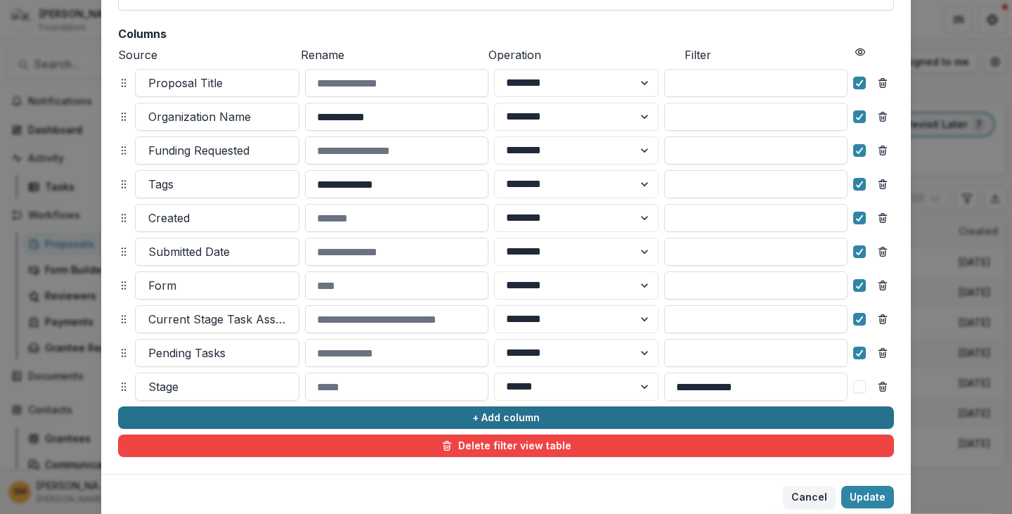
click at [207, 414] on button "+ Add column" at bounding box center [506, 417] width 776 height 22
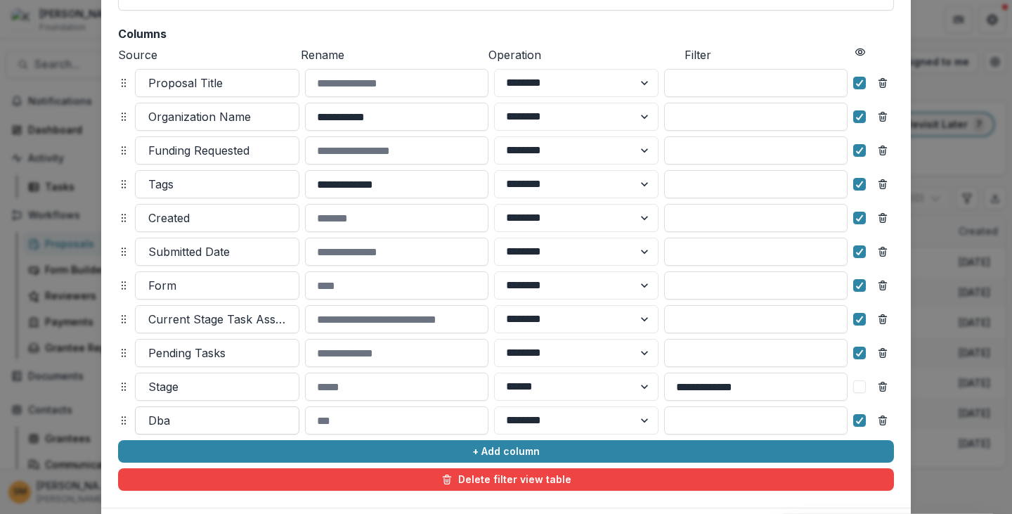
click at [176, 420] on div at bounding box center [217, 421] width 138 height 20
click at [177, 421] on div at bounding box center [217, 421] width 138 height 20
type input "********"
click at [237, 421] on div at bounding box center [217, 421] width 138 height 20
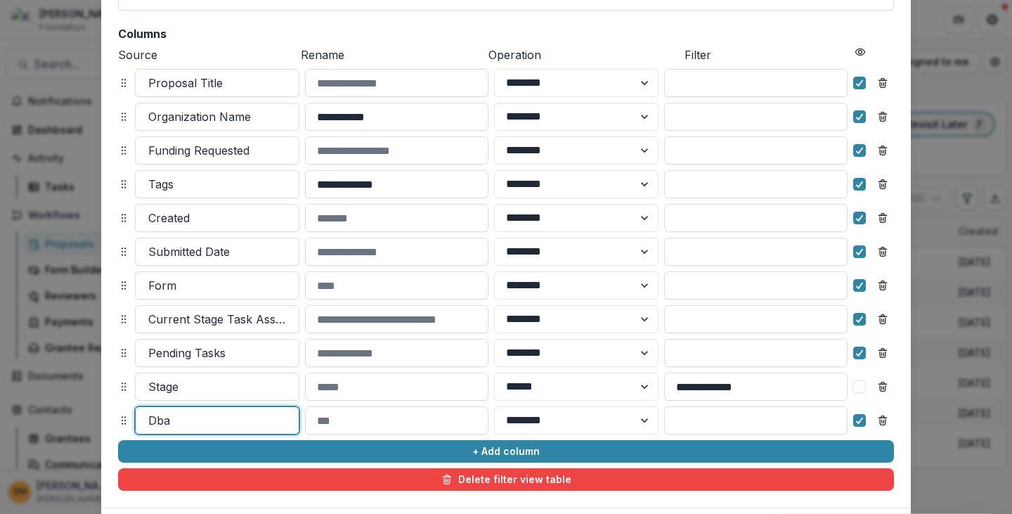
click at [237, 421] on div at bounding box center [217, 421] width 138 height 20
click at [880, 418] on icon "Remove column" at bounding box center [882, 420] width 11 height 11
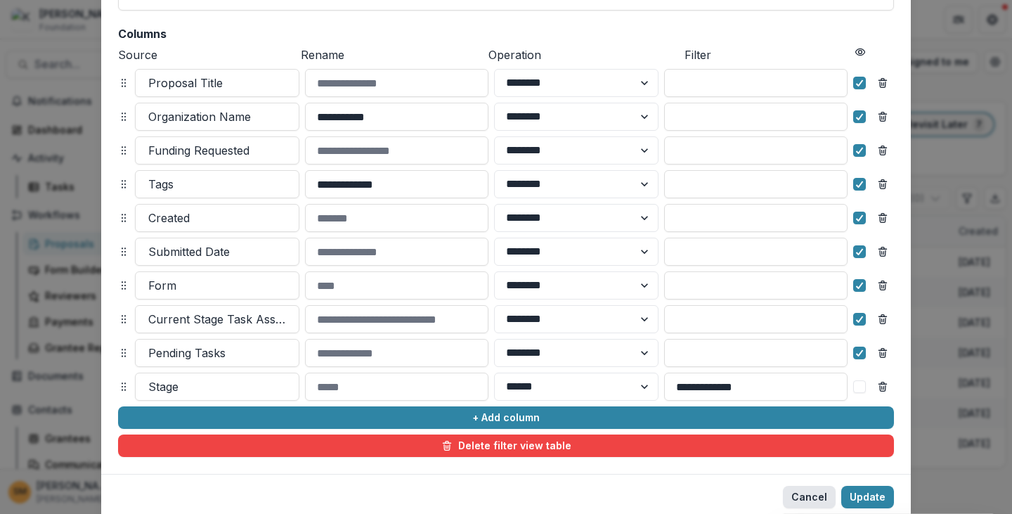
click at [811, 499] on button "Cancel" at bounding box center [809, 497] width 53 height 22
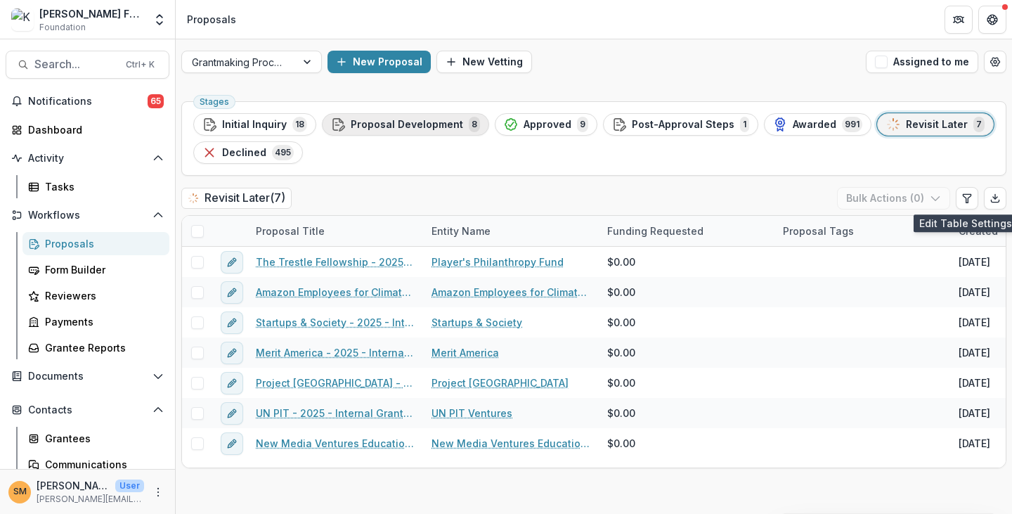
click at [383, 124] on span "Proposal Development" at bounding box center [407, 125] width 112 height 12
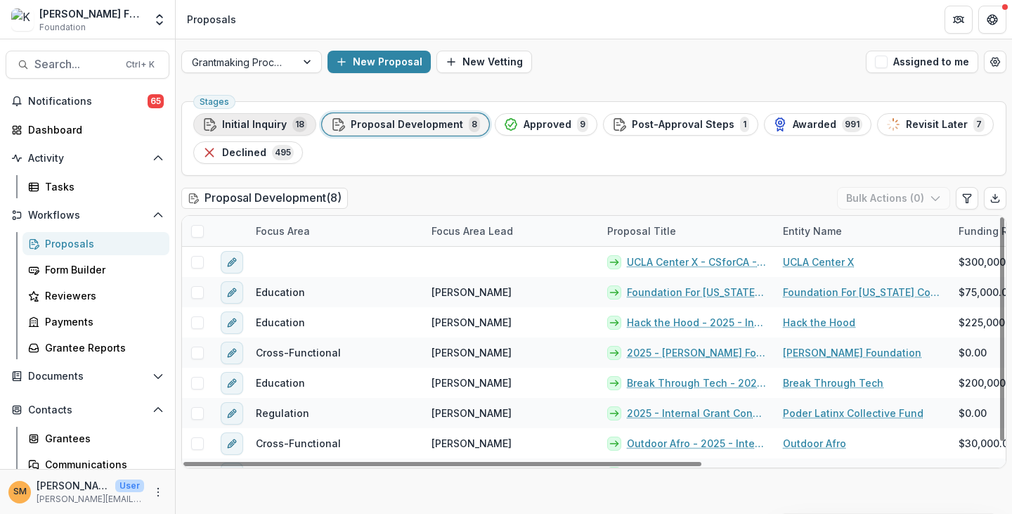
click at [247, 119] on span "Initial Inquiry" at bounding box center [254, 125] width 65 height 12
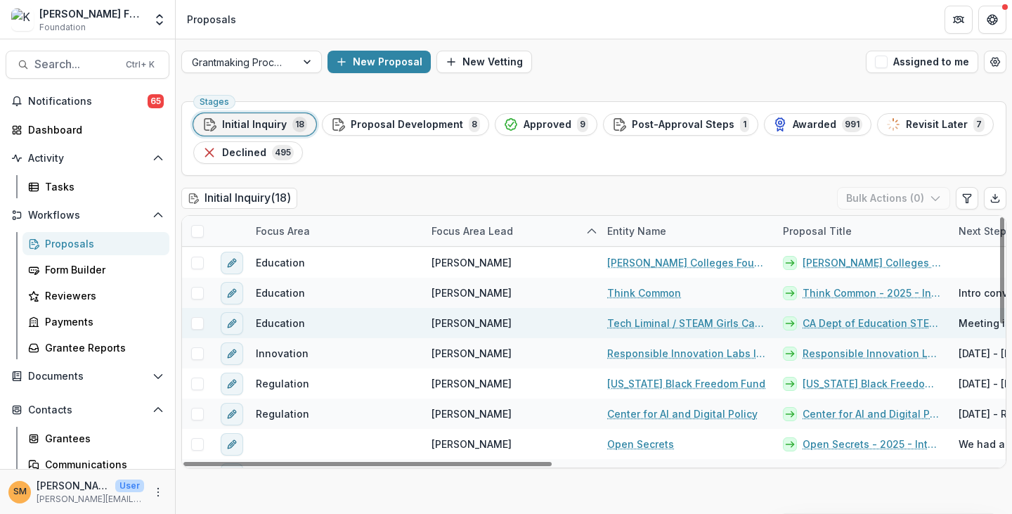
scroll to position [211, 0]
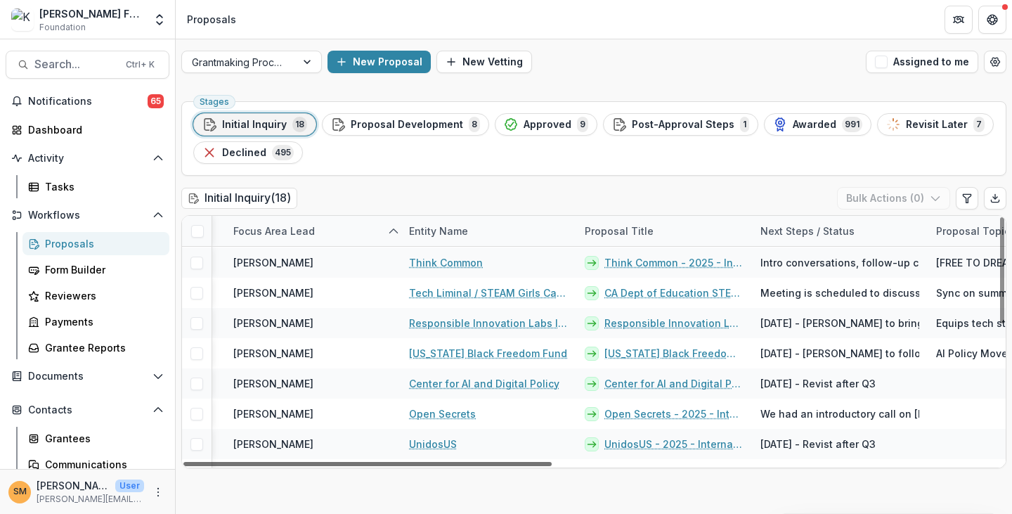
drag, startPoint x: 476, startPoint y: 463, endPoint x: 571, endPoint y: 466, distance: 94.9
click at [552, 466] on div at bounding box center [367, 464] width 368 height 4
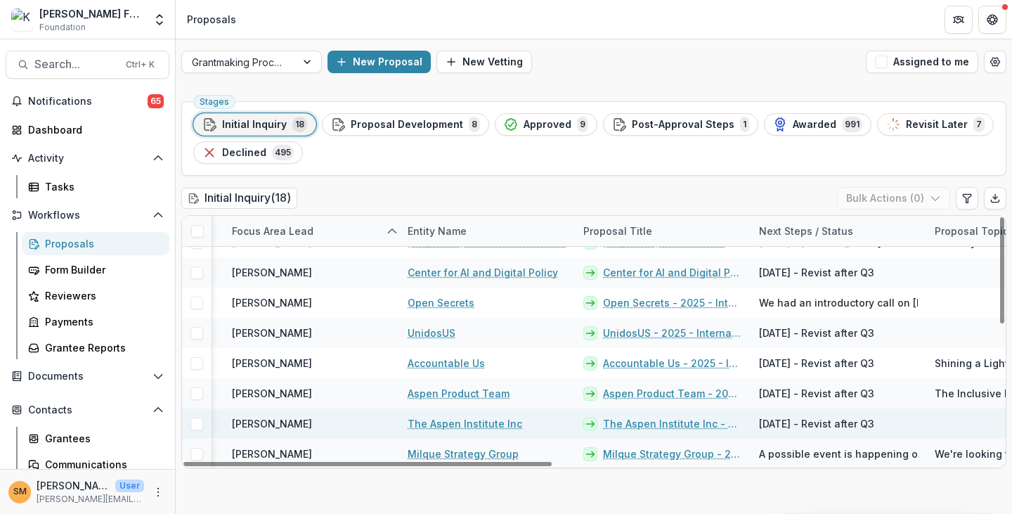
click at [659, 422] on link "The Aspen Institute Inc - 2025 - Internal Grant Concept Form" at bounding box center [672, 423] width 139 height 15
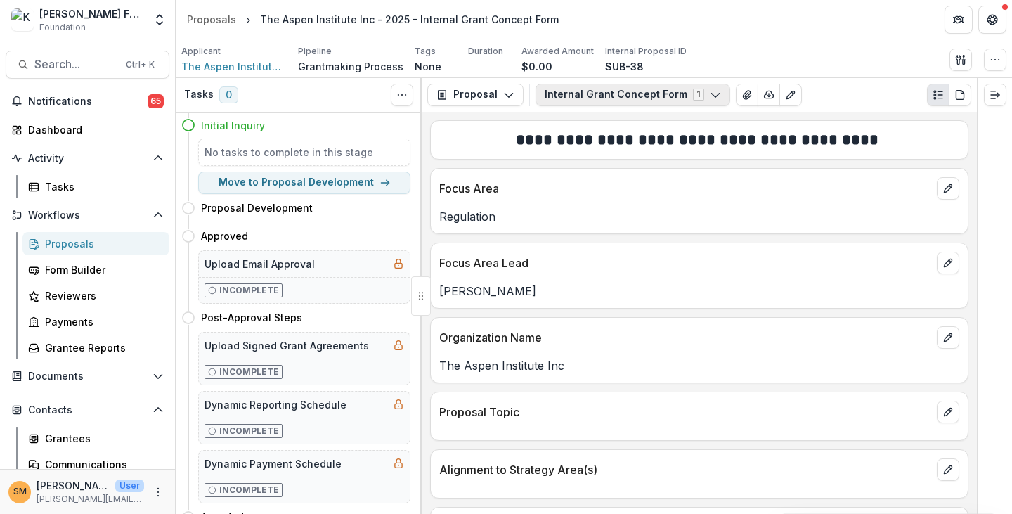
click at [592, 101] on button "Internal Grant Concept Form 1" at bounding box center [633, 95] width 195 height 22
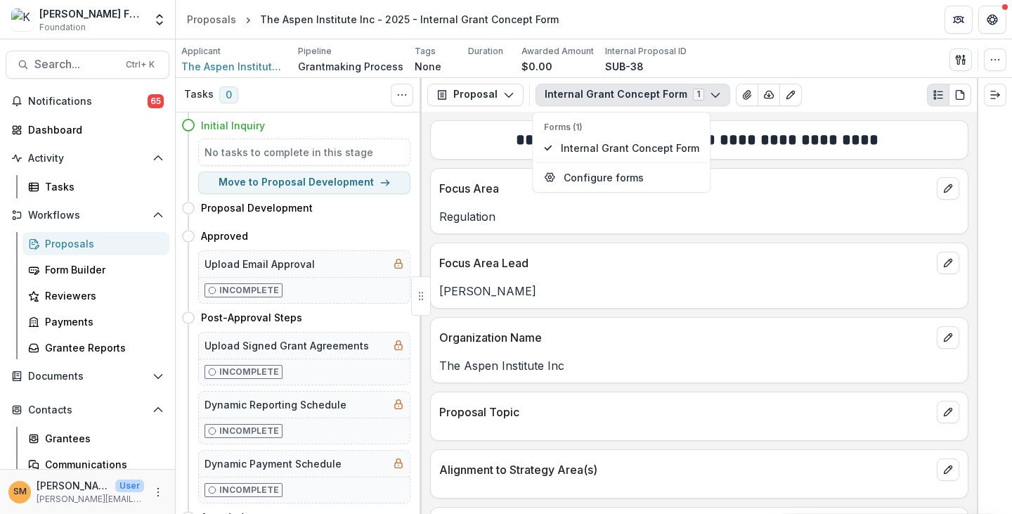
click at [489, 126] on div "**********" at bounding box center [699, 136] width 537 height 30
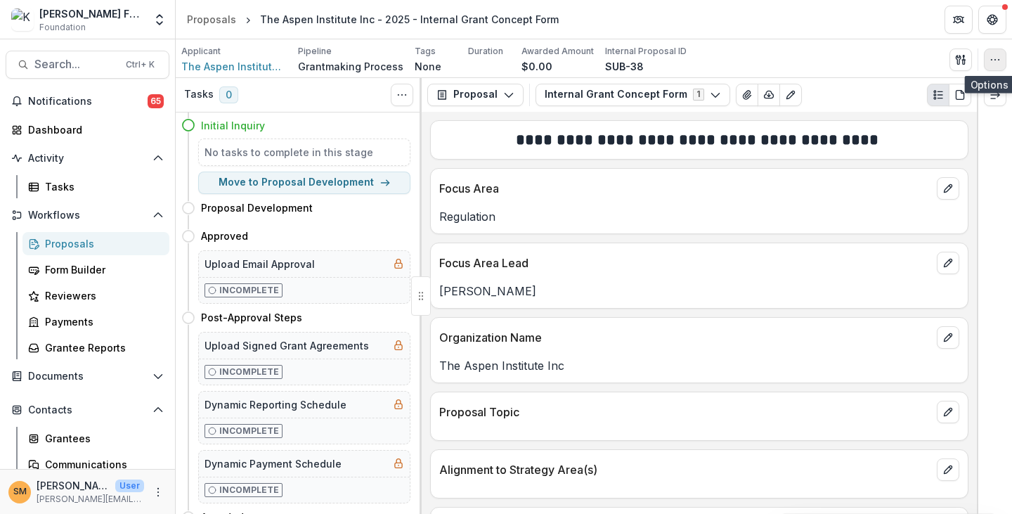
click at [994, 63] on icon "button" at bounding box center [995, 59] width 11 height 11
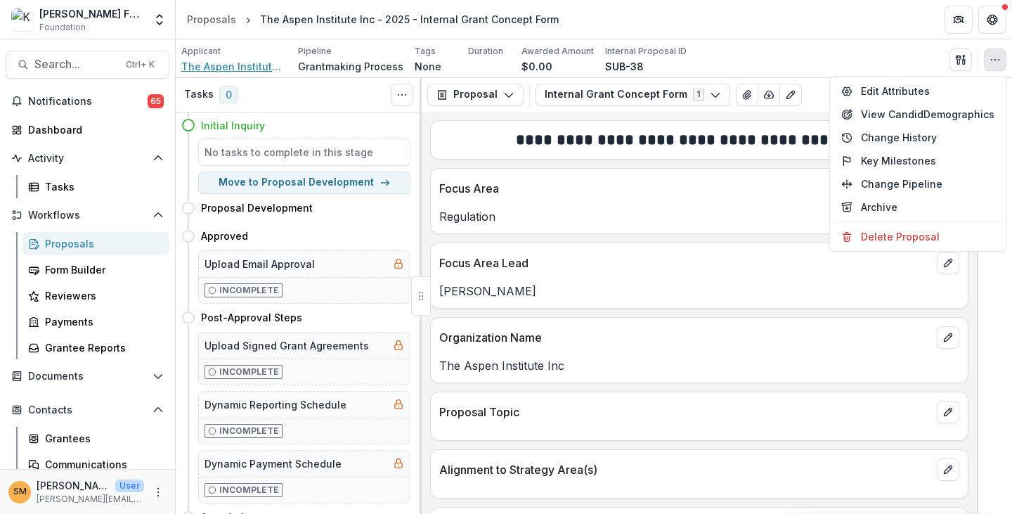
click at [220, 63] on span "The Aspen Institute Inc" at bounding box center [233, 66] width 105 height 15
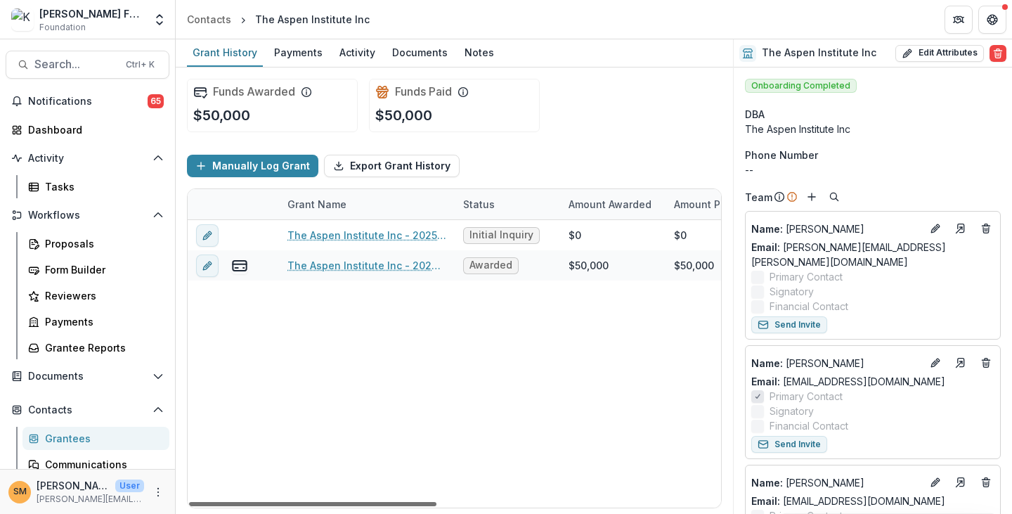
drag, startPoint x: 399, startPoint y: 505, endPoint x: 380, endPoint y: 527, distance: 29.4
click at [380, 506] on div at bounding box center [312, 504] width 247 height 4
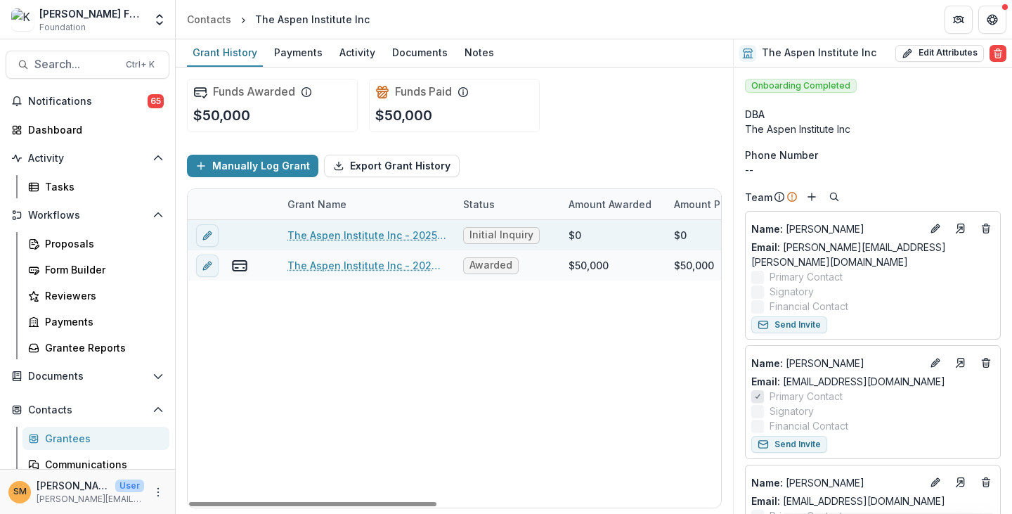
click at [356, 231] on link "The Aspen Institute Inc - 2025 - Internal Grant Concept Form" at bounding box center [367, 235] width 159 height 15
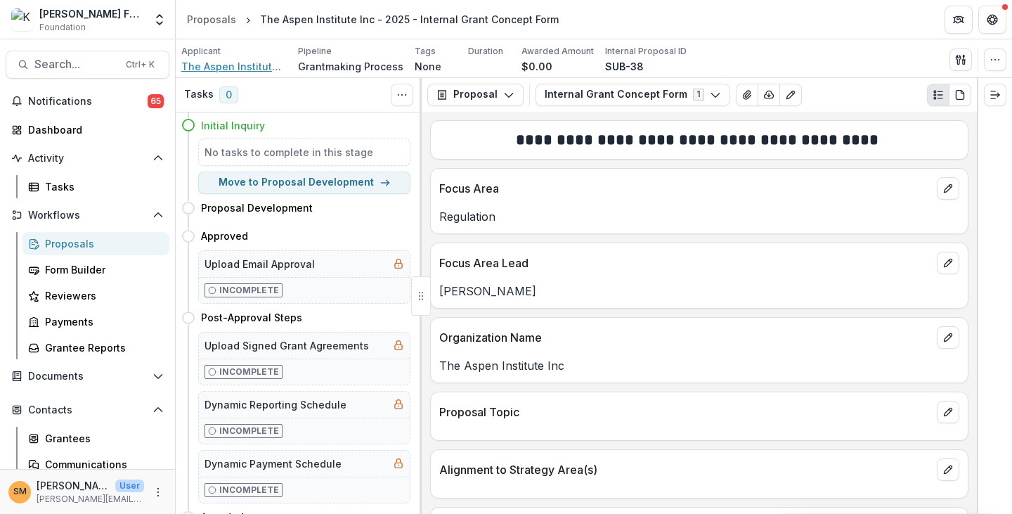
click at [235, 65] on span "The Aspen Institute Inc" at bounding box center [233, 66] width 105 height 15
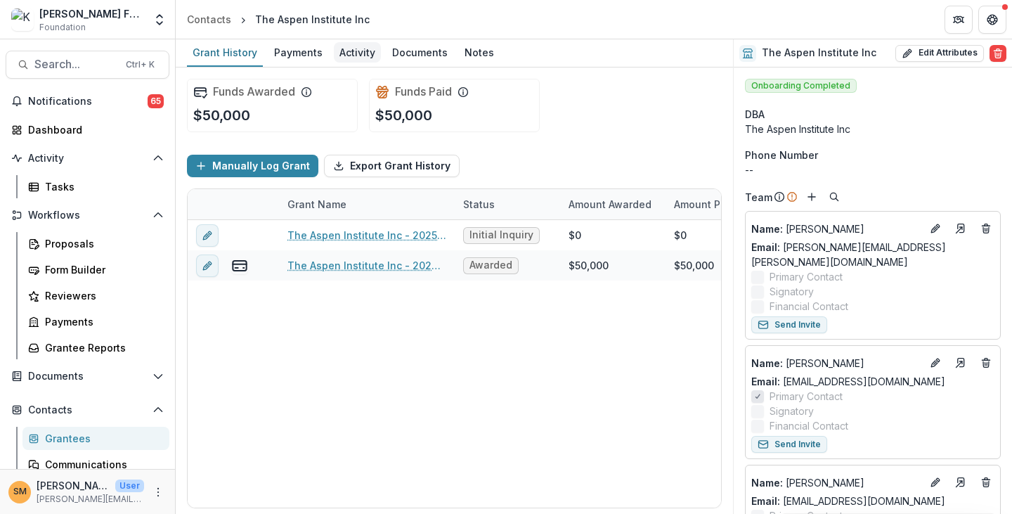
click at [357, 50] on div "Activity" at bounding box center [357, 52] width 47 height 20
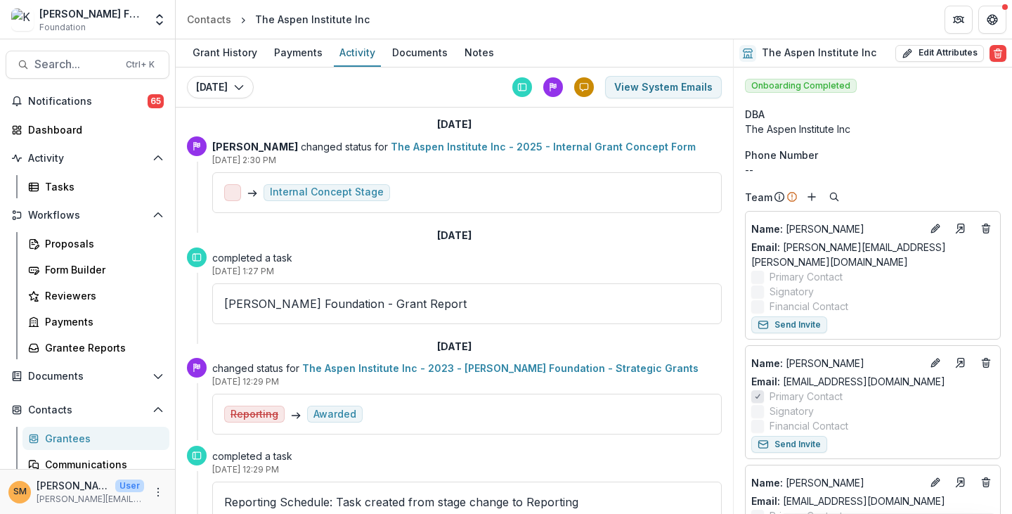
click at [415, 145] on link "The Aspen Institute Inc - 2025 - Internal Grant Concept Form" at bounding box center [543, 147] width 305 height 12
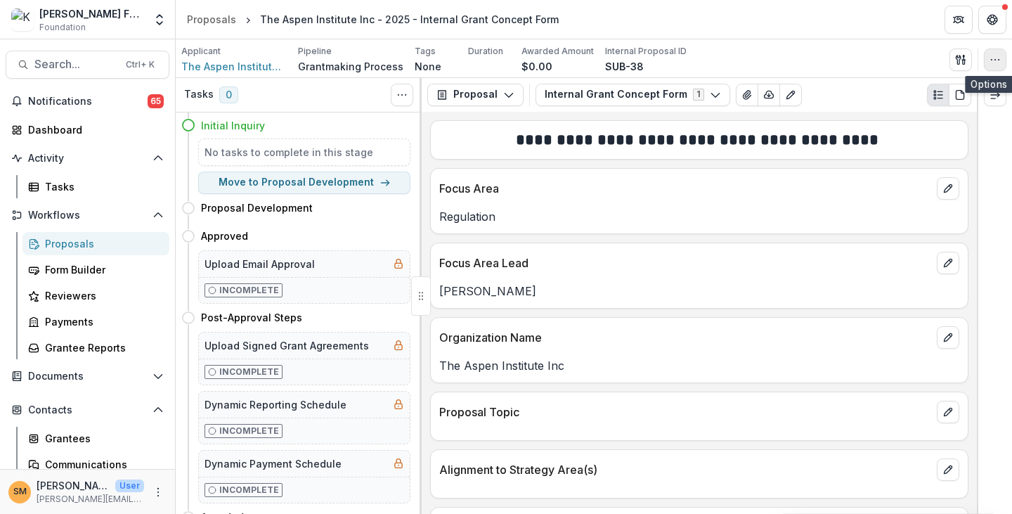
click at [992, 54] on icon "button" at bounding box center [995, 59] width 11 height 11
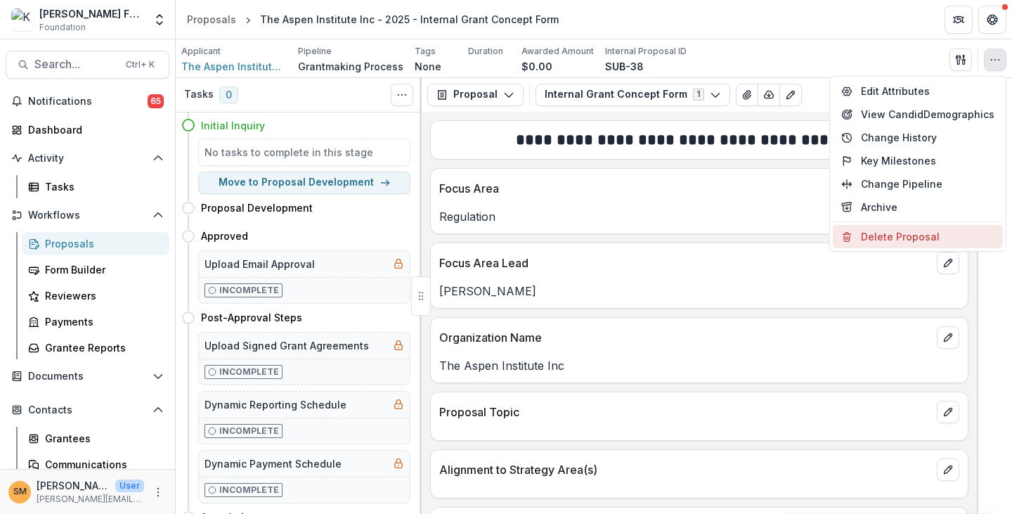
click at [903, 234] on button "Delete Proposal" at bounding box center [918, 236] width 170 height 23
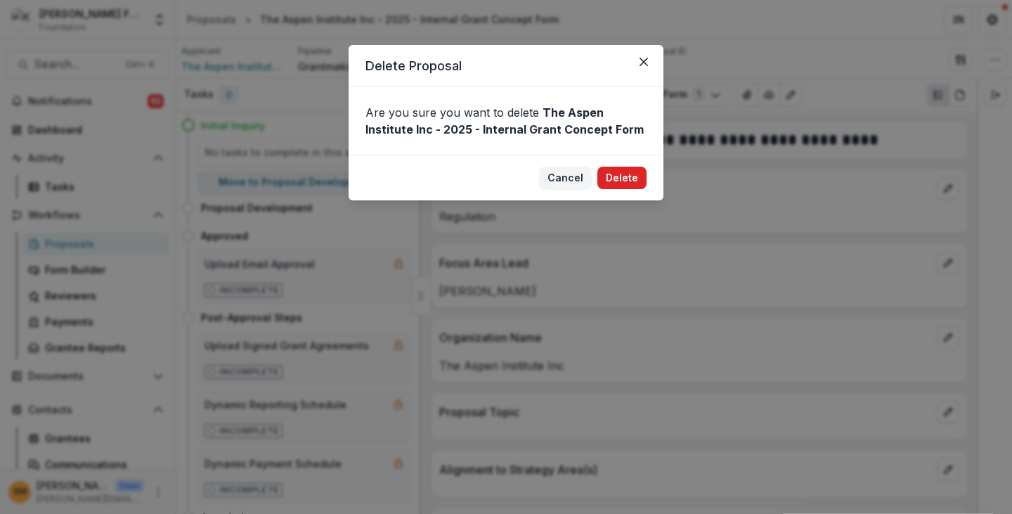
click at [634, 179] on button "Delete" at bounding box center [621, 178] width 49 height 22
click at [515, 87] on div "Are you sure you want to delete The Aspen Institute Inc - 2025 - Internal Grant…" at bounding box center [506, 120] width 315 height 67
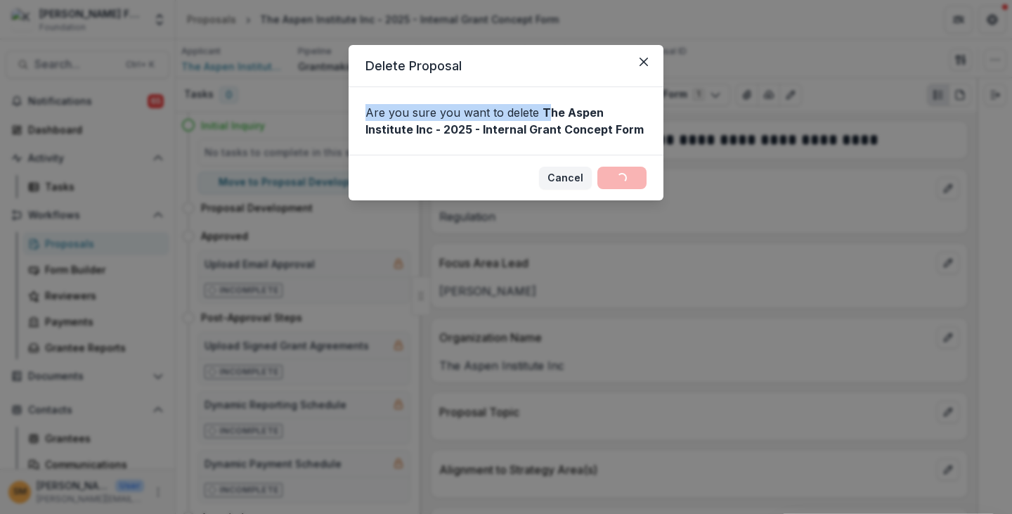
drag, startPoint x: 523, startPoint y: 63, endPoint x: 543, endPoint y: 117, distance: 56.9
click at [543, 117] on section "Delete Proposal Are you sure you want to delete The Aspen Institute Inc - 2025 …" at bounding box center [506, 122] width 315 height 155
click at [485, 130] on strong "The Aspen Institute Inc - 2025 - Internal Grant Concept Form" at bounding box center [505, 120] width 278 height 31
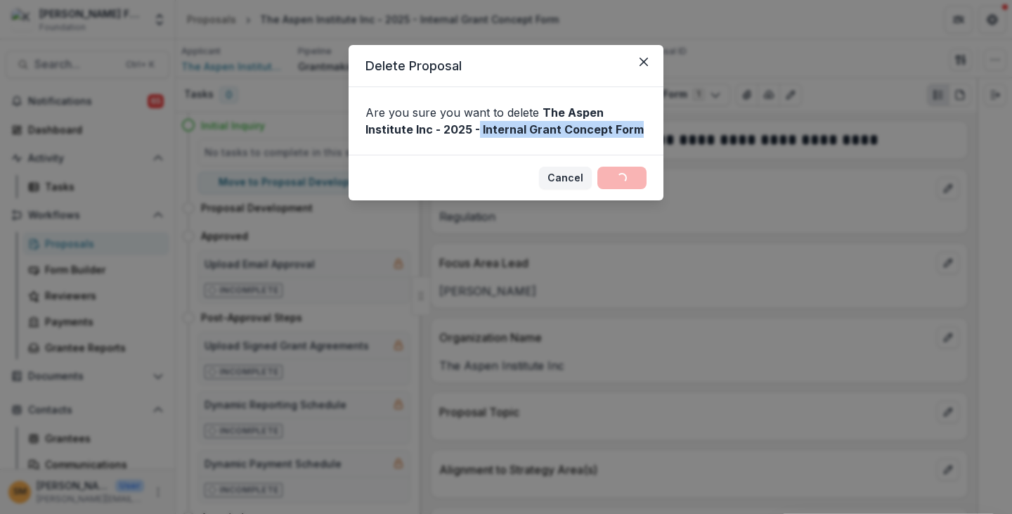
drag, startPoint x: 430, startPoint y: 123, endPoint x: 591, endPoint y: 127, distance: 161.0
click at [591, 127] on div "Are you sure you want to delete The Aspen Institute Inc - 2025 - Internal Grant…" at bounding box center [506, 120] width 315 height 67
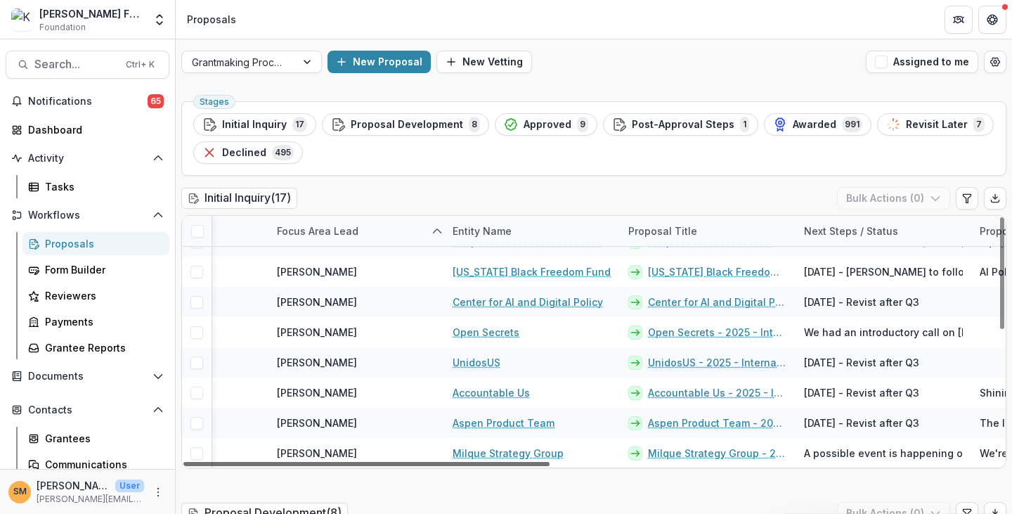
scroll to position [292, 194]
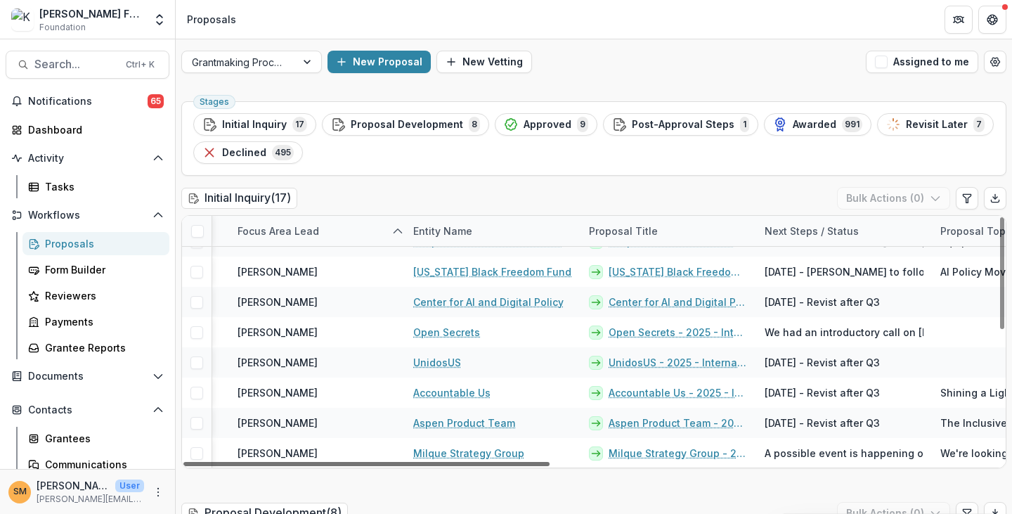
drag, startPoint x: 534, startPoint y: 462, endPoint x: 621, endPoint y: 470, distance: 86.8
click at [550, 466] on div at bounding box center [366, 464] width 366 height 4
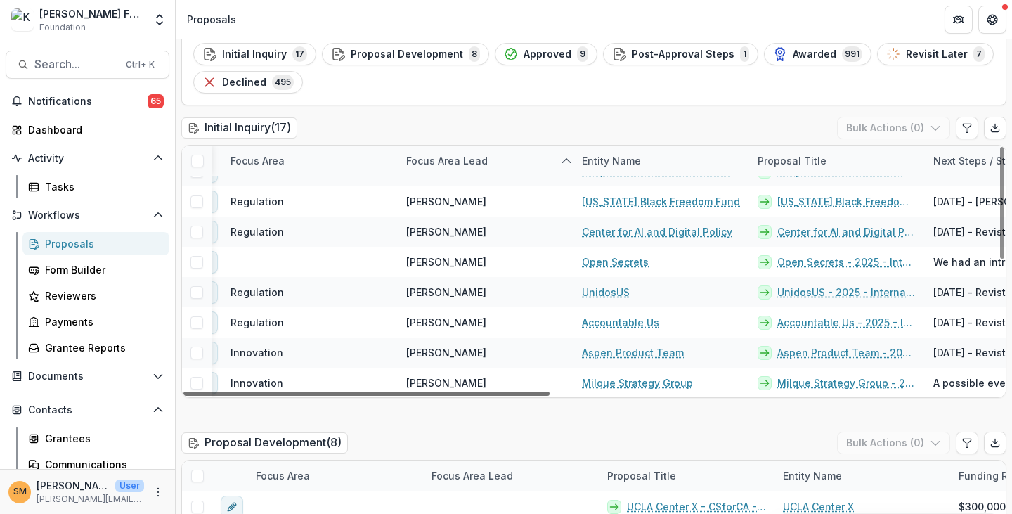
scroll to position [292, 0]
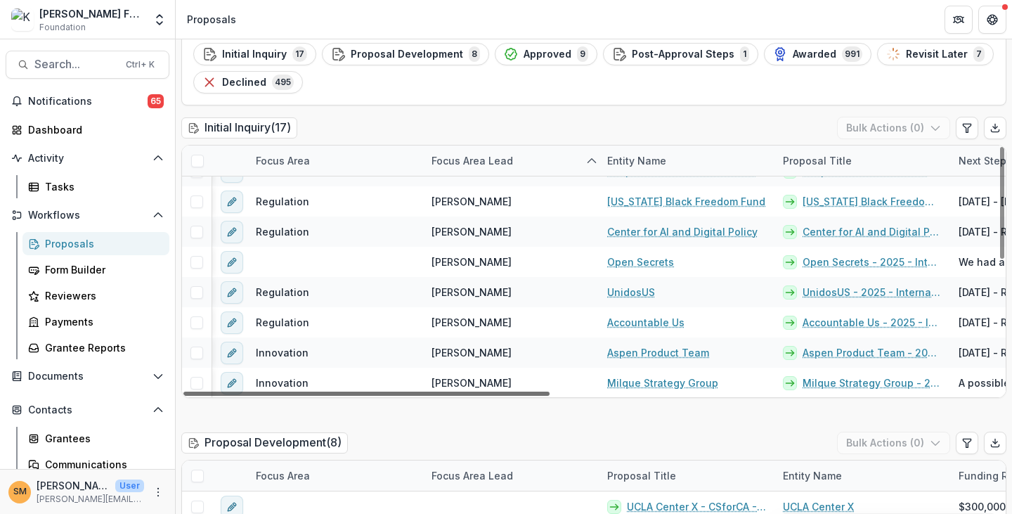
drag, startPoint x: 616, startPoint y: 390, endPoint x: 521, endPoint y: 408, distance: 96.5
click at [521, 396] on div at bounding box center [366, 394] width 366 height 4
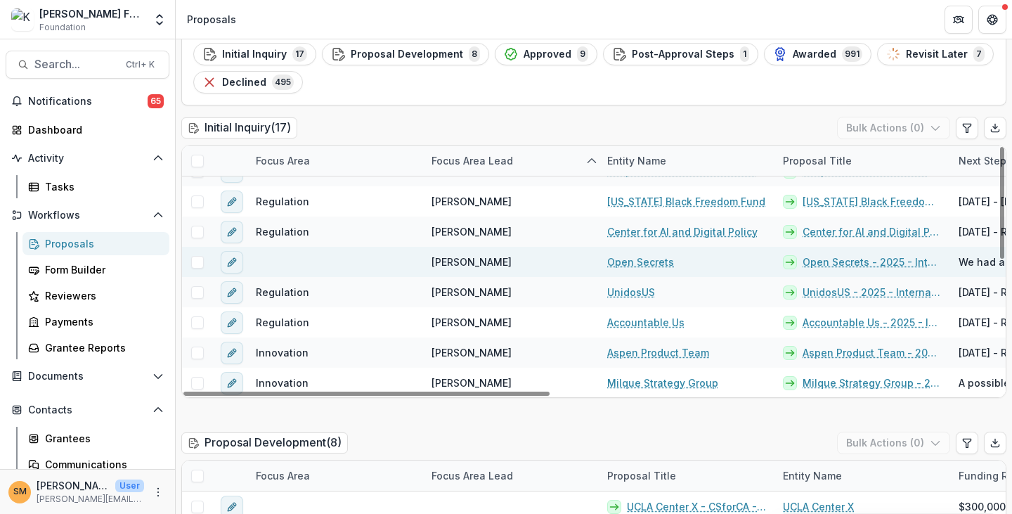
click at [846, 258] on link "Open Secrets - 2025 - Internal Grant Concept Form" at bounding box center [872, 261] width 139 height 15
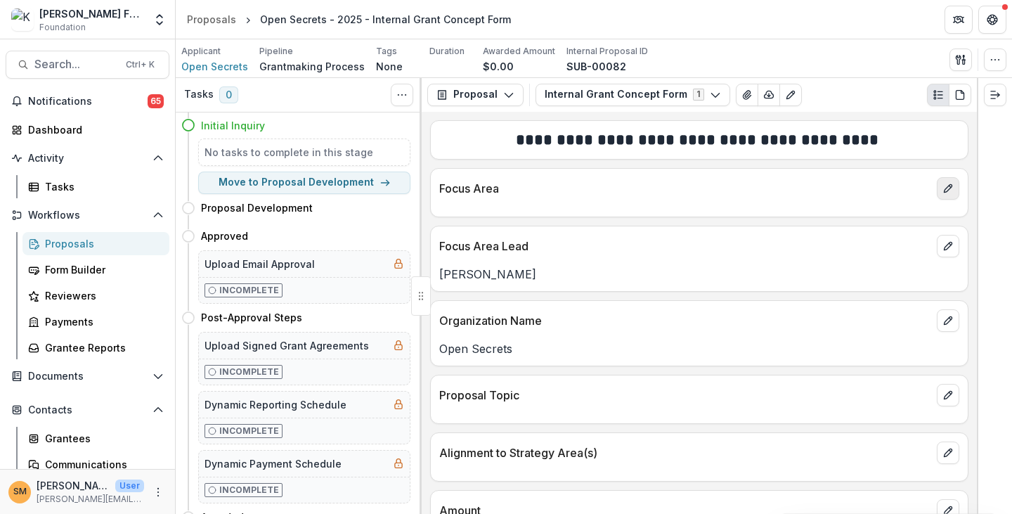
click at [942, 179] on button "edit" at bounding box center [948, 188] width 22 height 22
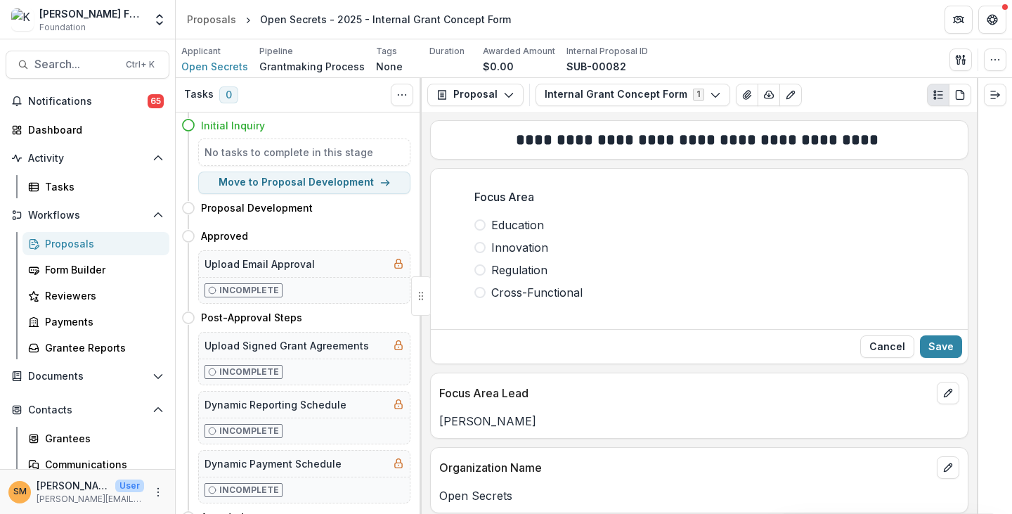
click at [479, 268] on span at bounding box center [479, 269] width 11 height 11
click at [949, 347] on button "Save" at bounding box center [941, 346] width 42 height 22
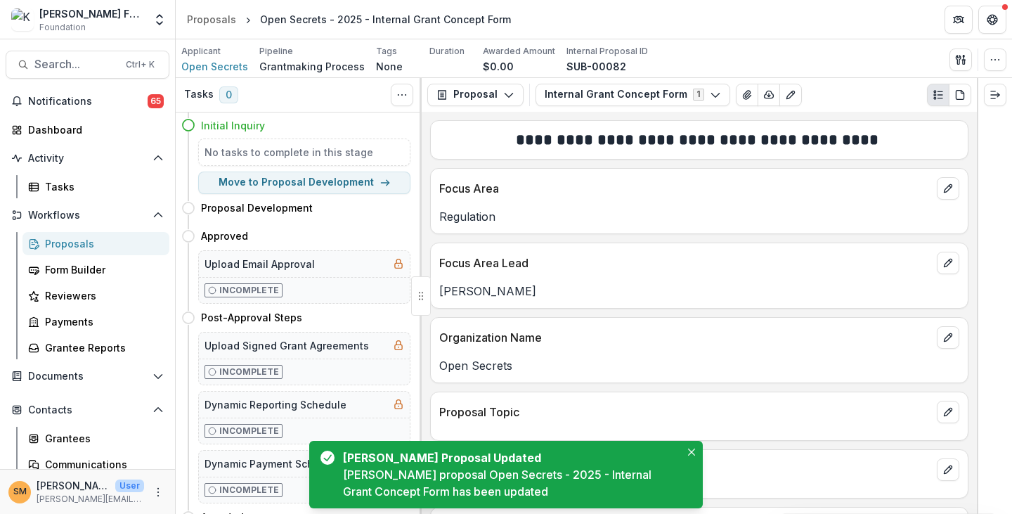
click at [73, 243] on div "Proposals" at bounding box center [101, 243] width 113 height 15
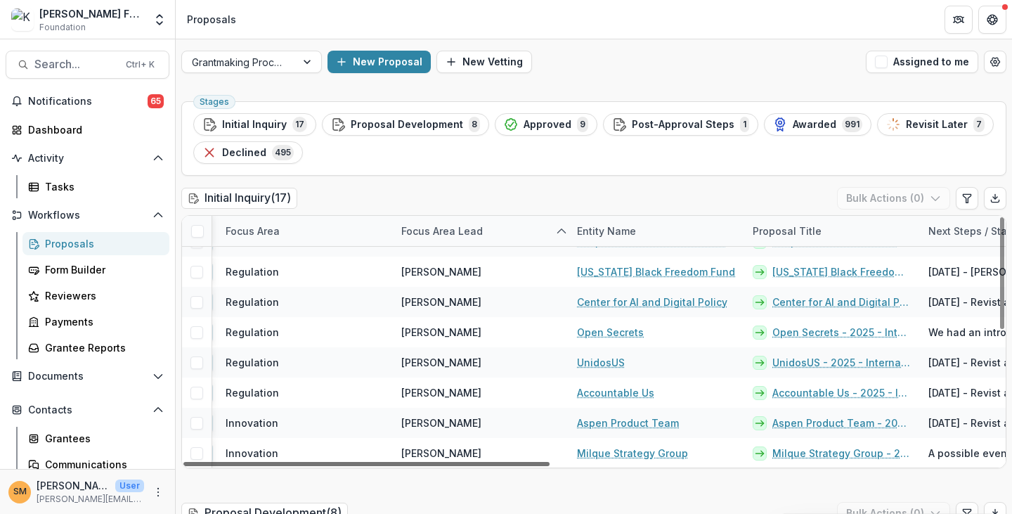
scroll to position [292, 31]
drag, startPoint x: 534, startPoint y: 464, endPoint x: 548, endPoint y: 463, distance: 14.1
click at [548, 463] on div at bounding box center [366, 464] width 366 height 4
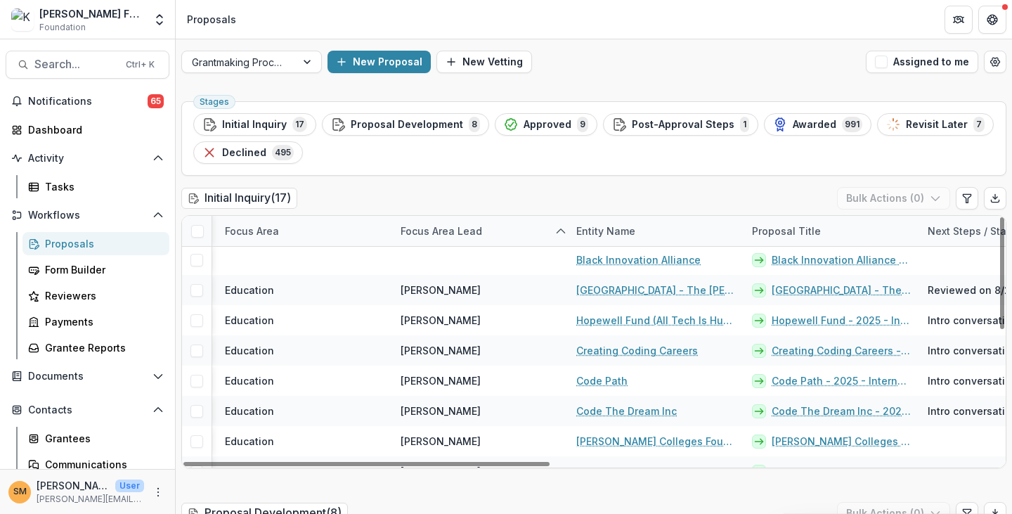
scroll to position [0, 31]
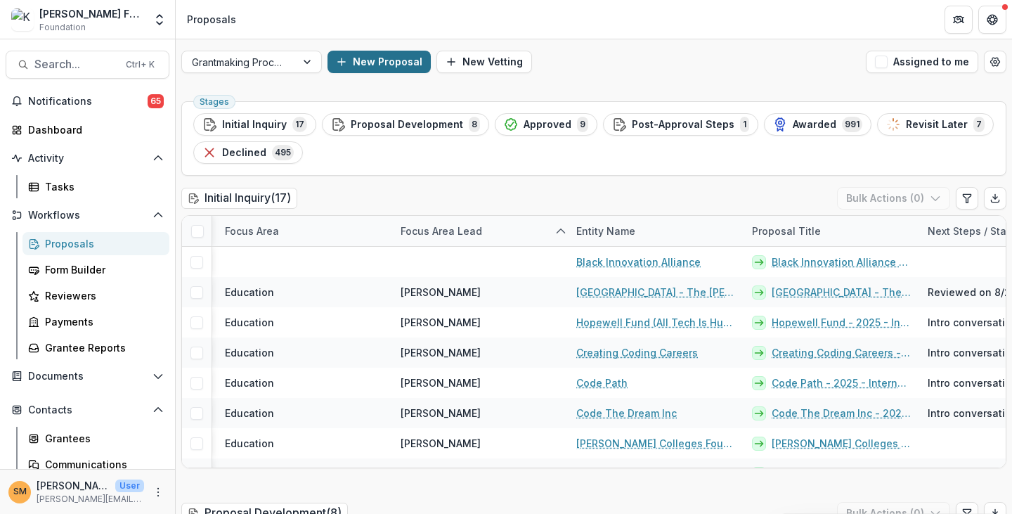
click at [367, 61] on button "New Proposal" at bounding box center [379, 62] width 103 height 22
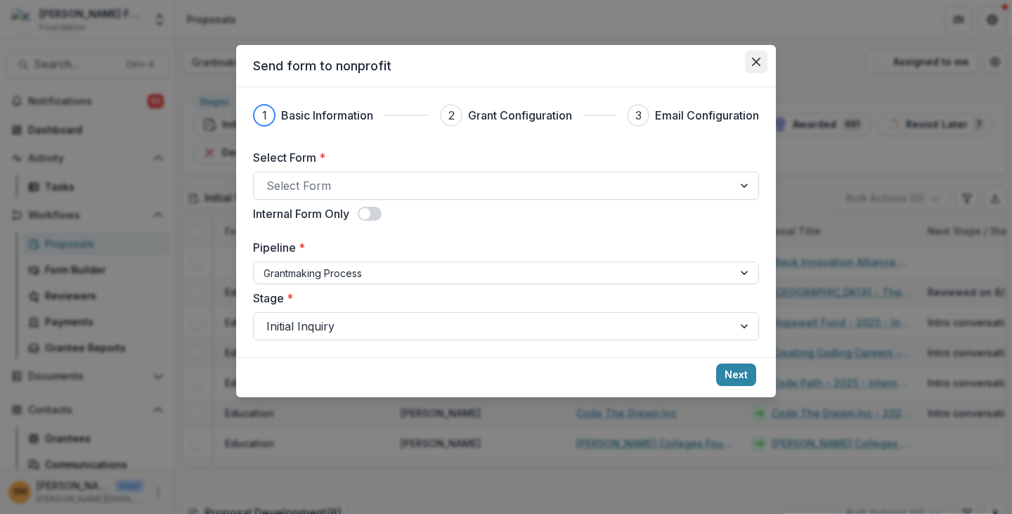
click at [759, 60] on icon "Close" at bounding box center [756, 62] width 8 height 8
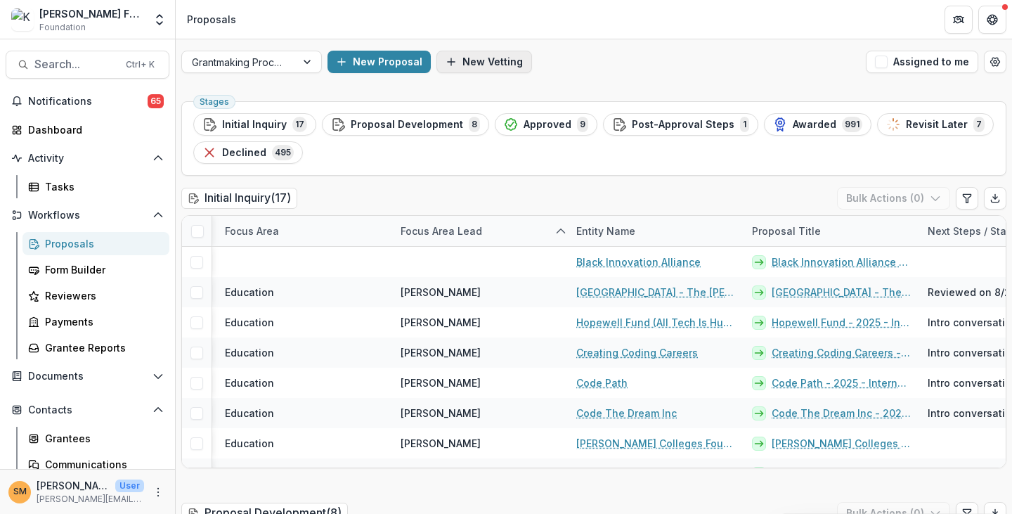
click at [479, 64] on button "New Vetting" at bounding box center [485, 62] width 96 height 22
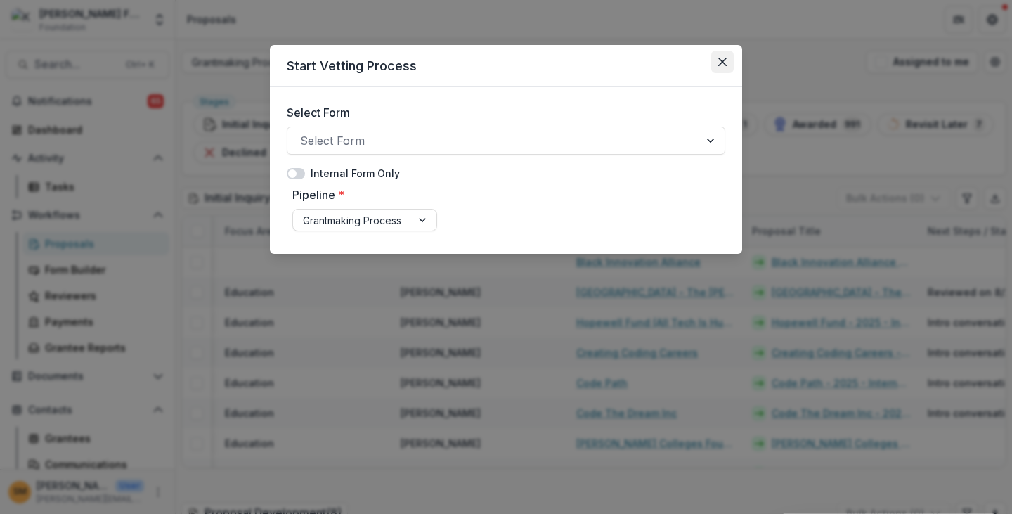
click at [716, 61] on button "Close" at bounding box center [722, 62] width 22 height 22
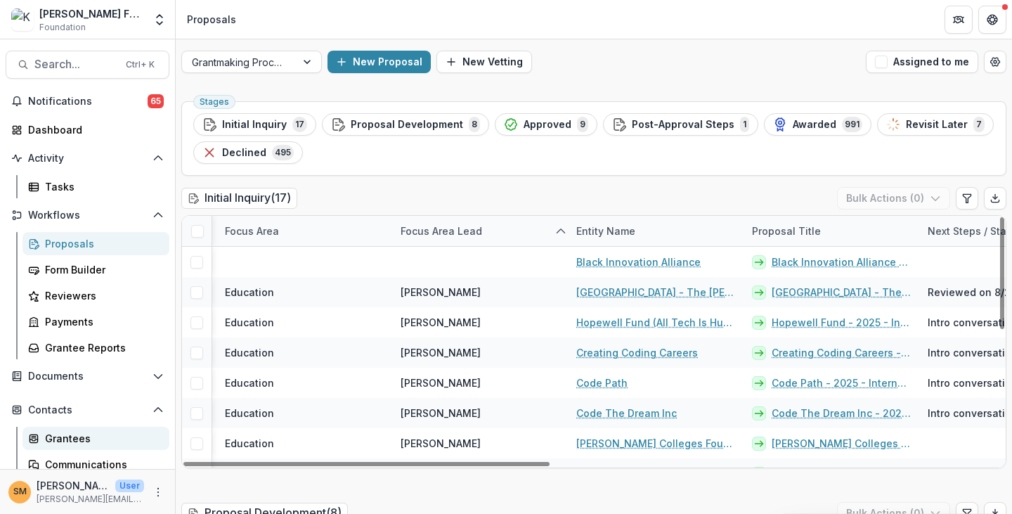
click at [58, 439] on div "Grantees" at bounding box center [101, 438] width 113 height 15
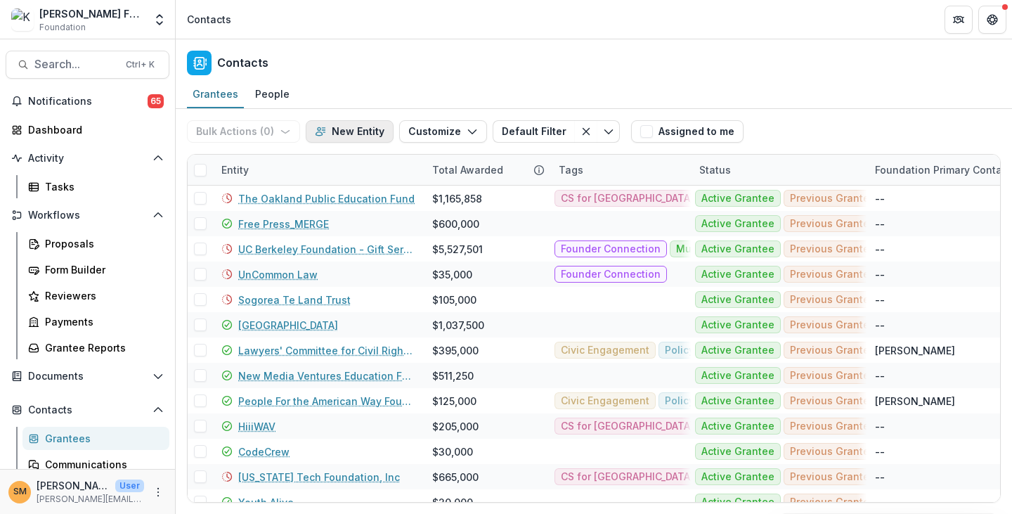
click at [363, 129] on button "New Entity" at bounding box center [350, 131] width 88 height 22
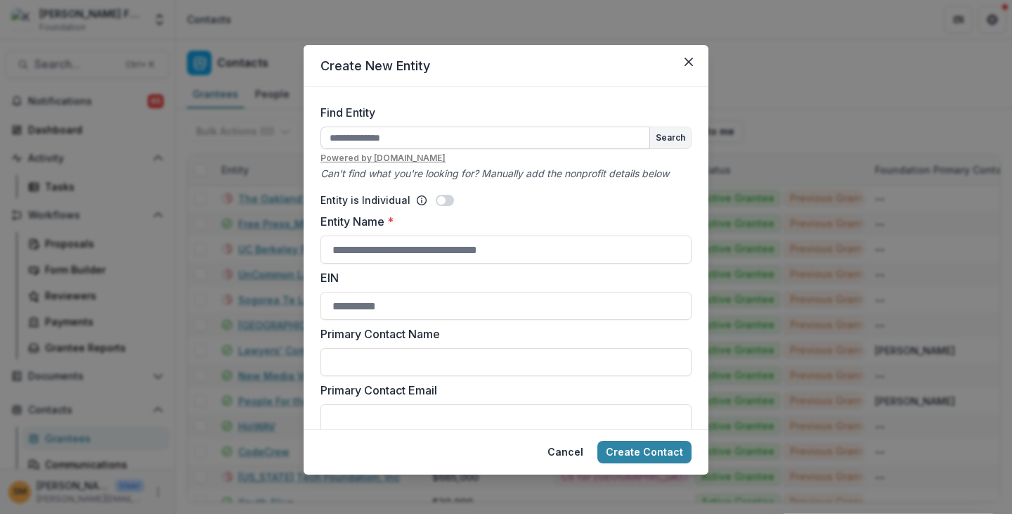
click at [363, 140] on input "Find Entity" at bounding box center [486, 138] width 330 height 22
click at [685, 60] on icon "Close" at bounding box center [689, 62] width 8 height 8
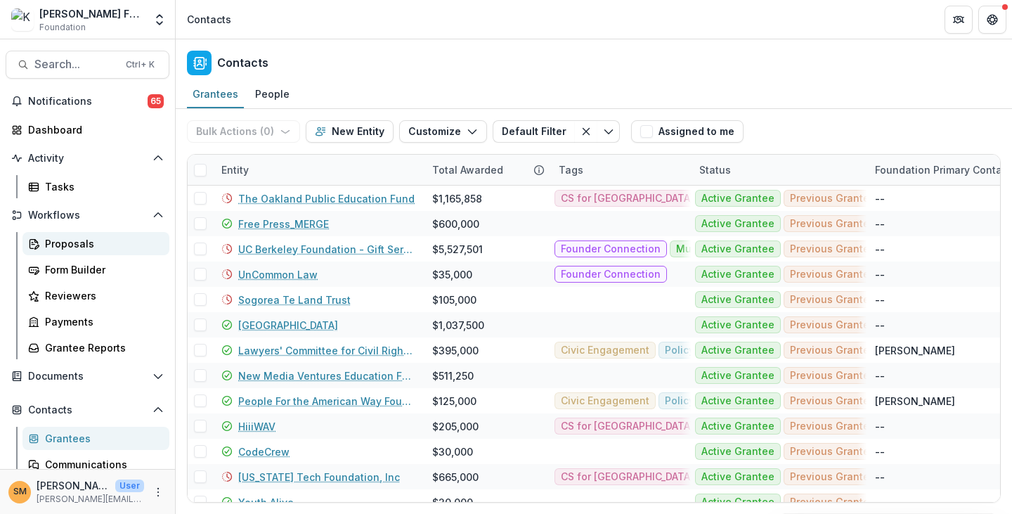
click at [61, 245] on div "Proposals" at bounding box center [101, 243] width 113 height 15
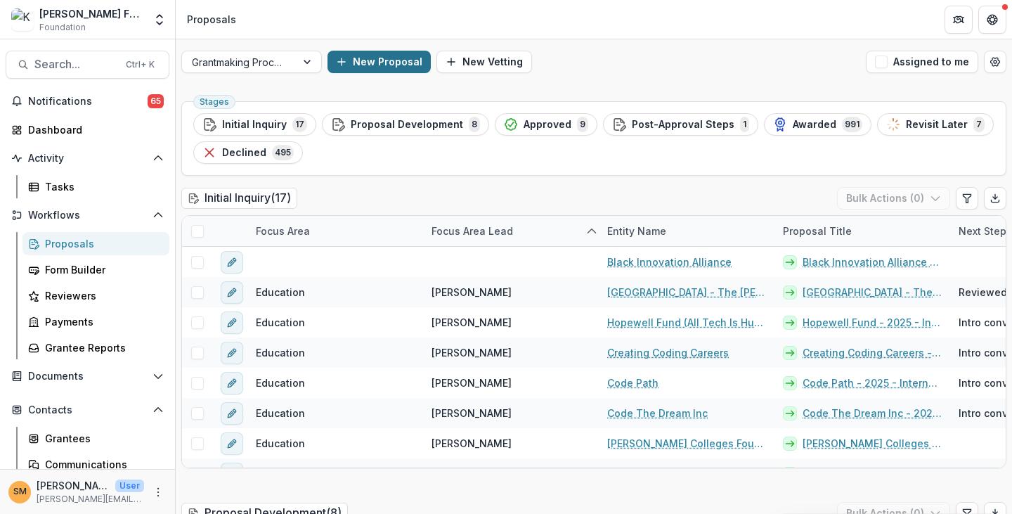
click at [398, 61] on button "New Proposal" at bounding box center [379, 62] width 103 height 22
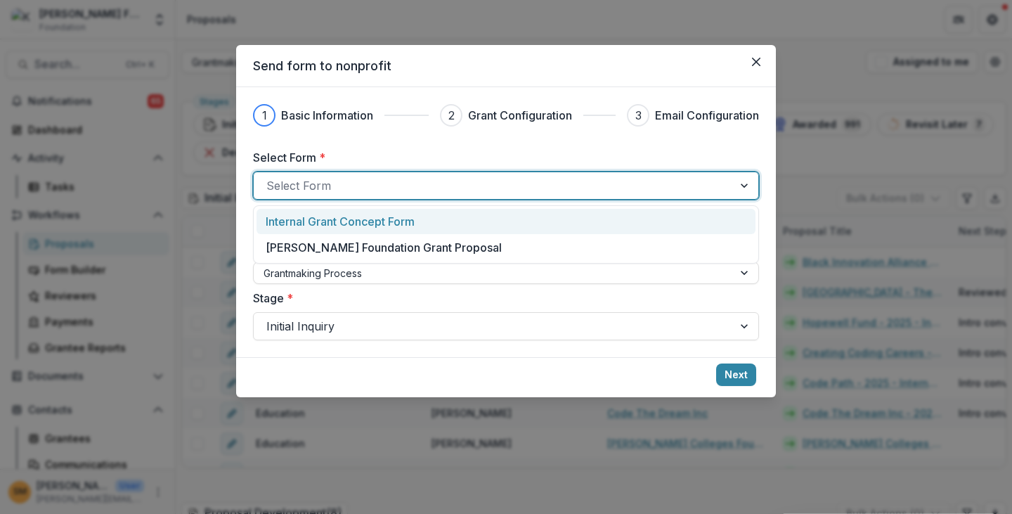
click at [351, 184] on div at bounding box center [493, 186] width 454 height 20
click at [349, 221] on p "Internal Grant Concept Form" at bounding box center [340, 221] width 149 height 17
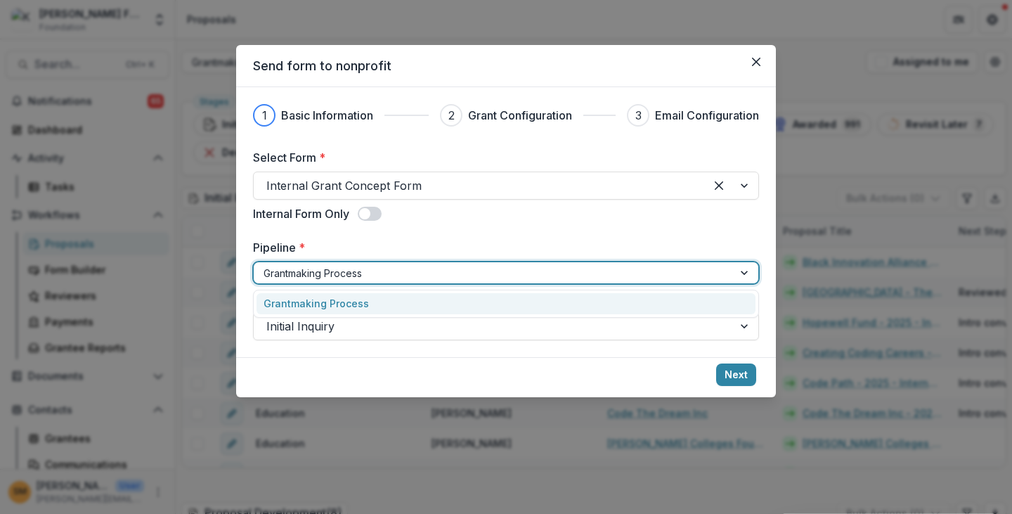
click at [328, 275] on div at bounding box center [494, 273] width 460 height 18
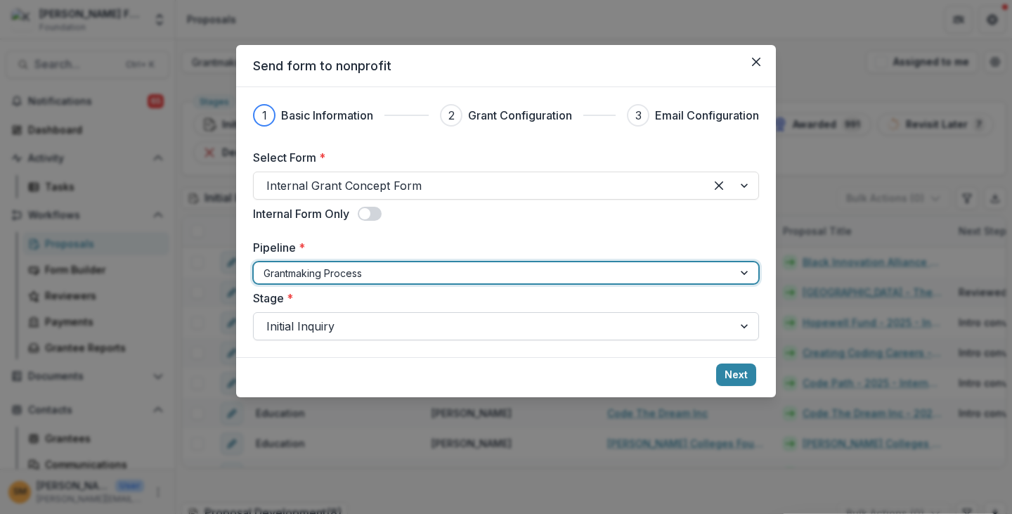
click at [321, 328] on div at bounding box center [493, 326] width 454 height 20
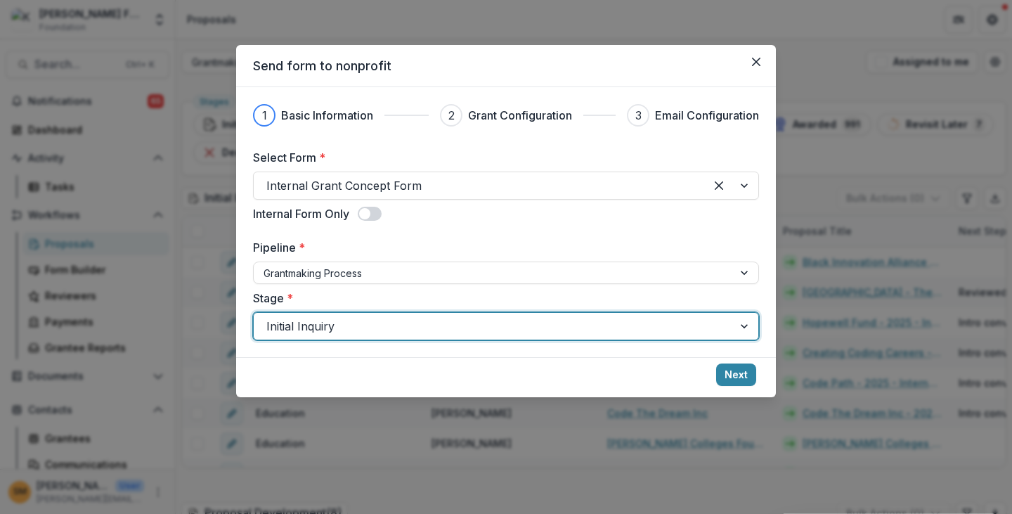
click at [322, 328] on div at bounding box center [493, 326] width 454 height 20
click at [731, 380] on button "Next" at bounding box center [736, 374] width 40 height 22
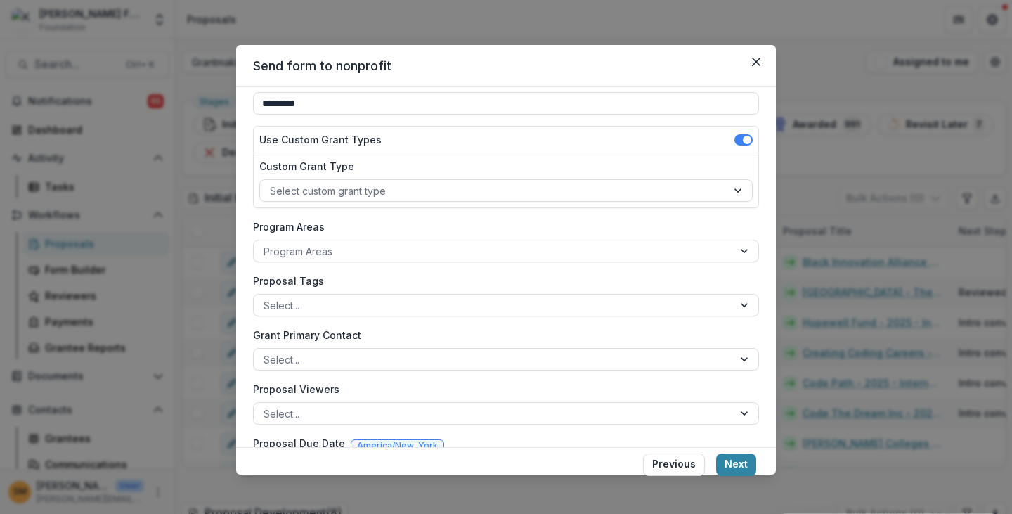
scroll to position [141, 0]
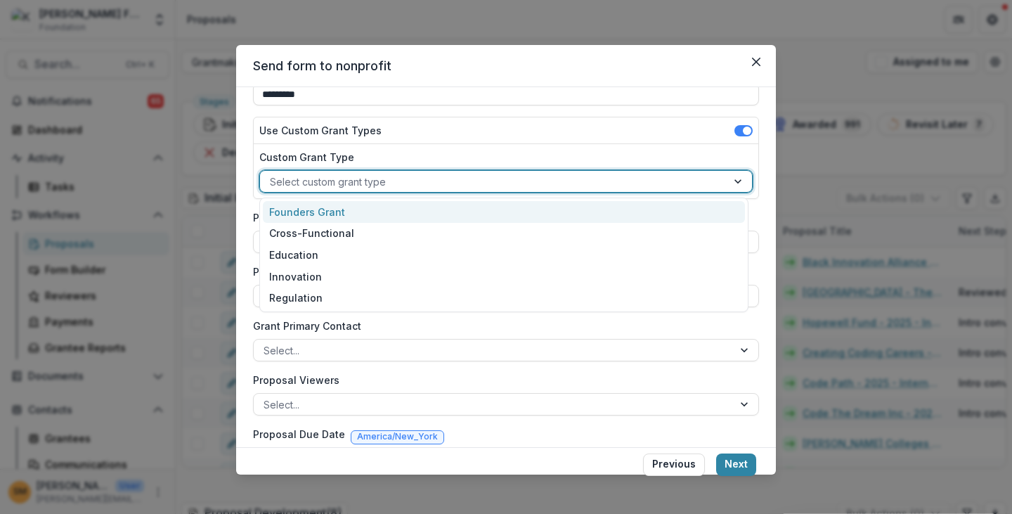
click at [312, 179] on div at bounding box center [493, 182] width 447 height 18
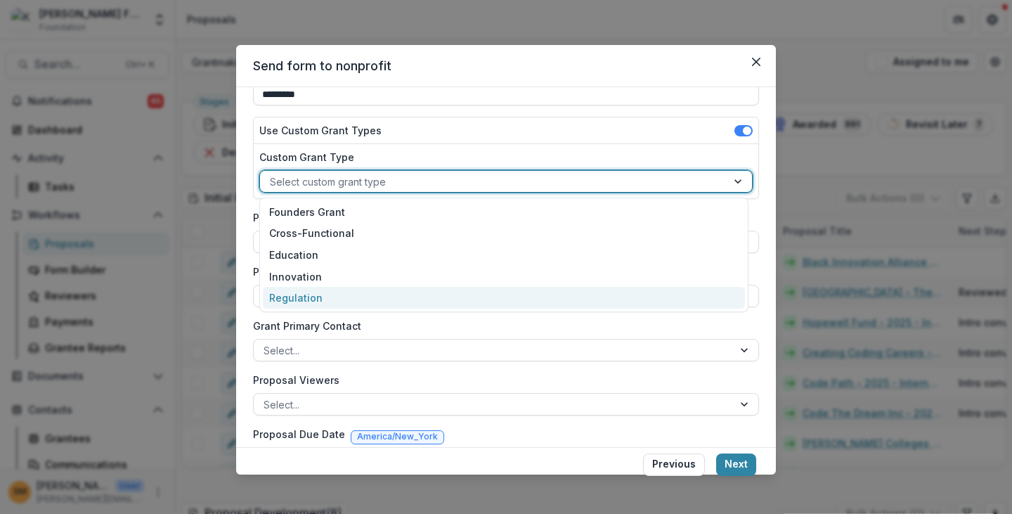
click at [298, 295] on div "Regulation" at bounding box center [504, 298] width 483 height 22
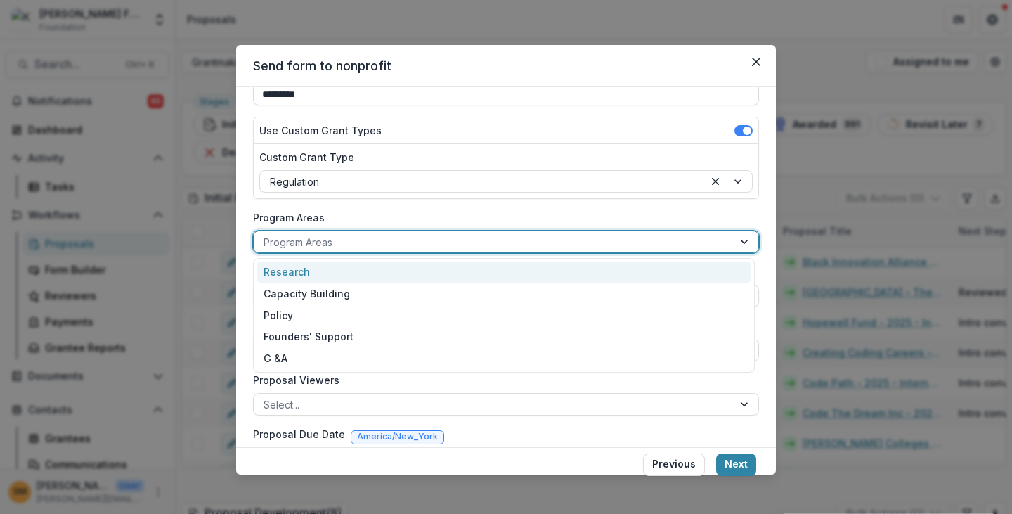
click at [295, 241] on div at bounding box center [494, 242] width 460 height 18
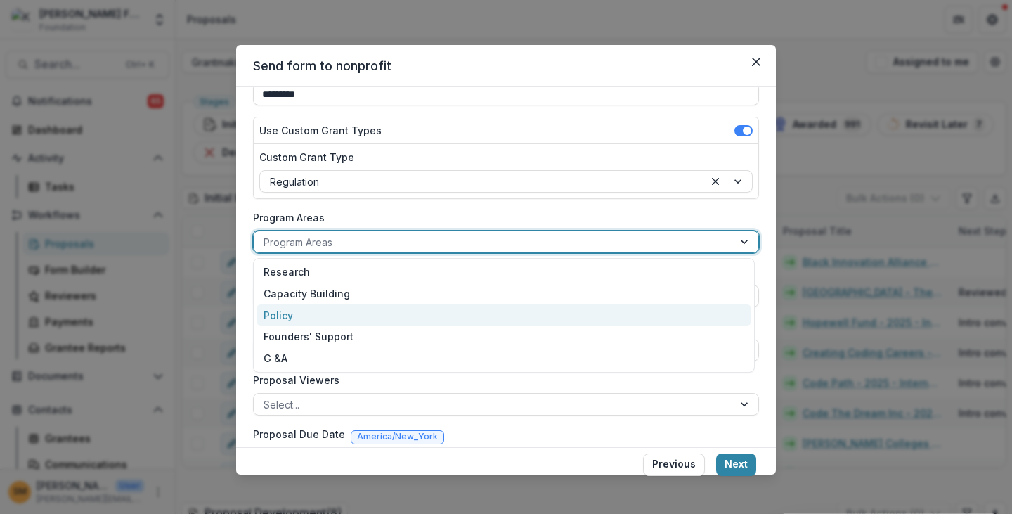
click at [288, 307] on div "Policy" at bounding box center [504, 315] width 495 height 22
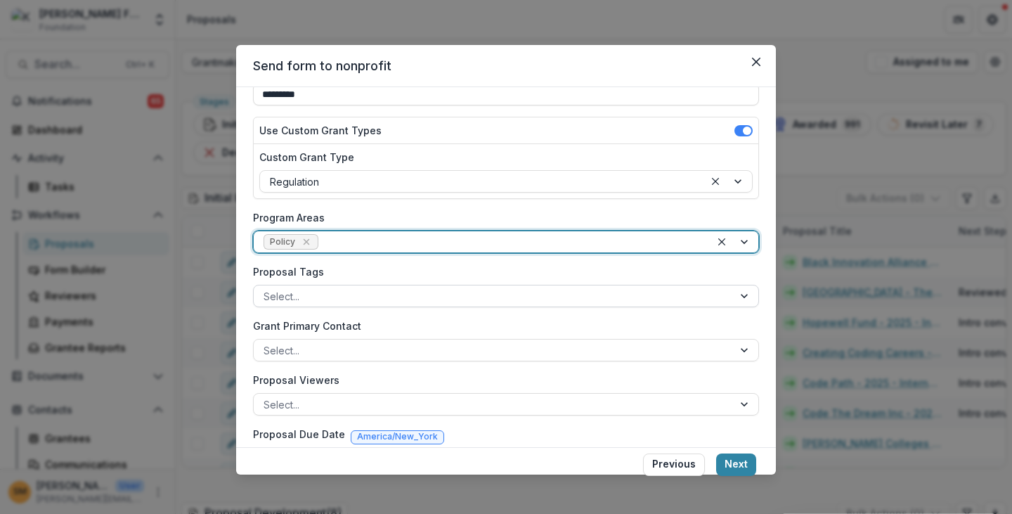
click at [298, 293] on div at bounding box center [494, 297] width 460 height 18
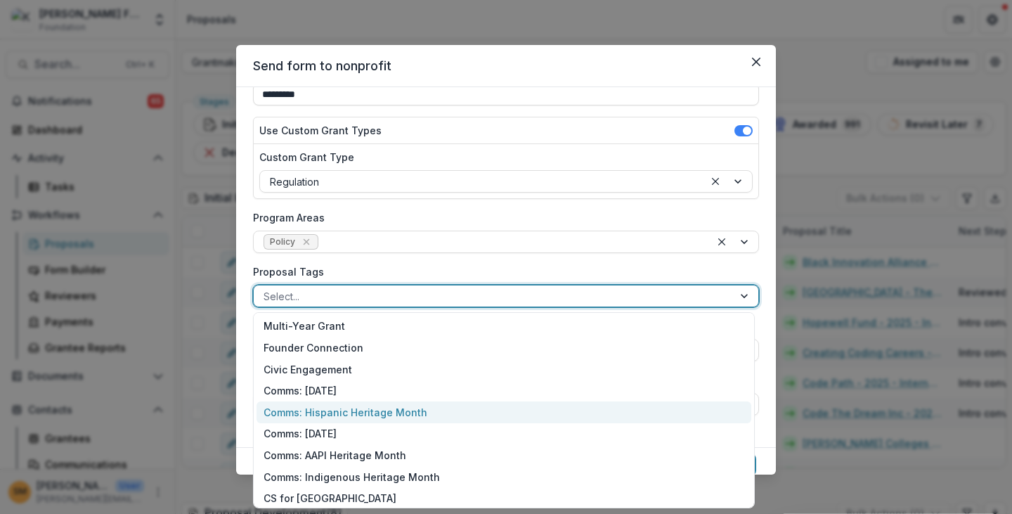
scroll to position [132, 0]
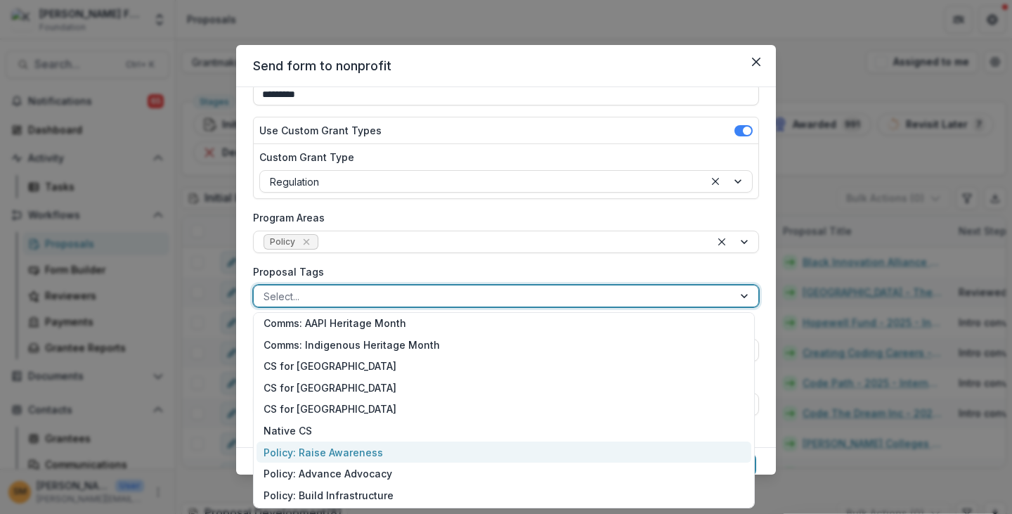
click at [314, 451] on div "Policy: Raise Awareness" at bounding box center [504, 452] width 495 height 22
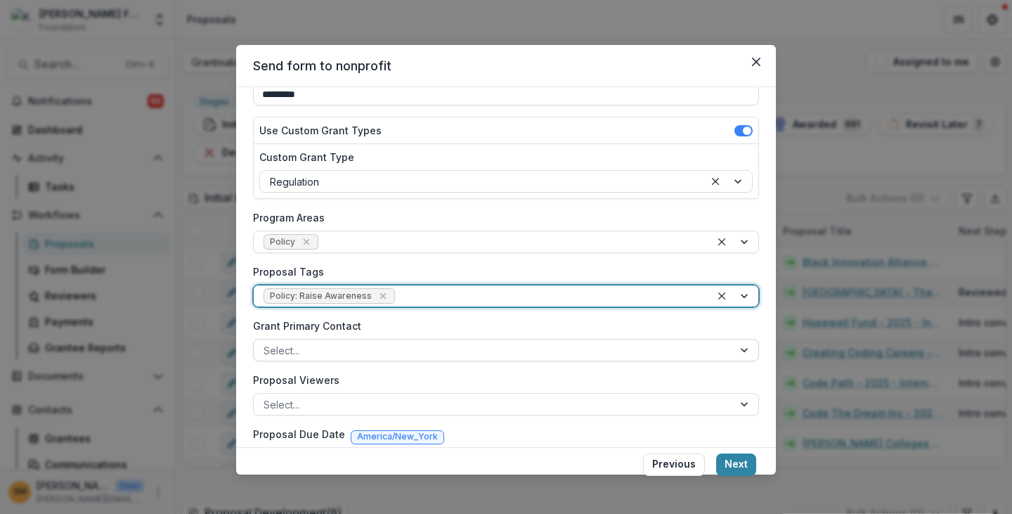
click at [281, 347] on div at bounding box center [494, 351] width 460 height 18
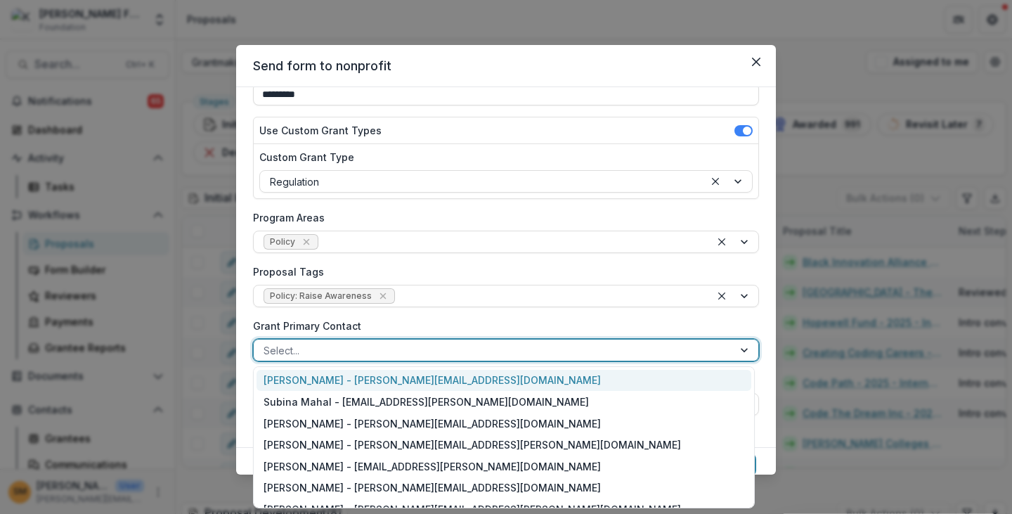
click at [297, 379] on div "[PERSON_NAME] - [PERSON_NAME][EMAIL_ADDRESS][DOMAIN_NAME]" at bounding box center [504, 381] width 495 height 22
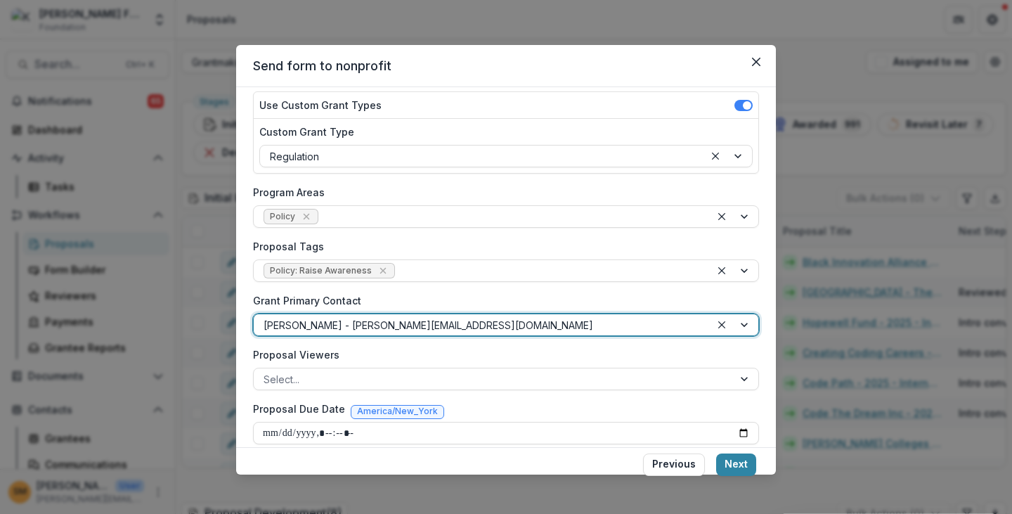
scroll to position [179, 0]
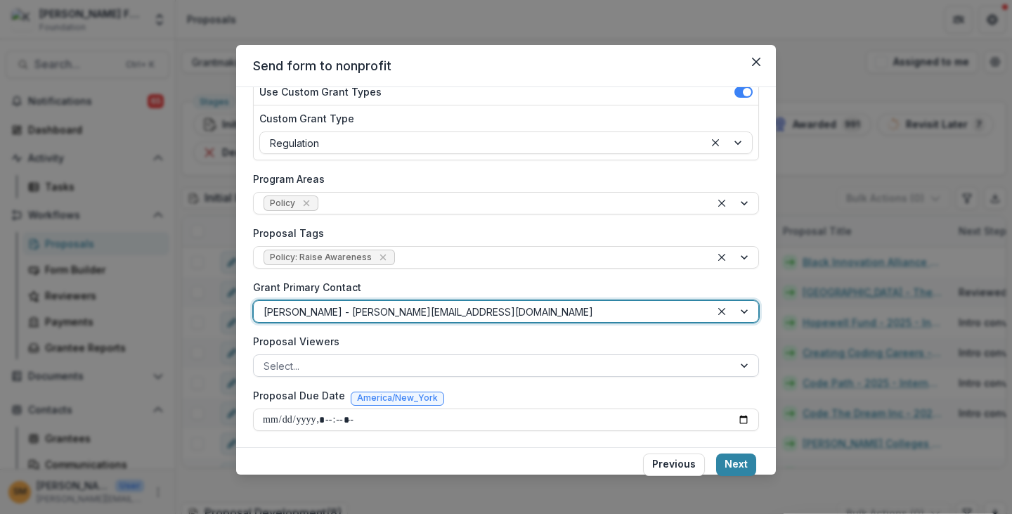
click at [309, 359] on div at bounding box center [494, 366] width 460 height 18
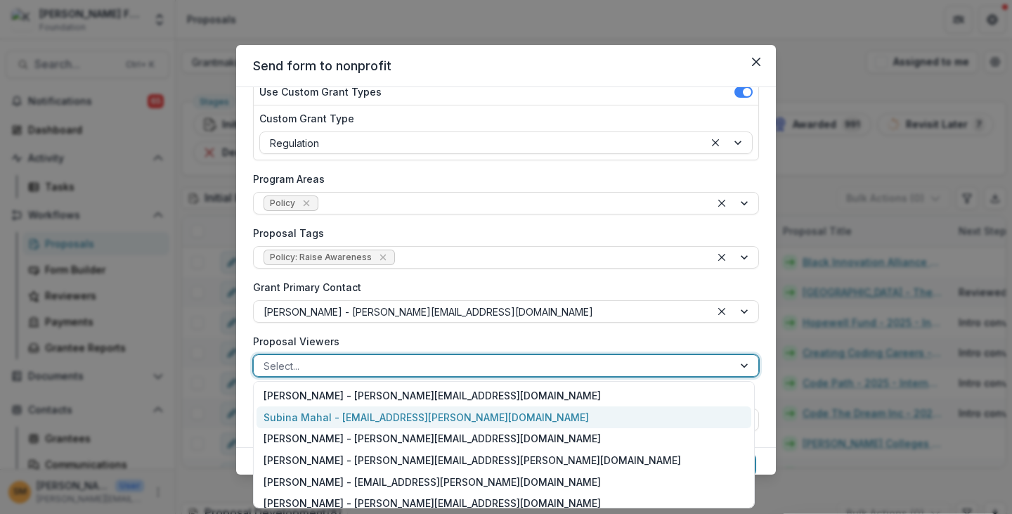
click at [305, 420] on div "Subina Mahal - [EMAIL_ADDRESS][PERSON_NAME][DOMAIN_NAME]" at bounding box center [504, 417] width 495 height 22
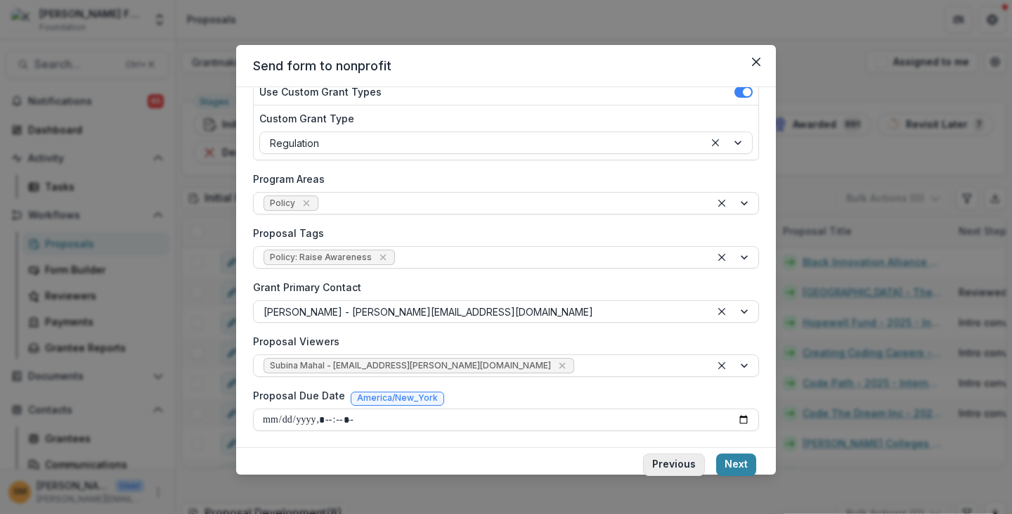
drag, startPoint x: 526, startPoint y: 444, endPoint x: 664, endPoint y: 461, distance: 139.5
click at [526, 445] on div "**********" at bounding box center [506, 267] width 540 height 360
click at [748, 465] on button "Next" at bounding box center [736, 464] width 40 height 22
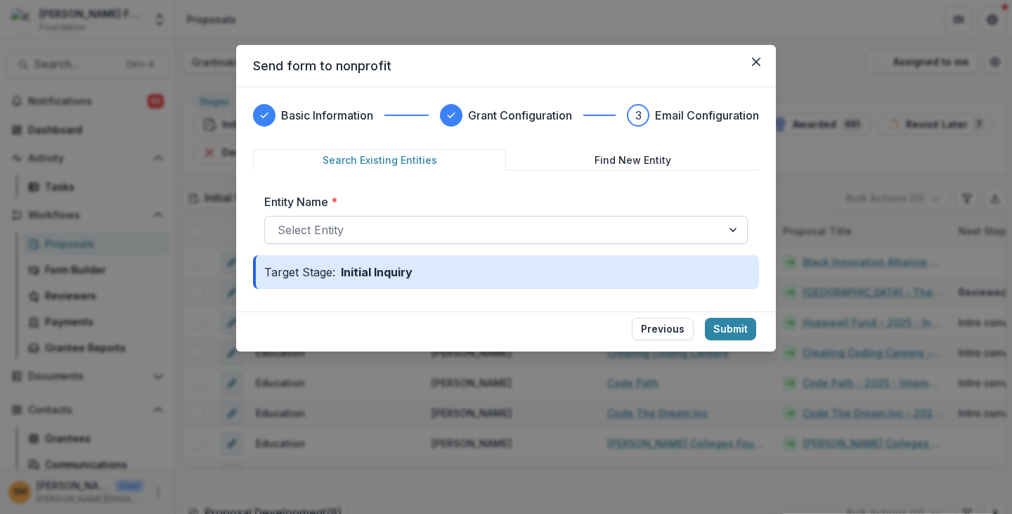
click at [319, 226] on div at bounding box center [494, 230] width 432 height 20
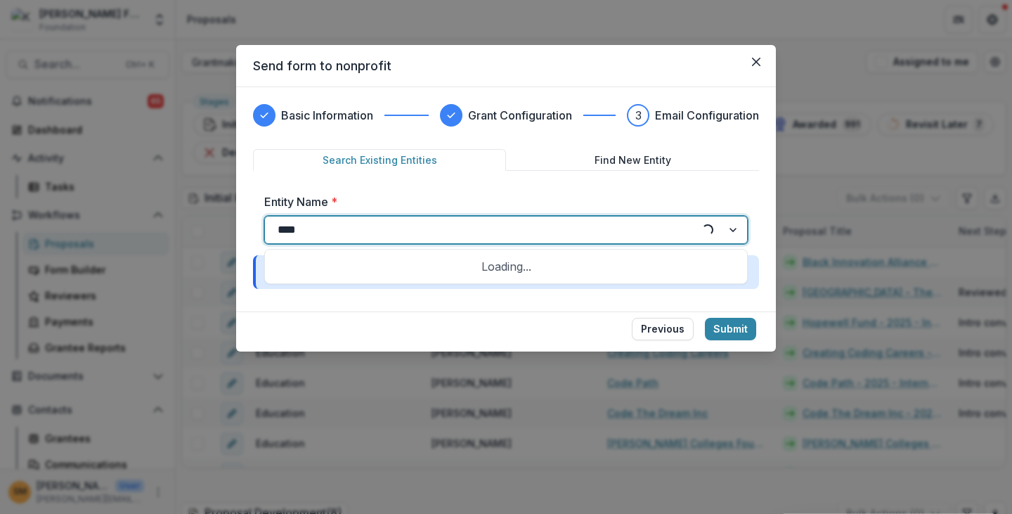
type input "*****"
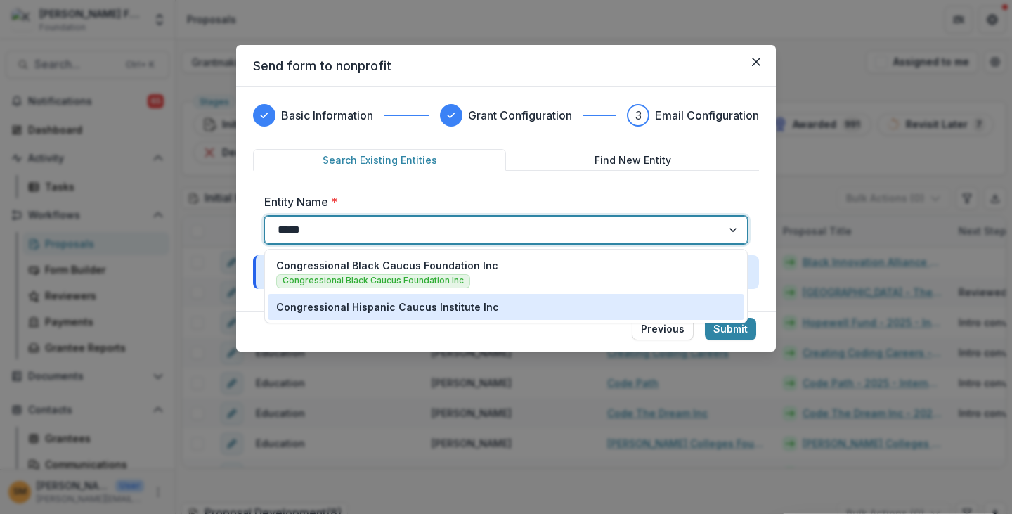
click at [368, 309] on p "Congressional Hispanic Caucus Institute Inc" at bounding box center [387, 306] width 223 height 15
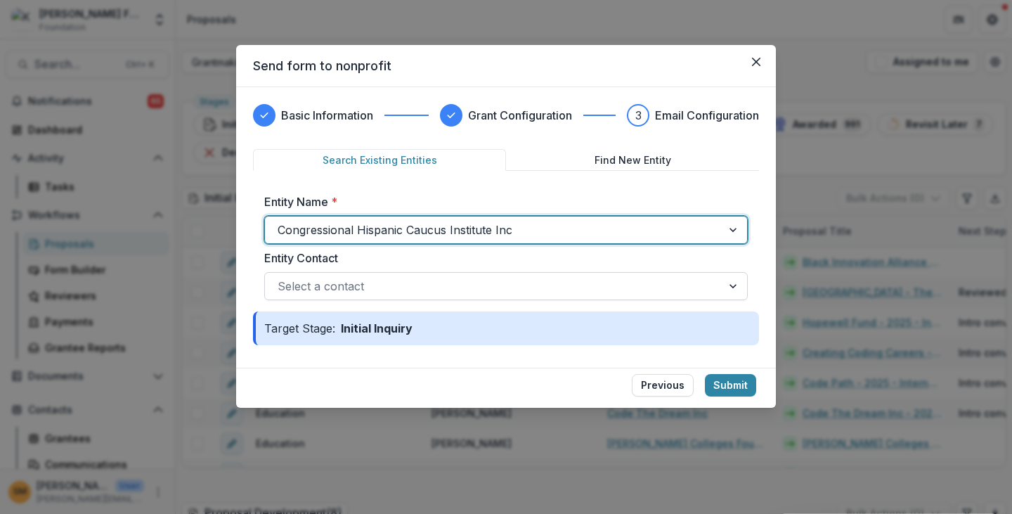
click at [343, 290] on div at bounding box center [494, 286] width 432 height 20
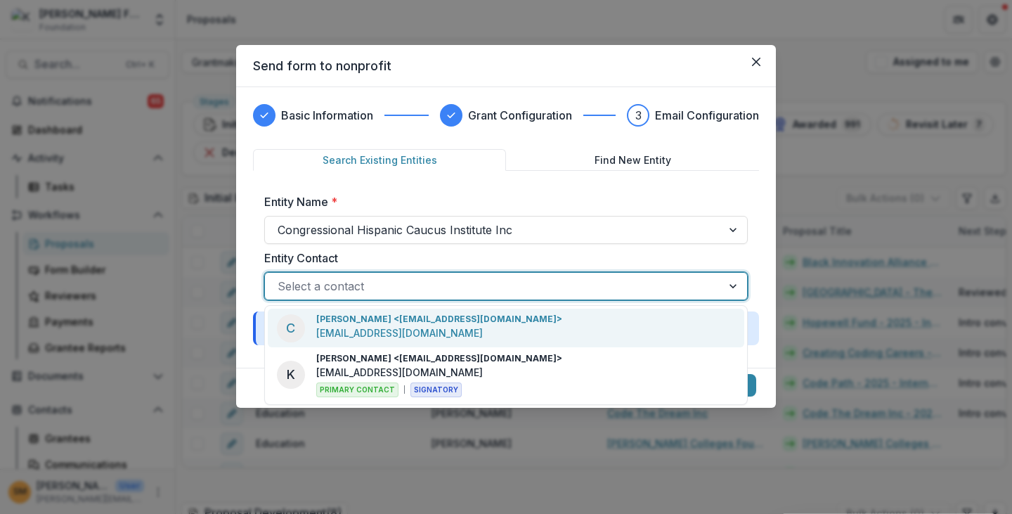
click at [254, 271] on div "Entity Name * Congressional Hispanic Caucus Institute Inc Entity Contact 2 resu…" at bounding box center [506, 246] width 506 height 129
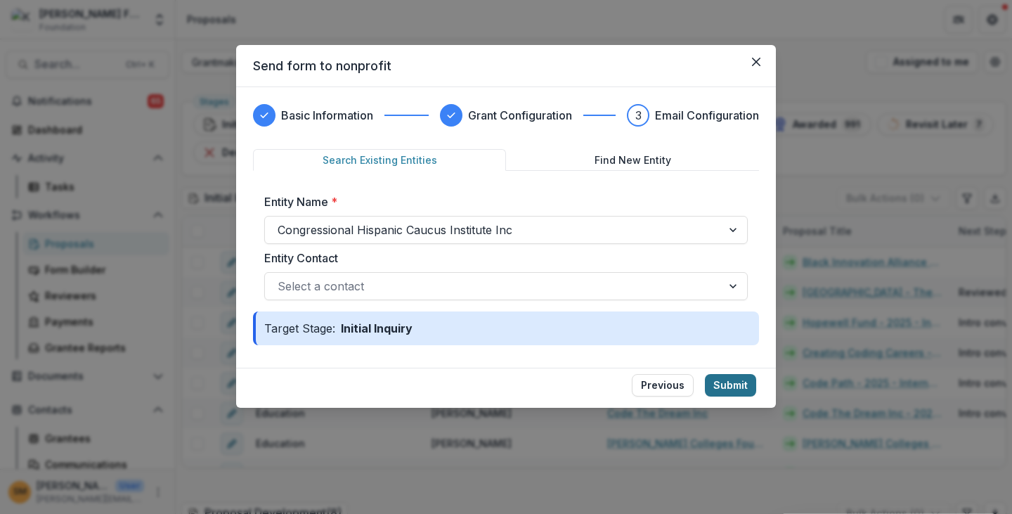
click at [741, 387] on button "Submit" at bounding box center [730, 385] width 51 height 22
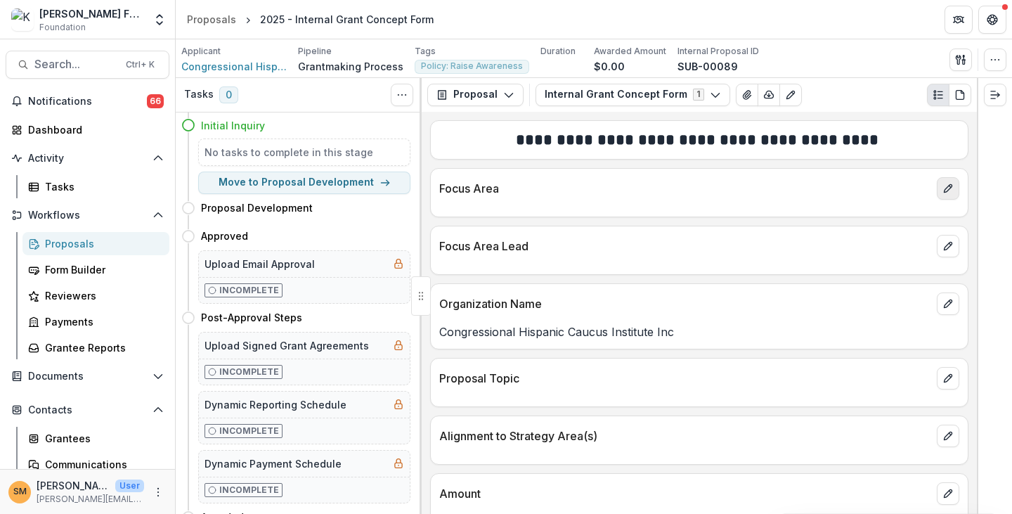
click at [945, 191] on icon "edit" at bounding box center [948, 188] width 11 height 11
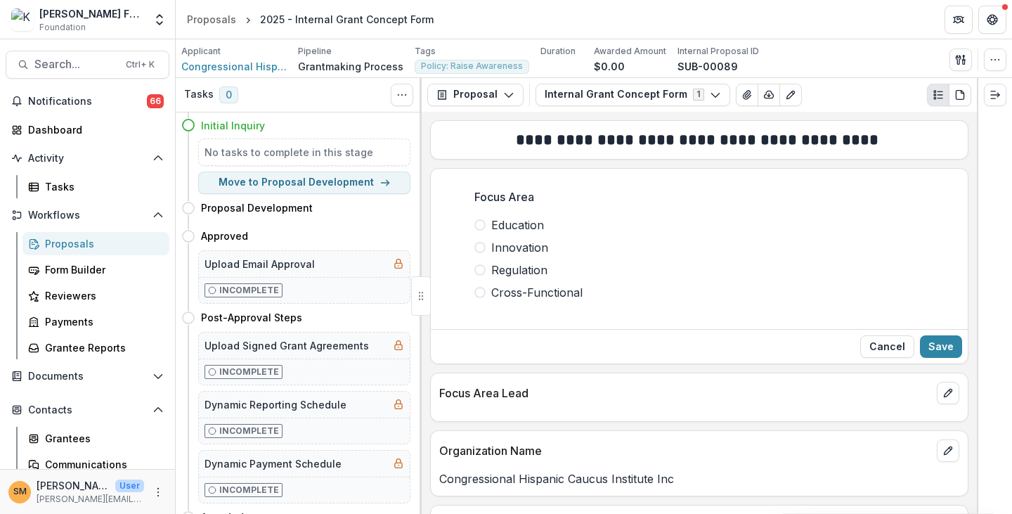
drag, startPoint x: 484, startPoint y: 271, endPoint x: 650, endPoint y: 288, distance: 166.8
click at [484, 271] on label "Regulation" at bounding box center [699, 269] width 450 height 17
click at [936, 344] on button "Save" at bounding box center [941, 346] width 42 height 22
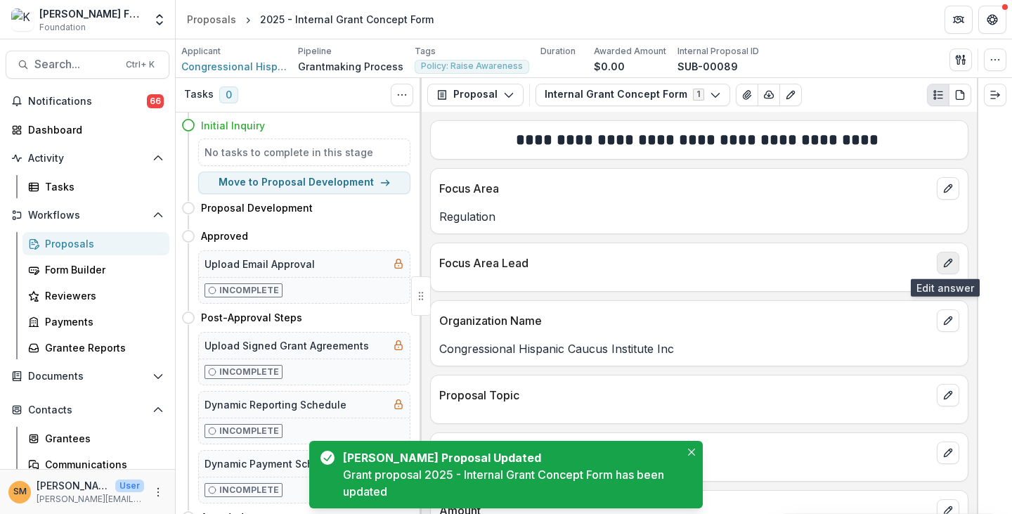
click at [946, 259] on icon "edit" at bounding box center [948, 262] width 11 height 11
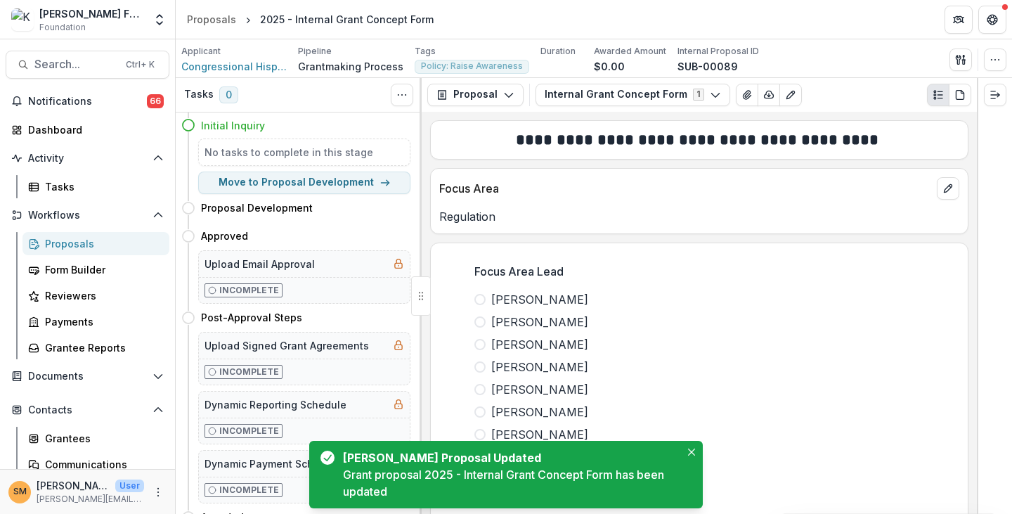
click at [478, 297] on span at bounding box center [479, 299] width 11 height 11
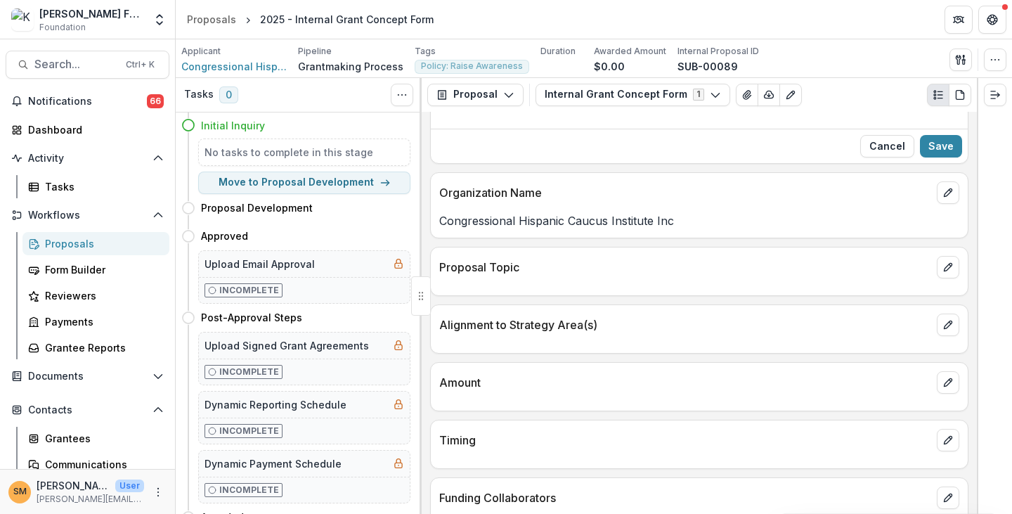
scroll to position [422, 0]
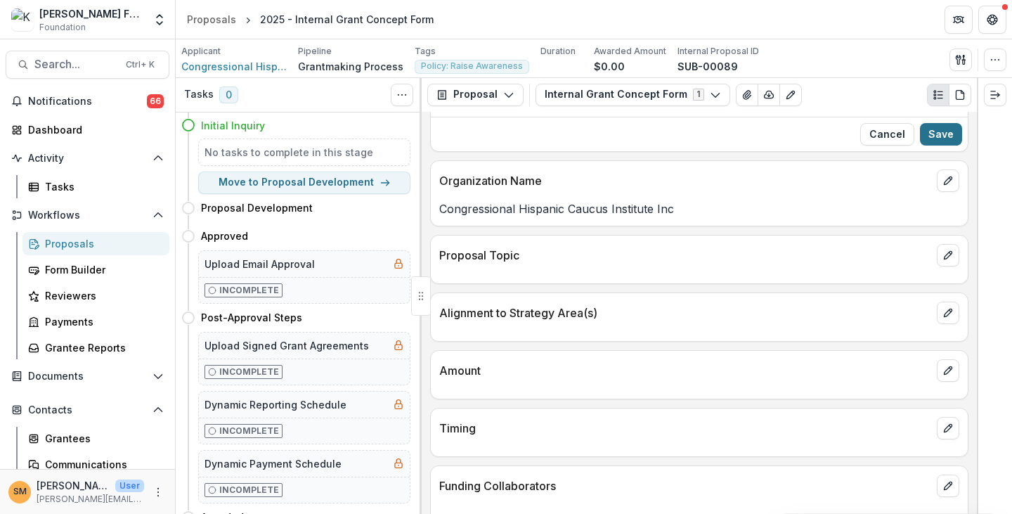
click at [938, 137] on button "Save" at bounding box center [941, 134] width 42 height 22
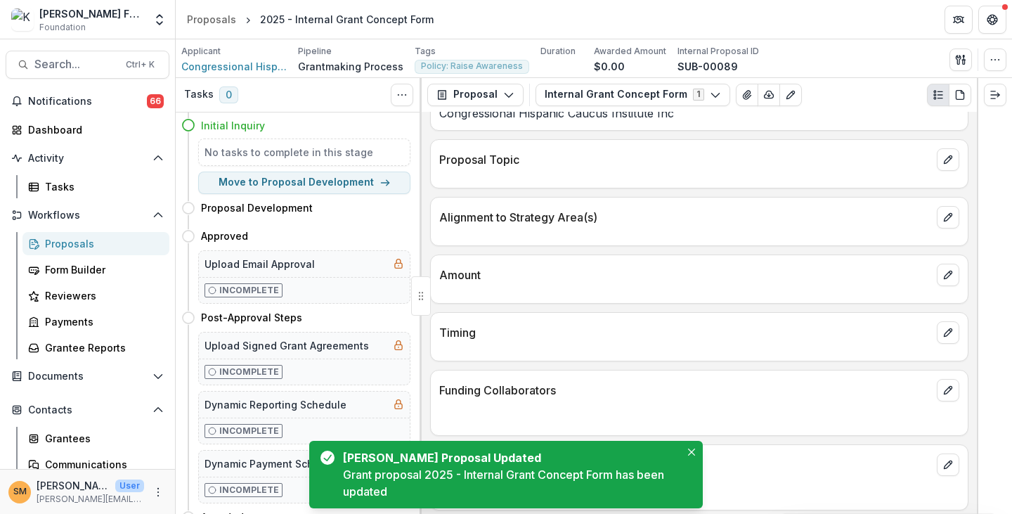
scroll to position [182, 0]
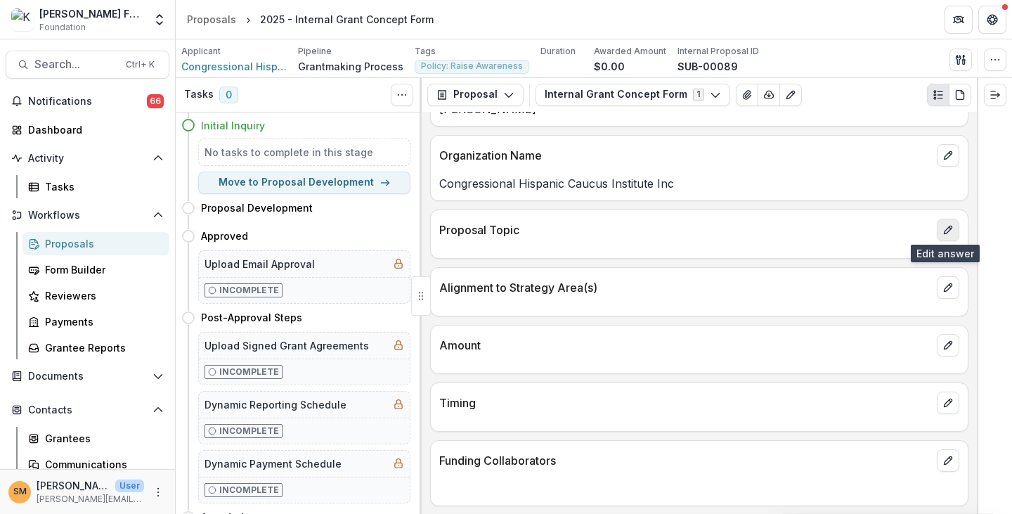
click at [945, 224] on icon "edit" at bounding box center [948, 229] width 11 height 11
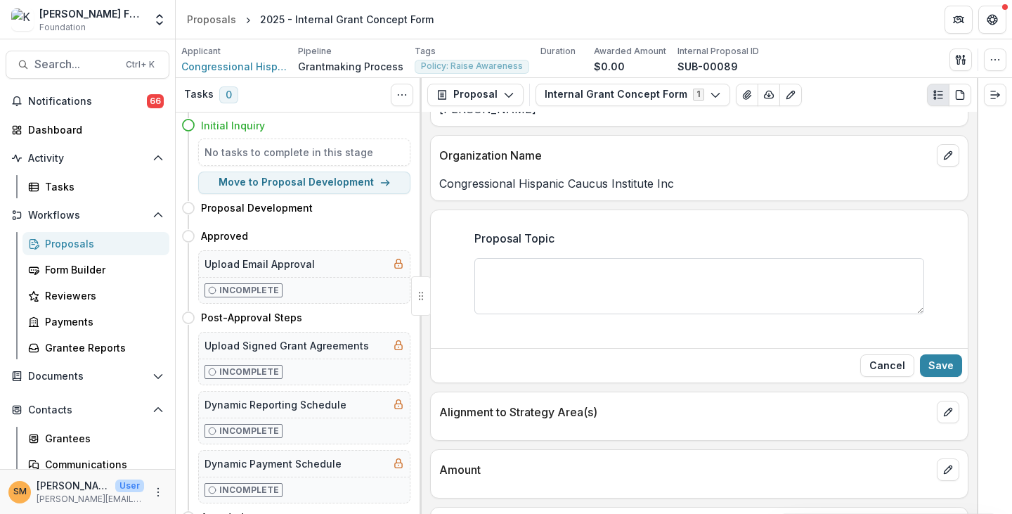
click at [595, 276] on textarea "Proposal Topic" at bounding box center [699, 286] width 450 height 56
click at [582, 268] on textarea "**********" at bounding box center [699, 286] width 450 height 56
type textarea "**********"
click at [946, 366] on button "Save" at bounding box center [941, 365] width 42 height 22
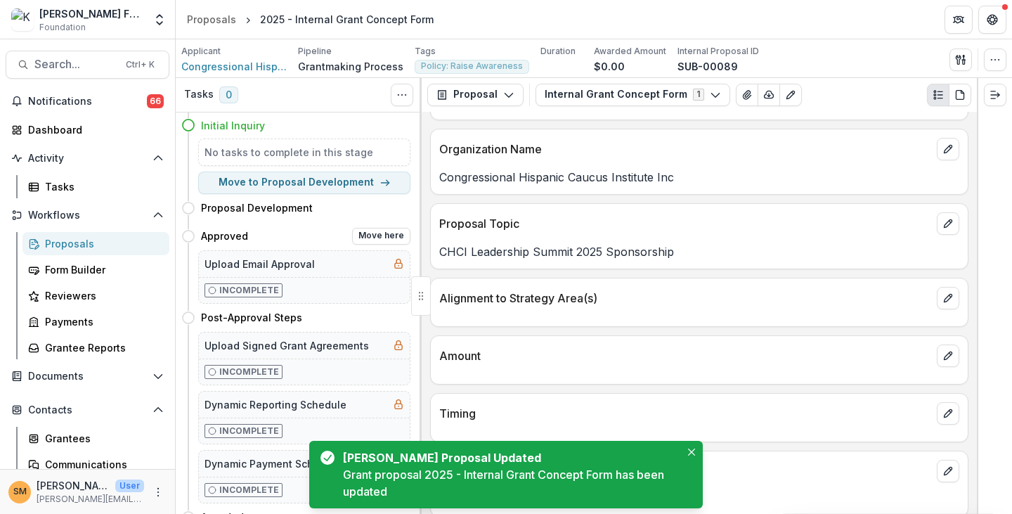
scroll to position [182, 0]
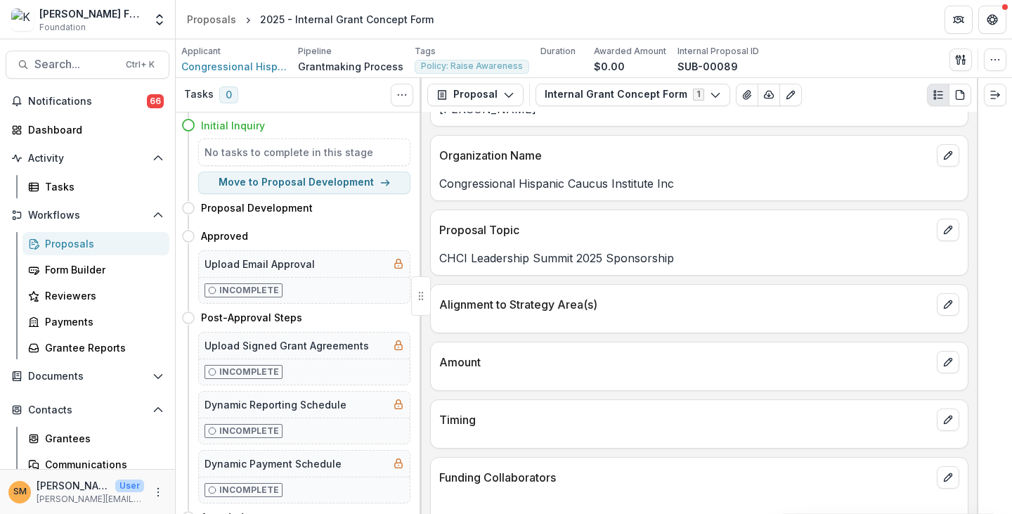
click at [67, 241] on div "Proposals" at bounding box center [101, 243] width 113 height 15
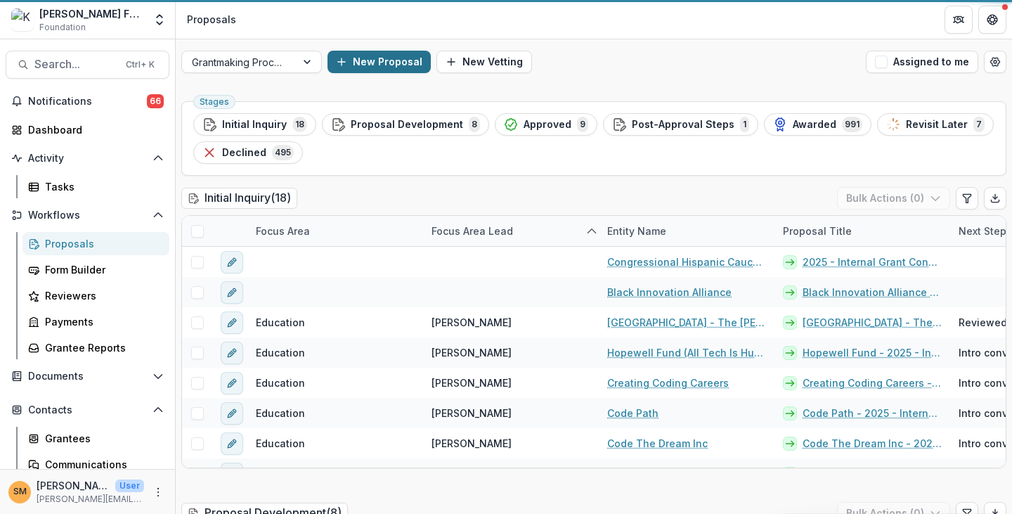
click at [373, 61] on button "New Proposal" at bounding box center [379, 62] width 103 height 22
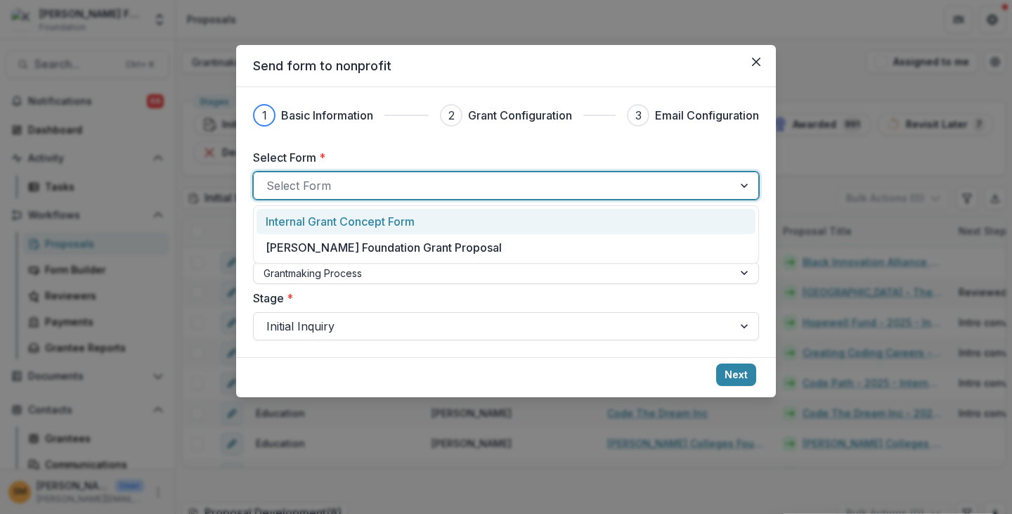
click at [356, 186] on div at bounding box center [493, 186] width 454 height 20
click at [349, 225] on p "Internal Grant Concept Form" at bounding box center [340, 221] width 149 height 17
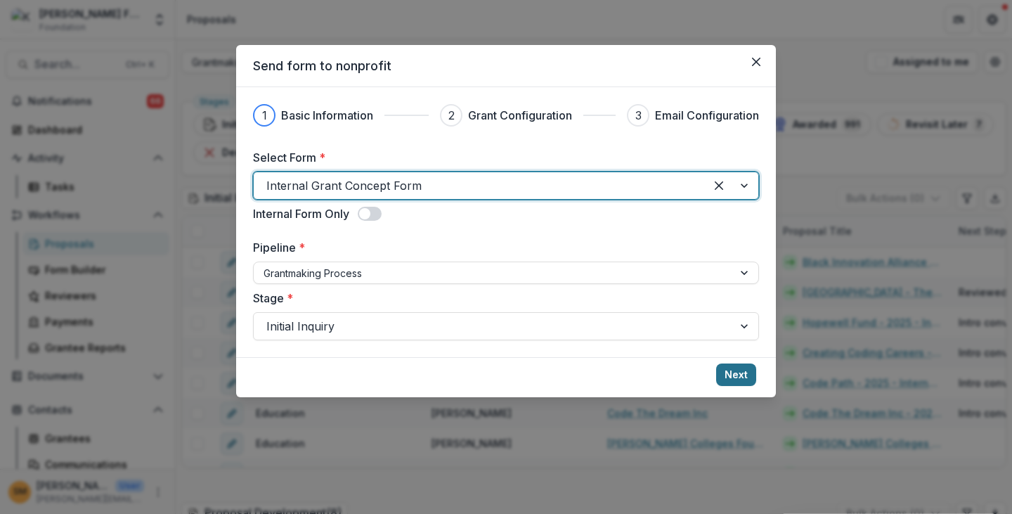
click at [739, 377] on button "Next" at bounding box center [736, 374] width 40 height 22
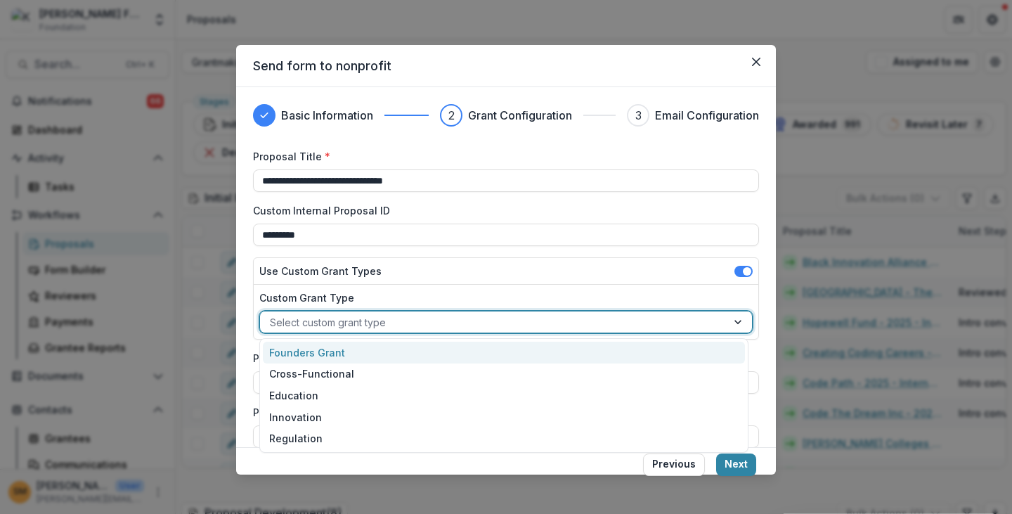
click at [318, 325] on div at bounding box center [493, 323] width 447 height 18
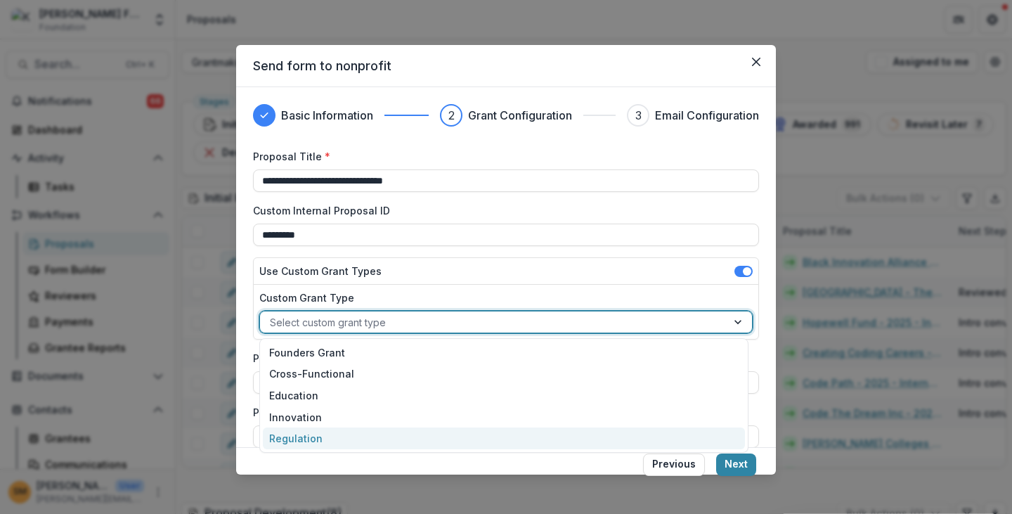
click at [304, 435] on div "Regulation" at bounding box center [504, 438] width 483 height 22
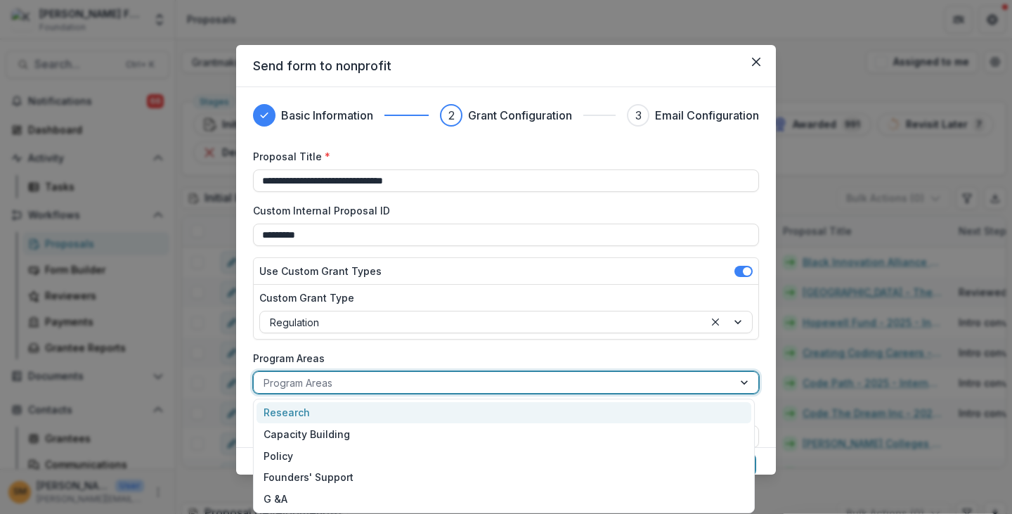
click at [306, 383] on div at bounding box center [494, 383] width 460 height 18
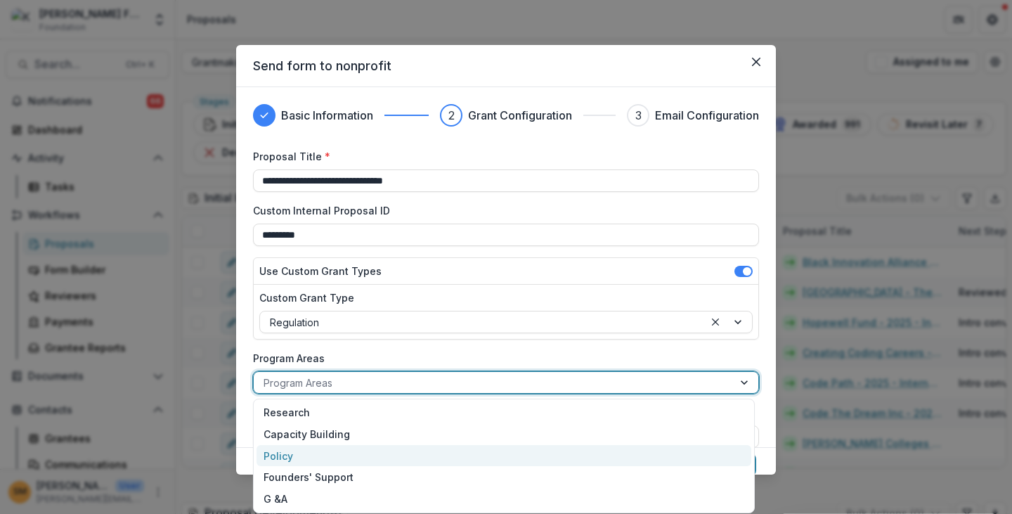
click at [290, 457] on div "Policy" at bounding box center [504, 456] width 495 height 22
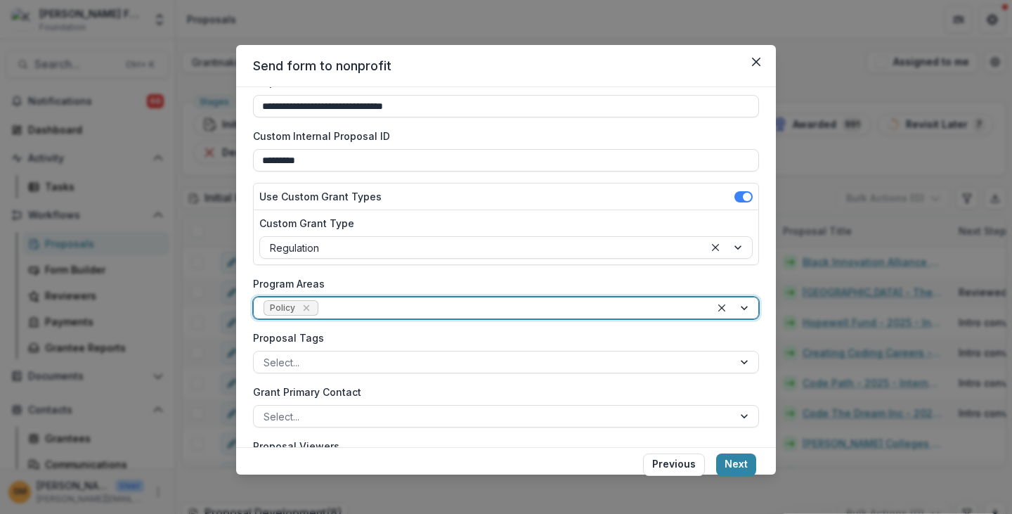
scroll to position [179, 0]
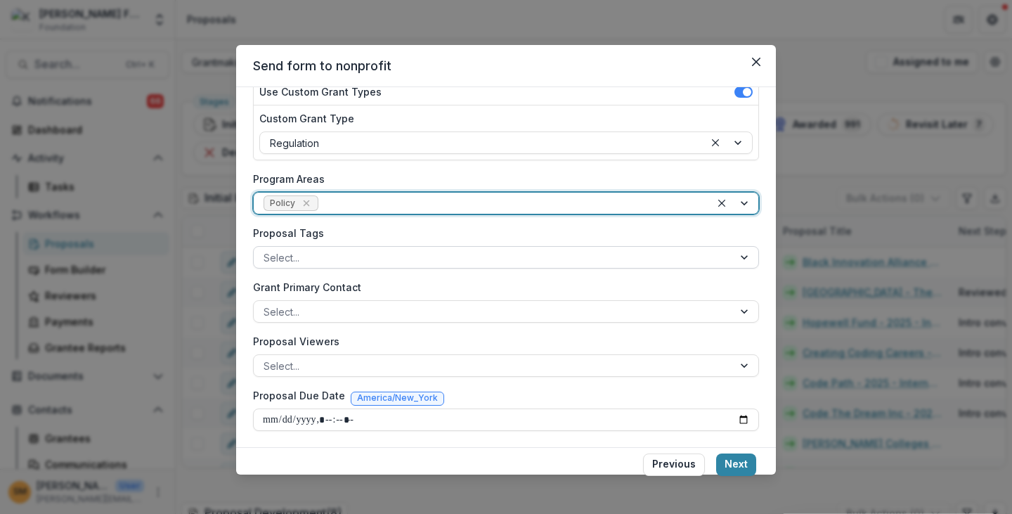
click at [346, 259] on div at bounding box center [494, 258] width 460 height 18
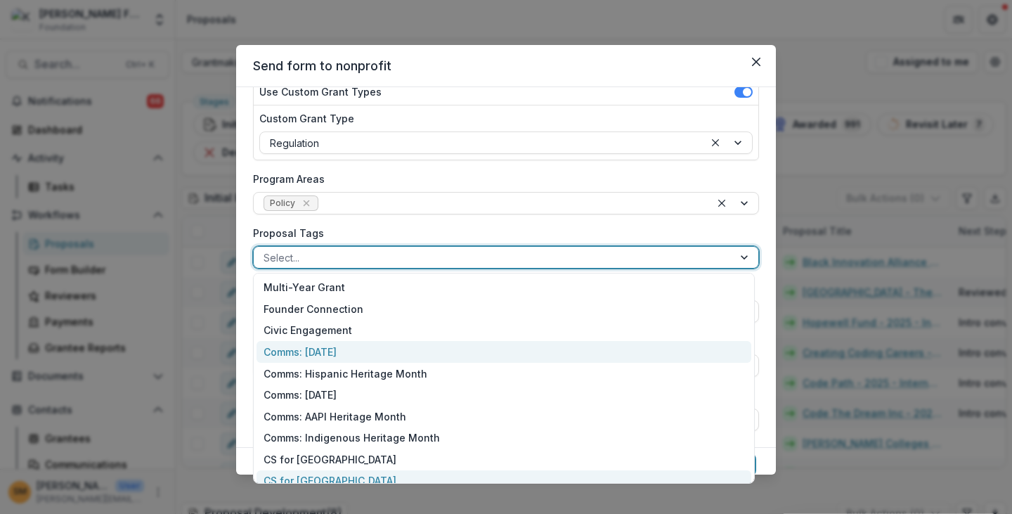
scroll to position [118, 0]
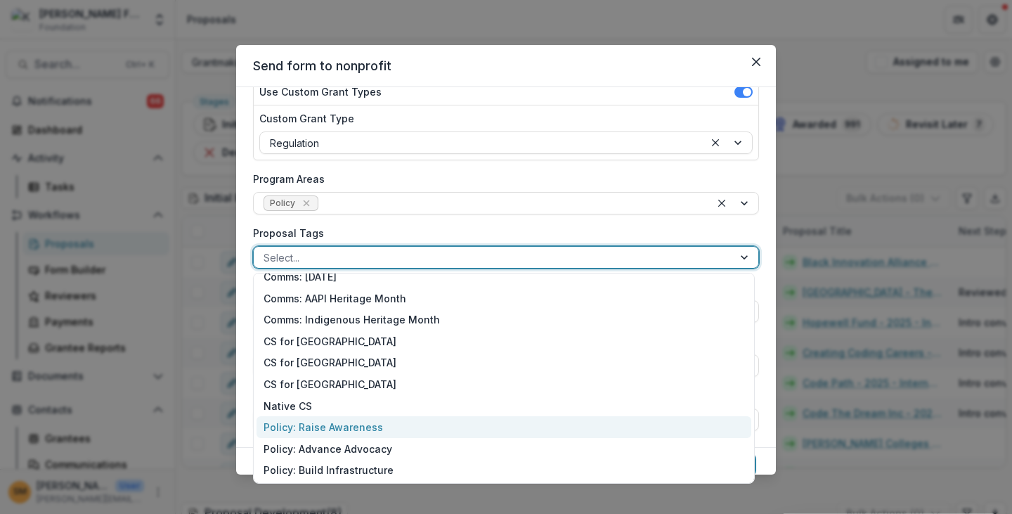
click at [335, 433] on div "Policy: Raise Awareness" at bounding box center [504, 427] width 495 height 22
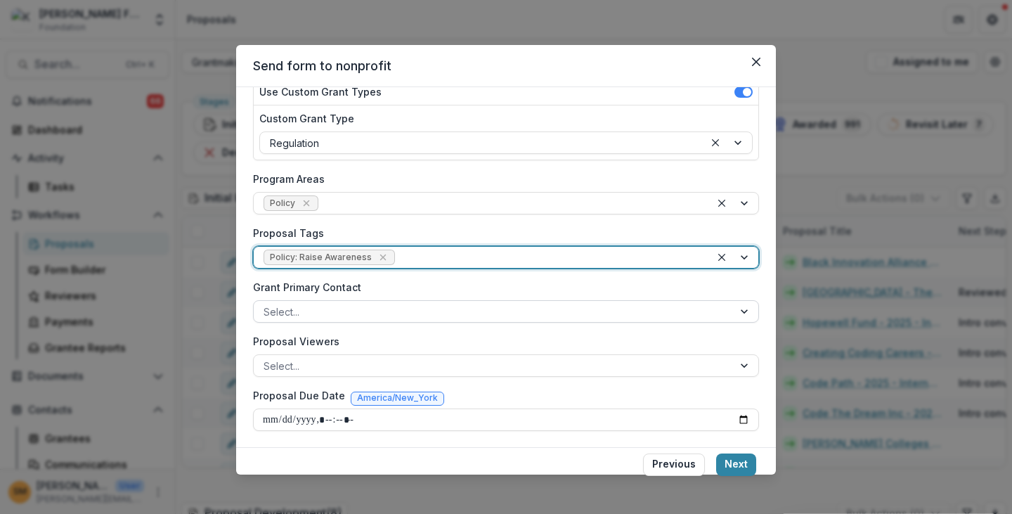
click at [304, 306] on div at bounding box center [494, 312] width 460 height 18
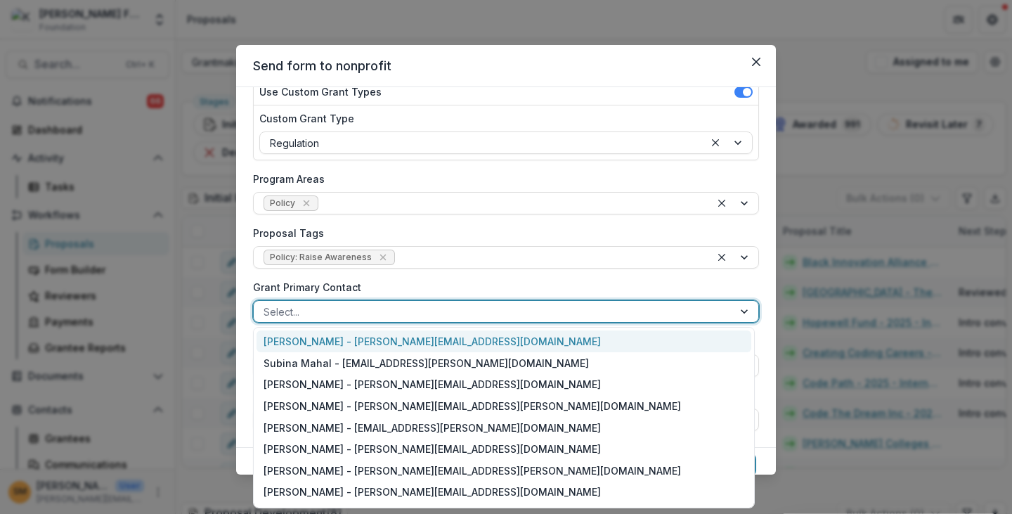
click at [302, 339] on div "[PERSON_NAME] - [PERSON_NAME][EMAIL_ADDRESS][DOMAIN_NAME]" at bounding box center [504, 341] width 495 height 22
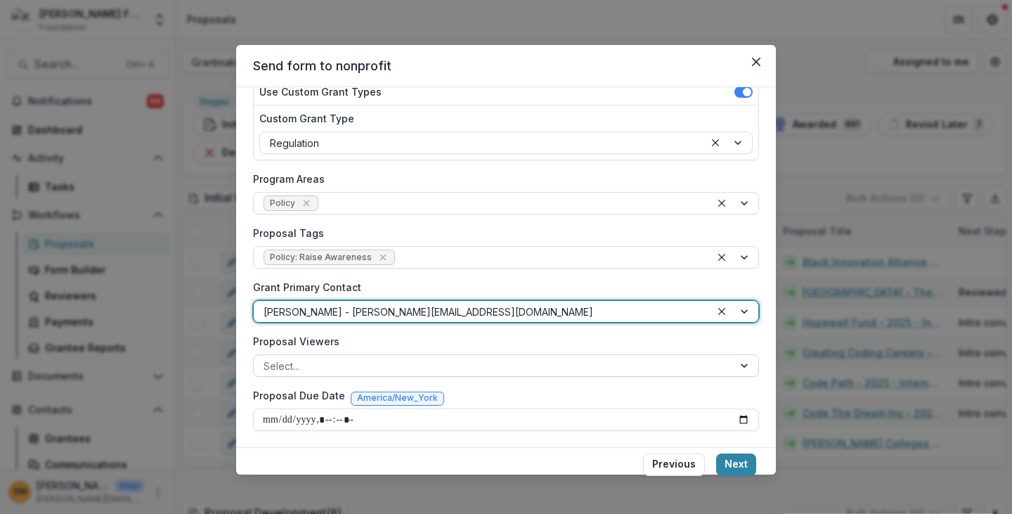
click at [319, 362] on div at bounding box center [494, 366] width 460 height 18
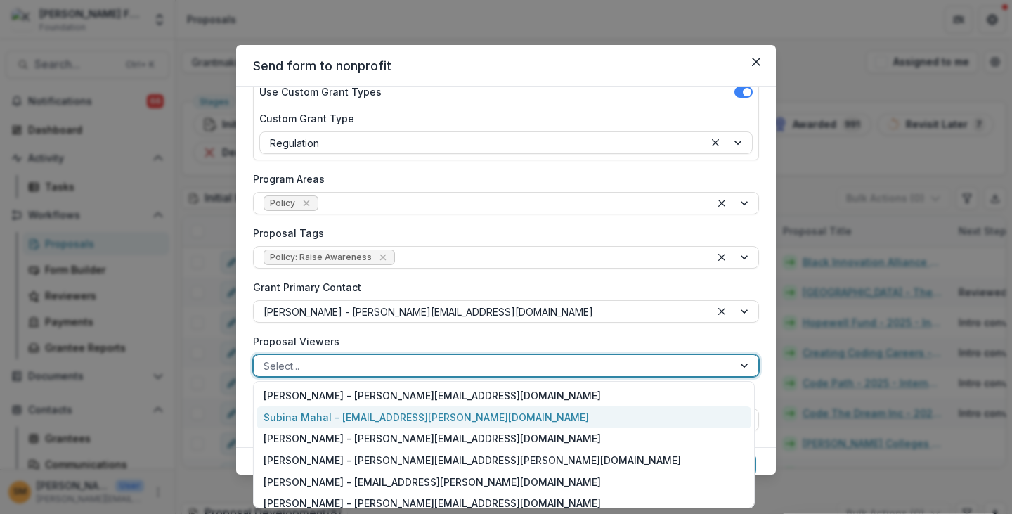
click at [316, 415] on div "Subina Mahal - [EMAIL_ADDRESS][PERSON_NAME][DOMAIN_NAME]" at bounding box center [504, 417] width 495 height 22
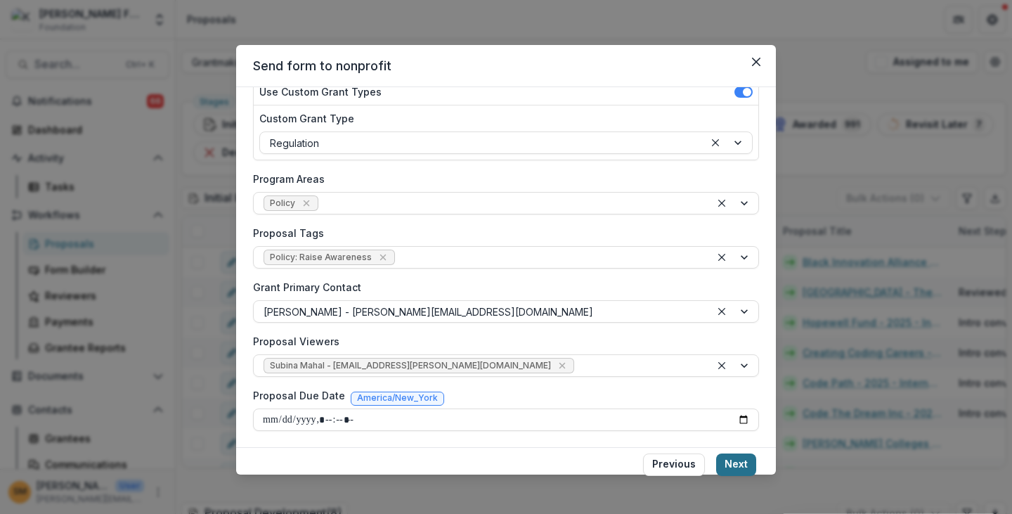
click at [735, 467] on button "Next" at bounding box center [736, 464] width 40 height 22
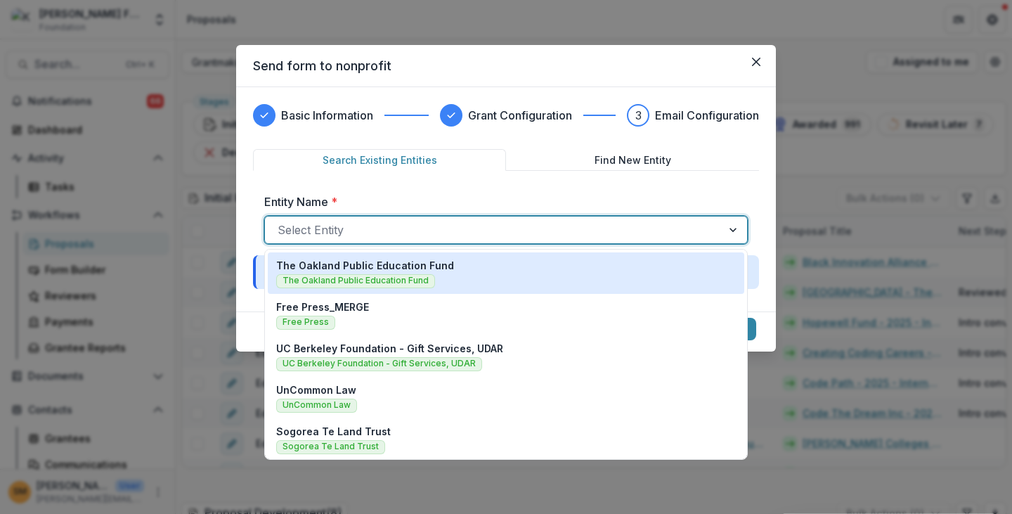
click at [385, 224] on div at bounding box center [494, 230] width 432 height 20
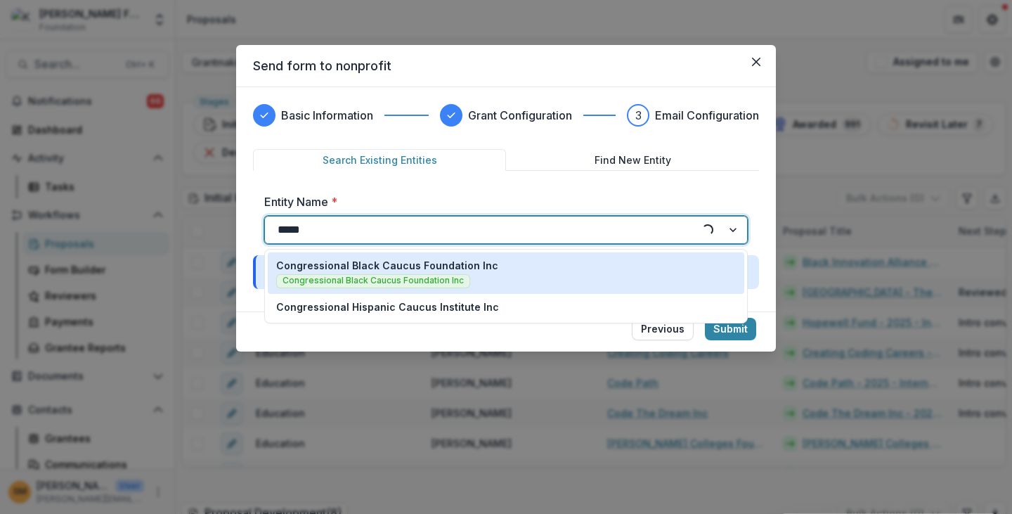
type input "******"
click at [510, 266] on div "Congressional Black Caucus Foundation Inc Congressional Black Caucus Foundation…" at bounding box center [506, 273] width 460 height 30
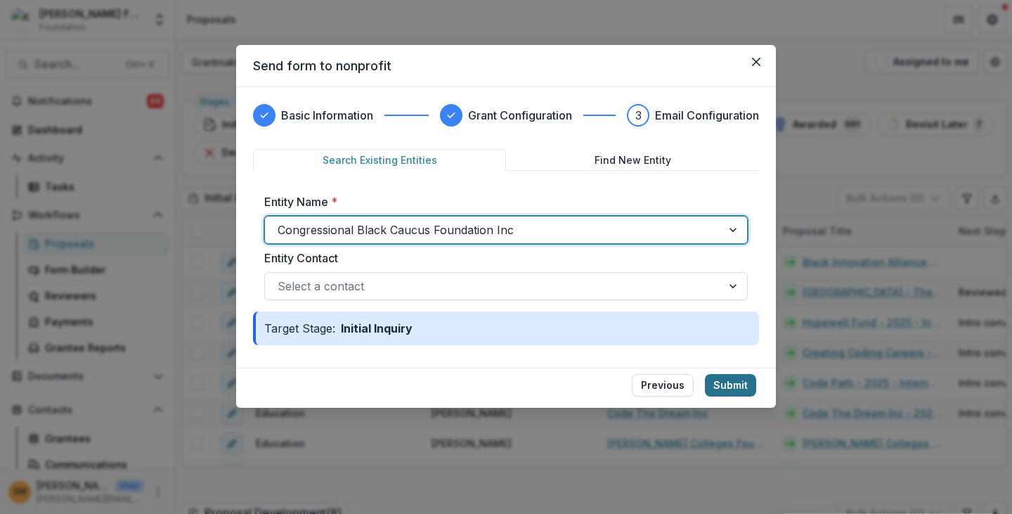
click at [723, 382] on button "Submit" at bounding box center [730, 385] width 51 height 22
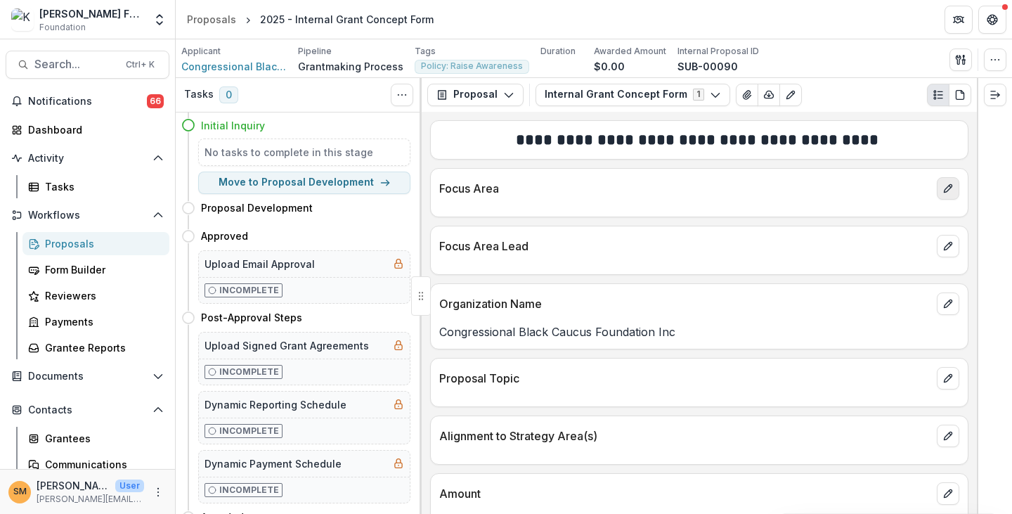
click at [943, 188] on icon "edit" at bounding box center [948, 188] width 11 height 11
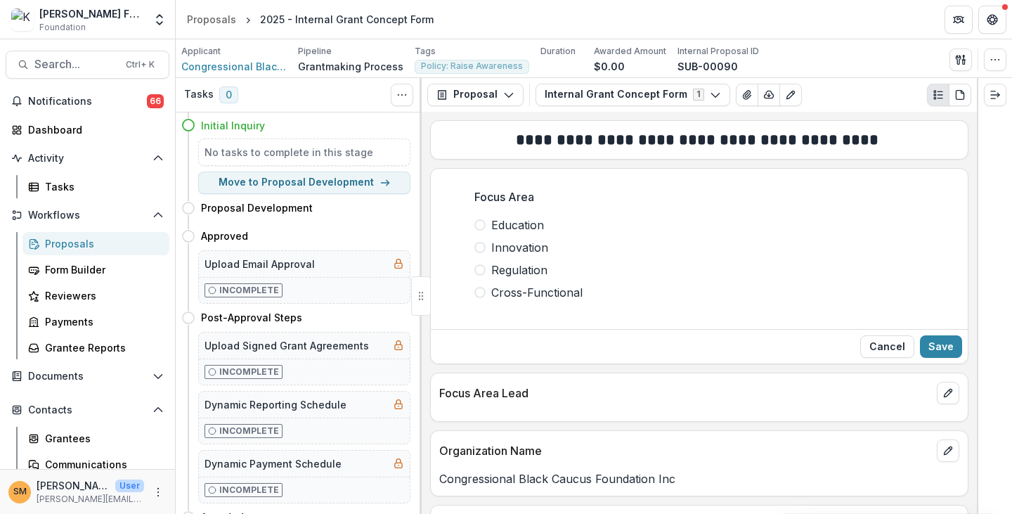
click at [522, 266] on span "Regulation" at bounding box center [519, 269] width 56 height 17
click at [945, 345] on button "Save" at bounding box center [941, 346] width 42 height 22
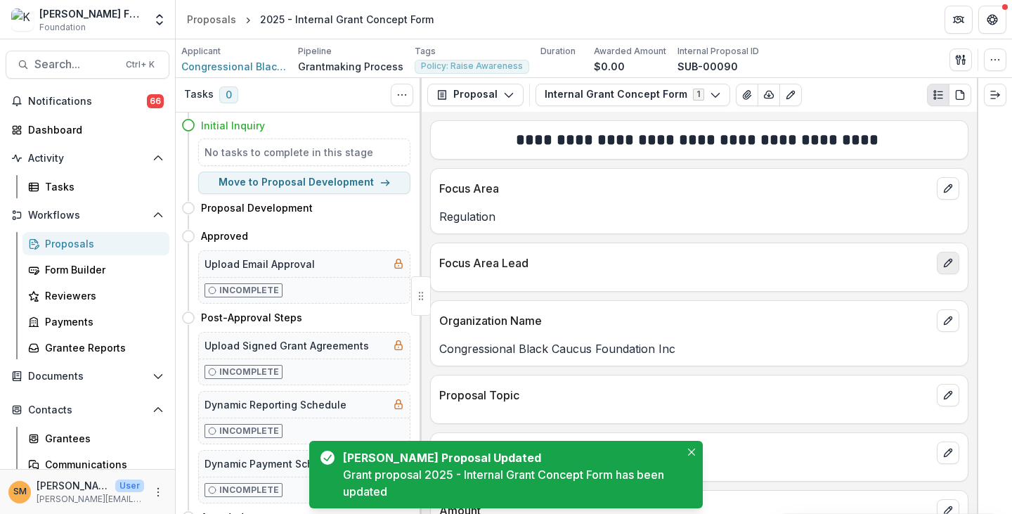
click at [944, 262] on icon "edit" at bounding box center [948, 262] width 11 height 11
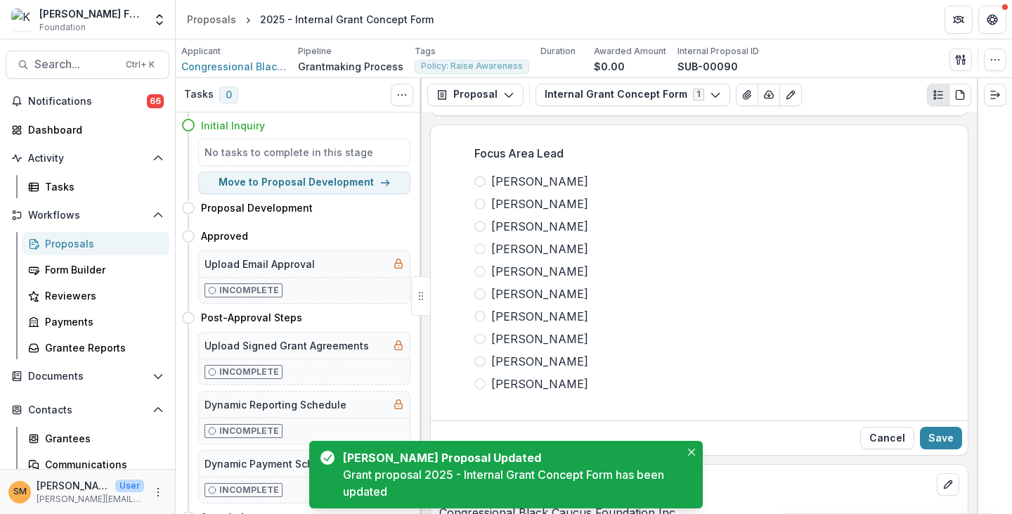
scroll to position [141, 0]
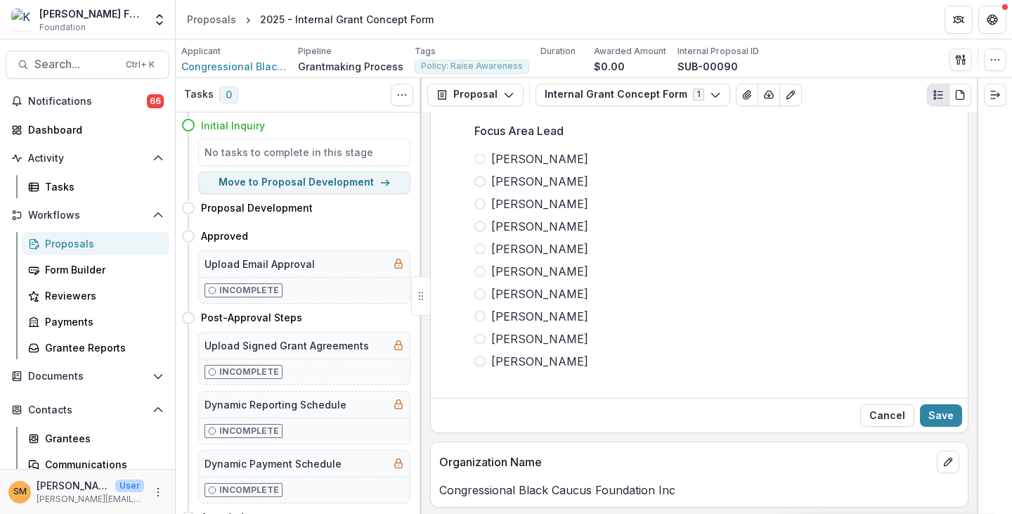
click at [478, 157] on span at bounding box center [479, 158] width 11 height 11
click at [932, 411] on button "Save" at bounding box center [941, 415] width 42 height 22
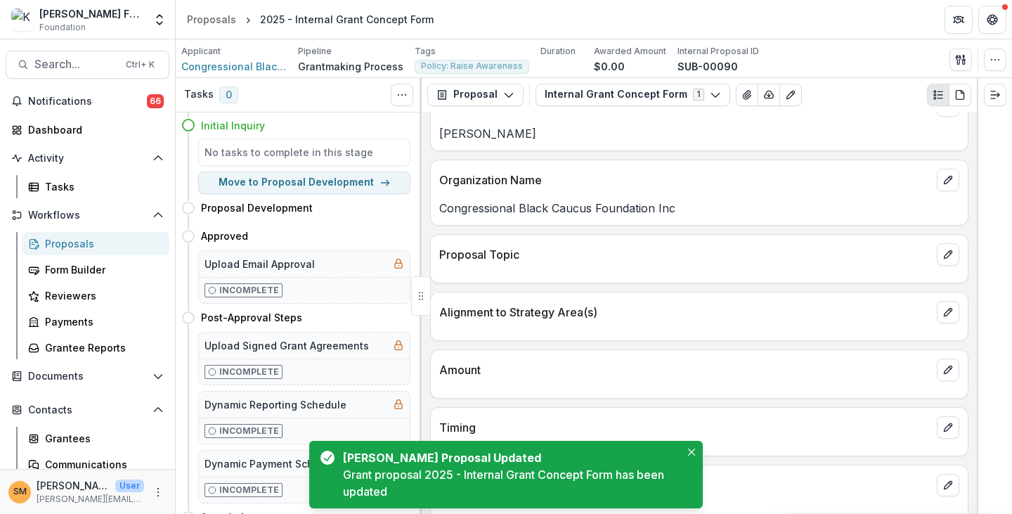
scroll to position [228, 0]
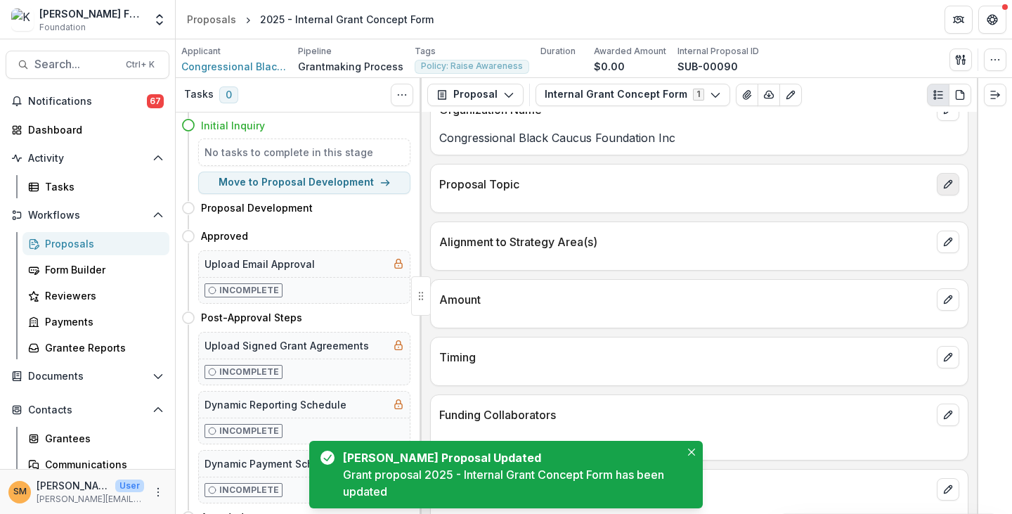
click at [946, 183] on icon "edit" at bounding box center [948, 185] width 8 height 8
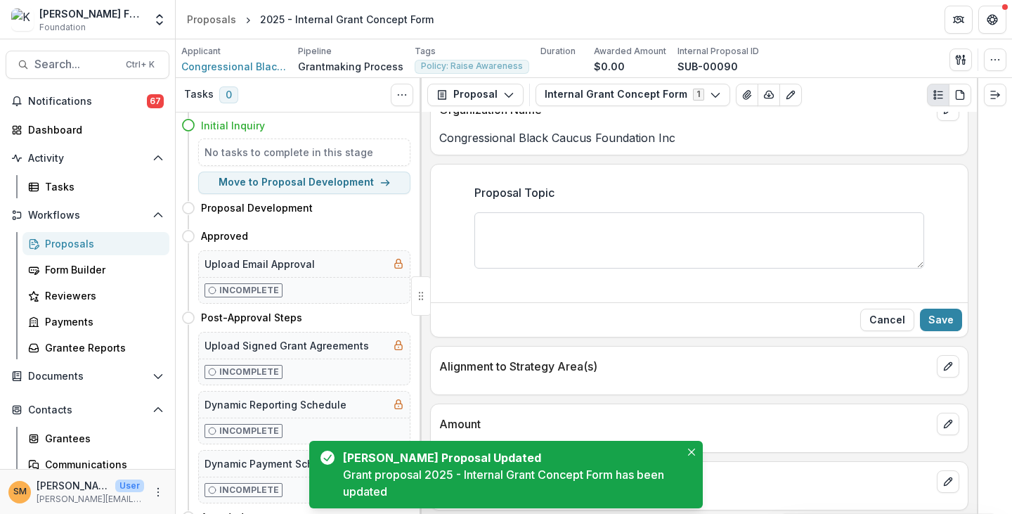
click at [548, 233] on textarea "Proposal Topic" at bounding box center [699, 240] width 450 height 56
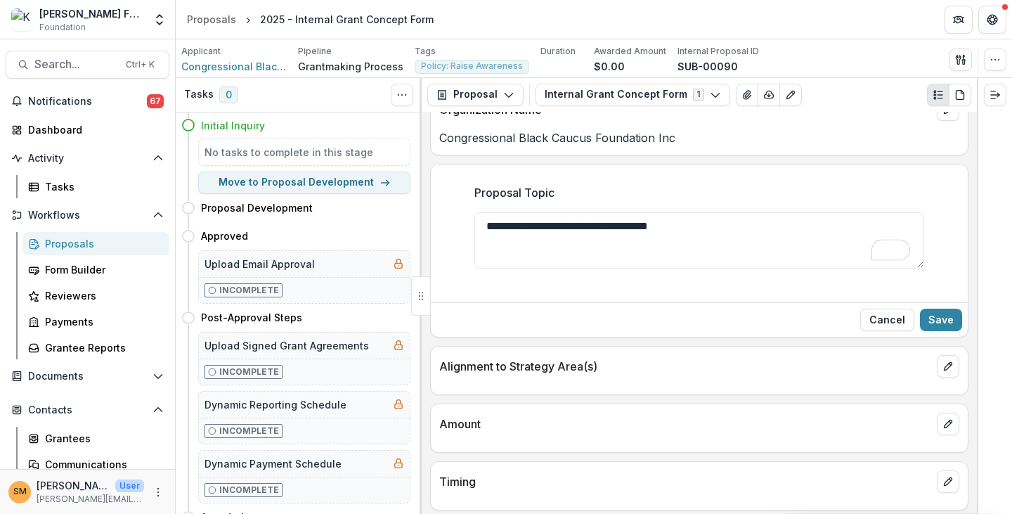
drag, startPoint x: 543, startPoint y: 223, endPoint x: 461, endPoint y: 217, distance: 81.7
click at [463, 217] on div "**********" at bounding box center [699, 235] width 472 height 124
drag, startPoint x: 536, startPoint y: 265, endPoint x: 703, endPoint y: 264, distance: 167.3
click at [536, 265] on textarea "**********" at bounding box center [699, 240] width 450 height 56
type textarea "**********"
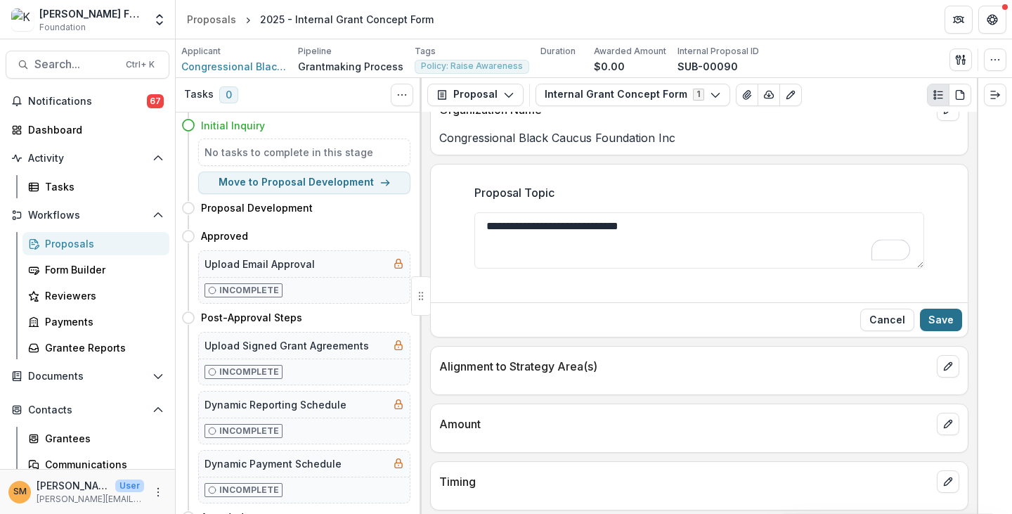
click at [943, 319] on button "Save" at bounding box center [941, 320] width 42 height 22
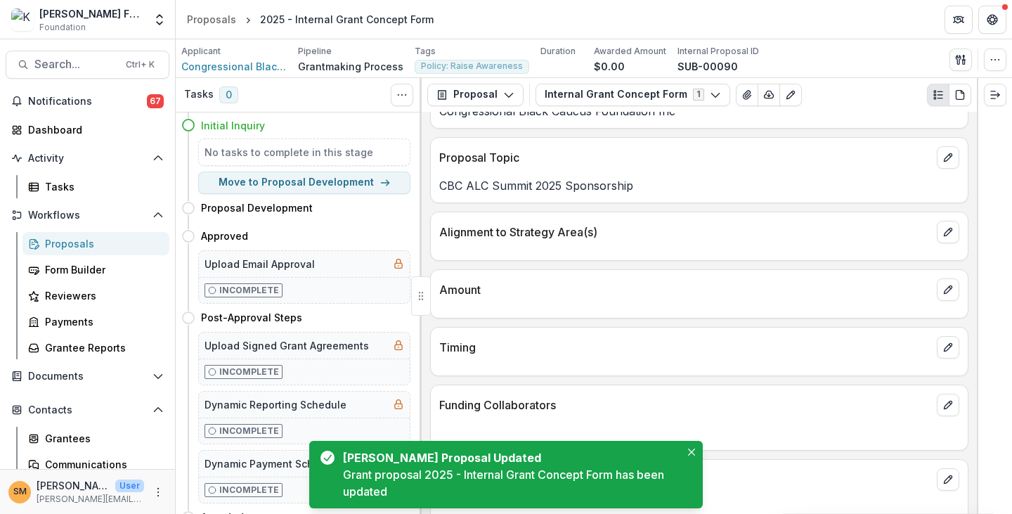
scroll to position [269, 0]
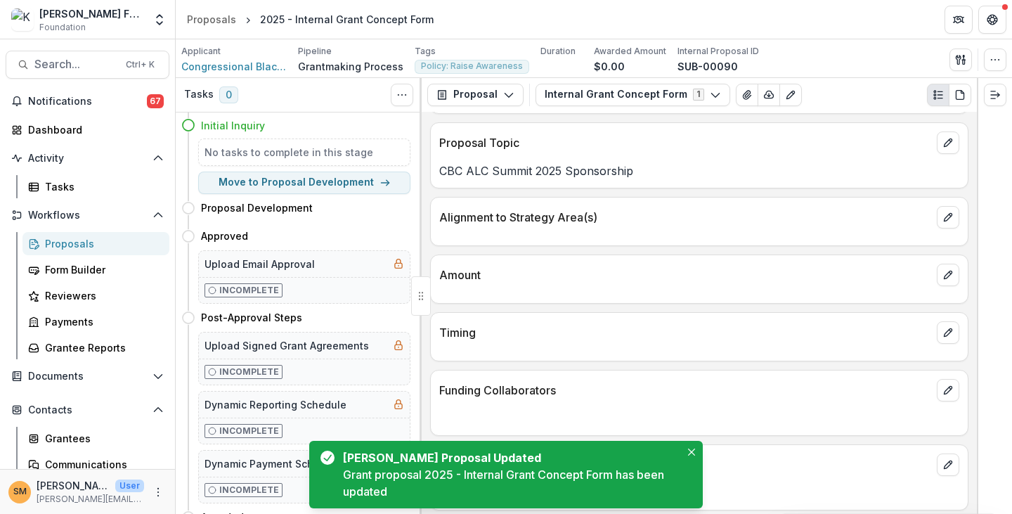
click at [65, 244] on div "Proposals" at bounding box center [101, 243] width 113 height 15
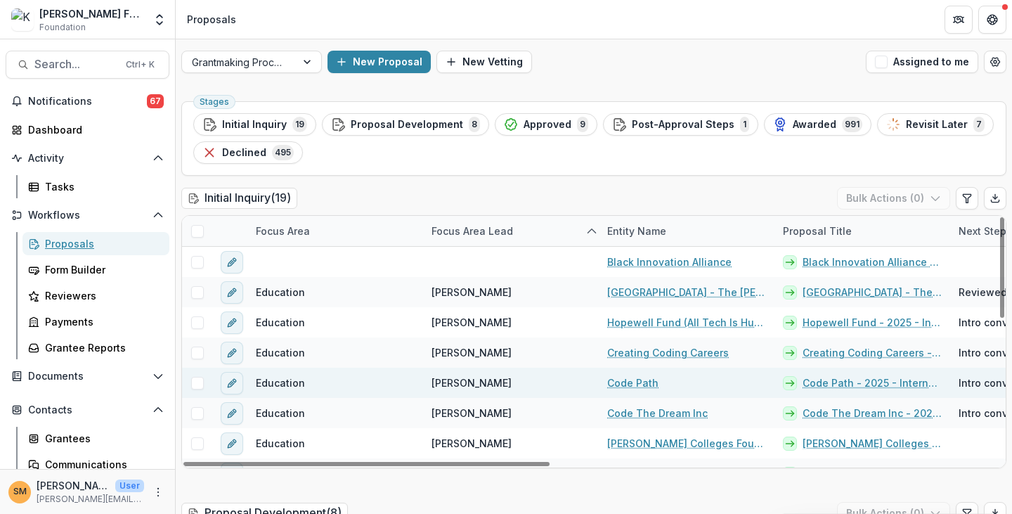
scroll to position [70, 0]
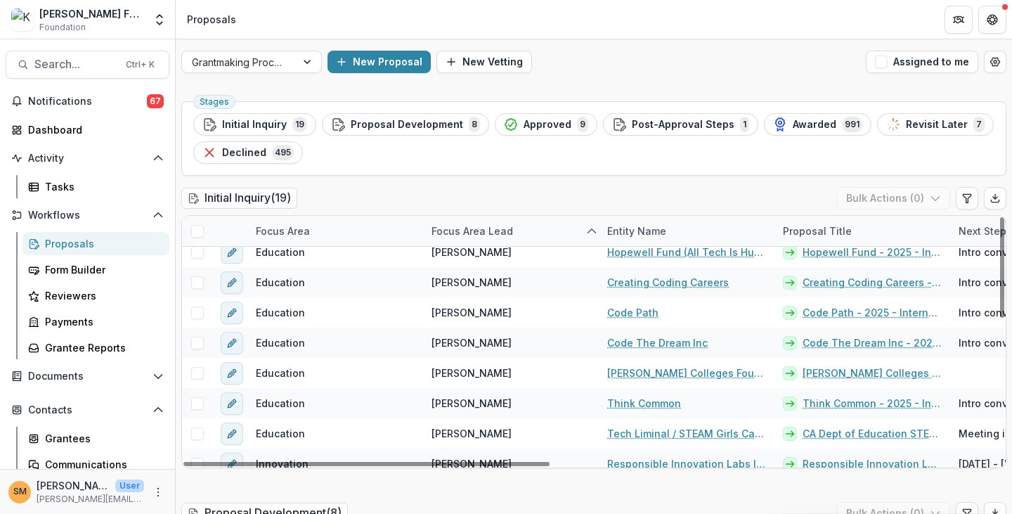
drag, startPoint x: 330, startPoint y: 196, endPoint x: 283, endPoint y: 214, distance: 50.9
click at [330, 196] on div "Initial Inquiry ( 19 ) Bulk Actions ( 0 )" at bounding box center [593, 201] width 825 height 28
click at [67, 513] on div "Dashboard" at bounding box center [101, 521] width 113 height 15
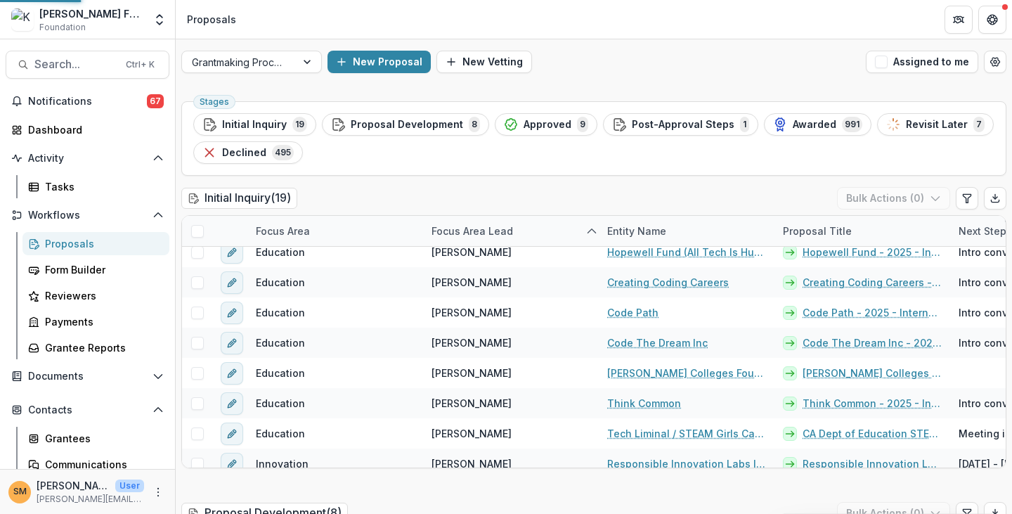
scroll to position [89, 0]
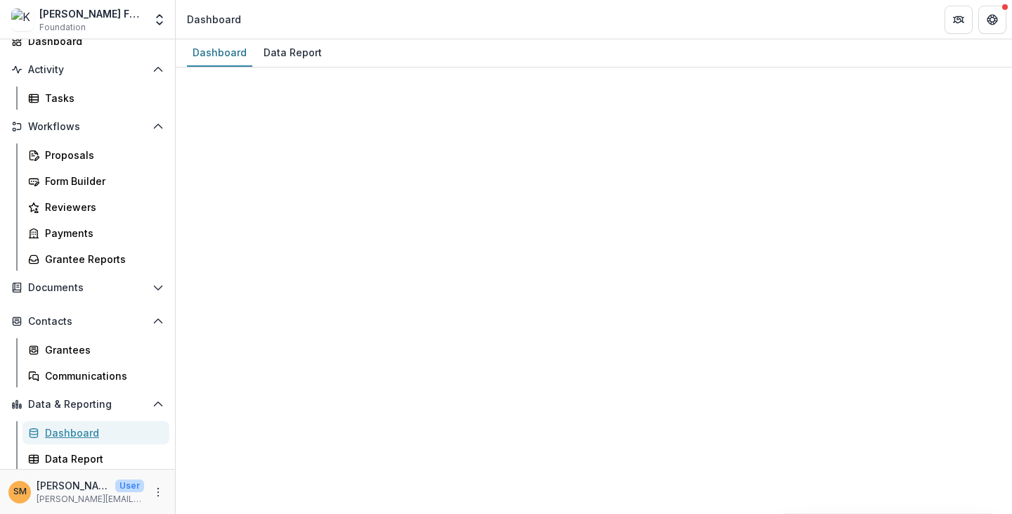
select select "**********"
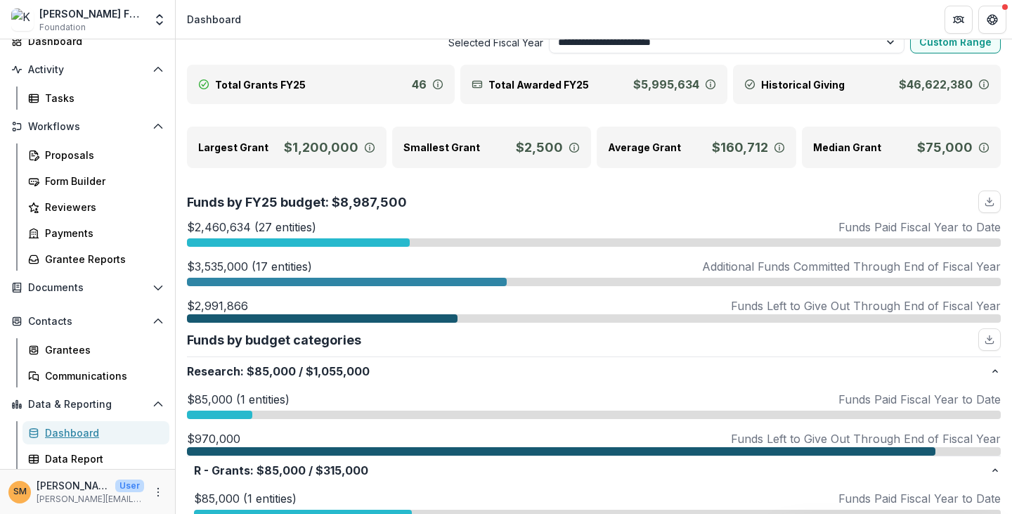
scroll to position [70, 0]
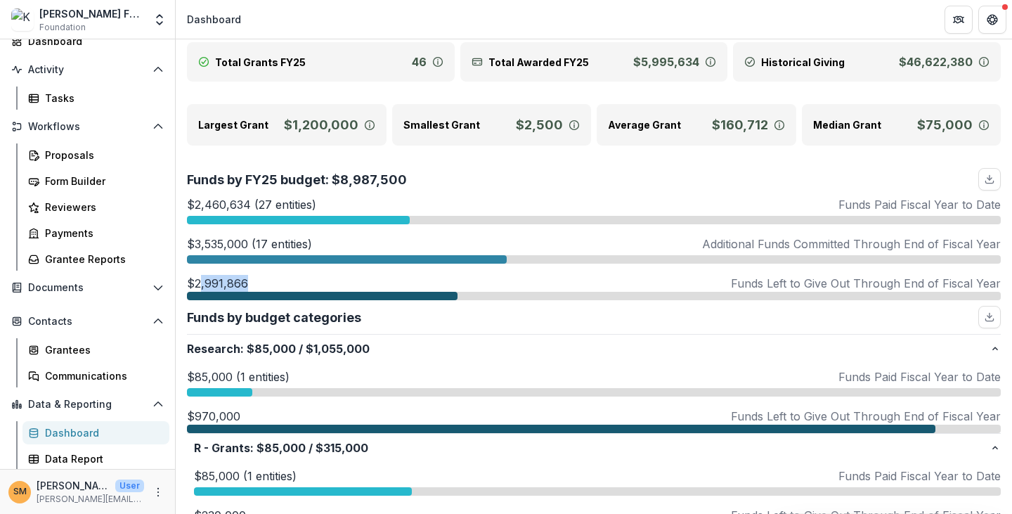
drag, startPoint x: 200, startPoint y: 281, endPoint x: 258, endPoint y: 283, distance: 58.4
click at [258, 283] on div "$2,991,866 Funds Left to Give Out Through End of Fiscal Year" at bounding box center [594, 283] width 814 height 17
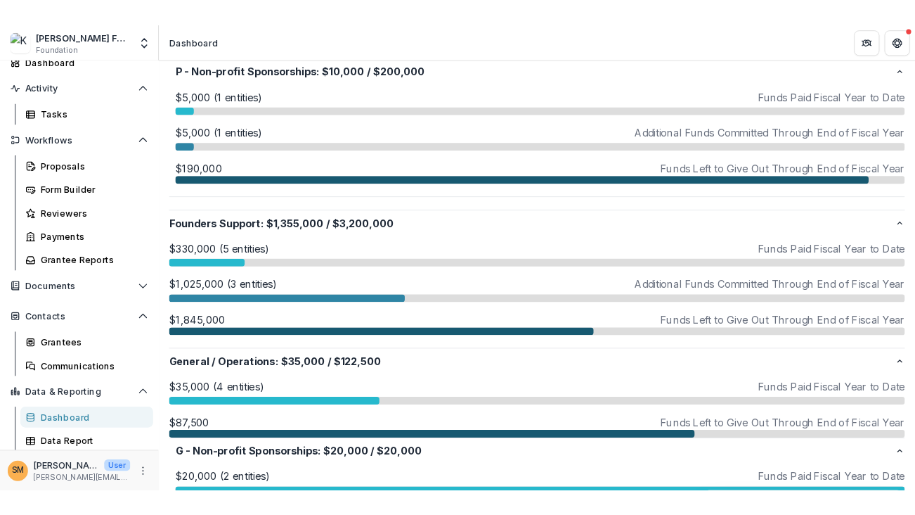
scroll to position [1195, 0]
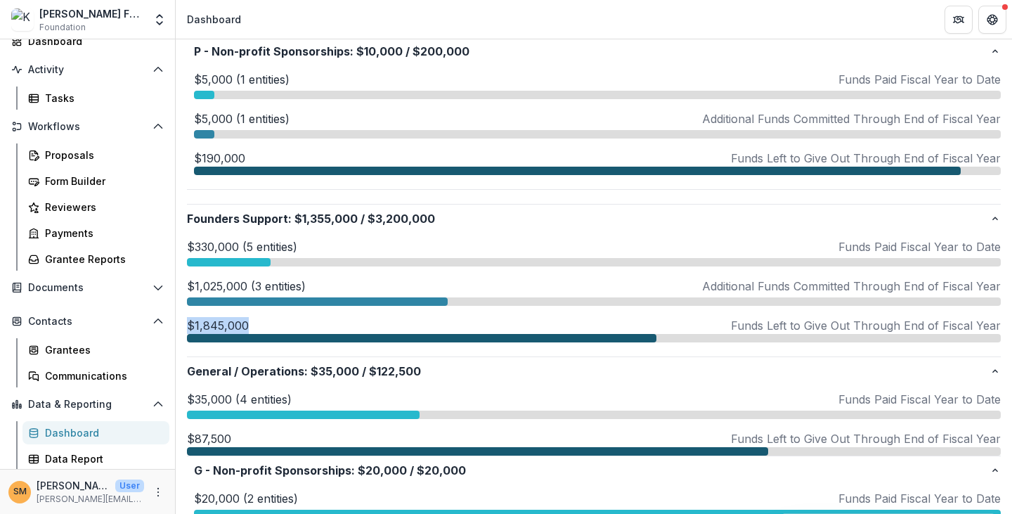
drag, startPoint x: 190, startPoint y: 317, endPoint x: 253, endPoint y: 323, distance: 63.6
click at [253, 323] on div "$1,845,000 Funds Left to Give Out Through End of Fiscal Year" at bounding box center [594, 325] width 814 height 17
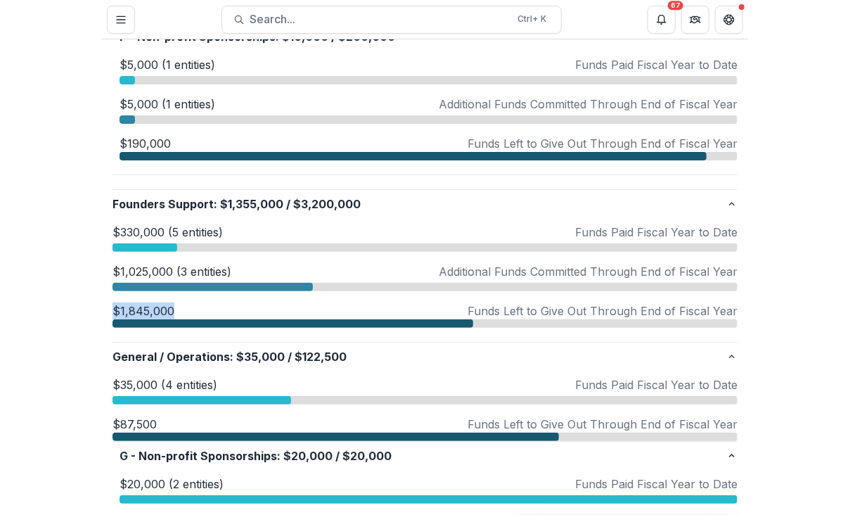
scroll to position [1218, 0]
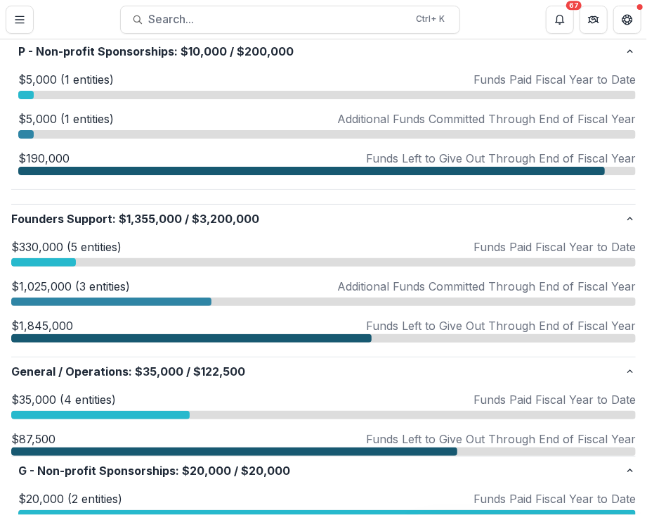
click at [318, 75] on div "$5,000 (1 entities) Funds Paid Fiscal Year to Date" at bounding box center [327, 79] width 618 height 17
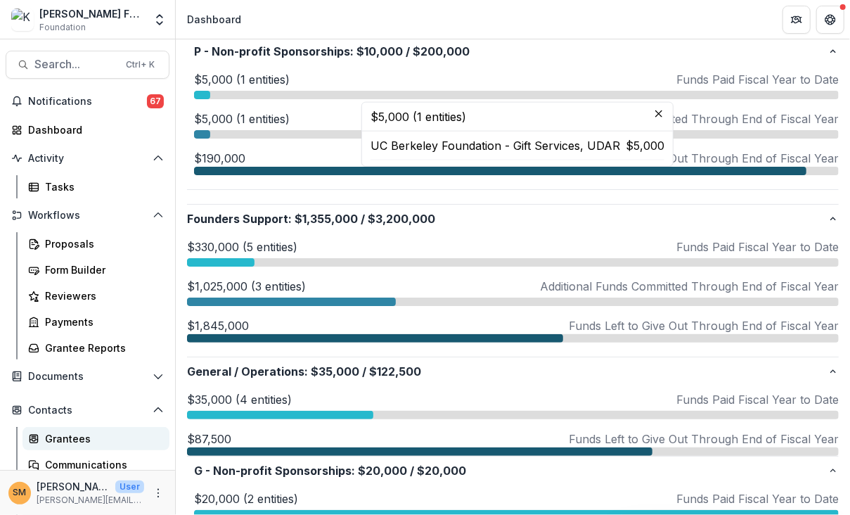
scroll to position [89, 0]
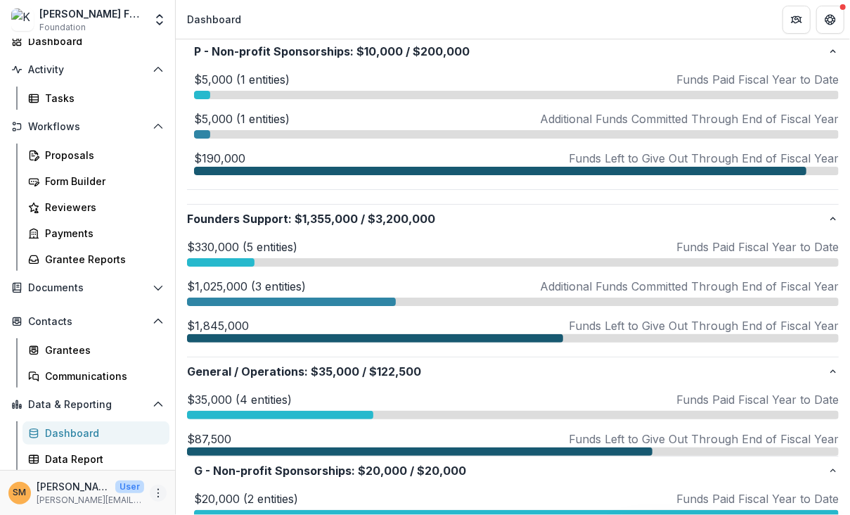
click at [153, 484] on button "More" at bounding box center [158, 492] width 17 height 17
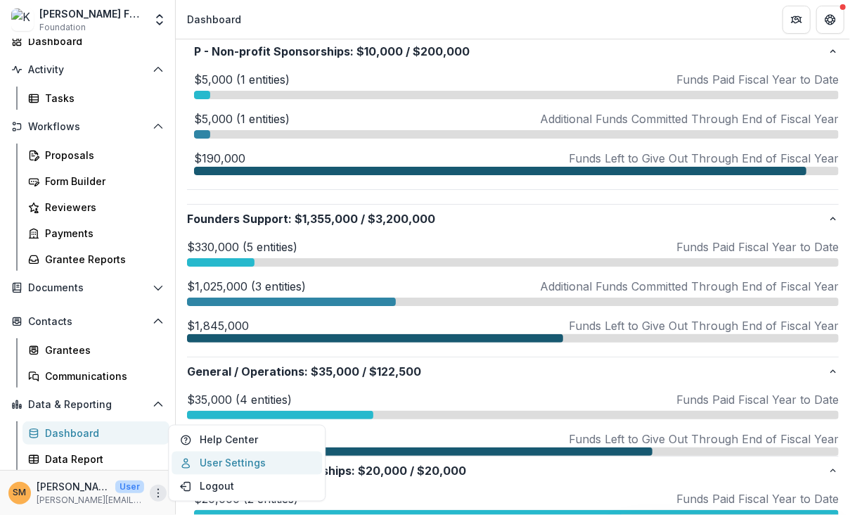
click at [201, 458] on link "User Settings" at bounding box center [247, 462] width 150 height 23
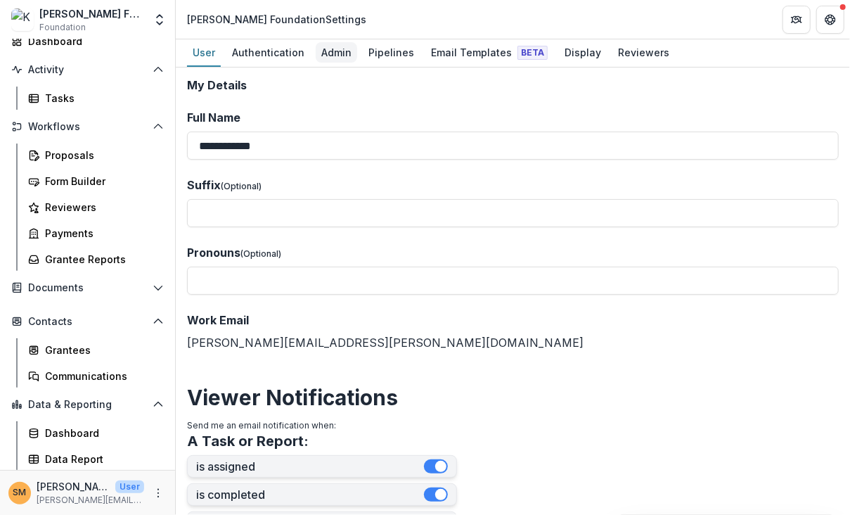
click at [337, 46] on div "Admin" at bounding box center [336, 52] width 41 height 20
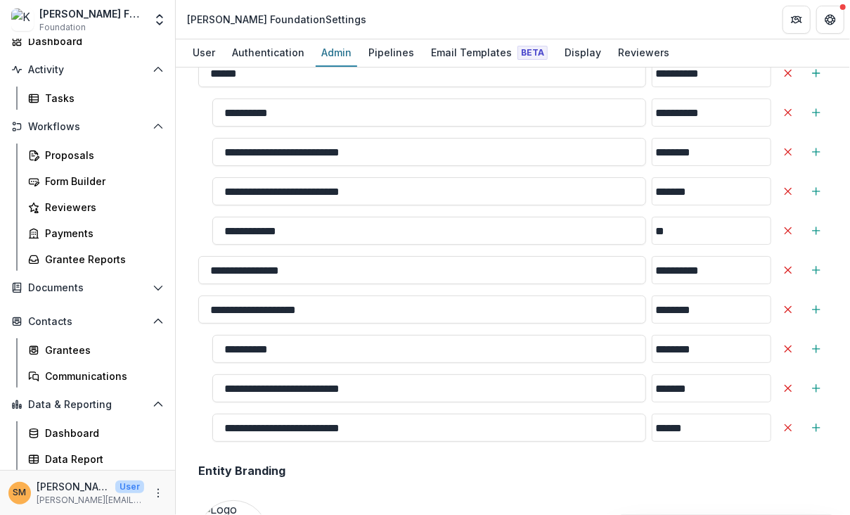
scroll to position [2671, 0]
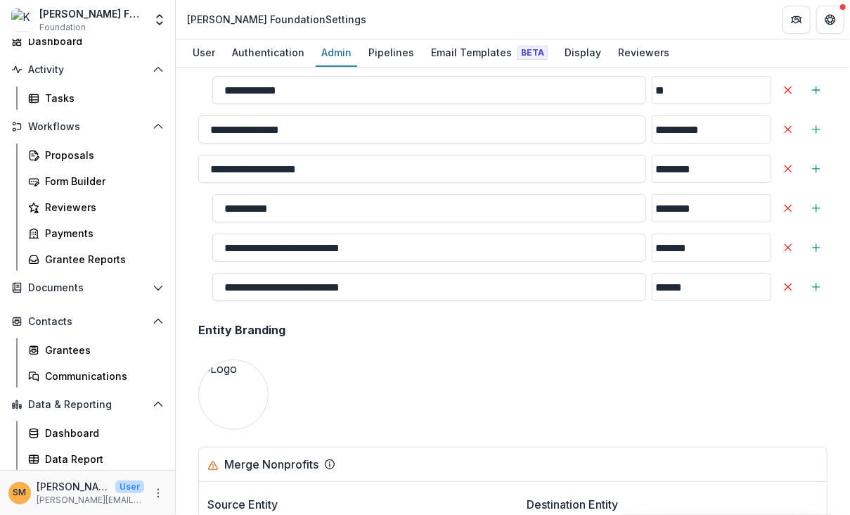
click at [62, 424] on link "Dashboard" at bounding box center [95, 432] width 147 height 23
select select "**********"
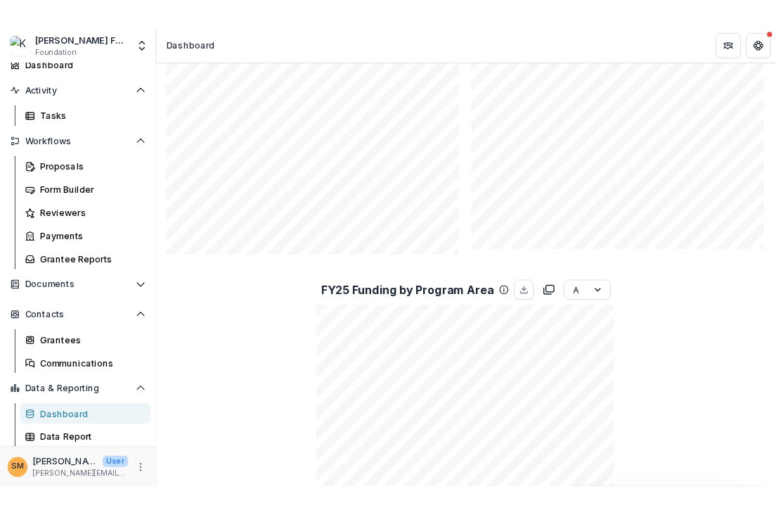
scroll to position [2109, 0]
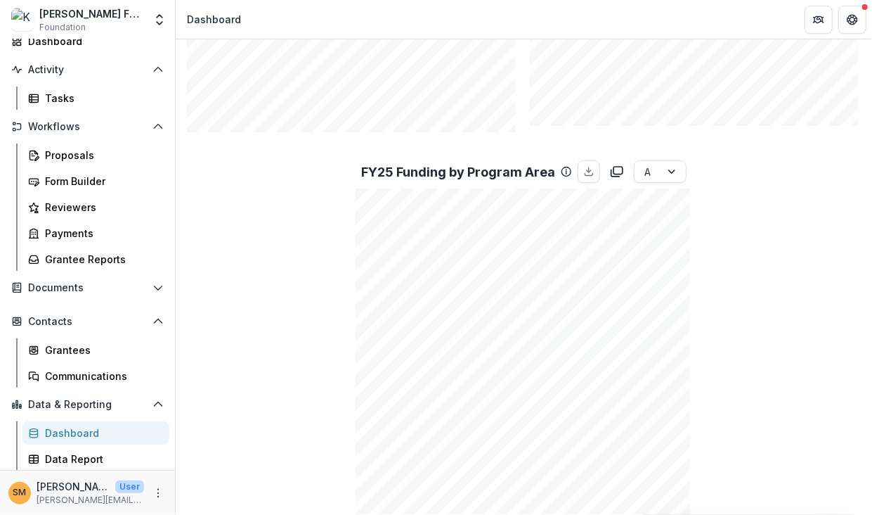
click at [489, 33] on header "Dashboard" at bounding box center [524, 19] width 697 height 39
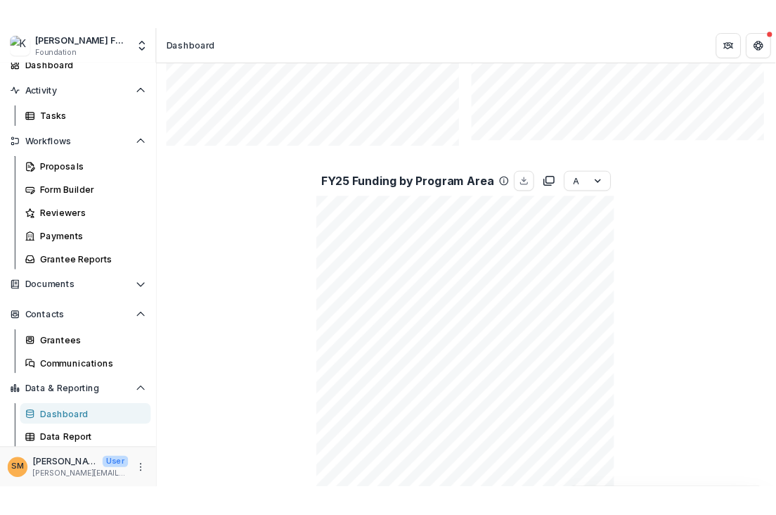
scroll to position [2124, 0]
